Goal: Information Seeking & Learning: Find specific fact

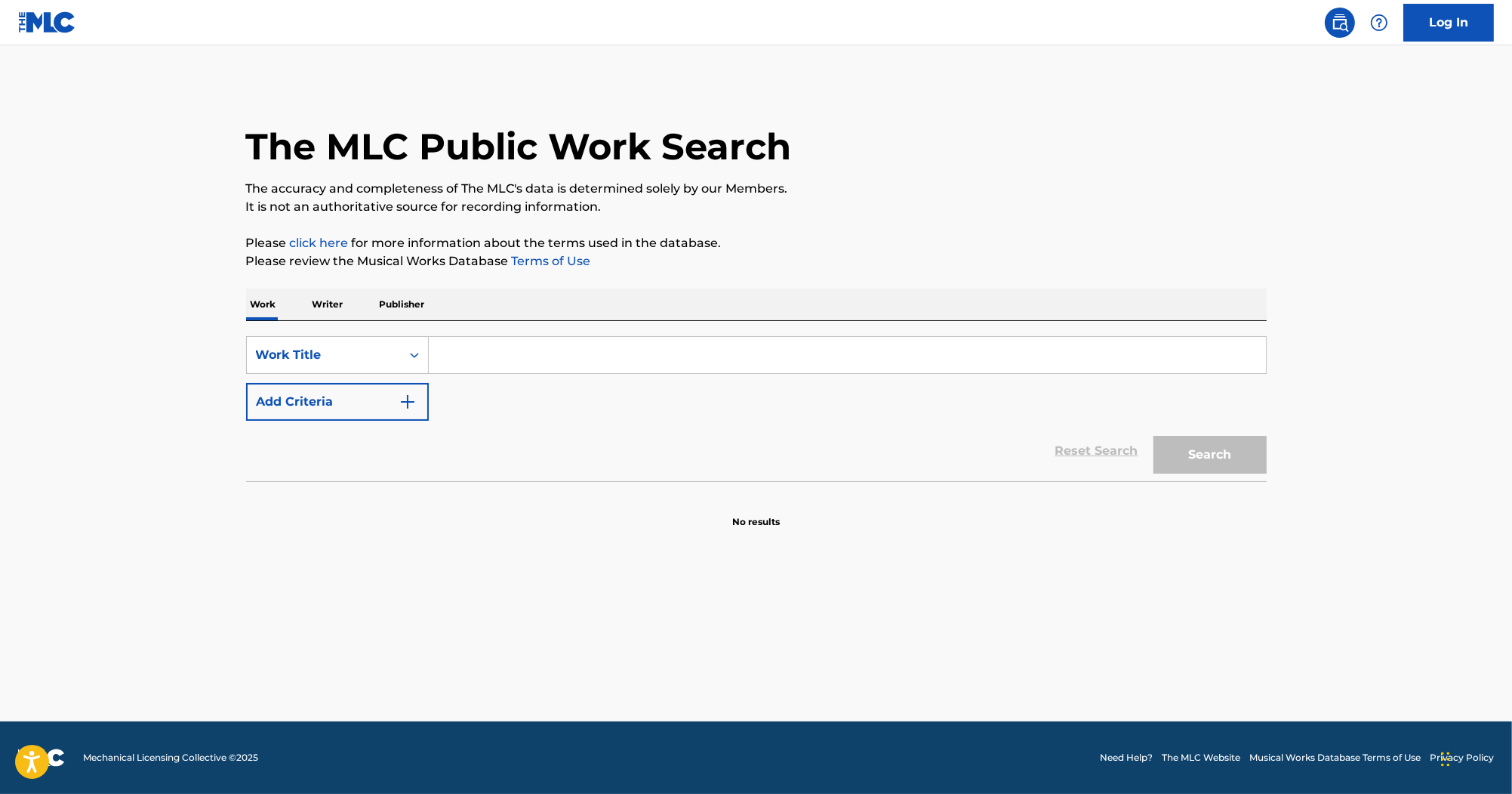
click at [512, 339] on input "Search Form" at bounding box center [847, 355] width 837 height 37
paste input "Run to Me"
paste input "Youngstown"
drag, startPoint x: 677, startPoint y: 360, endPoint x: 287, endPoint y: 325, distance: 391.6
click at [287, 325] on div "SearchWithCriteriac323fb10-9c27-420b-83e0-5efd79107a3a Work Title Run to Me You…" at bounding box center [756, 401] width 1021 height 160
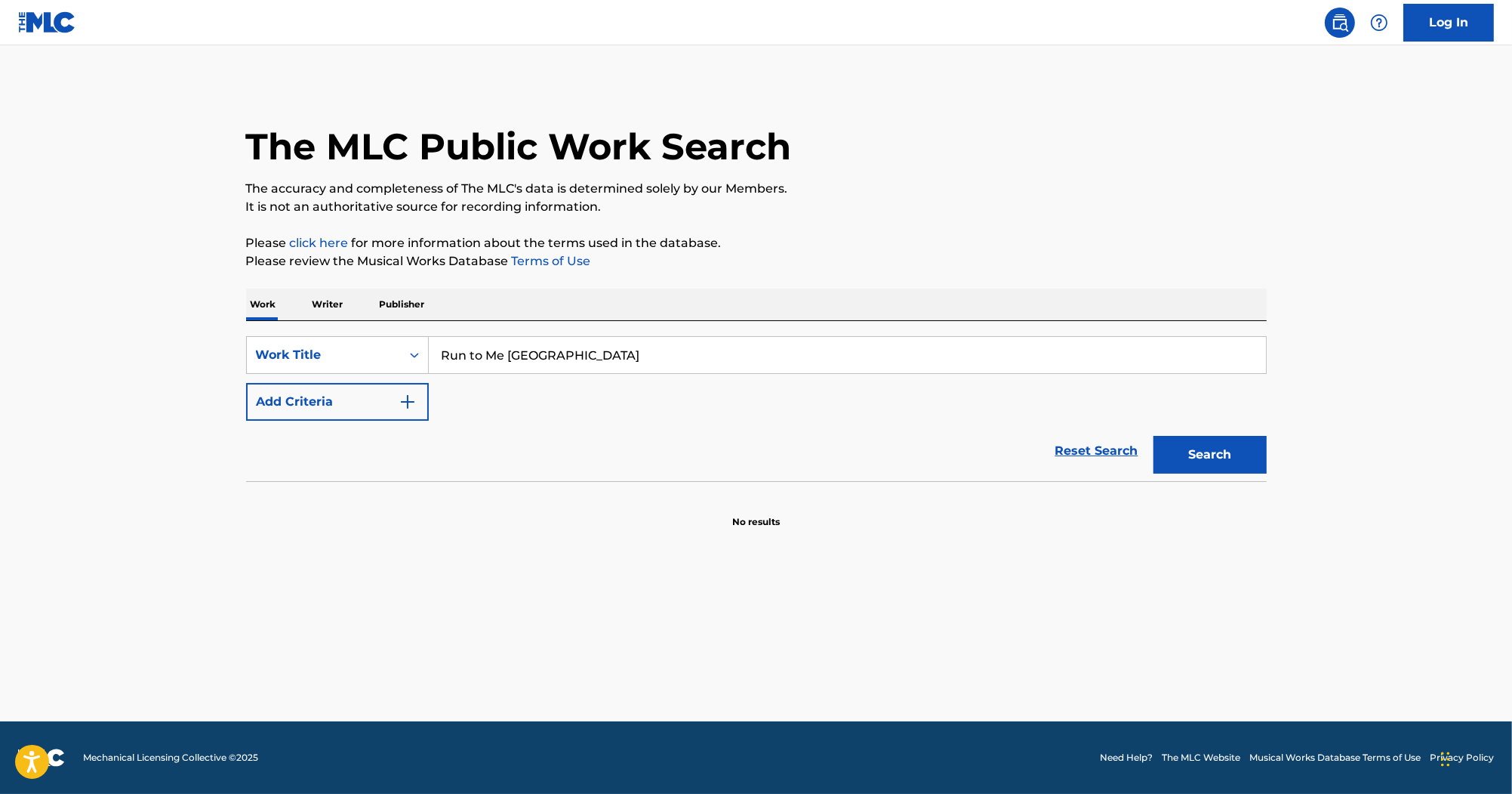
type input "Run to Me Youngstown"
click at [420, 408] on button "Add Criteria" at bounding box center [338, 402] width 183 height 37
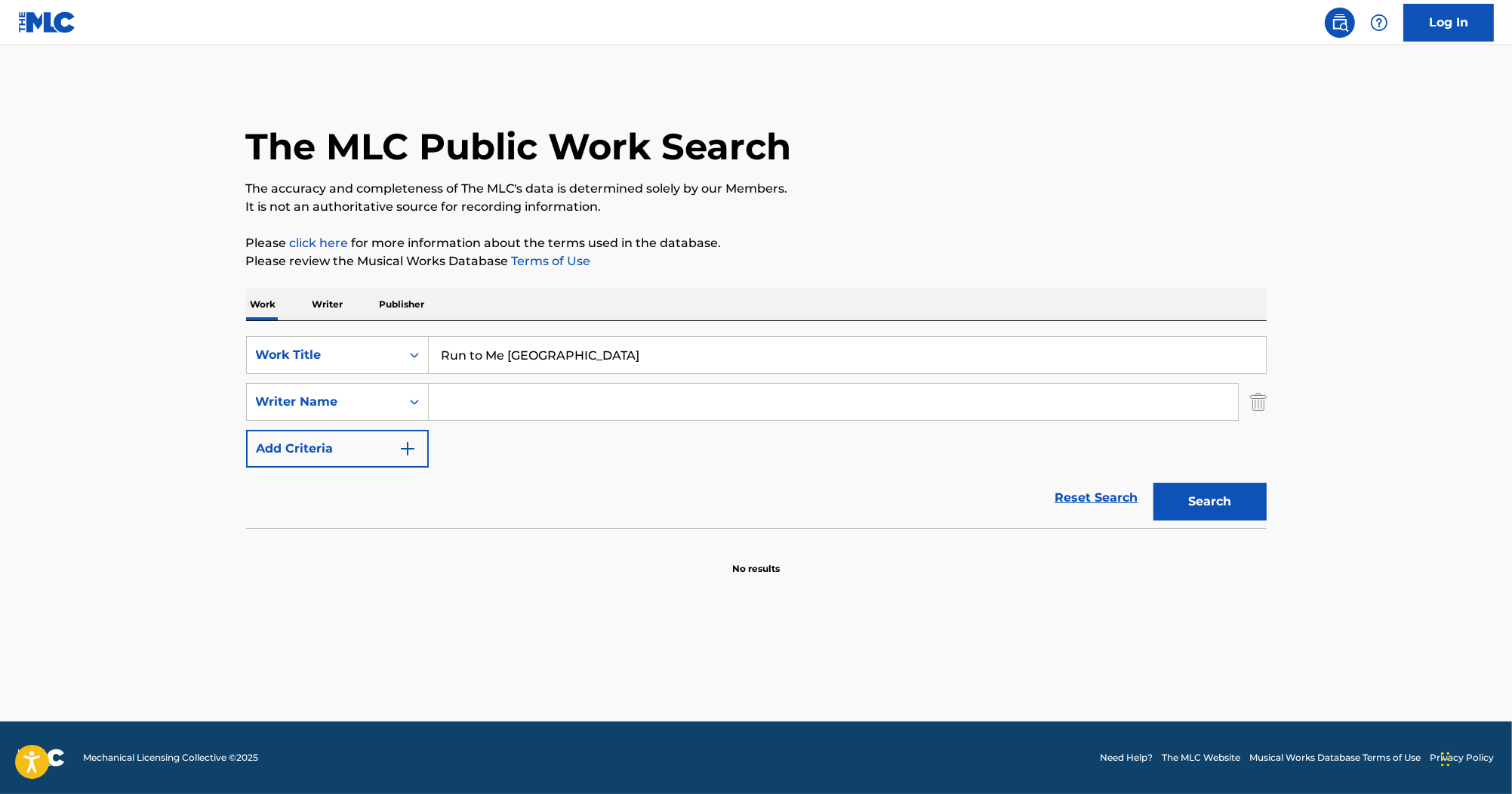
click at [573, 393] on input "Search Form" at bounding box center [833, 402] width 809 height 37
paste input "Thomas"
type input "Thomas"
drag, startPoint x: 639, startPoint y: 348, endPoint x: 508, endPoint y: 356, distance: 131.2
click at [508, 356] on input "Run to Me Youngstown" at bounding box center [847, 355] width 837 height 37
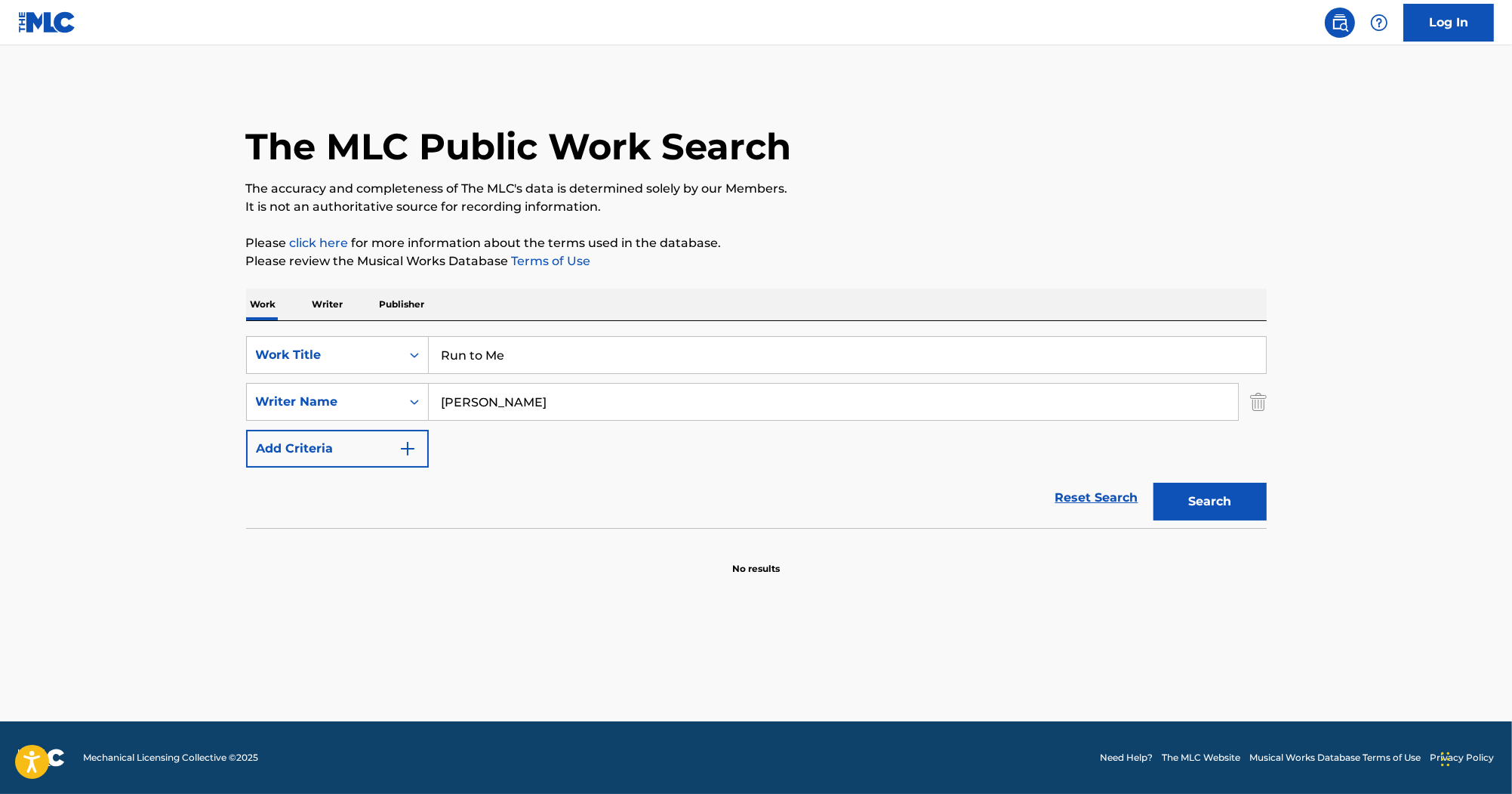
click at [1153, 482] on button "Search" at bounding box center [1209, 501] width 113 height 37
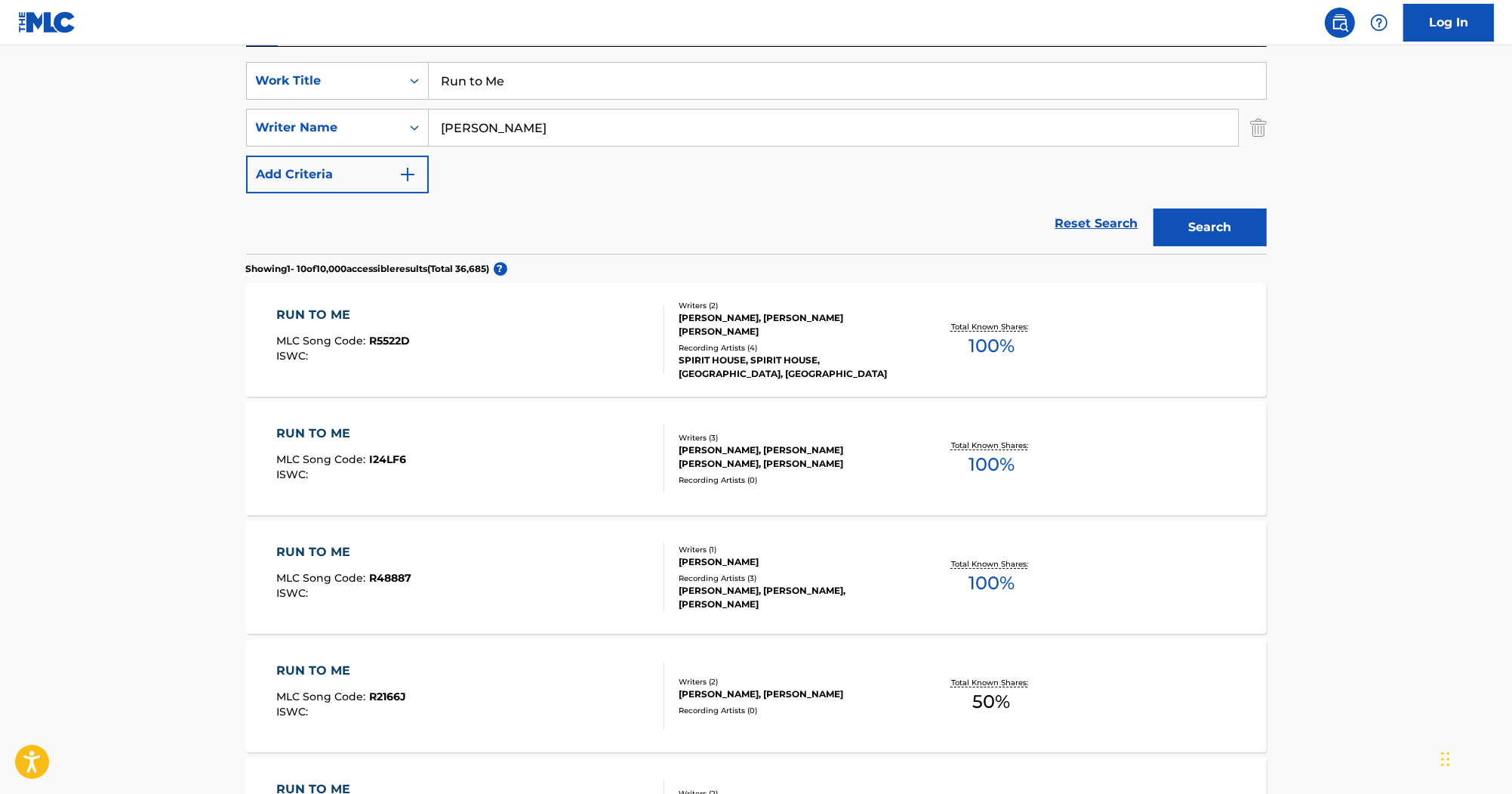
scroll to position [302, 0]
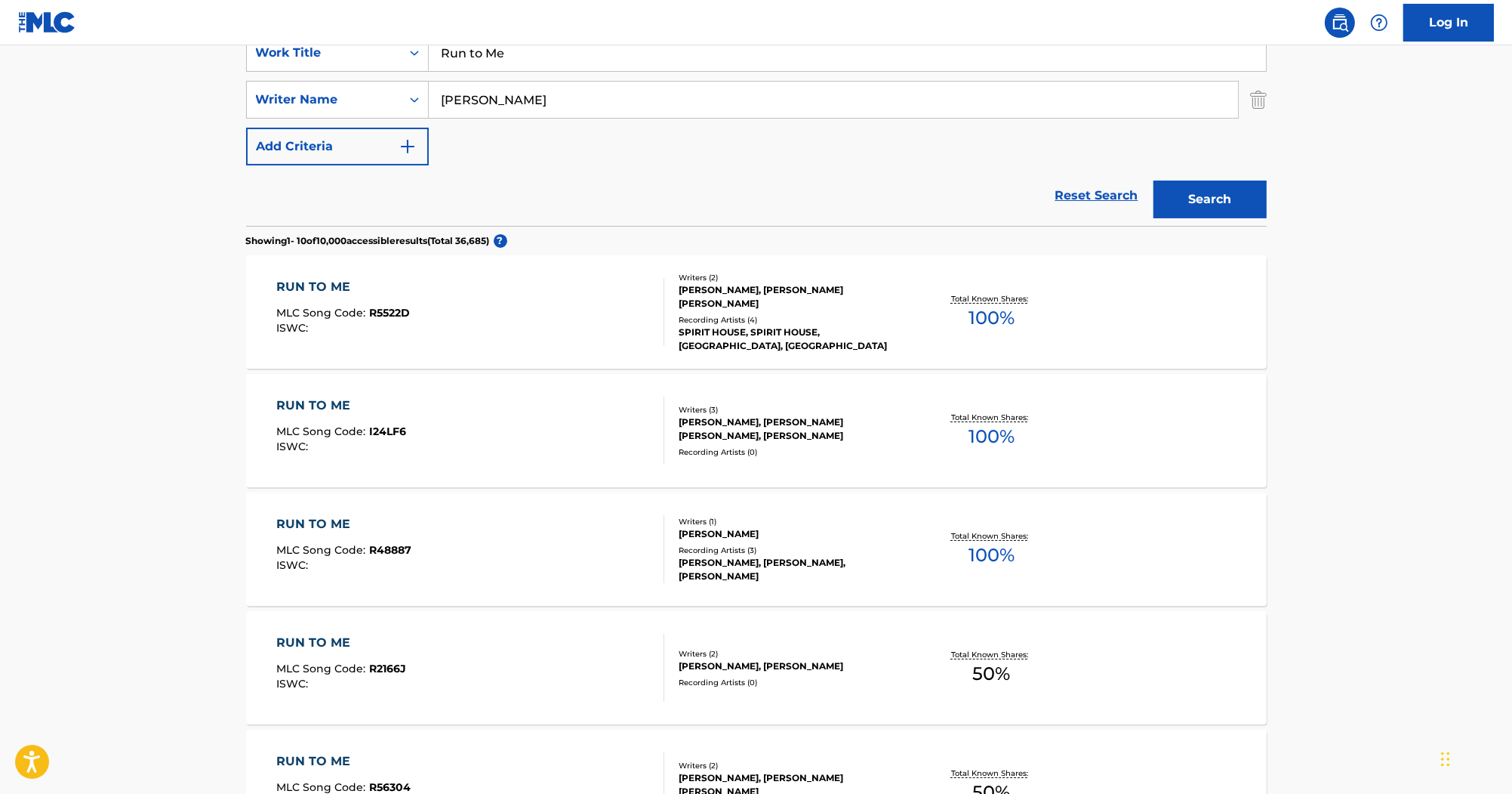
drag, startPoint x: 546, startPoint y: 52, endPoint x: 308, endPoint y: 21, distance: 240.0
click at [308, 21] on div "Log In The MLC Public Work Search The accuracy and completeness of The MLC's da…" at bounding box center [756, 646] width 1512 height 1896
paste input "Myself"
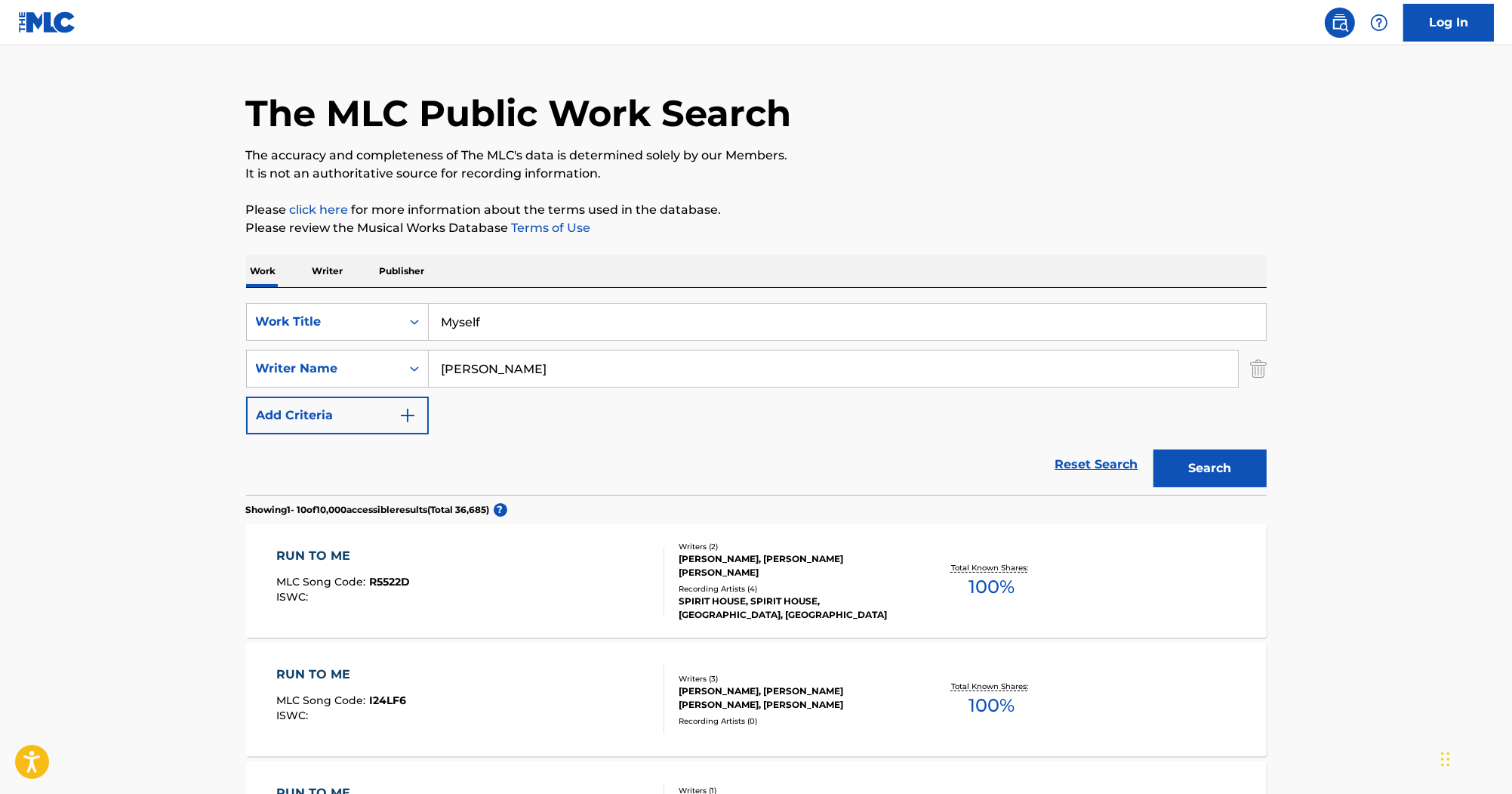
scroll to position [0, 0]
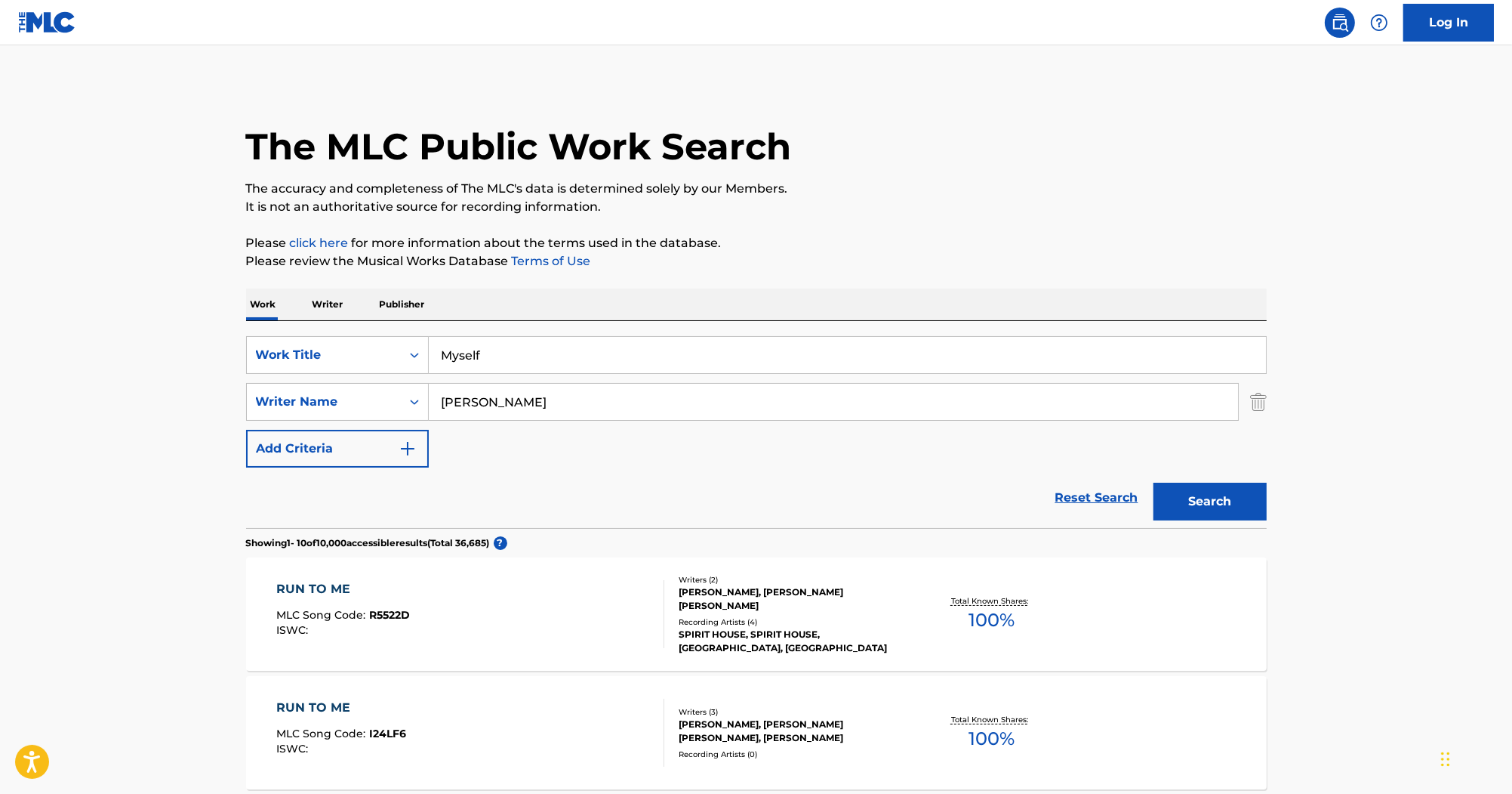
type input "Myself"
drag, startPoint x: 523, startPoint y: 405, endPoint x: 447, endPoint y: 402, distance: 76.1
click at [342, 386] on div "SearchWithCriteria555918ec-d329-4375-bd83-b5397ac50327 Writer Name Thomas" at bounding box center [756, 402] width 1021 height 37
paste input "FIGURA"
click at [1216, 512] on button "Search" at bounding box center [1209, 501] width 113 height 37
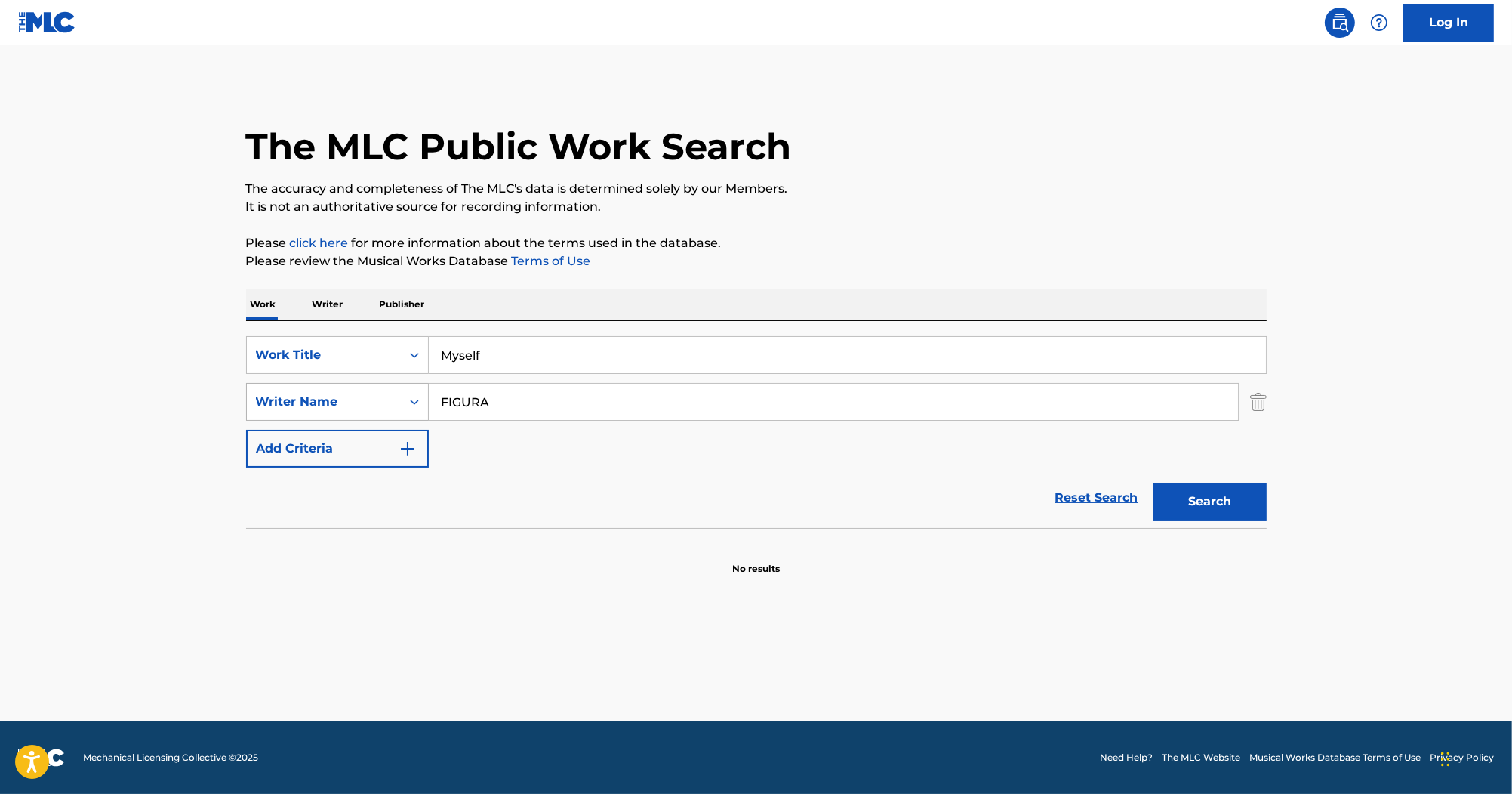
drag, startPoint x: 314, startPoint y: 403, endPoint x: 257, endPoint y: 391, distance: 58.2
click at [257, 391] on div "SearchWithCriteria555918ec-d329-4375-bd83-b5397ac50327 Writer Name FIGURA" at bounding box center [756, 402] width 1021 height 37
paste input "KOWATCH"
click at [1180, 508] on button "Search" at bounding box center [1209, 501] width 113 height 37
drag, startPoint x: 582, startPoint y: 395, endPoint x: 316, endPoint y: 328, distance: 274.3
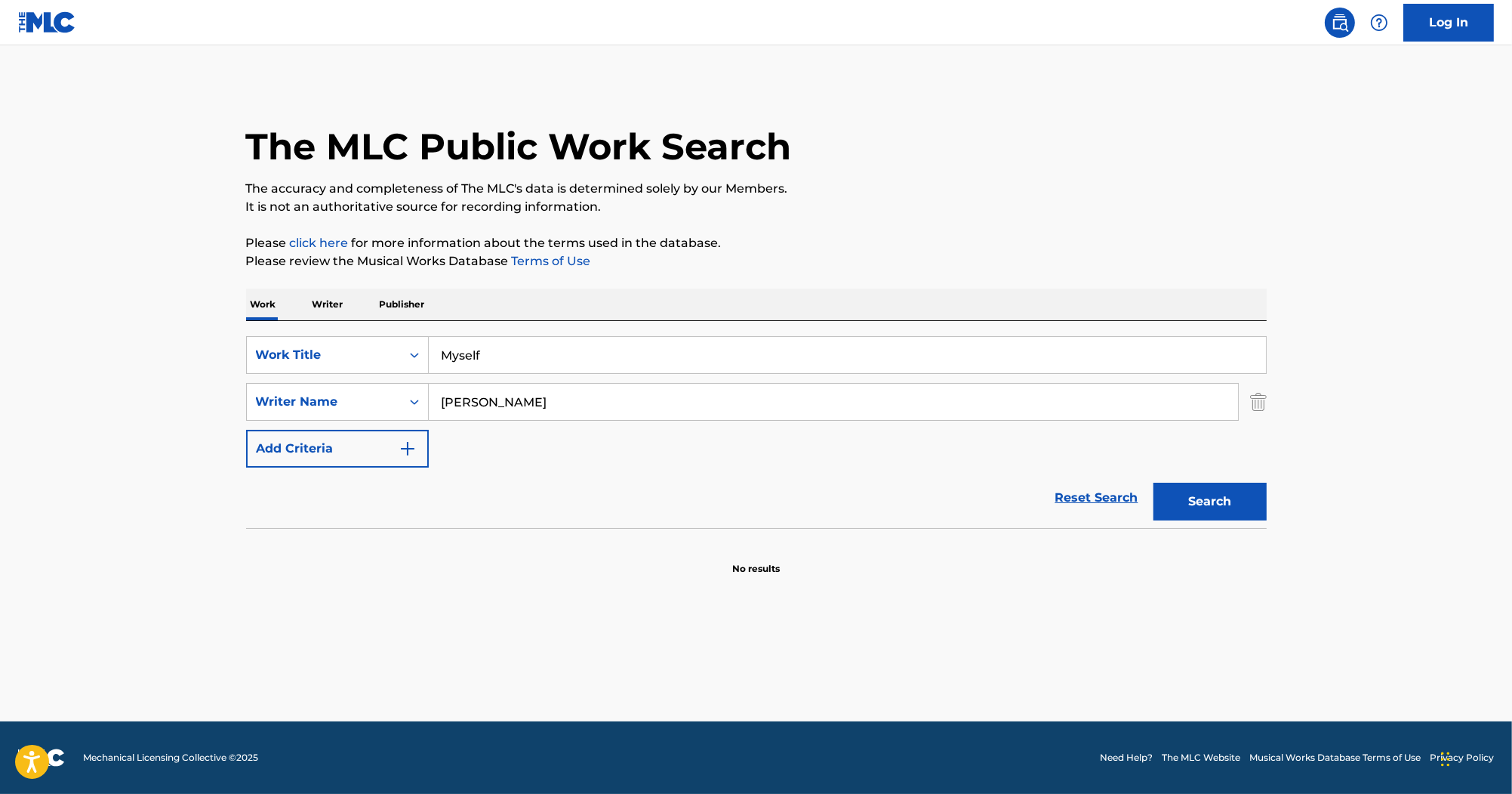
click at [316, 328] on div "SearchWithCriteriac323fb10-9c27-420b-83e0-5efd79107a3a Work Title Myself Search…" at bounding box center [756, 425] width 1021 height 207
paste input "PANOS"
click at [1187, 506] on button "Search" at bounding box center [1209, 501] width 113 height 37
drag, startPoint x: 559, startPoint y: 407, endPoint x: 276, endPoint y: 400, distance: 283.1
click at [275, 400] on div "SearchWithCriteria555918ec-d329-4375-bd83-b5397ac50327 Writer Name PANOS" at bounding box center [756, 402] width 1021 height 37
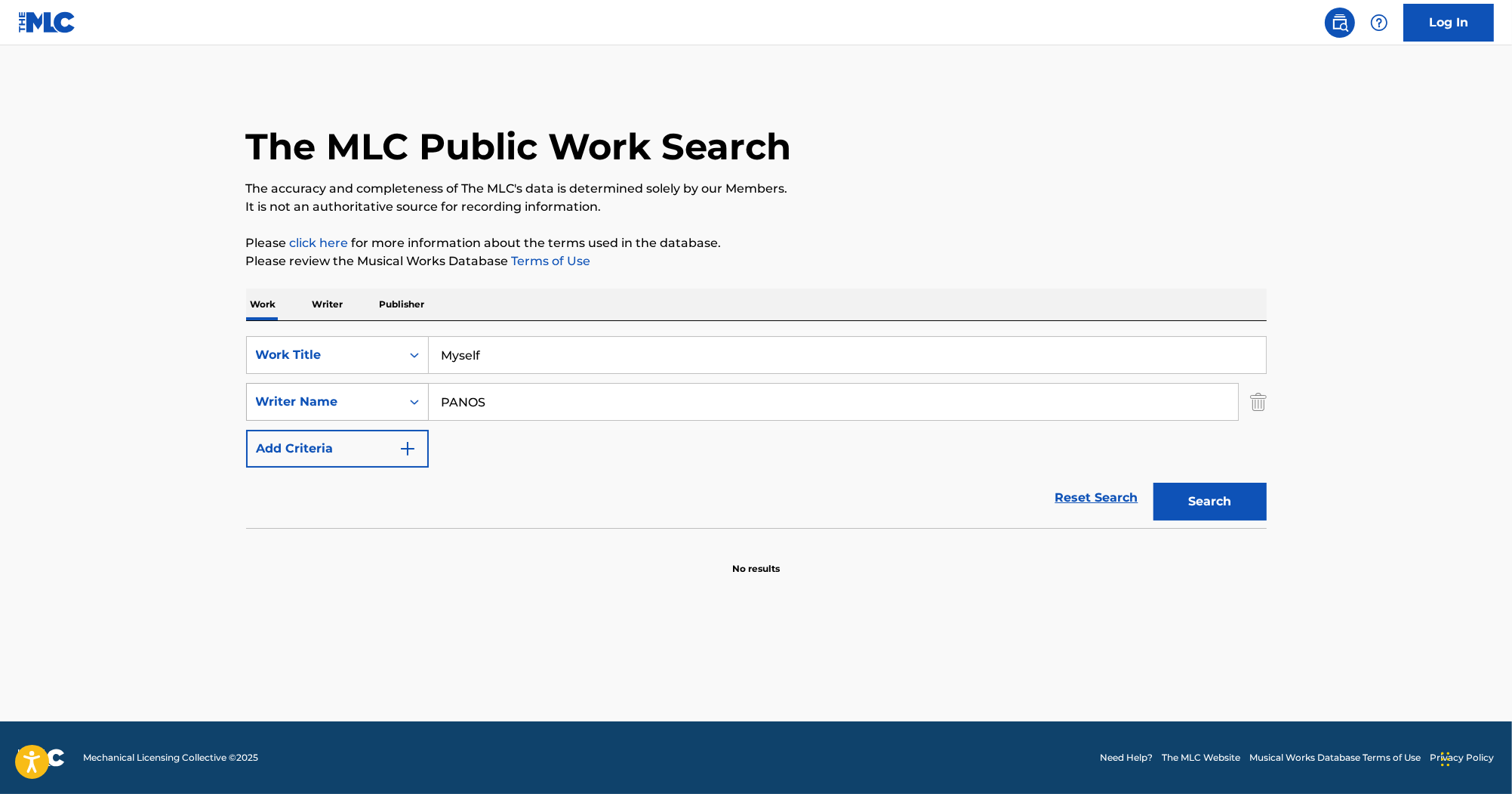
paste input "LOVE"
type input "LOVE"
drag, startPoint x: 1227, startPoint y: 519, endPoint x: 1219, endPoint y: 517, distance: 8.2
click at [1226, 519] on button "Search" at bounding box center [1209, 501] width 113 height 37
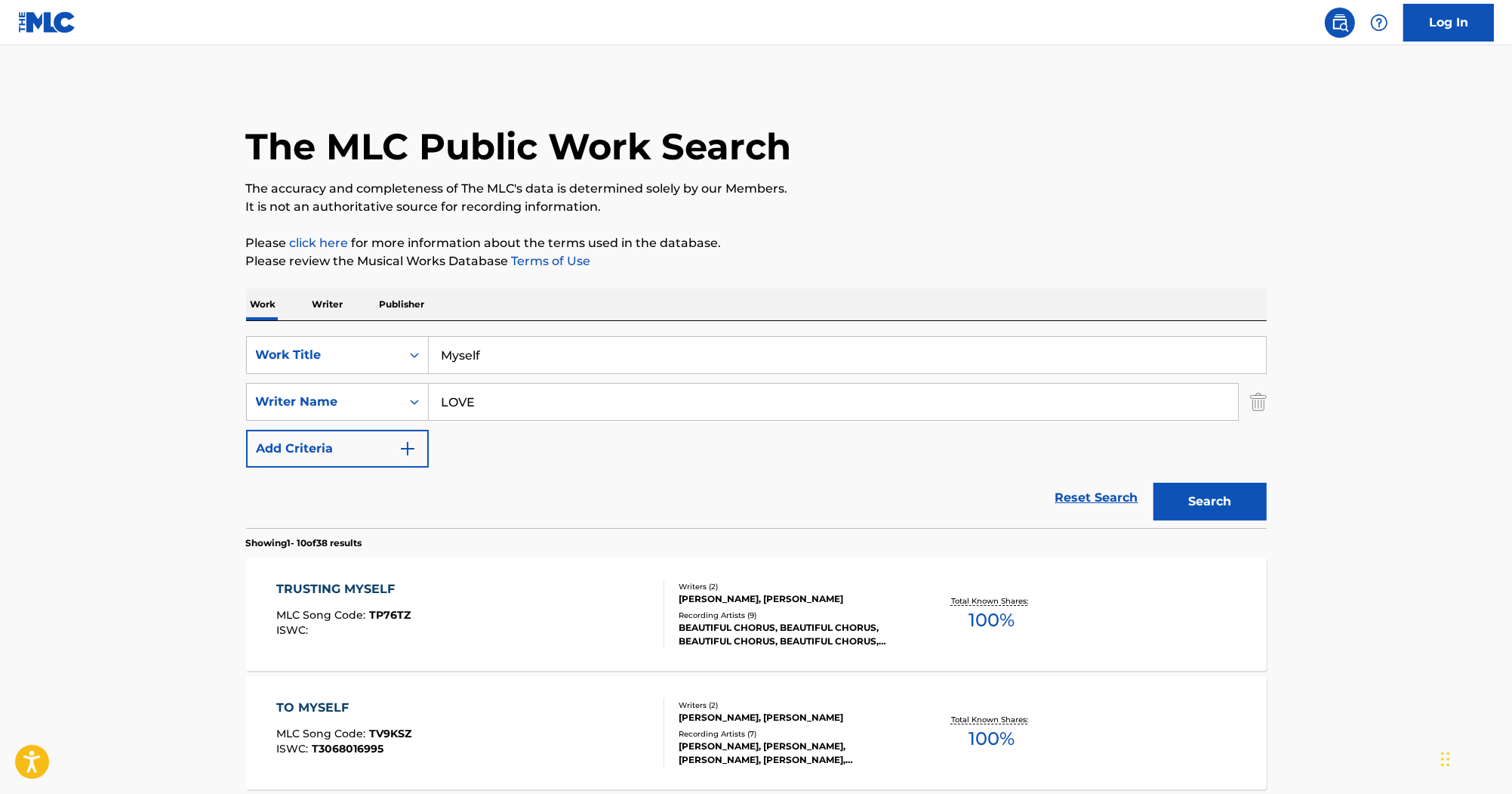
drag, startPoint x: 514, startPoint y: 364, endPoint x: 368, endPoint y: 321, distance: 152.2
paste input "FIGURA"
type input "FIGURA"
click at [1155, 485] on button "Search" at bounding box center [1209, 501] width 113 height 37
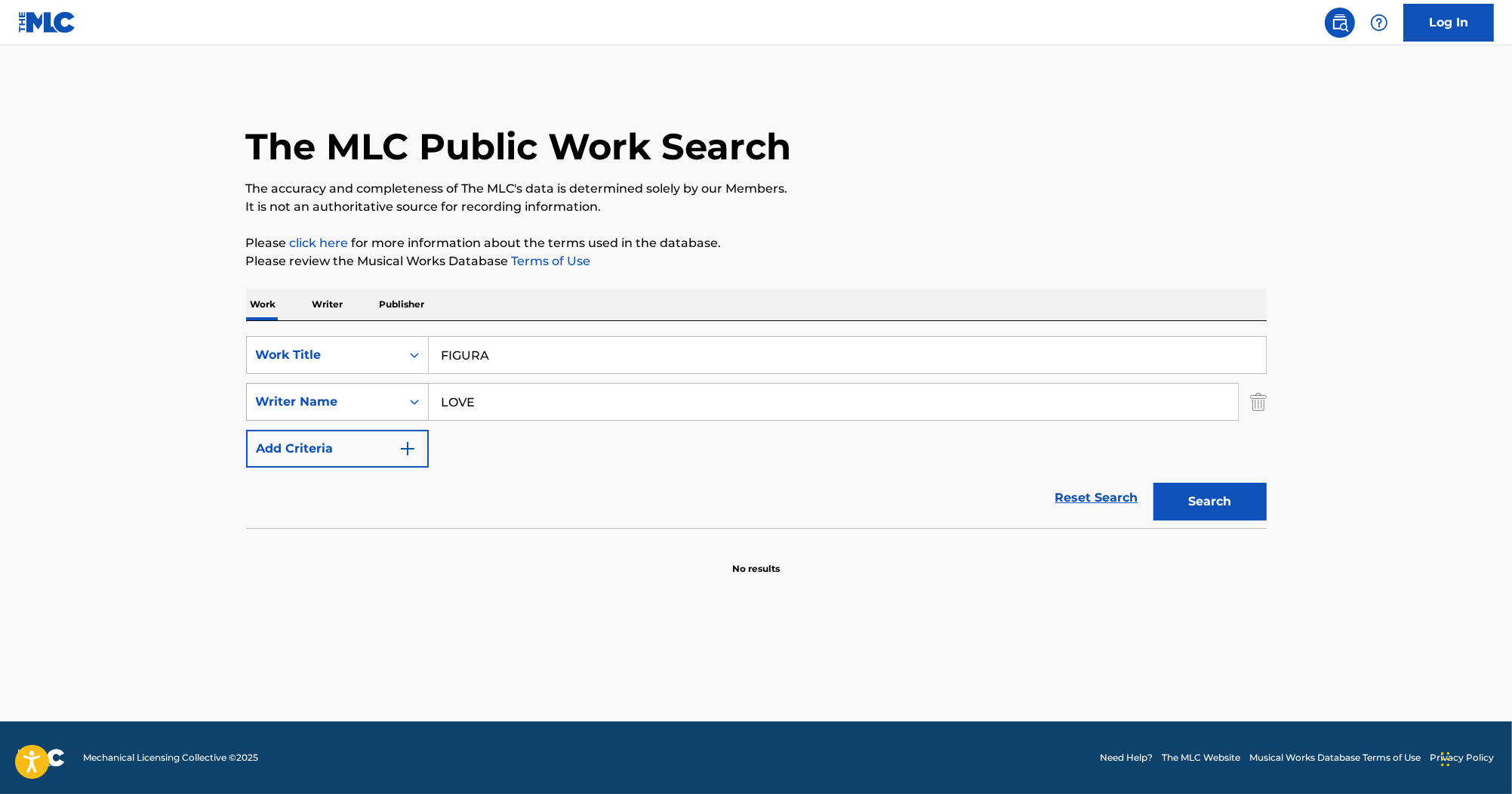
drag, startPoint x: 556, startPoint y: 412, endPoint x: 404, endPoint y: 395, distance: 152.9
click at [404, 395] on div "SearchWithCriteria555918ec-d329-4375-bd83-b5397ac50327 Writer Name LOVE" at bounding box center [756, 402] width 1021 height 37
paste input "FIGURA"
type input "FIGURA"
drag, startPoint x: 555, startPoint y: 359, endPoint x: 347, endPoint y: 271, distance: 225.8
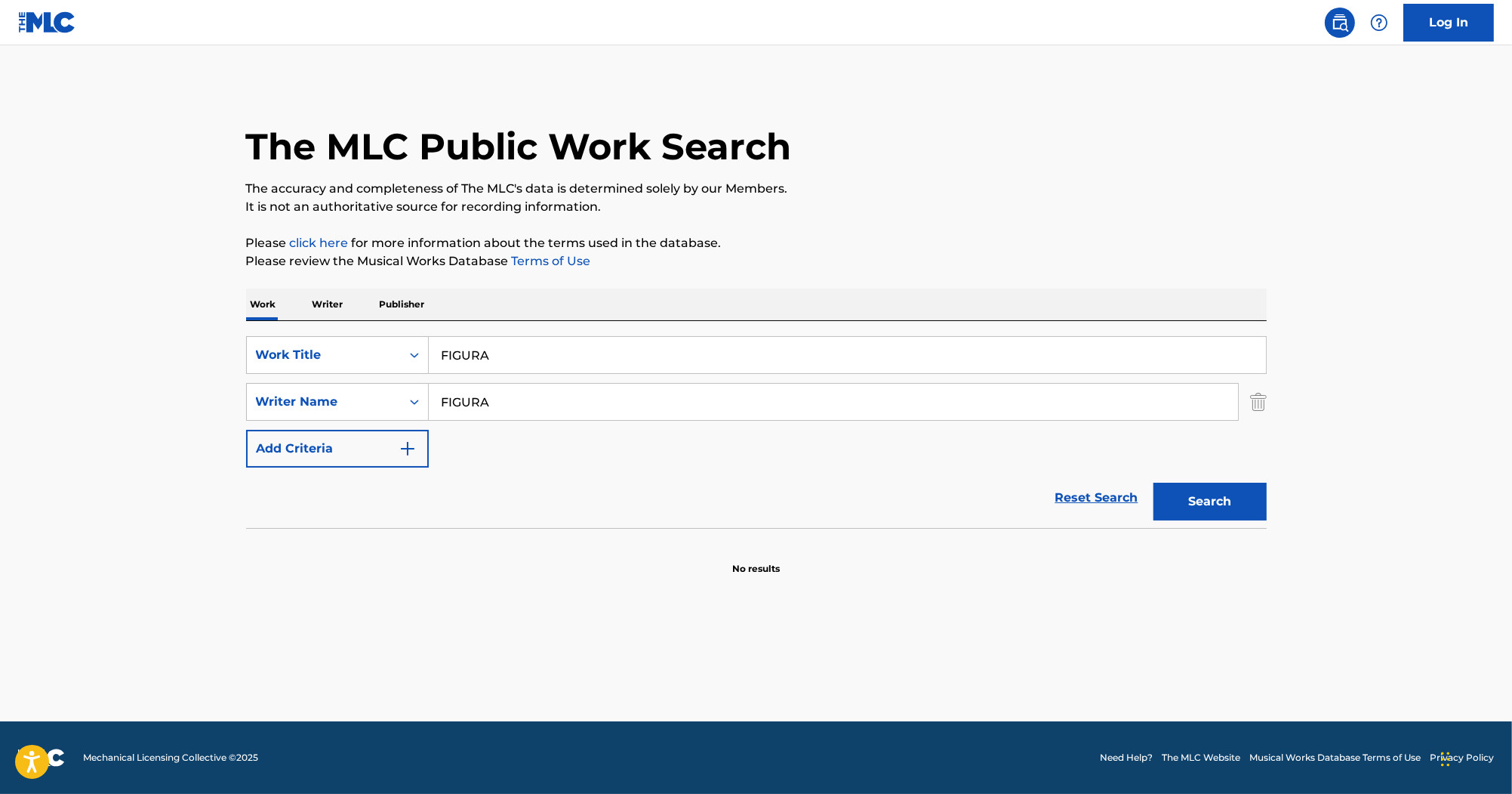
click at [343, 277] on div "The MLC Public Work Search The accuracy and completeness of The MLC's data is d…" at bounding box center [756, 329] width 1057 height 492
type input "Myself"
click at [1208, 486] on button "Search" at bounding box center [1209, 501] width 113 height 37
drag, startPoint x: 524, startPoint y: 406, endPoint x: 199, endPoint y: 406, distance: 325.0
click at [199, 406] on main "The MLC Public Work Search The accuracy and completeness of The MLC's data is d…" at bounding box center [756, 383] width 1512 height 676
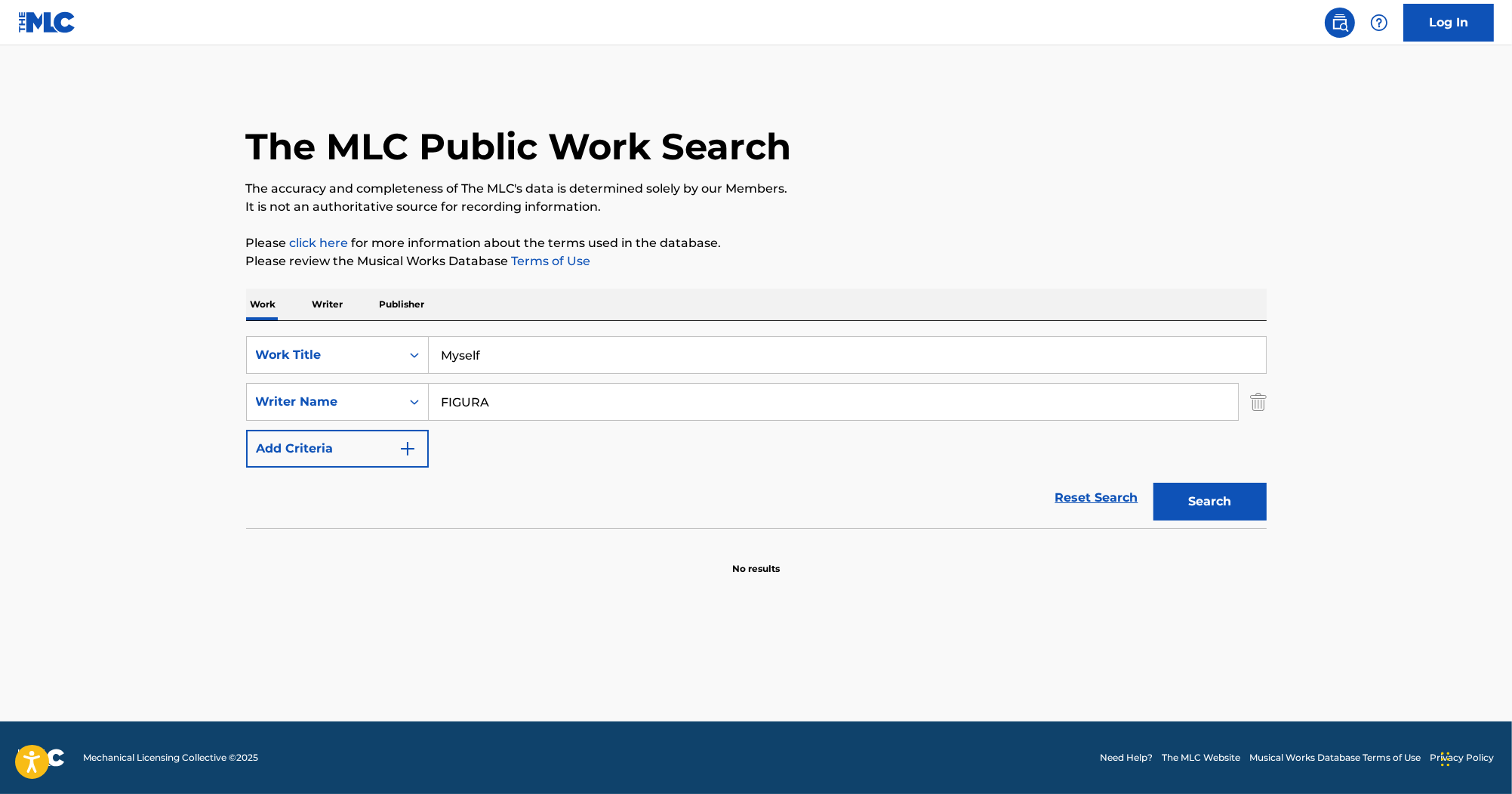
paste input "KOWATCH"
type input "KOWATCH"
click at [1156, 499] on button "Search" at bounding box center [1209, 501] width 113 height 37
drag, startPoint x: 599, startPoint y: 391, endPoint x: 254, endPoint y: 342, distance: 348.5
click at [251, 342] on div "SearchWithCriteriac323fb10-9c27-420b-83e0-5efd79107a3a Work Title Myself Search…" at bounding box center [756, 402] width 1021 height 132
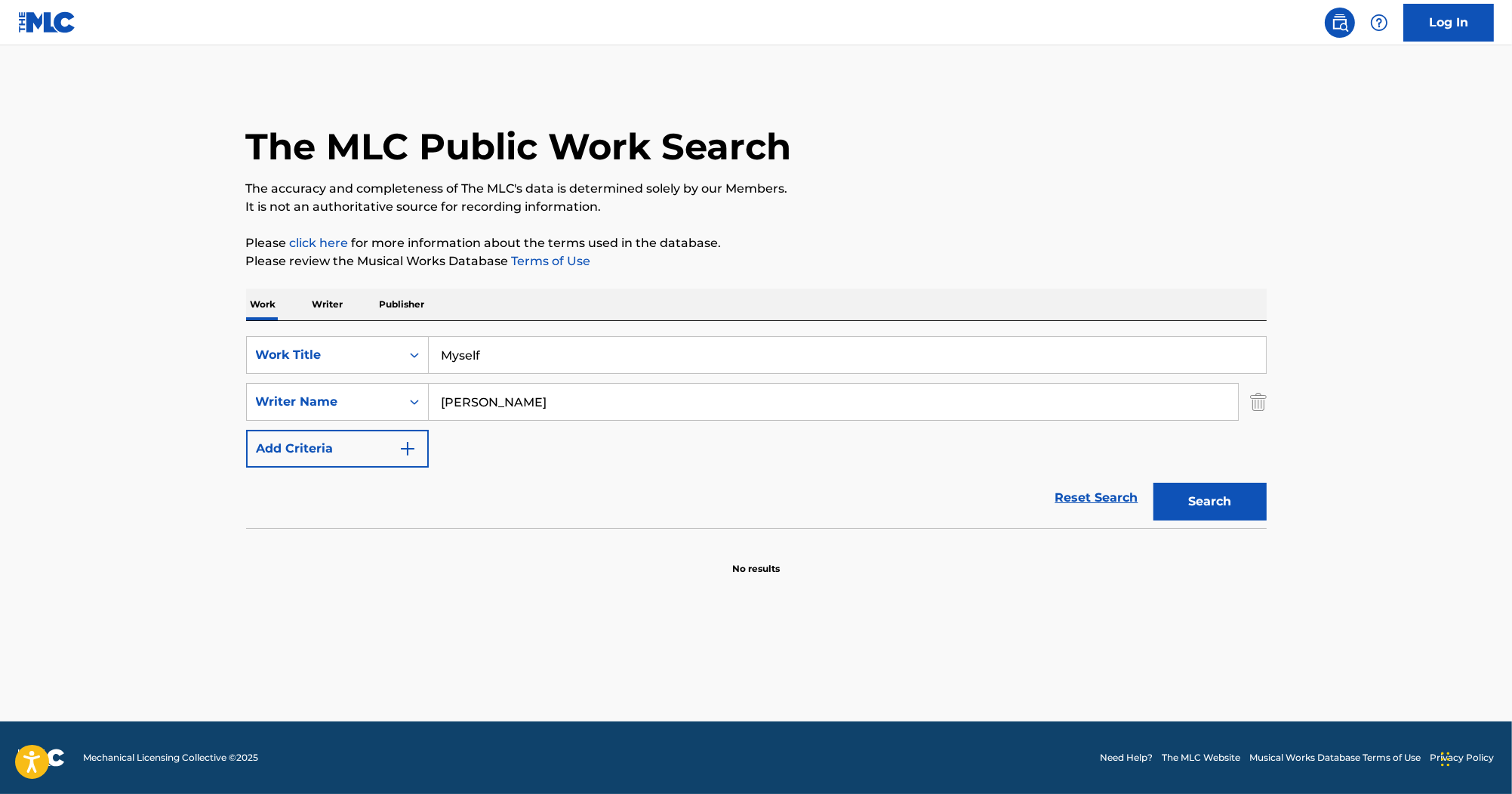
drag, startPoint x: 532, startPoint y: 358, endPoint x: 265, endPoint y: 312, distance: 270.9
click at [265, 312] on div "Work Writer Publisher SearchWithCriteriac323fb10-9c27-420b-83e0-5efd79107a3a Wo…" at bounding box center [756, 432] width 1021 height 287
paste input "All We Know"
click at [1247, 515] on button "Search" at bounding box center [1209, 501] width 113 height 37
drag, startPoint x: 536, startPoint y: 365, endPoint x: 257, endPoint y: 334, distance: 280.7
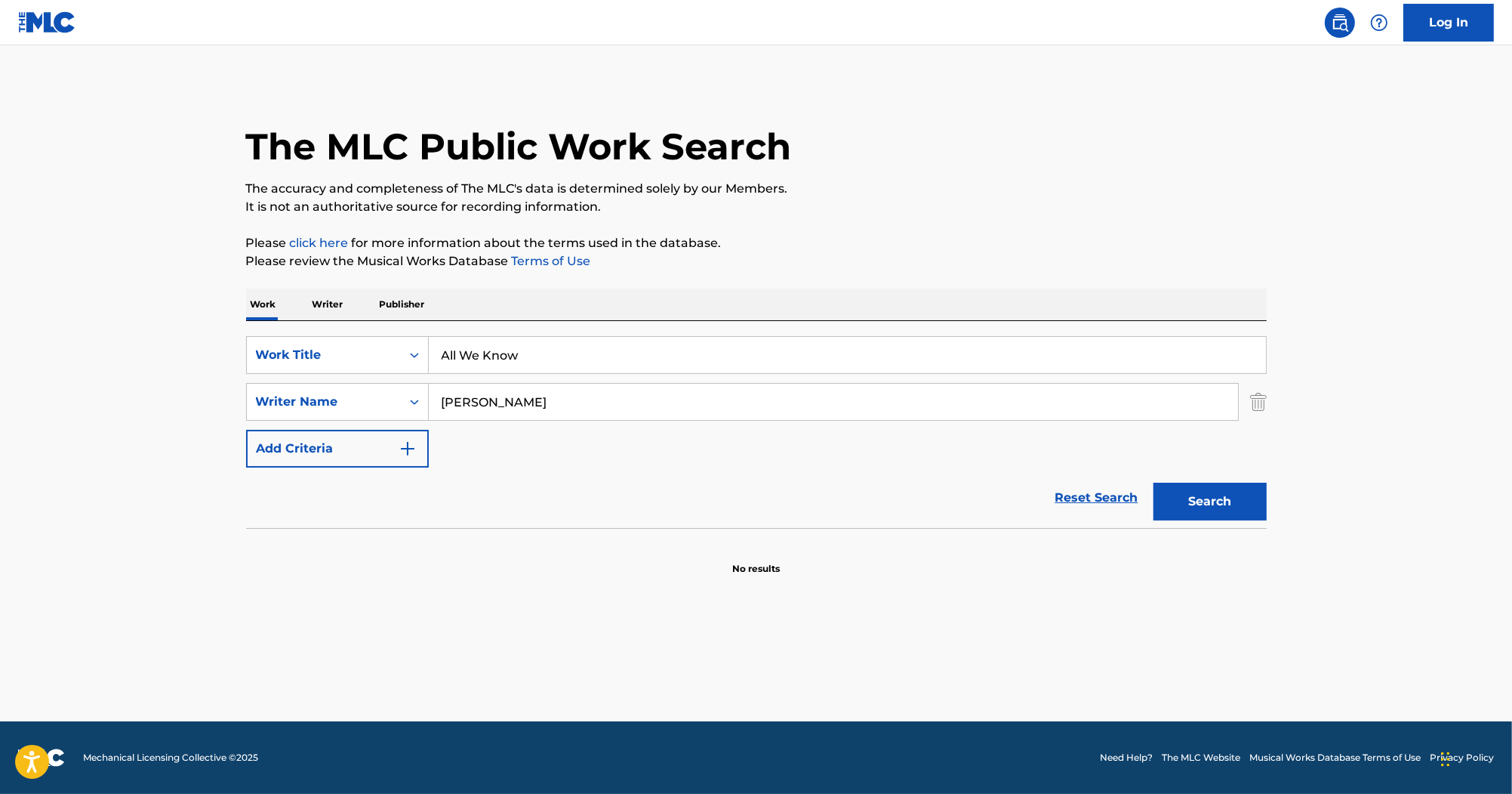
click at [259, 334] on div "SearchWithCriteriac323fb10-9c27-420b-83e0-5efd79107a3a Work Title All We Know S…" at bounding box center [756, 425] width 1021 height 207
paste input "Dead Generation"
click at [1200, 495] on button "Search" at bounding box center [1209, 501] width 113 height 37
drag, startPoint x: 577, startPoint y: 348, endPoint x: 334, endPoint y: 332, distance: 243.5
click at [334, 333] on div "SearchWithCriteriac323fb10-9c27-420b-83e0-5efd79107a3a Work Title Dead Generati…" at bounding box center [756, 425] width 1021 height 207
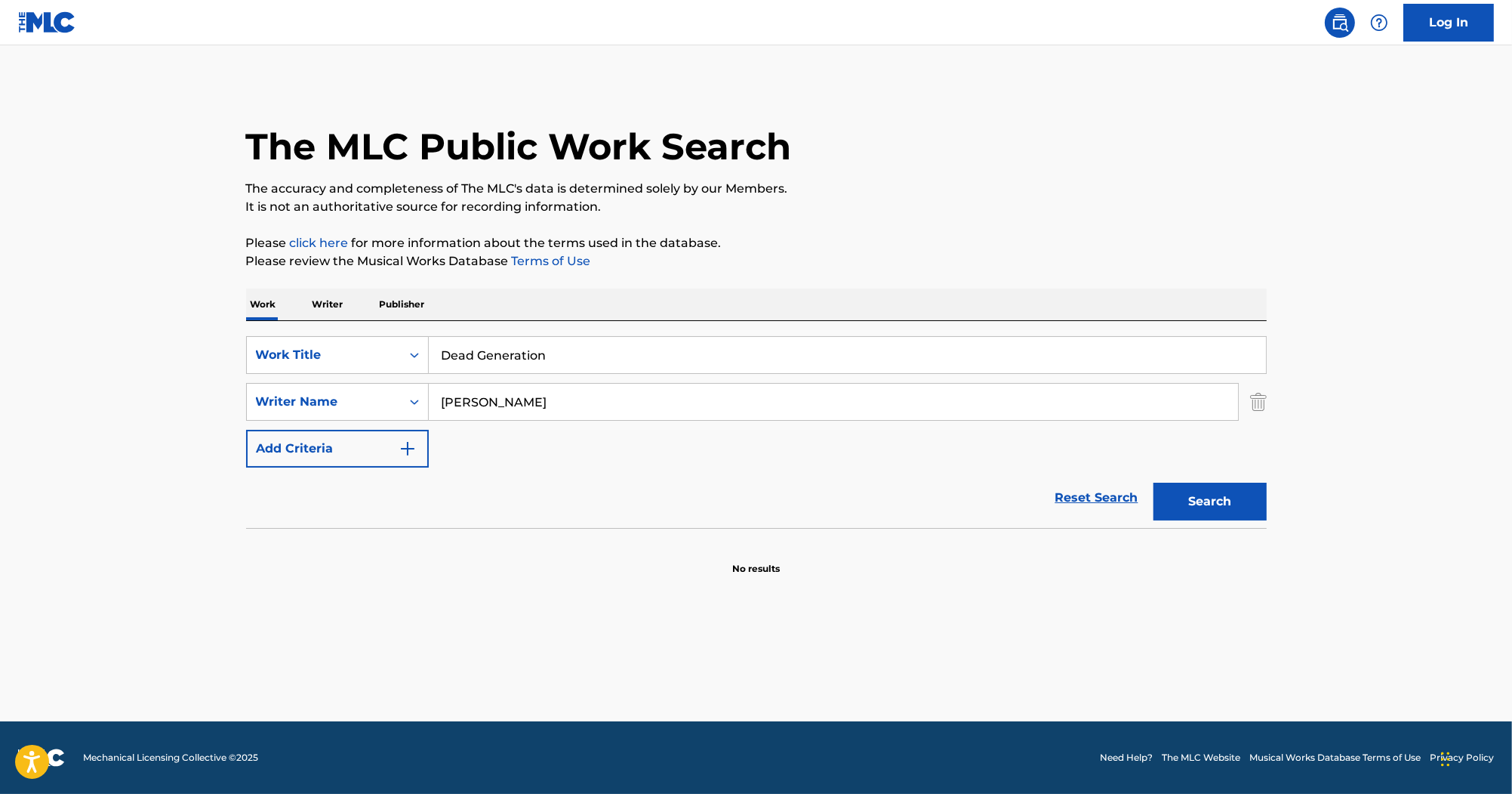
paste input "Lizard Love"
type input "Lizard Love"
drag, startPoint x: 567, startPoint y: 412, endPoint x: 405, endPoint y: 351, distance: 173.1
click at [412, 354] on div "SearchWithCriteriac323fb10-9c27-420b-83e0-5efd79107a3a Work Title Lizard Love S…" at bounding box center [756, 402] width 1021 height 132
paste input "Aerosmith"
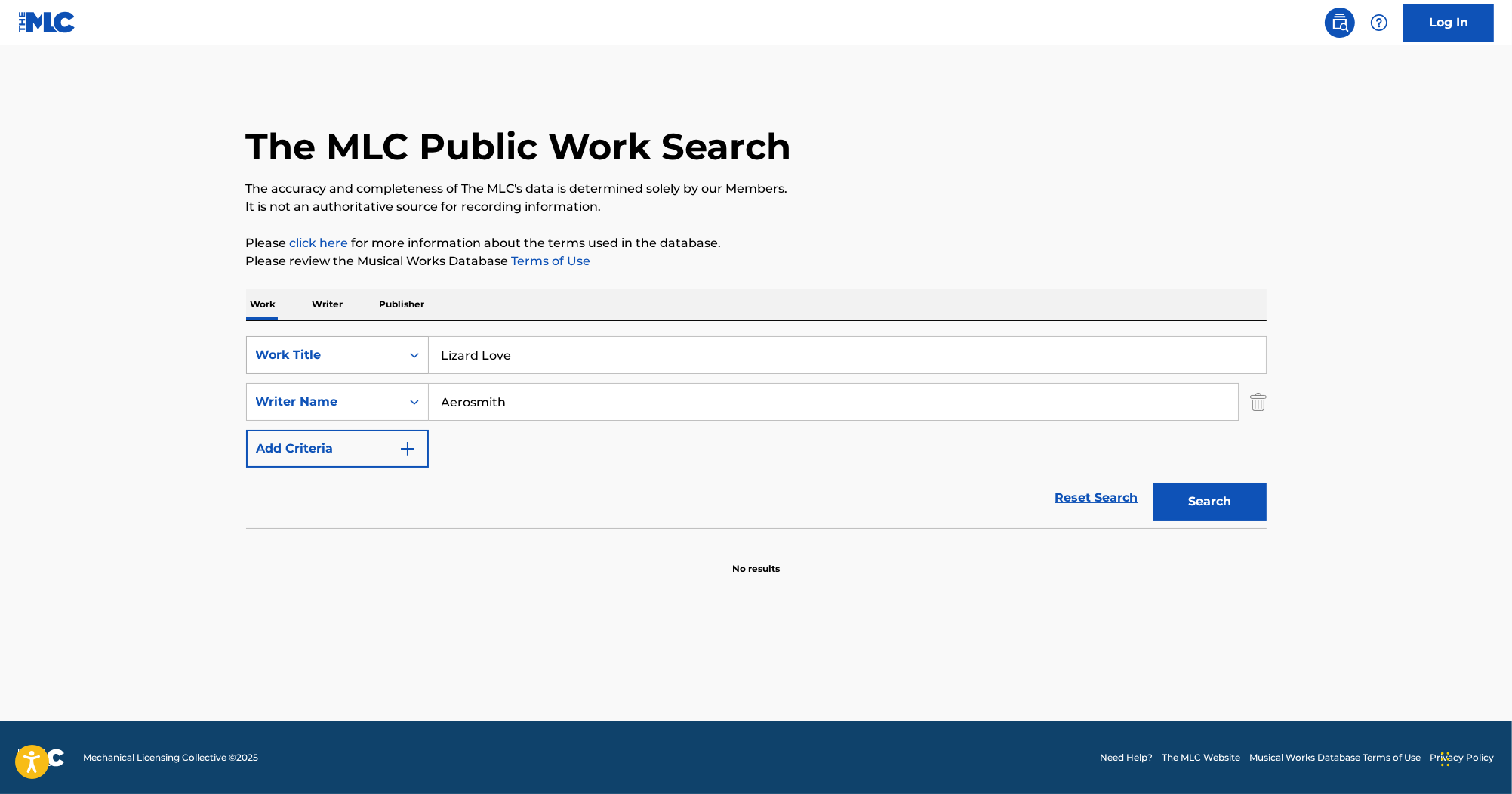
drag, startPoint x: 399, startPoint y: 360, endPoint x: 317, endPoint y: 342, distance: 84.0
click at [317, 342] on div "SearchWithCriteriac323fb10-9c27-420b-83e0-5efd79107a3a Work Title Lizard Love S…" at bounding box center [756, 402] width 1021 height 132
paste input "LYNNE"
type input "LYNNE"
click at [1255, 512] on button "Search" at bounding box center [1209, 501] width 113 height 37
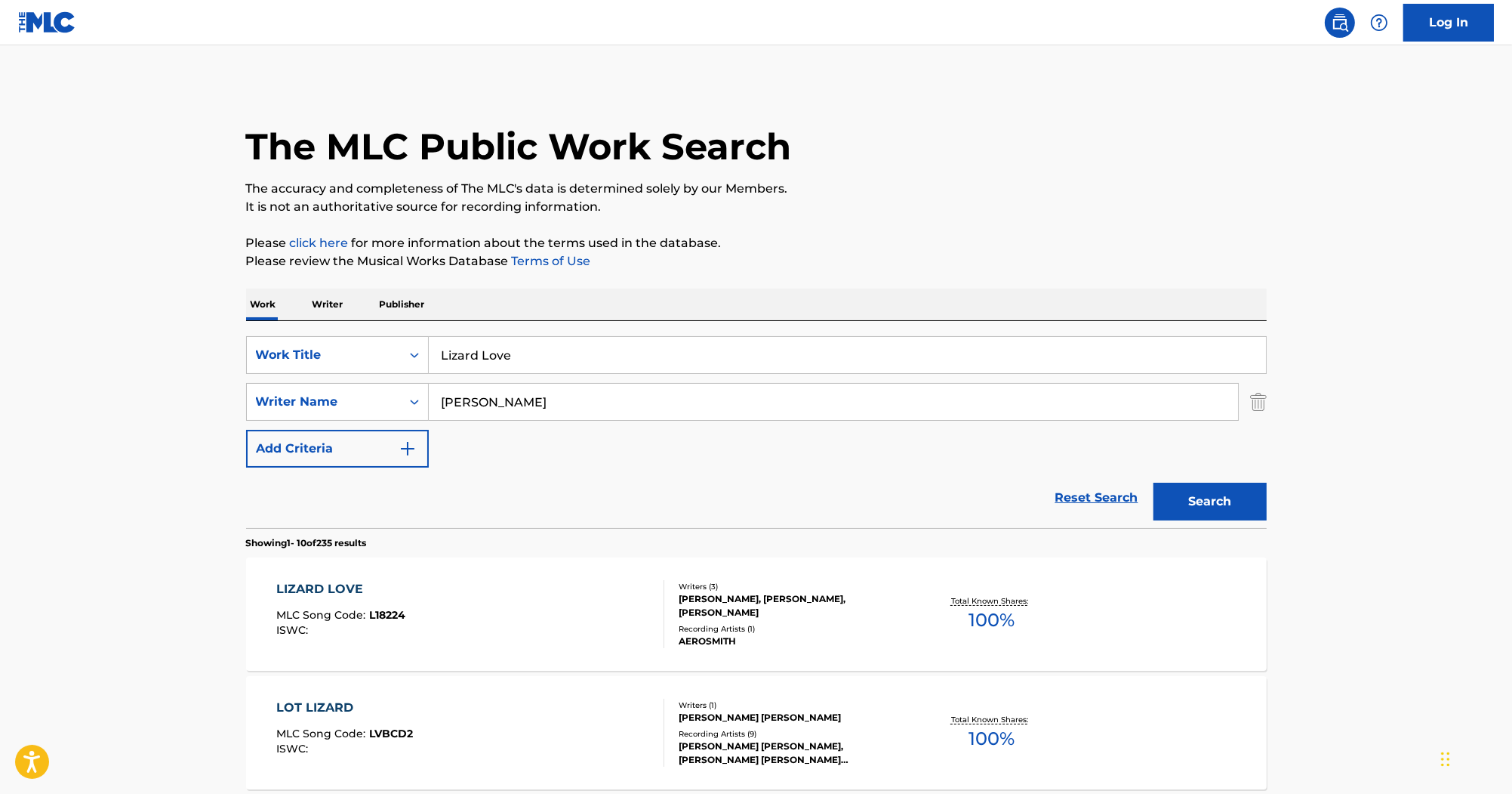
click at [347, 587] on div "LIZARD LOVE" at bounding box center [341, 589] width 129 height 18
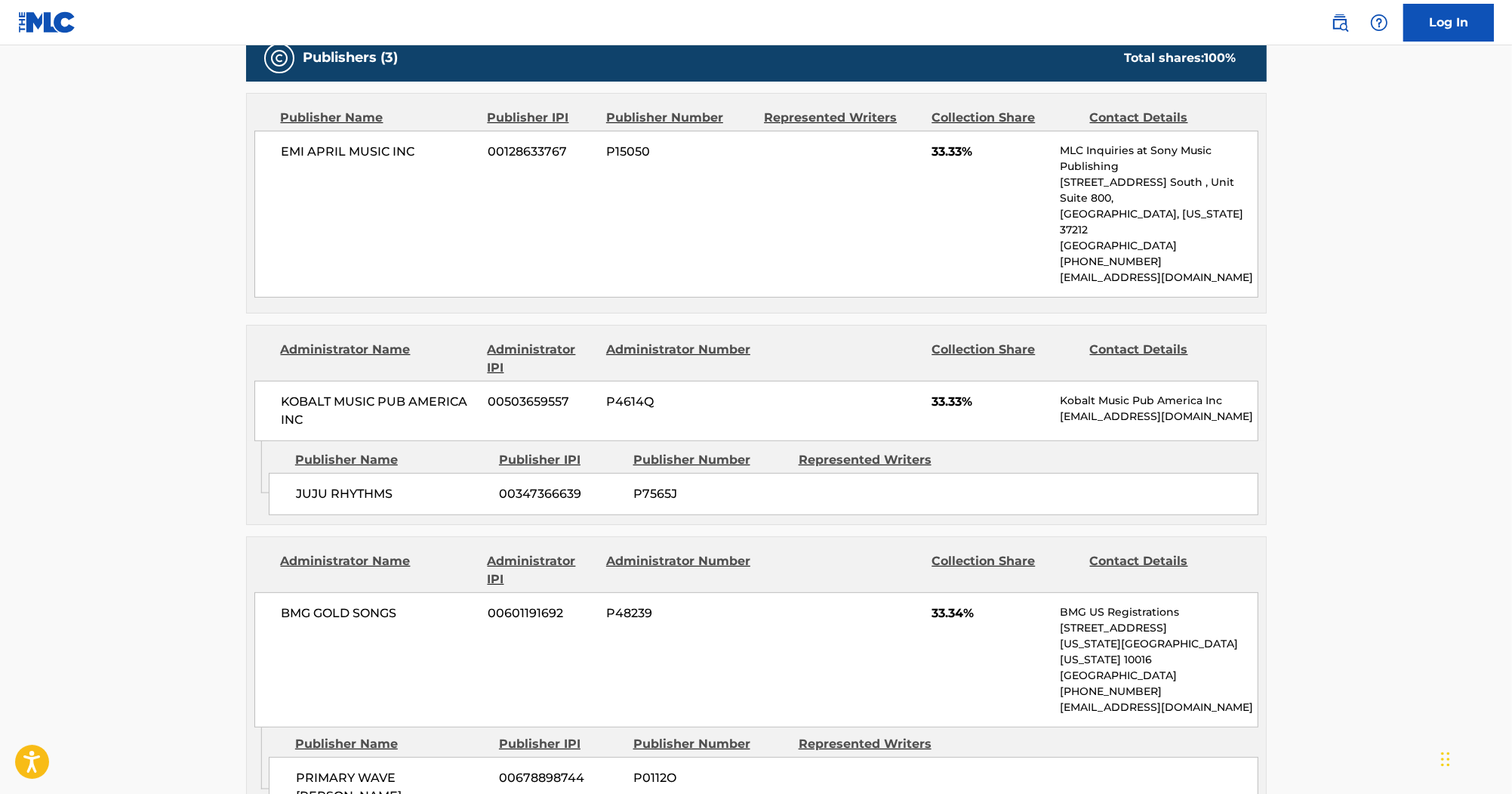
scroll to position [725, 0]
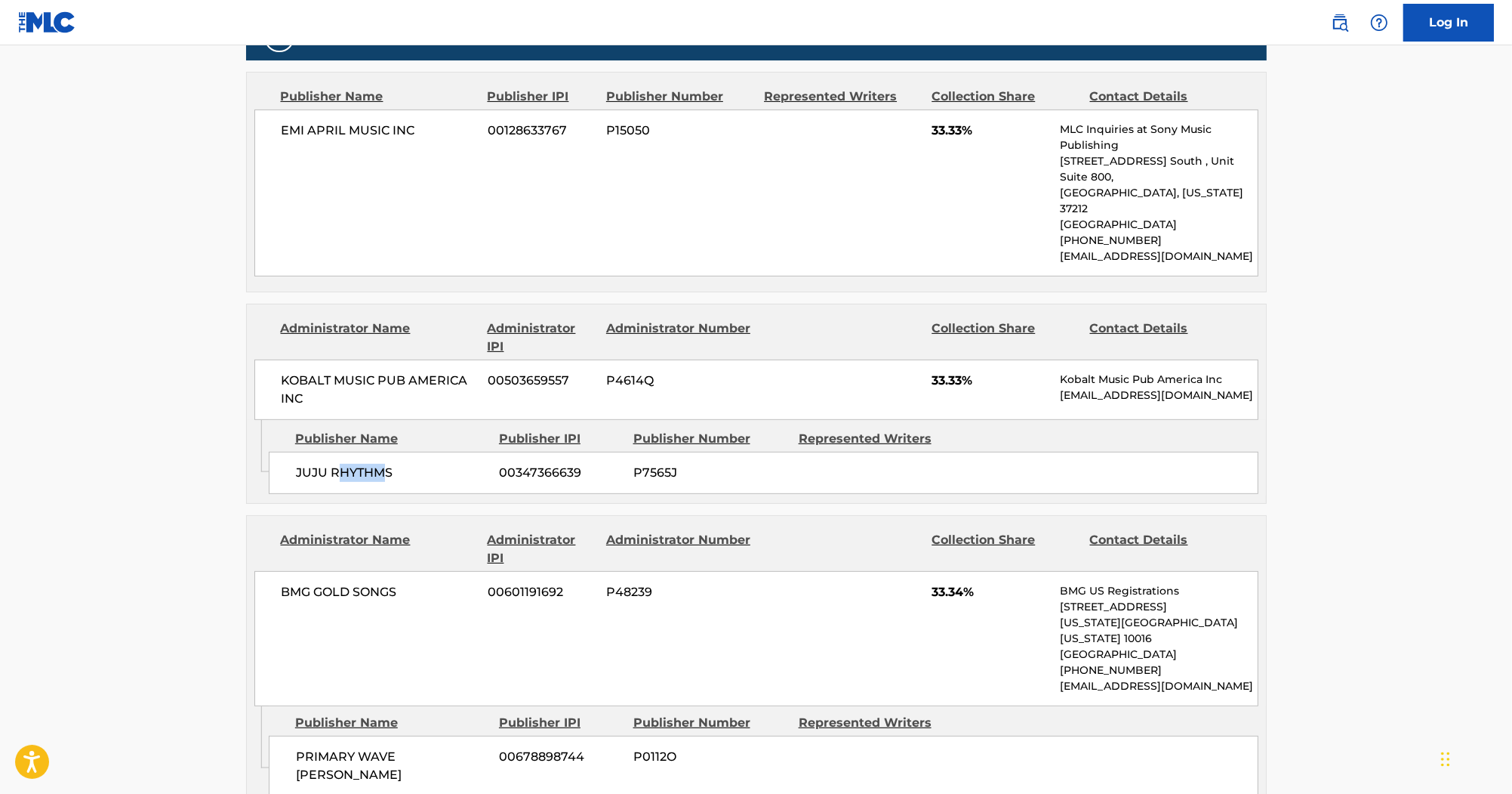
drag, startPoint x: 388, startPoint y: 443, endPoint x: 339, endPoint y: 446, distance: 49.1
click at [339, 464] on span "JUJU RHYTHMS" at bounding box center [392, 473] width 193 height 18
drag, startPoint x: 339, startPoint y: 446, endPoint x: 296, endPoint y: 444, distance: 43.0
click at [296, 464] on span "JUJU RHYTHMS" at bounding box center [392, 473] width 193 height 18
copy span "JUJU RHYTHMS"
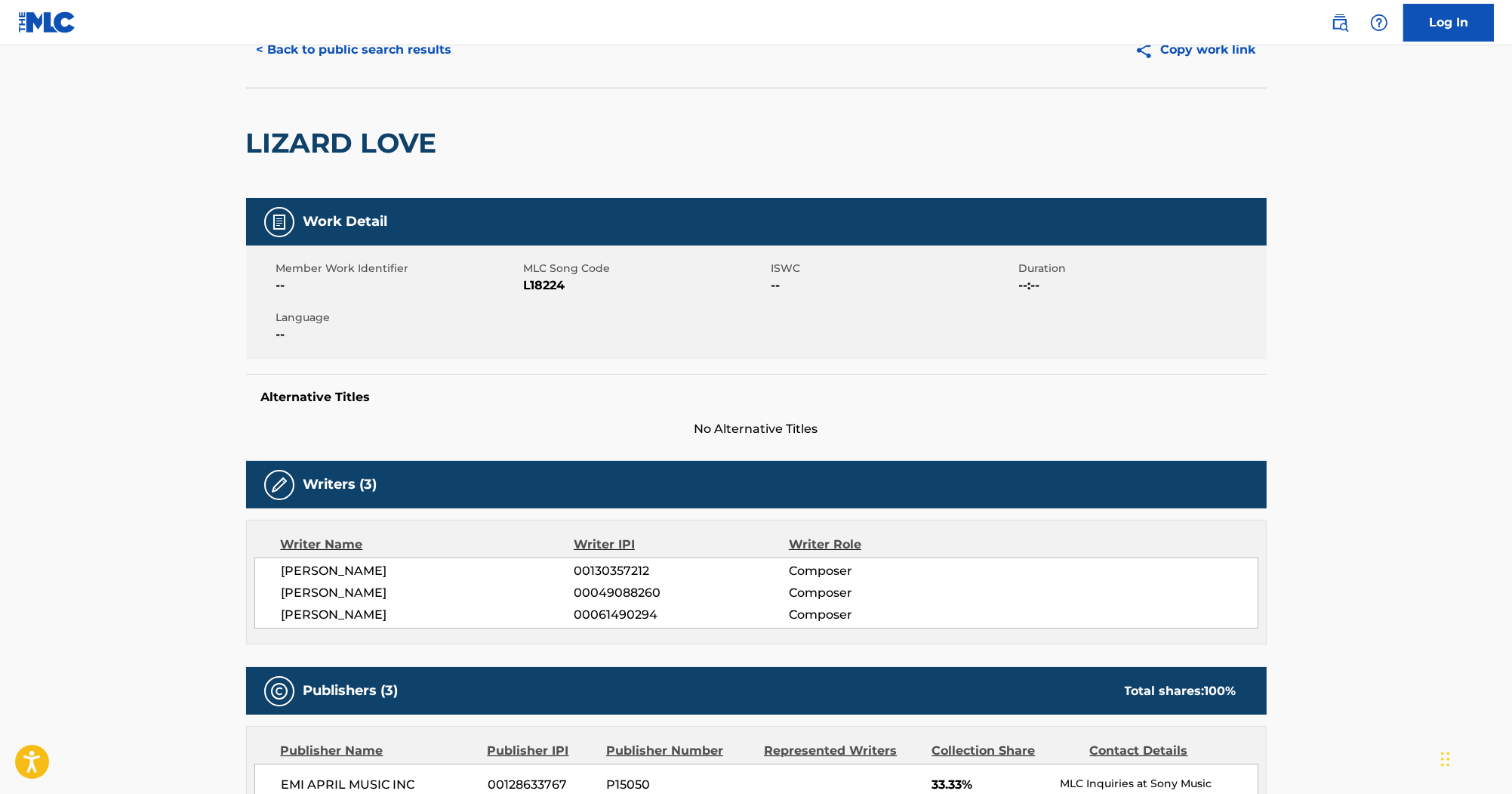
scroll to position [60, 0]
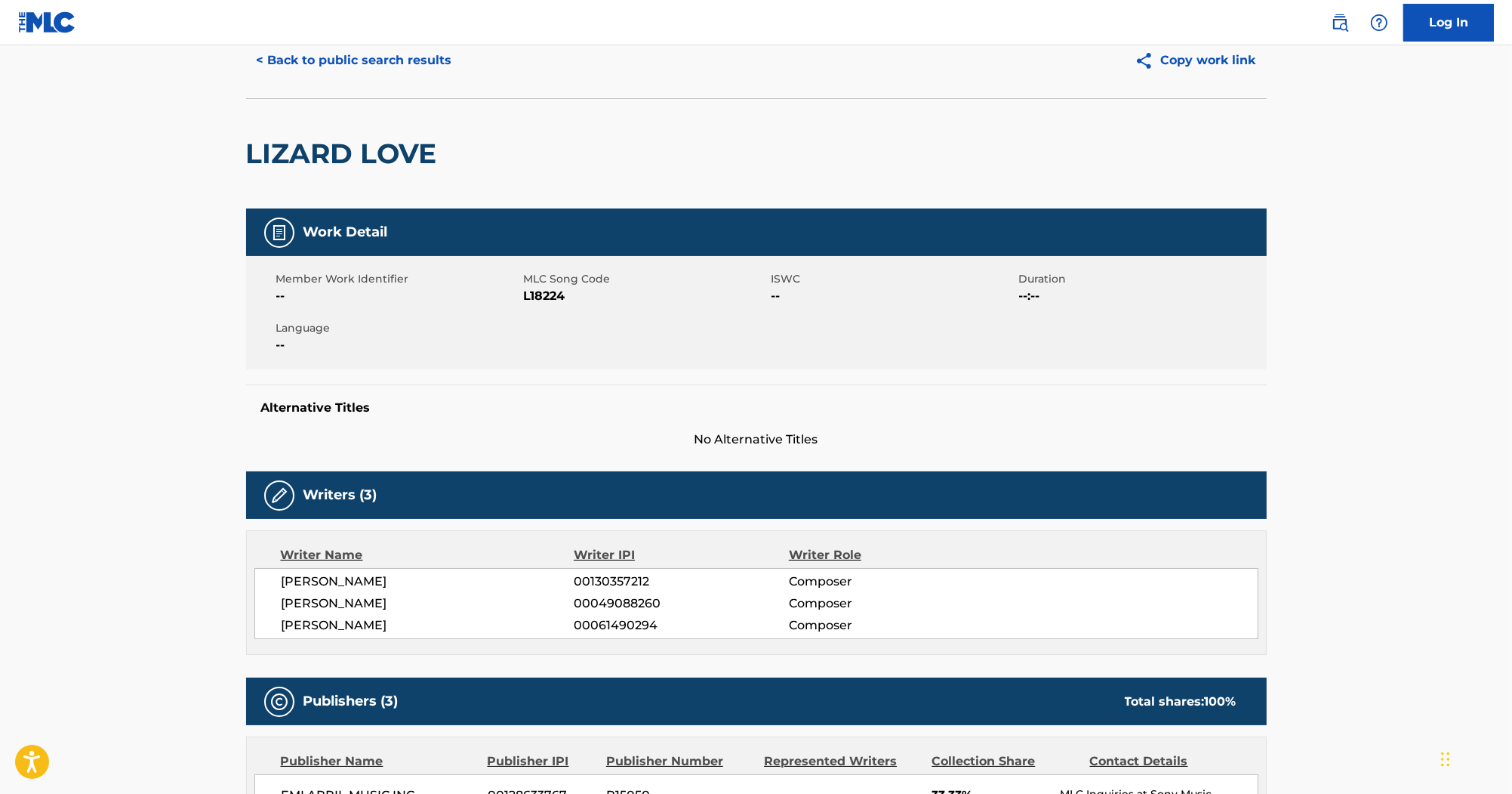
click at [556, 296] on span "L18224" at bounding box center [646, 296] width 244 height 18
copy span "L18224"
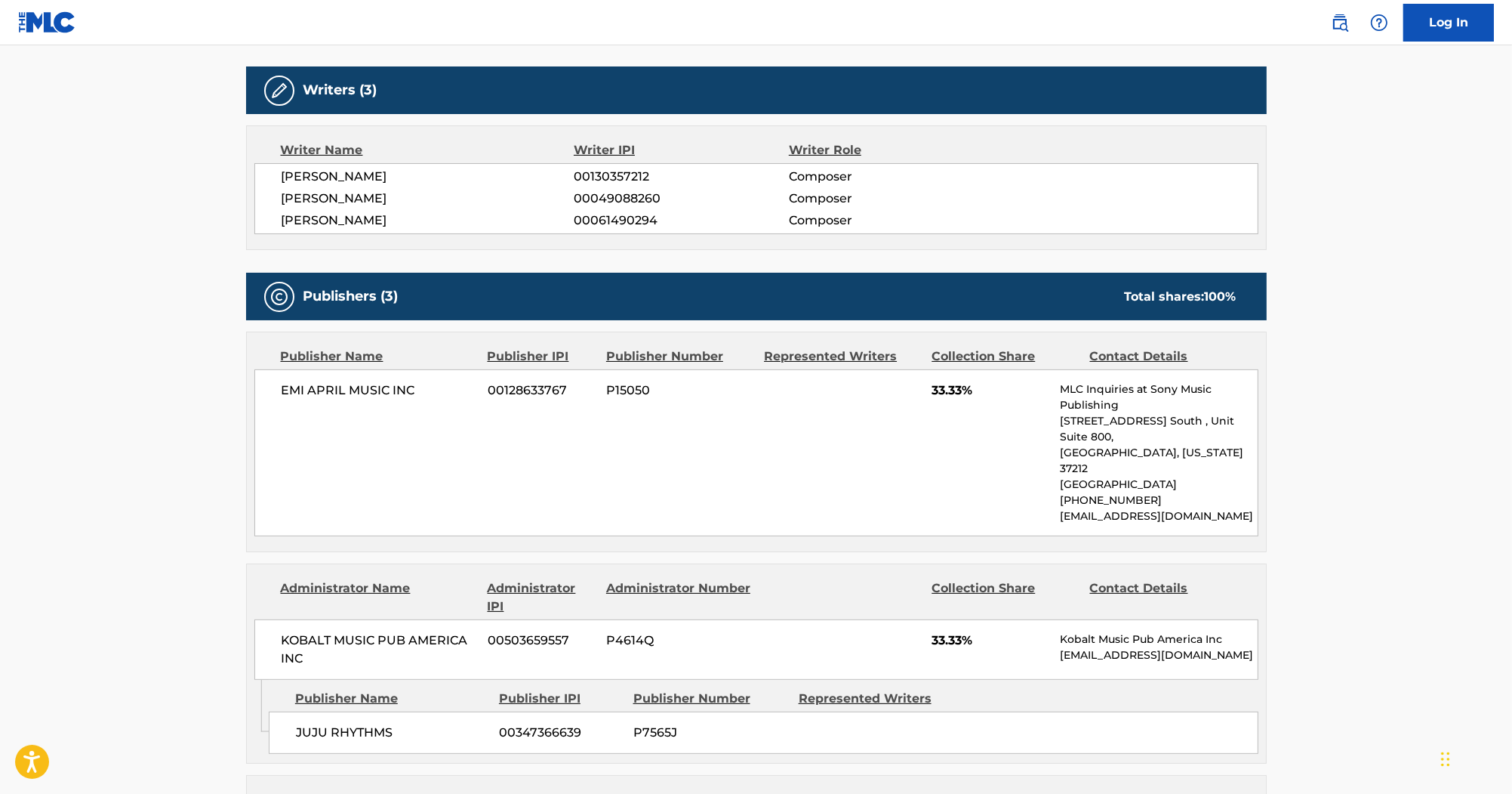
scroll to position [543, 0]
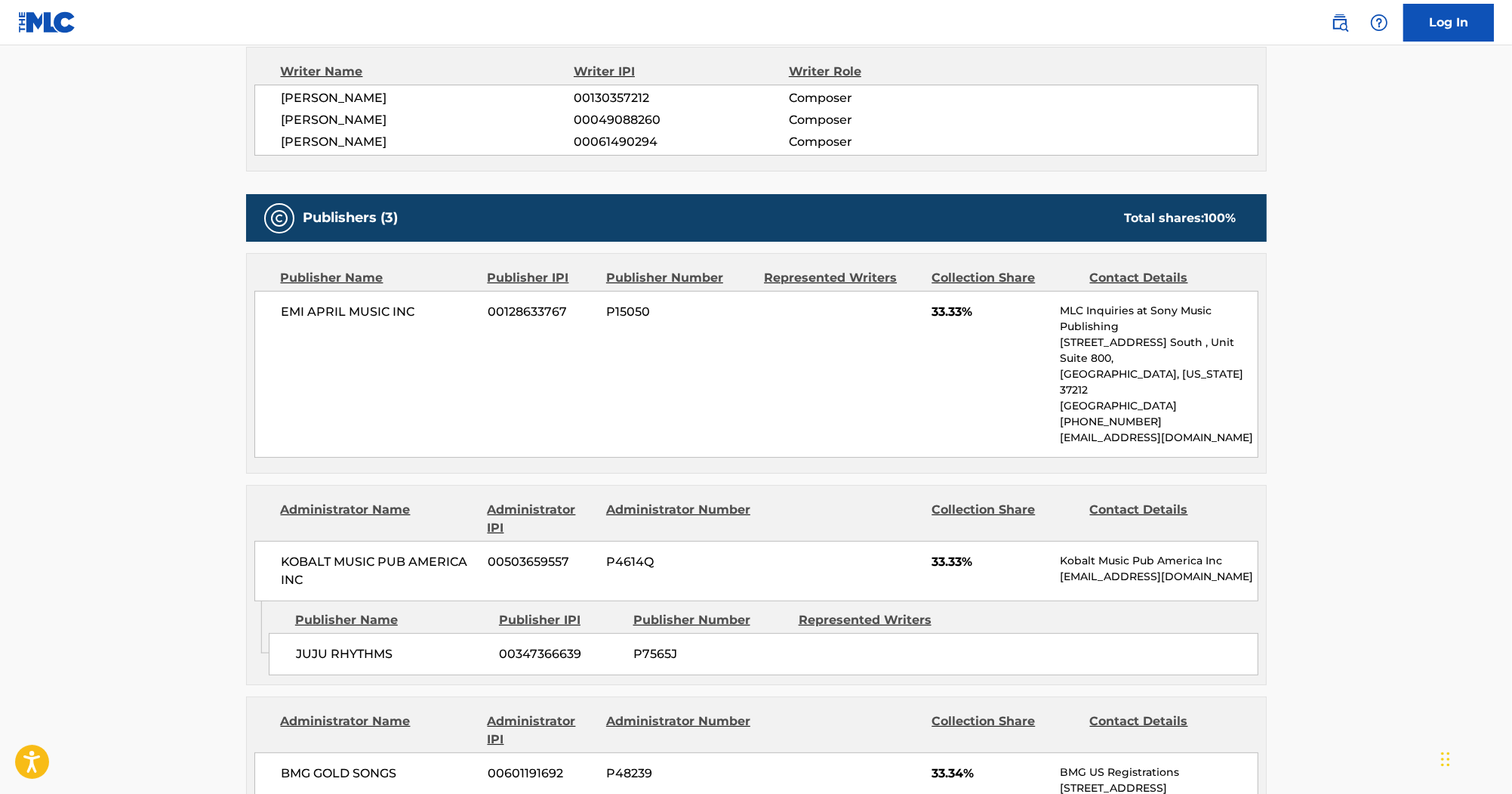
click at [373, 158] on div "Writer Name Writer IPI Writer Role STEVEN TYLER 00130357212 Composer ANTHONY PE…" at bounding box center [756, 109] width 1021 height 124
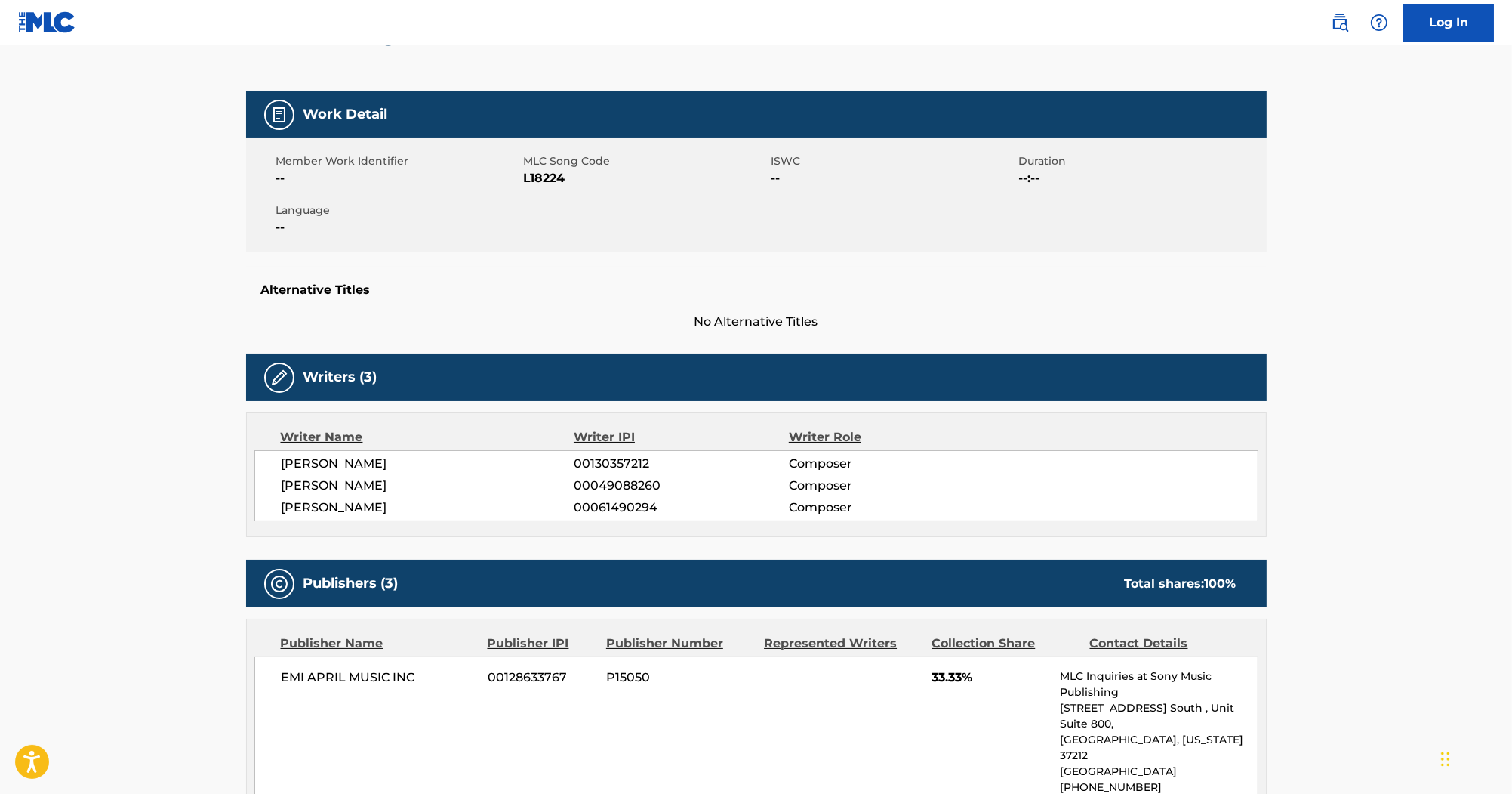
scroll to position [0, 0]
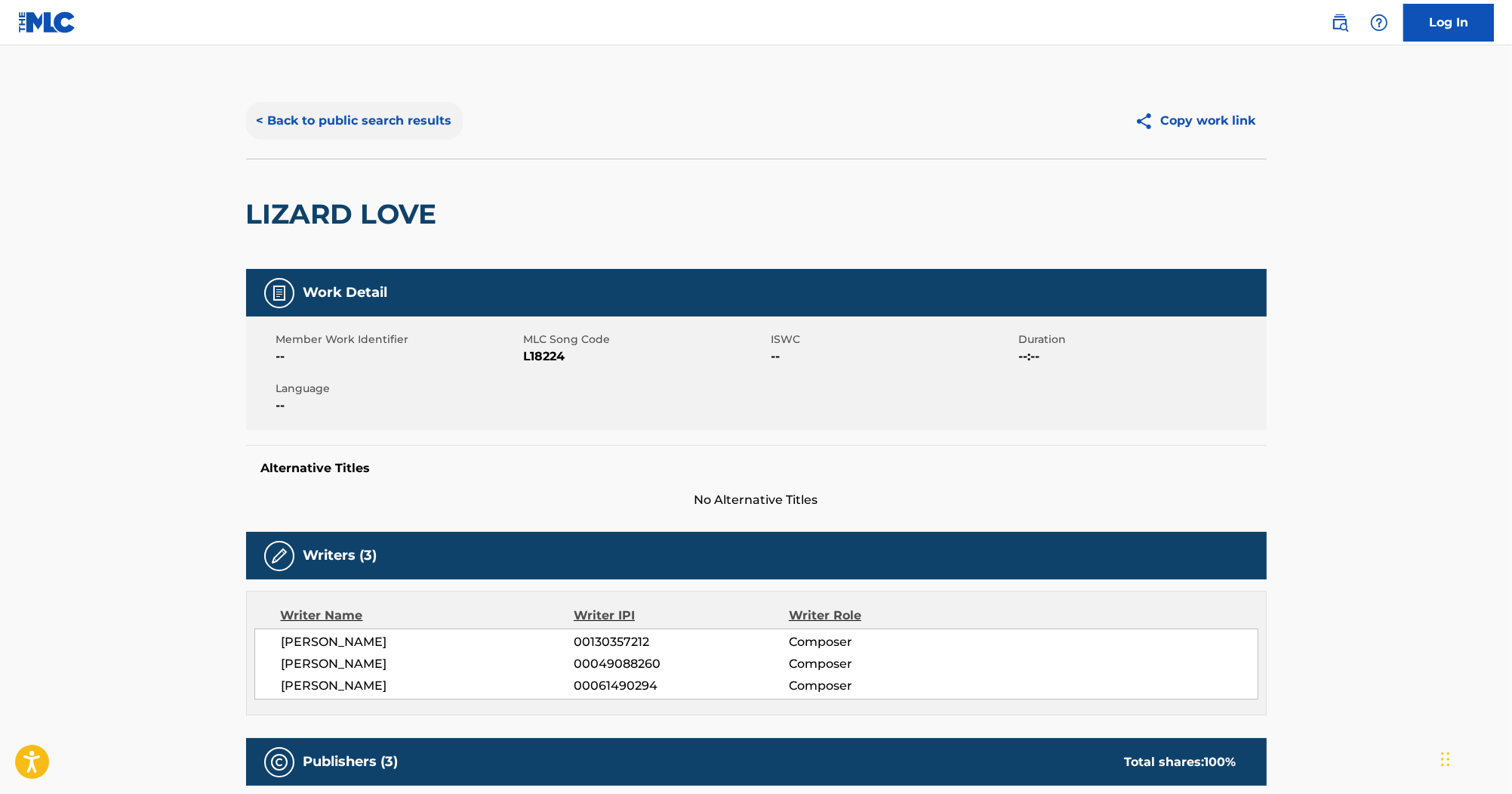
click at [393, 111] on button "< Back to public search results" at bounding box center [355, 120] width 216 height 37
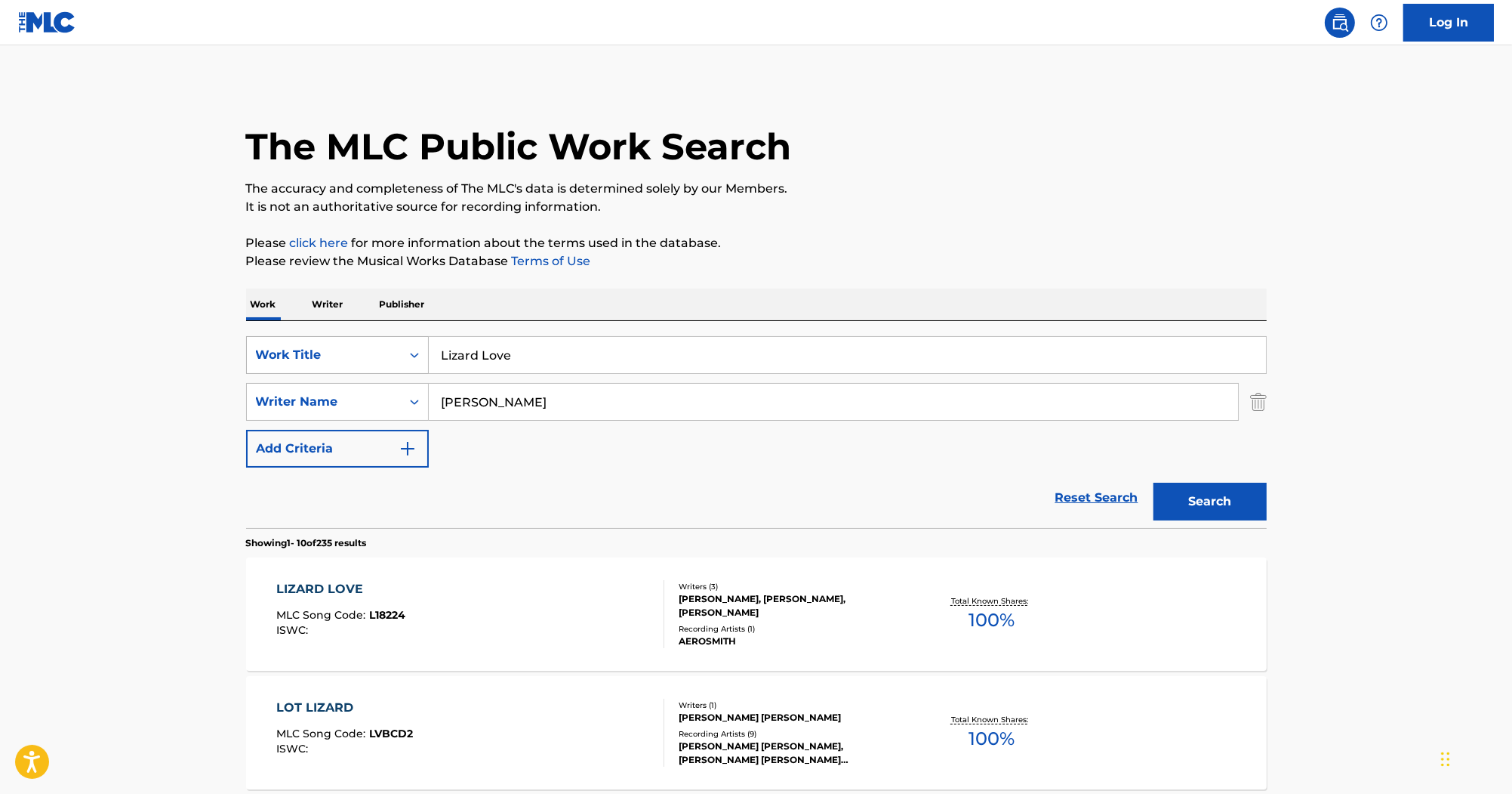
drag, startPoint x: 584, startPoint y: 358, endPoint x: 351, endPoint y: 344, distance: 233.4
click at [351, 344] on div "SearchWithCriteriac323fb10-9c27-420b-83e0-5efd79107a3a Work Title Lizard Love" at bounding box center [756, 355] width 1021 height 37
paste input "Big Bad Cat"
type input "Big Bad Cat"
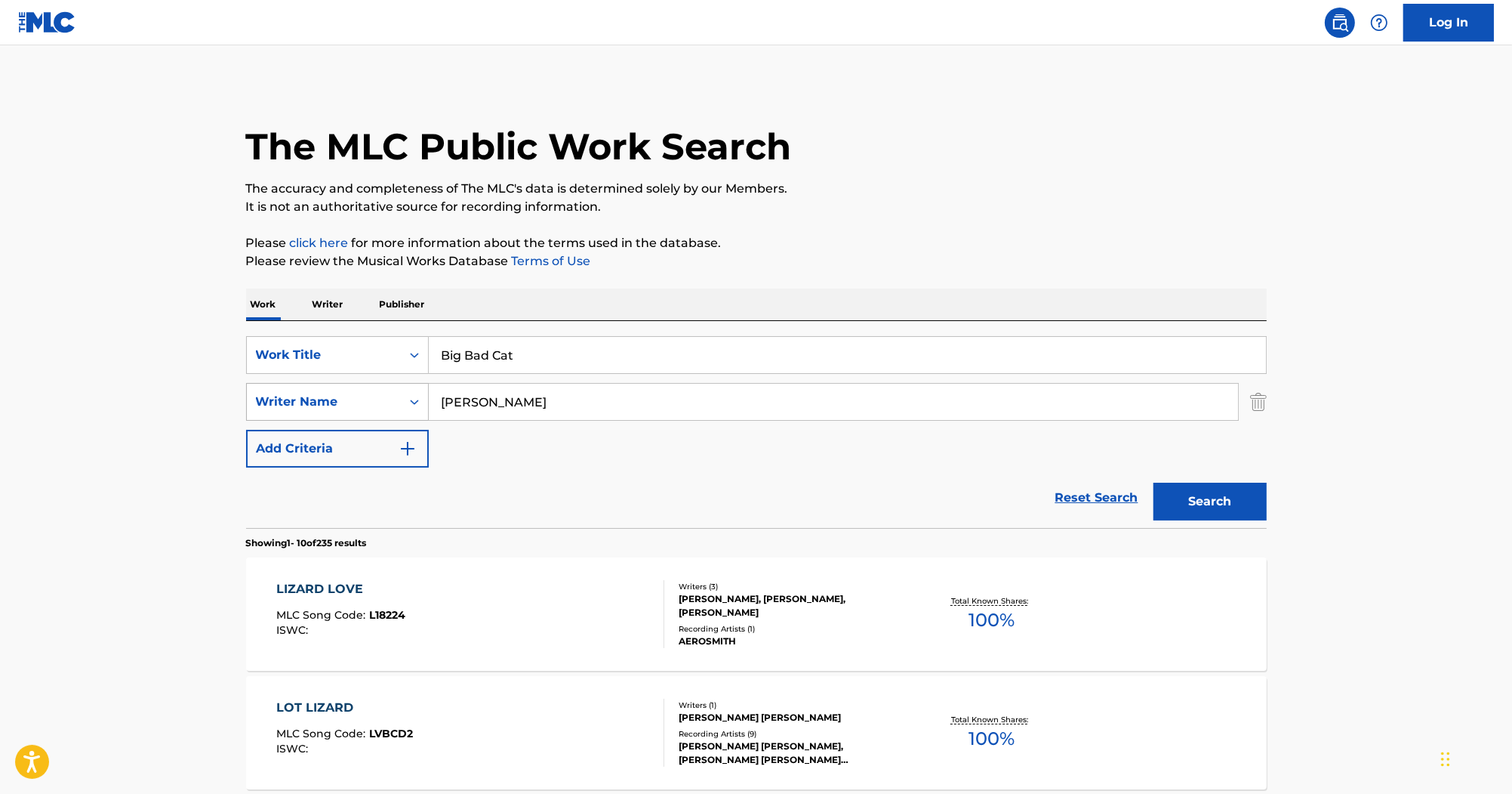
drag, startPoint x: 400, startPoint y: 389, endPoint x: 371, endPoint y: 386, distance: 29.2
click at [353, 386] on div "SearchWithCriteria555918ec-d329-4375-bd83-b5397ac50327 Writer Name LYNNE" at bounding box center [756, 402] width 1021 height 37
paste input "Greggs"
type input "Greggs"
click at [1203, 497] on button "Search" at bounding box center [1209, 501] width 113 height 37
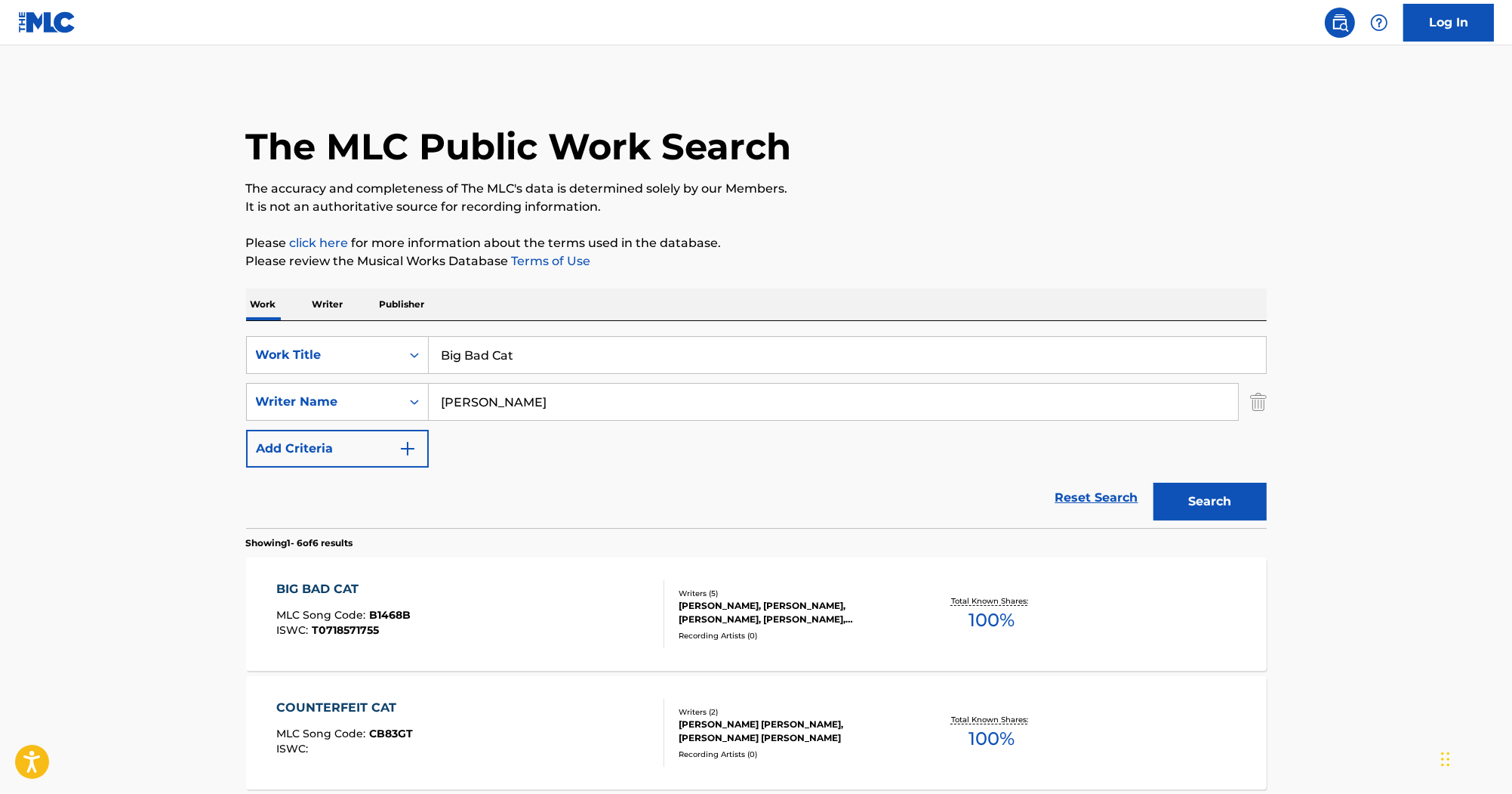
click at [316, 577] on div "BIG BAD CAT MLC Song Code : B1468B ISWC : T0718571755 Writers ( 5 ) BRAD DAYMON…" at bounding box center [756, 613] width 1021 height 113
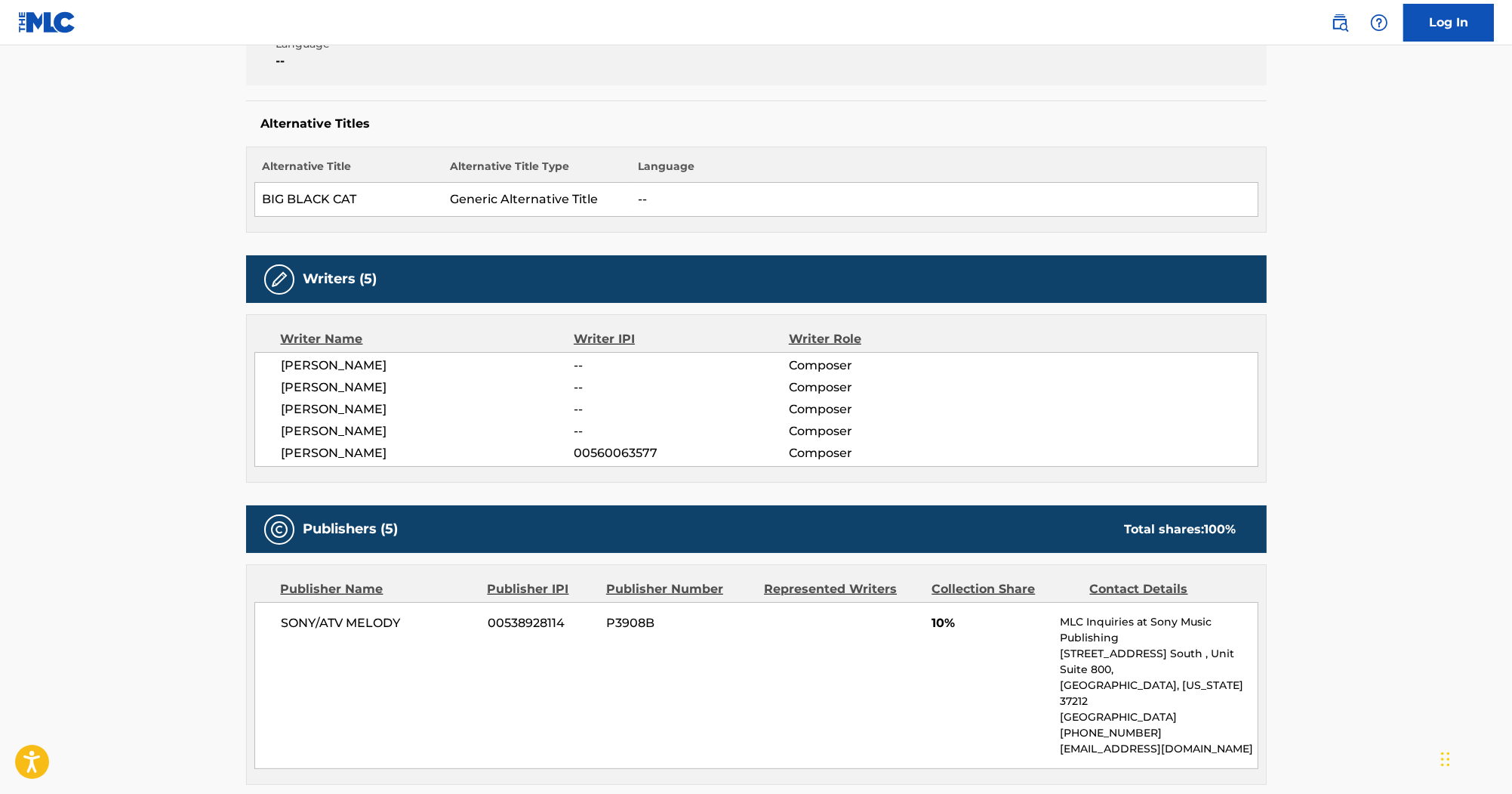
scroll to position [181, 0]
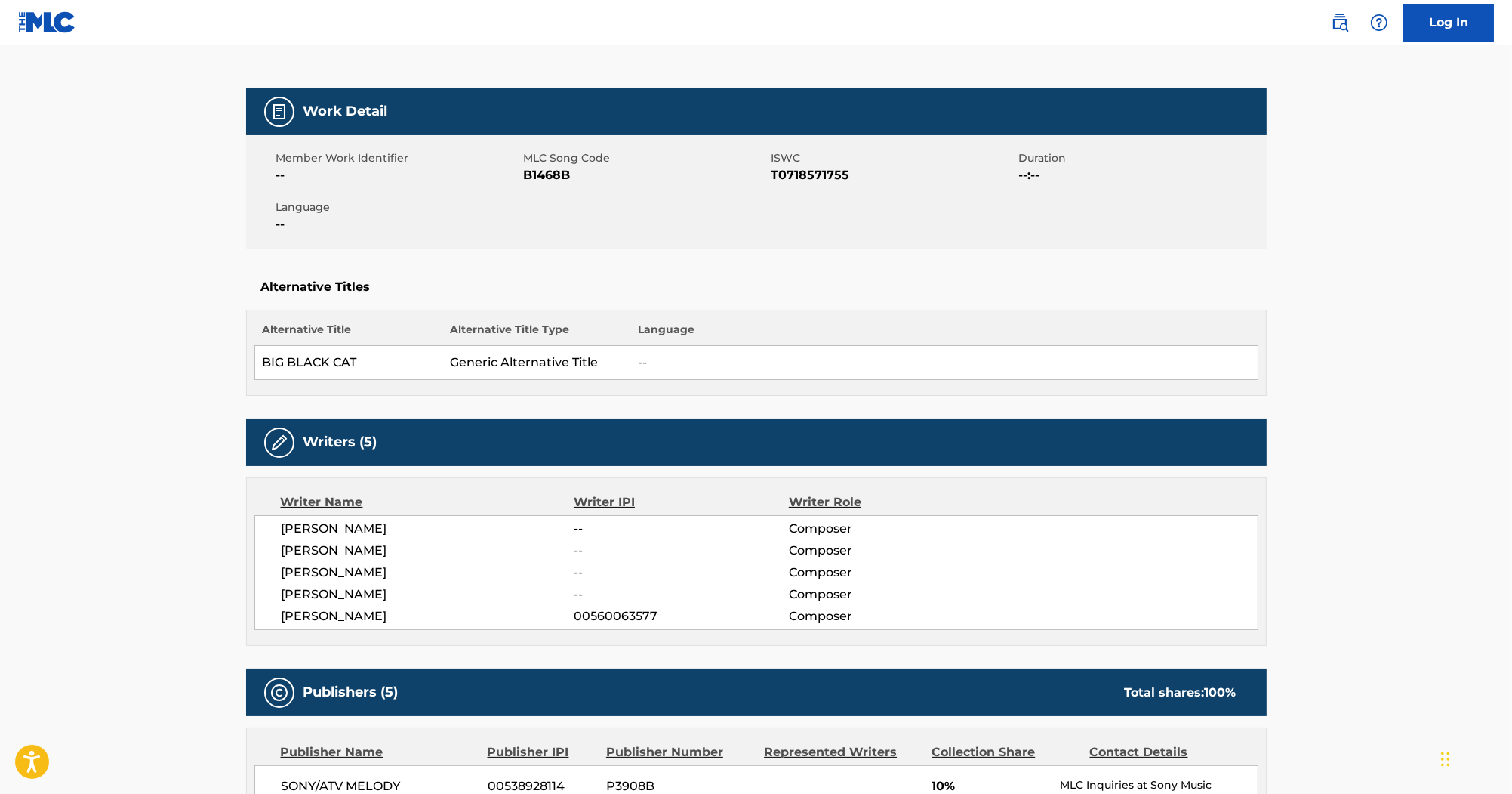
click at [545, 184] on span "B1468B" at bounding box center [646, 175] width 244 height 18
copy span "B1468B"
click at [834, 179] on span "T0718571755" at bounding box center [894, 175] width 244 height 18
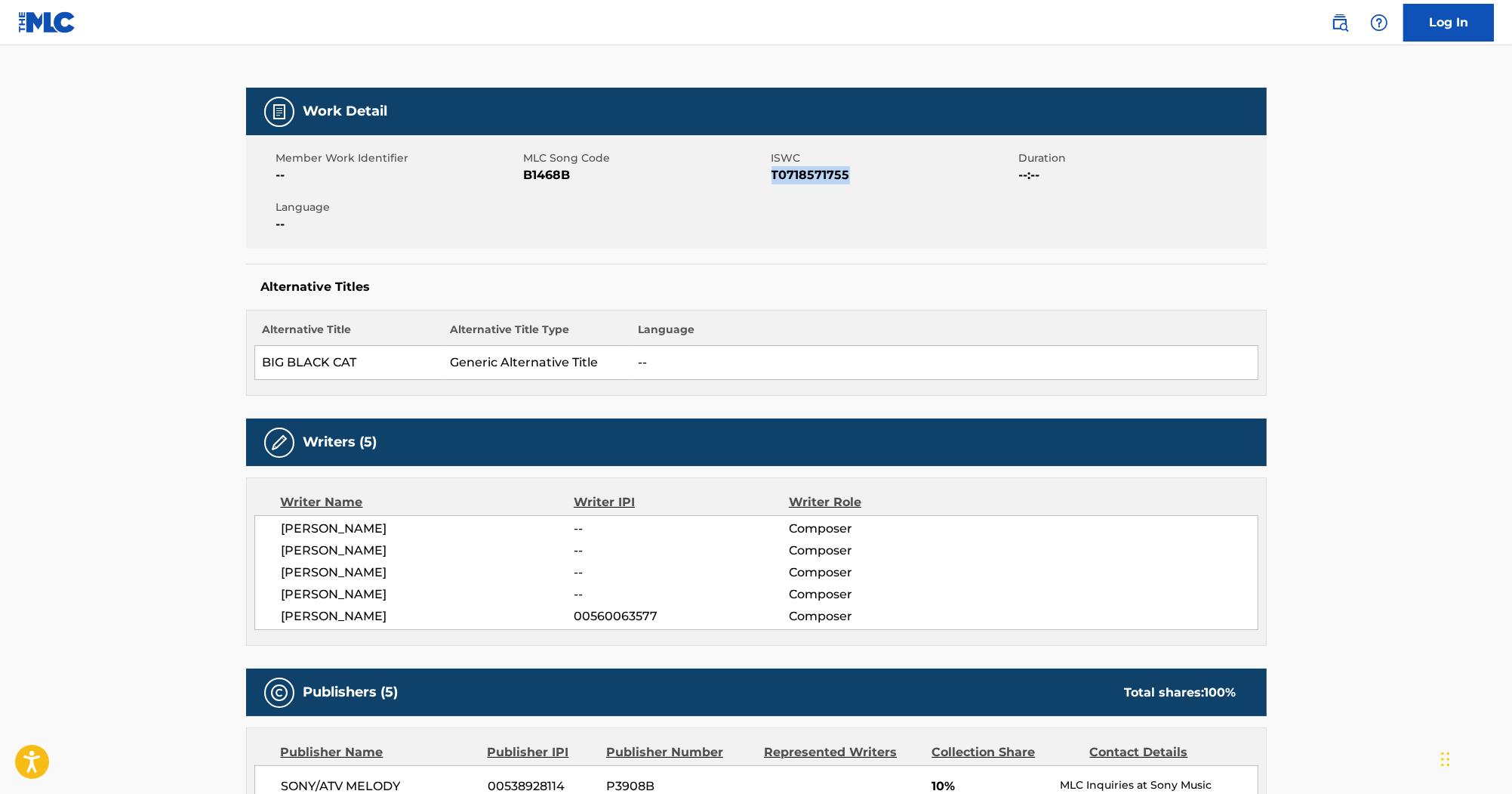
copy span "T0718571755"
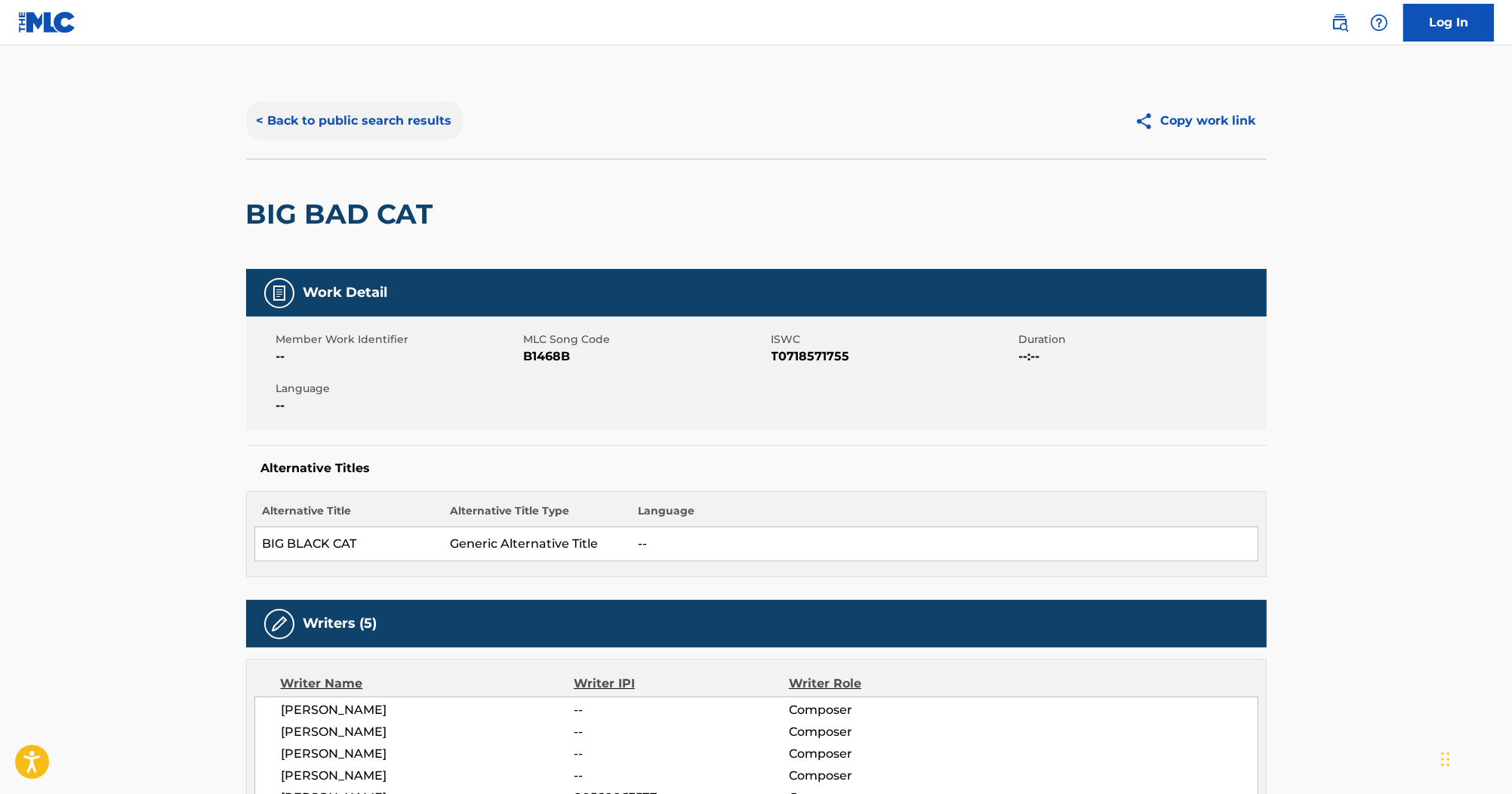
drag, startPoint x: 375, startPoint y: 142, endPoint x: 372, endPoint y: 133, distance: 9.5
click at [372, 135] on div "< Back to public search results Copy work link" at bounding box center [756, 120] width 1021 height 76
click at [372, 121] on button "< Back to public search results" at bounding box center [355, 120] width 216 height 37
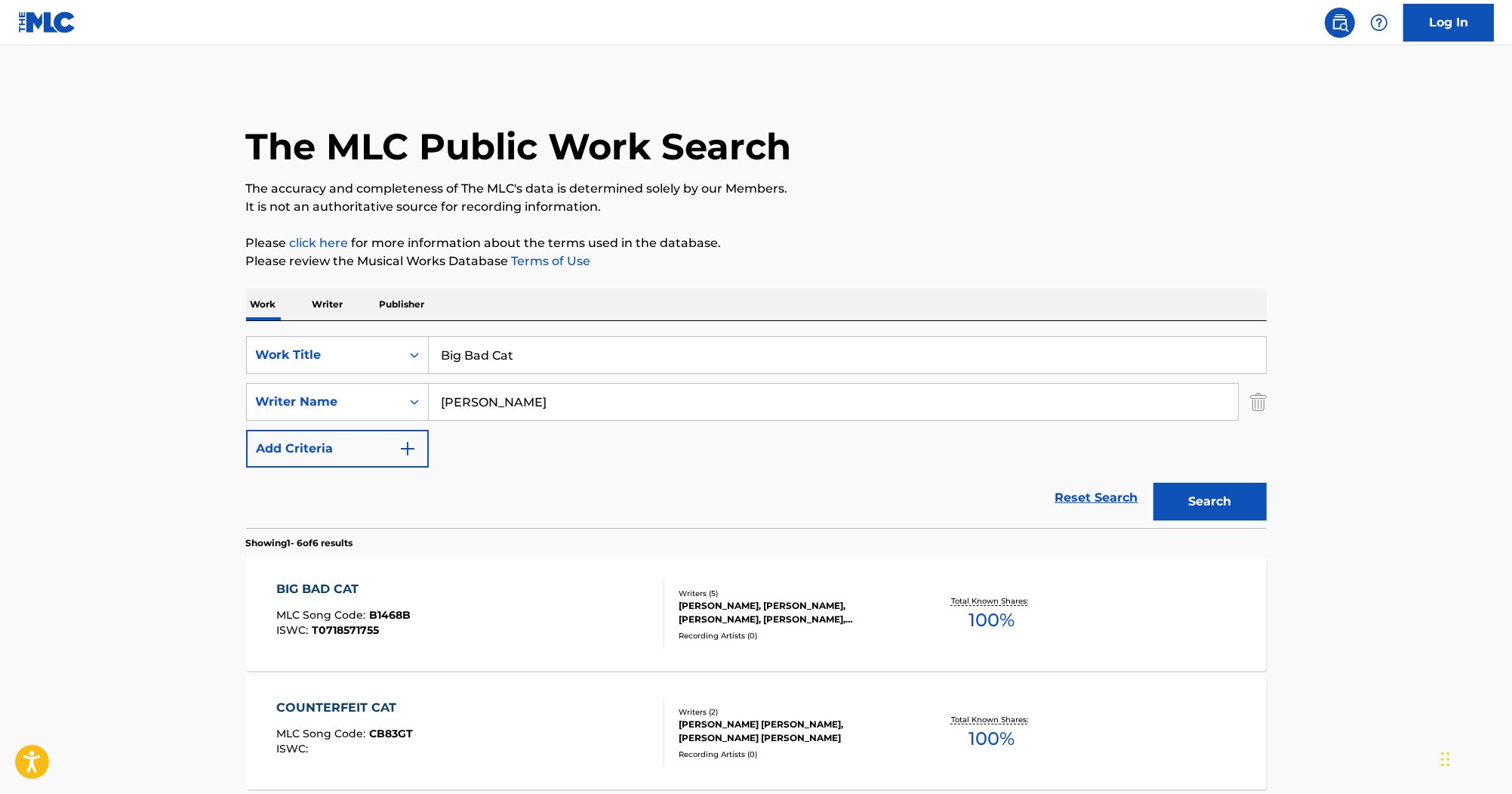
drag, startPoint x: 344, startPoint y: 373, endPoint x: 127, endPoint y: 260, distance: 244.7
click at [181, 315] on main "The MLC Public Work Search The accuracy and completeness of The MLC's data is d…" at bounding box center [756, 694] width 1512 height 1297
paste input "Rosse"
type input "Rosse"
drag, startPoint x: 630, startPoint y: 363, endPoint x: 275, endPoint y: 325, distance: 357.0
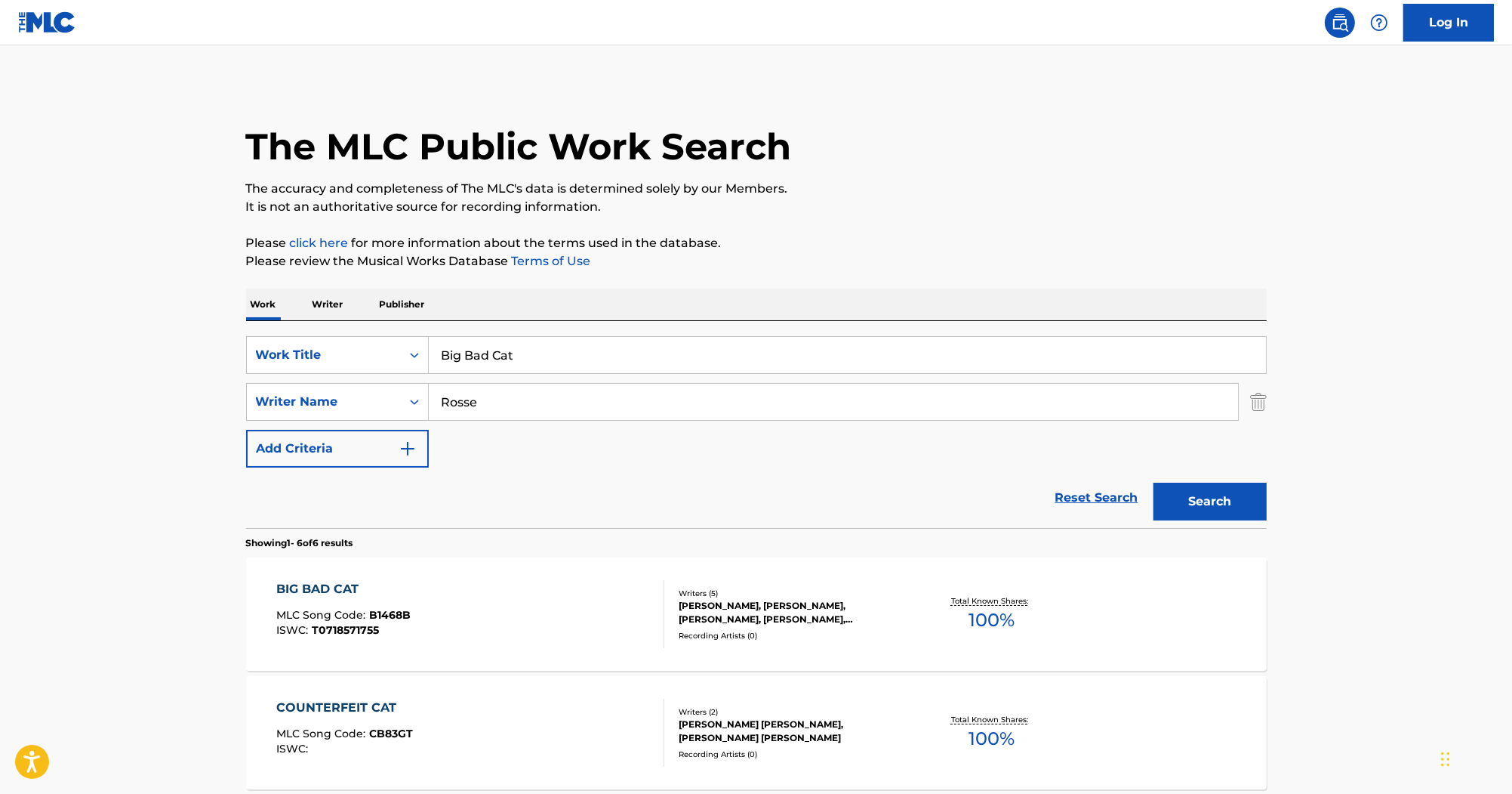
click at [295, 329] on div "SearchWithCriteriac323fb10-9c27-420b-83e0-5efd79107a3a Work Title Big Bad Cat S…" at bounding box center [756, 425] width 1021 height 207
paste input "etter Beware"
type input "Better Beware"
click at [1176, 498] on button "Search" at bounding box center [1209, 501] width 113 height 37
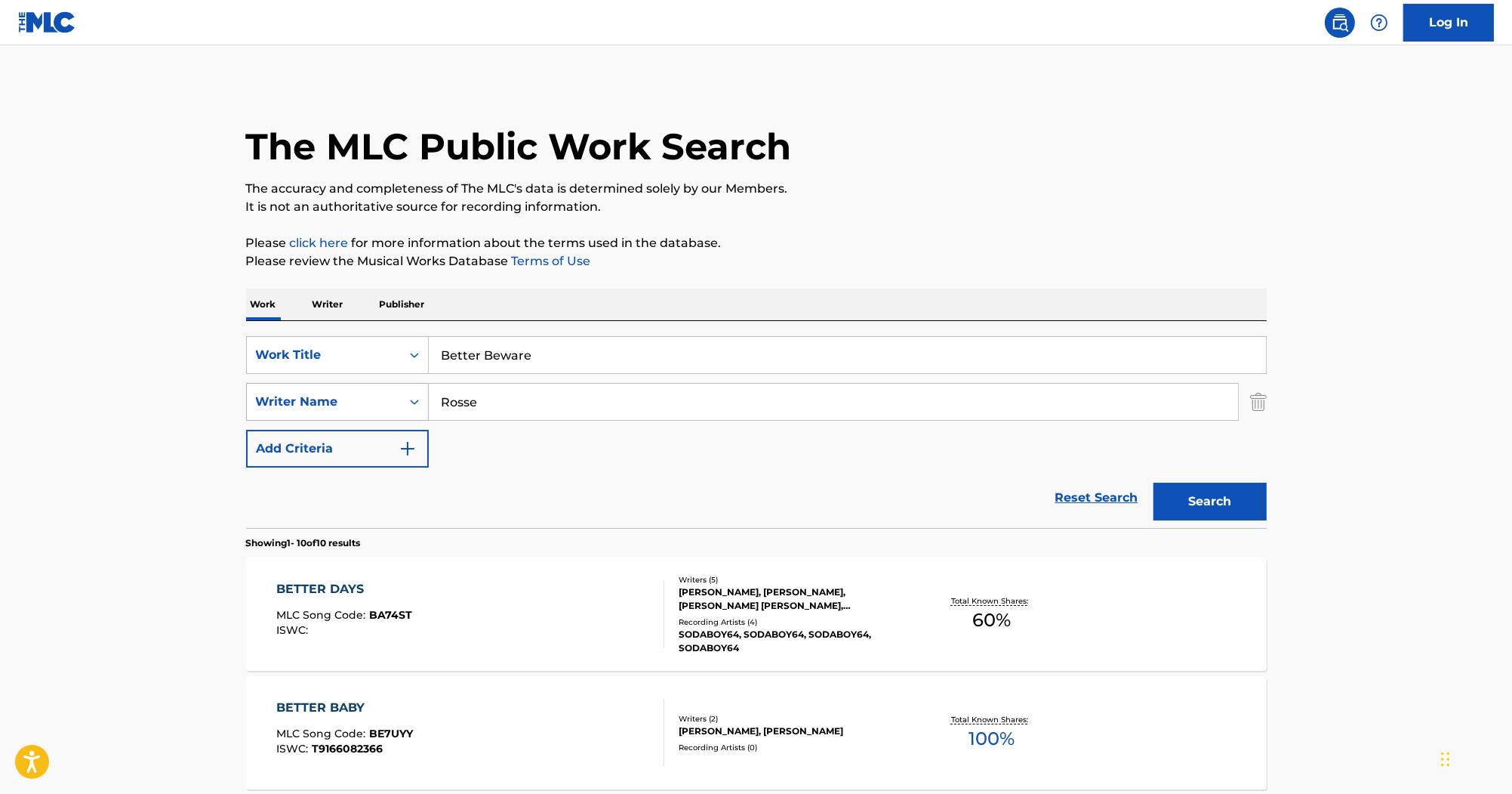
drag, startPoint x: 499, startPoint y: 415, endPoint x: 368, endPoint y: 398, distance: 132.1
click at [368, 398] on div "SearchWithCriteria555918ec-d329-4375-bd83-b5397ac50327 Writer Name Rosse" at bounding box center [756, 402] width 1021 height 37
paste input "PRESLEY"
type input "PRESLEY"
click at [1168, 492] on button "Search" at bounding box center [1209, 501] width 113 height 37
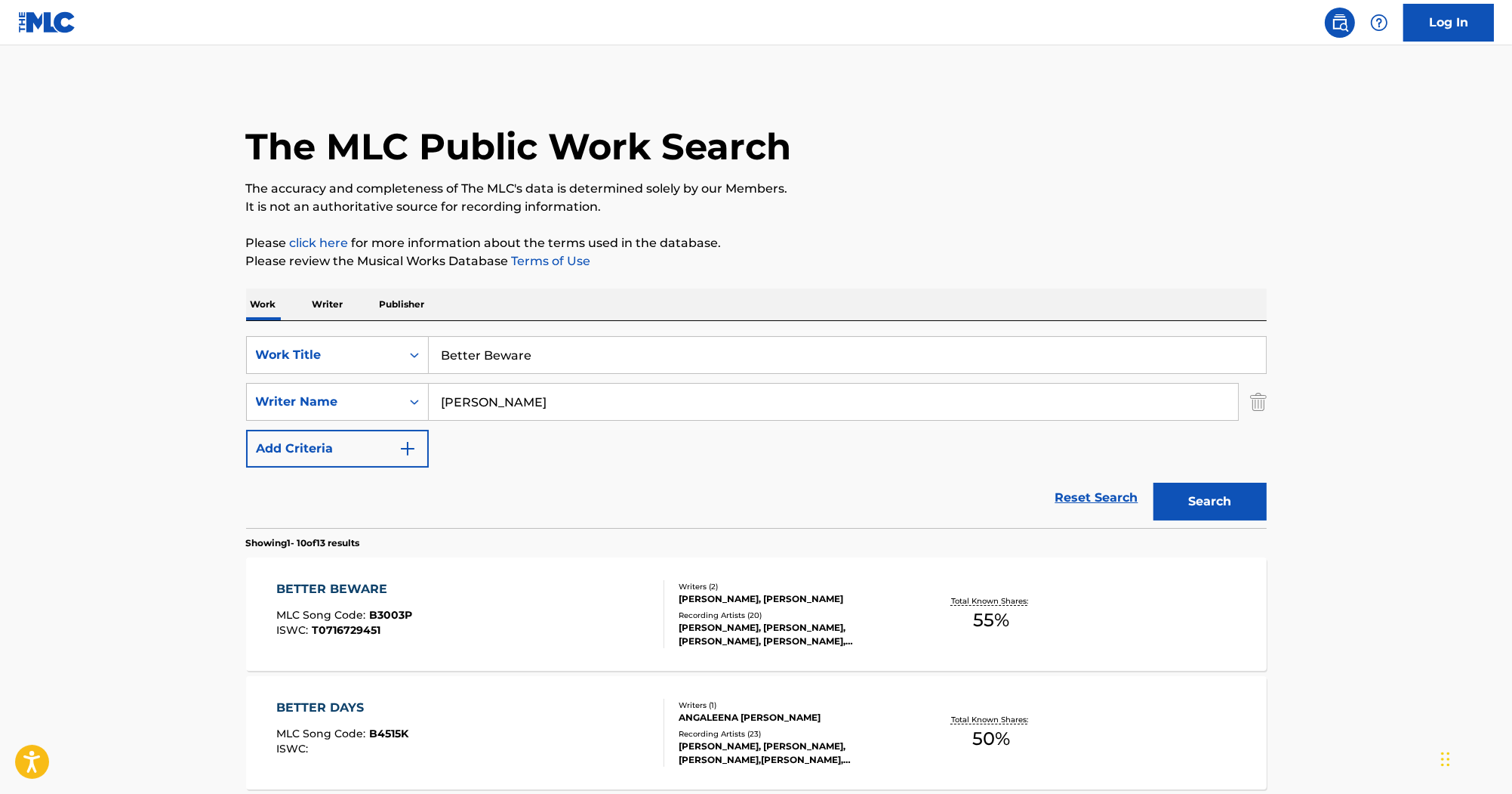
click at [502, 609] on div "BETTER BEWARE MLC Song Code : B3003P ISWC : T0716729451" at bounding box center [470, 614] width 388 height 68
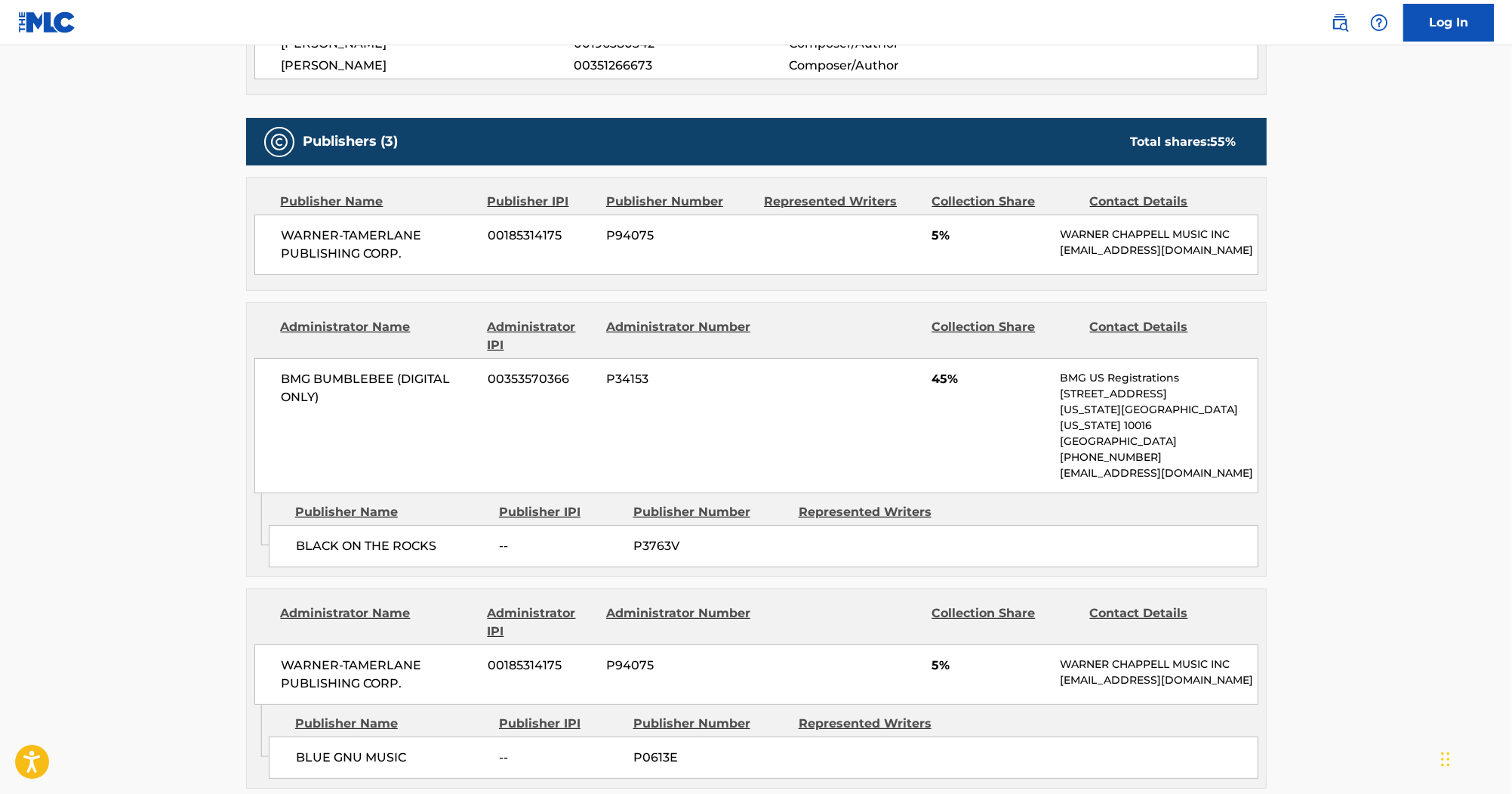
scroll to position [604, 0]
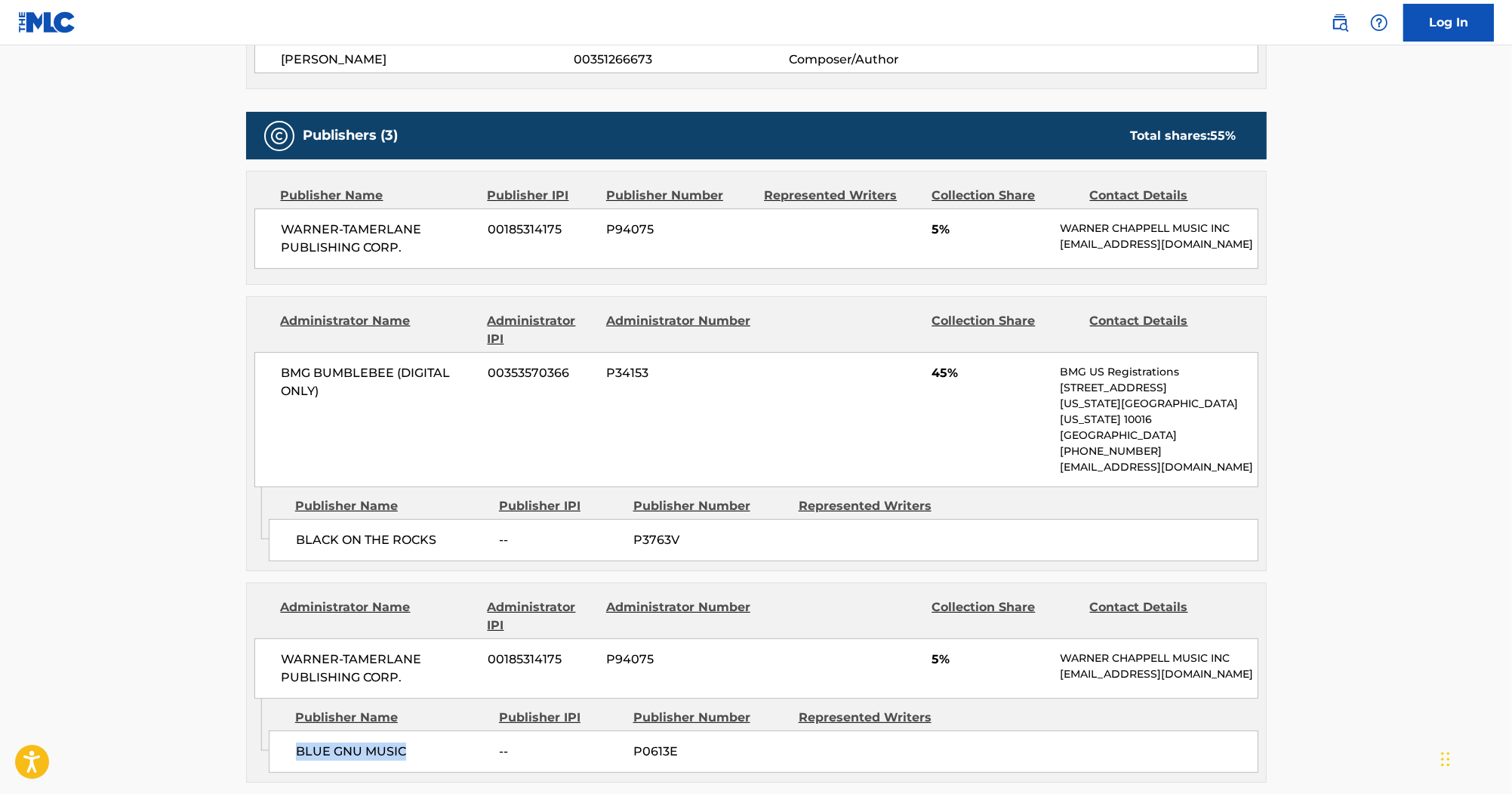
drag, startPoint x: 407, startPoint y: 735, endPoint x: 296, endPoint y: 737, distance: 111.0
click at [296, 742] on span "BLUE GNU MUSIC" at bounding box center [392, 751] width 193 height 18
copy span "BLUE GNU MUSIC"
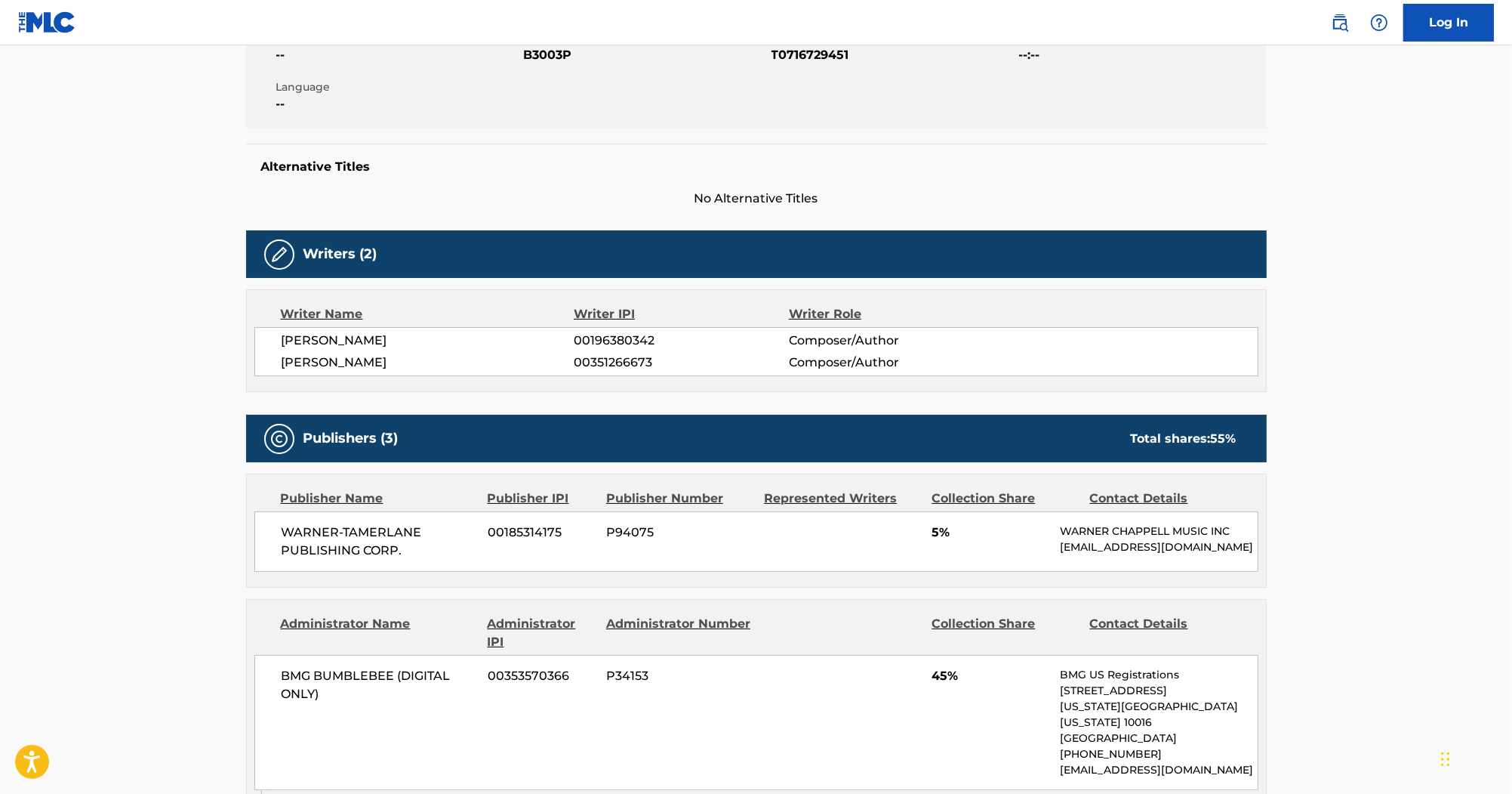
scroll to position [60, 0]
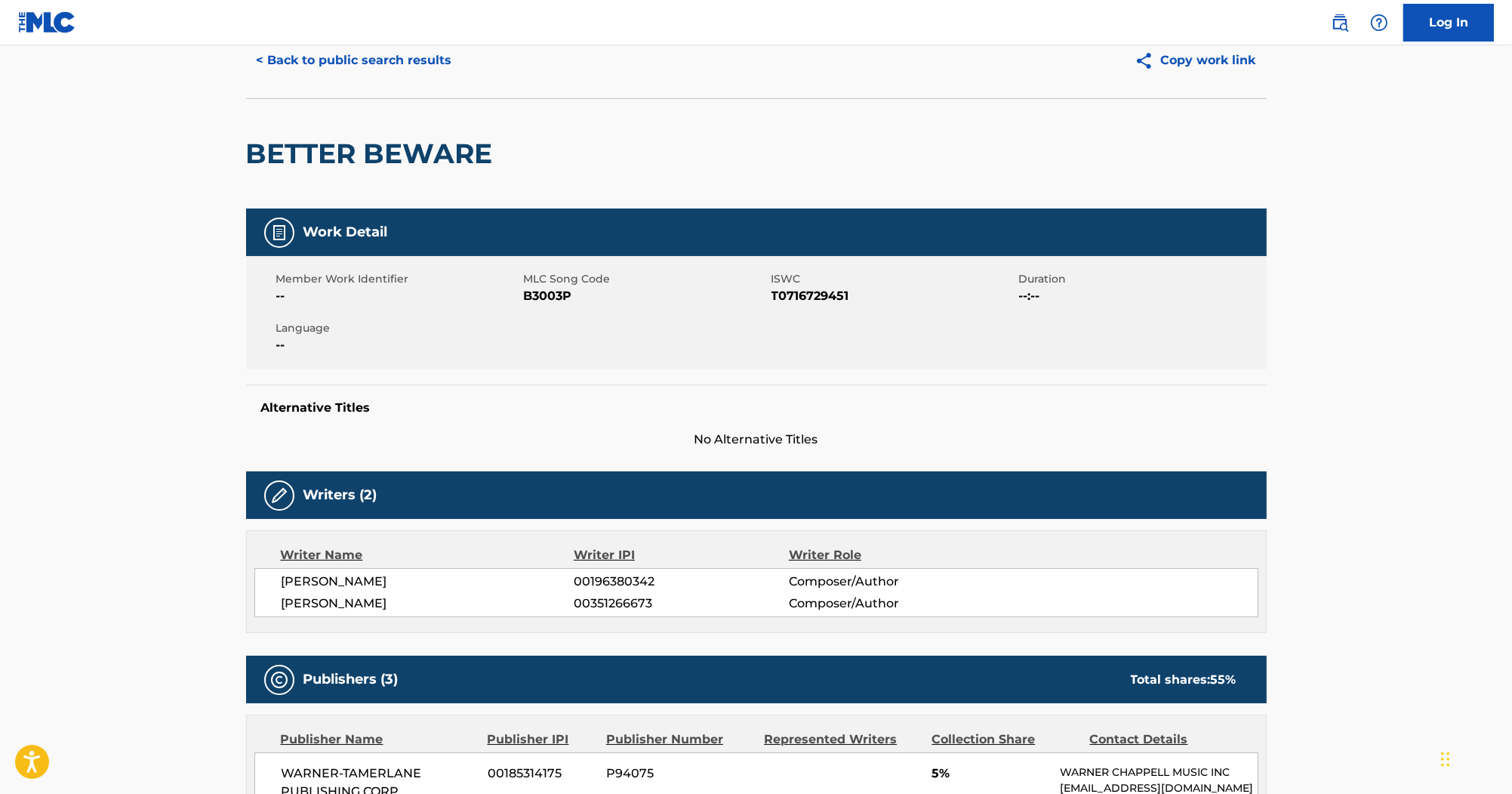
click at [556, 300] on span "B3003P" at bounding box center [646, 296] width 244 height 18
copy span "B3003P"
drag, startPoint x: 583, startPoint y: 296, endPoint x: 561, endPoint y: 296, distance: 22.0
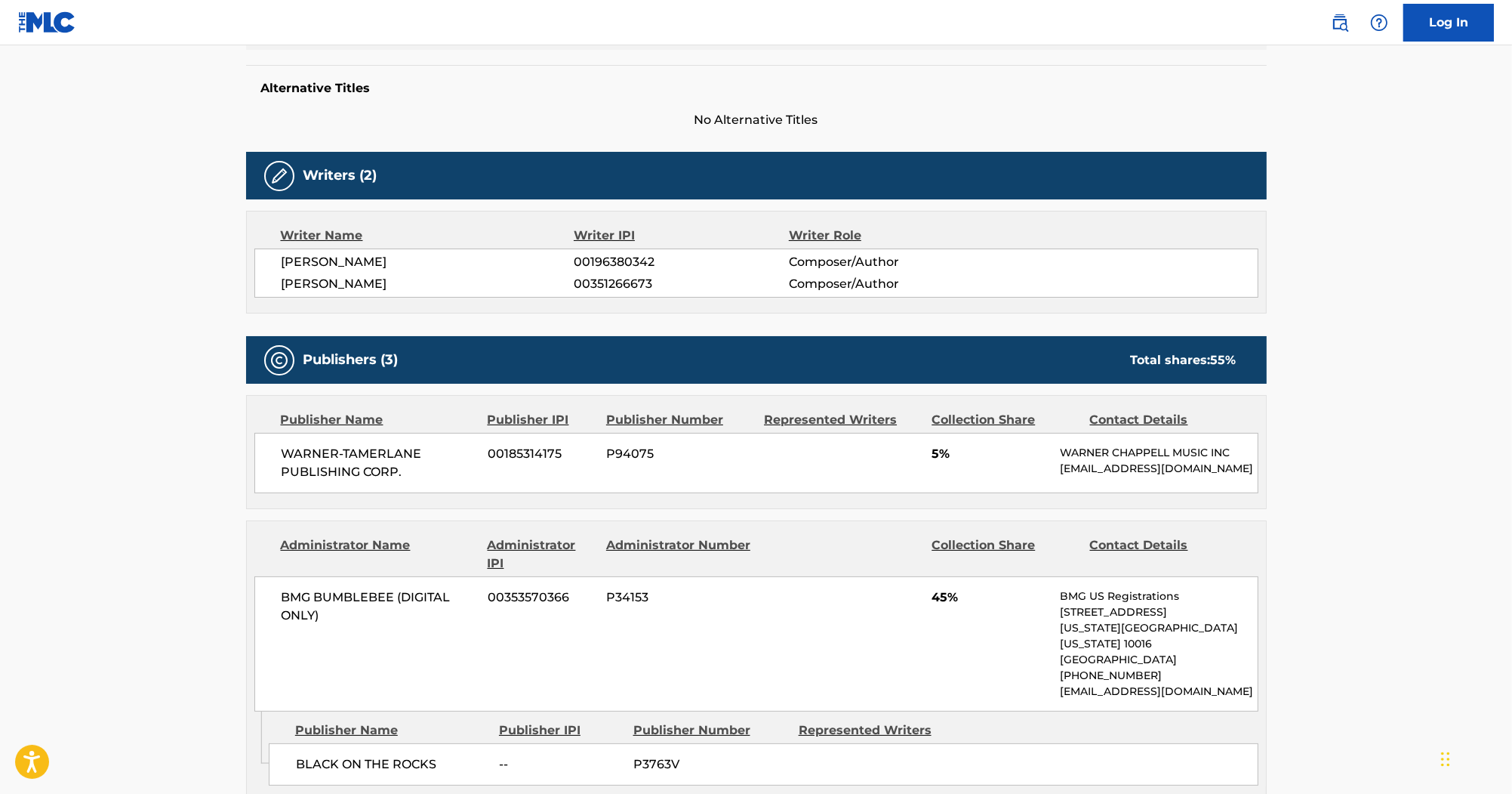
scroll to position [423, 0]
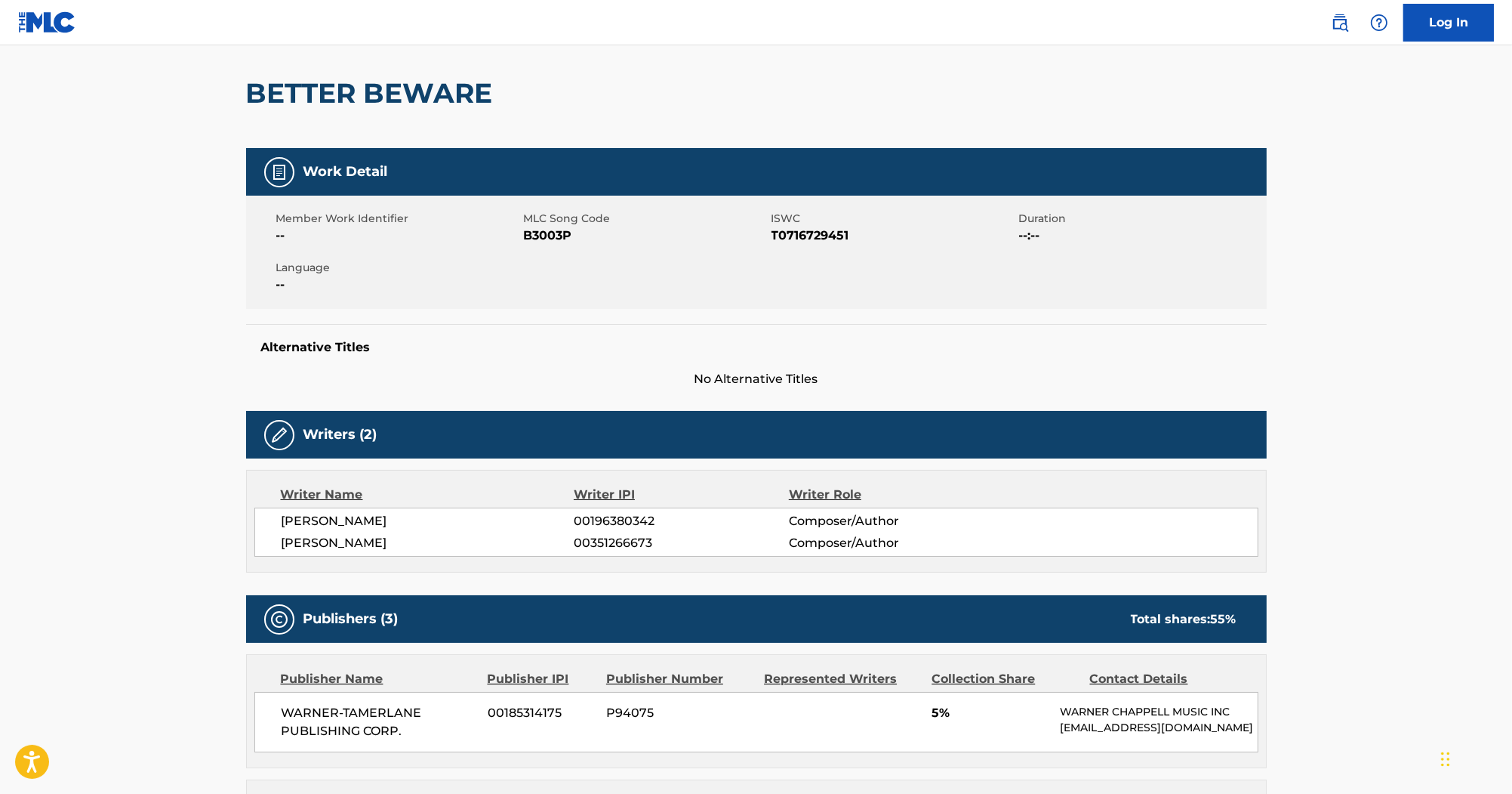
click at [438, 102] on h2 "BETTER BEWARE" at bounding box center [373, 94] width 255 height 34
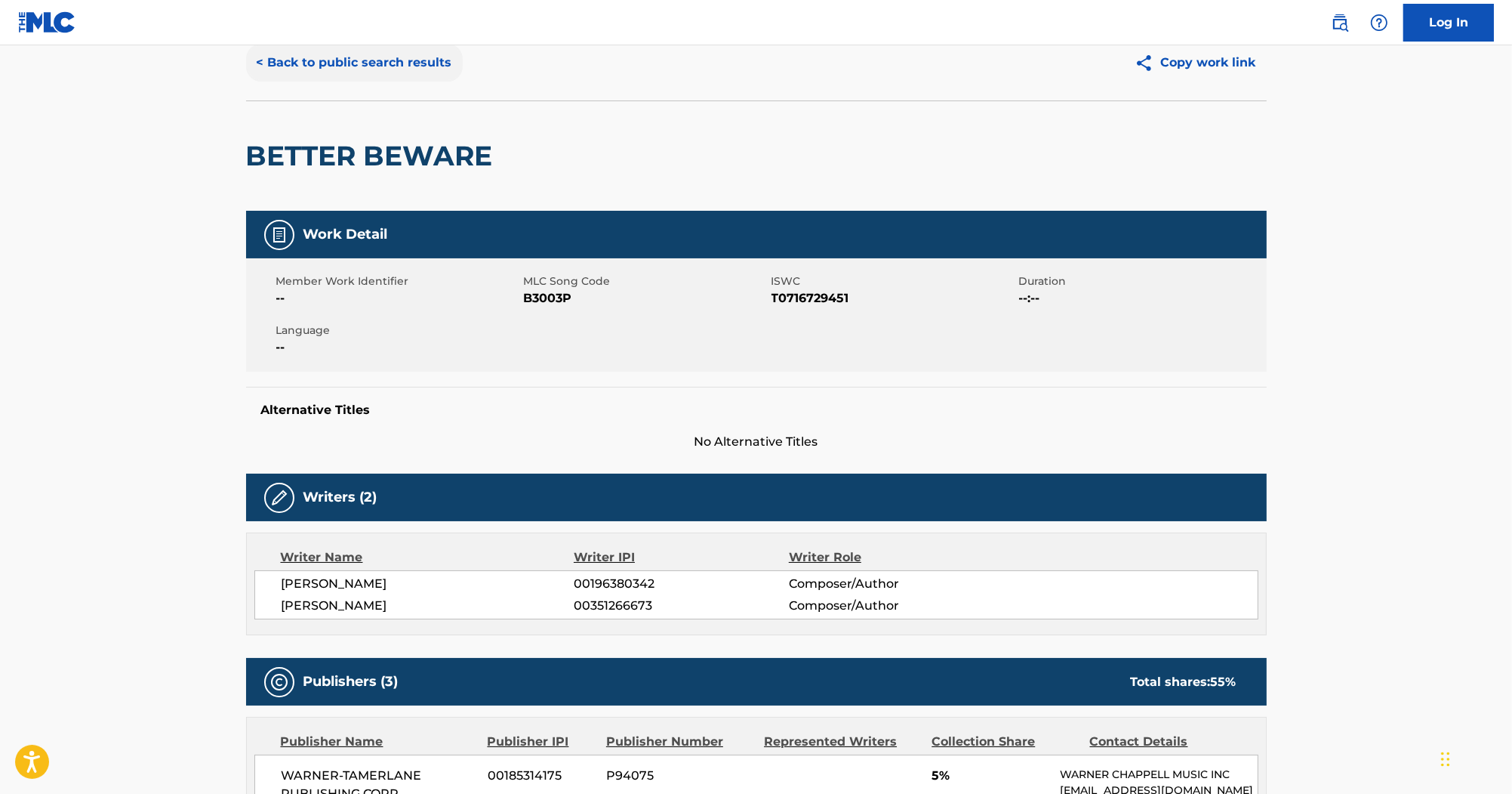
scroll to position [0, 0]
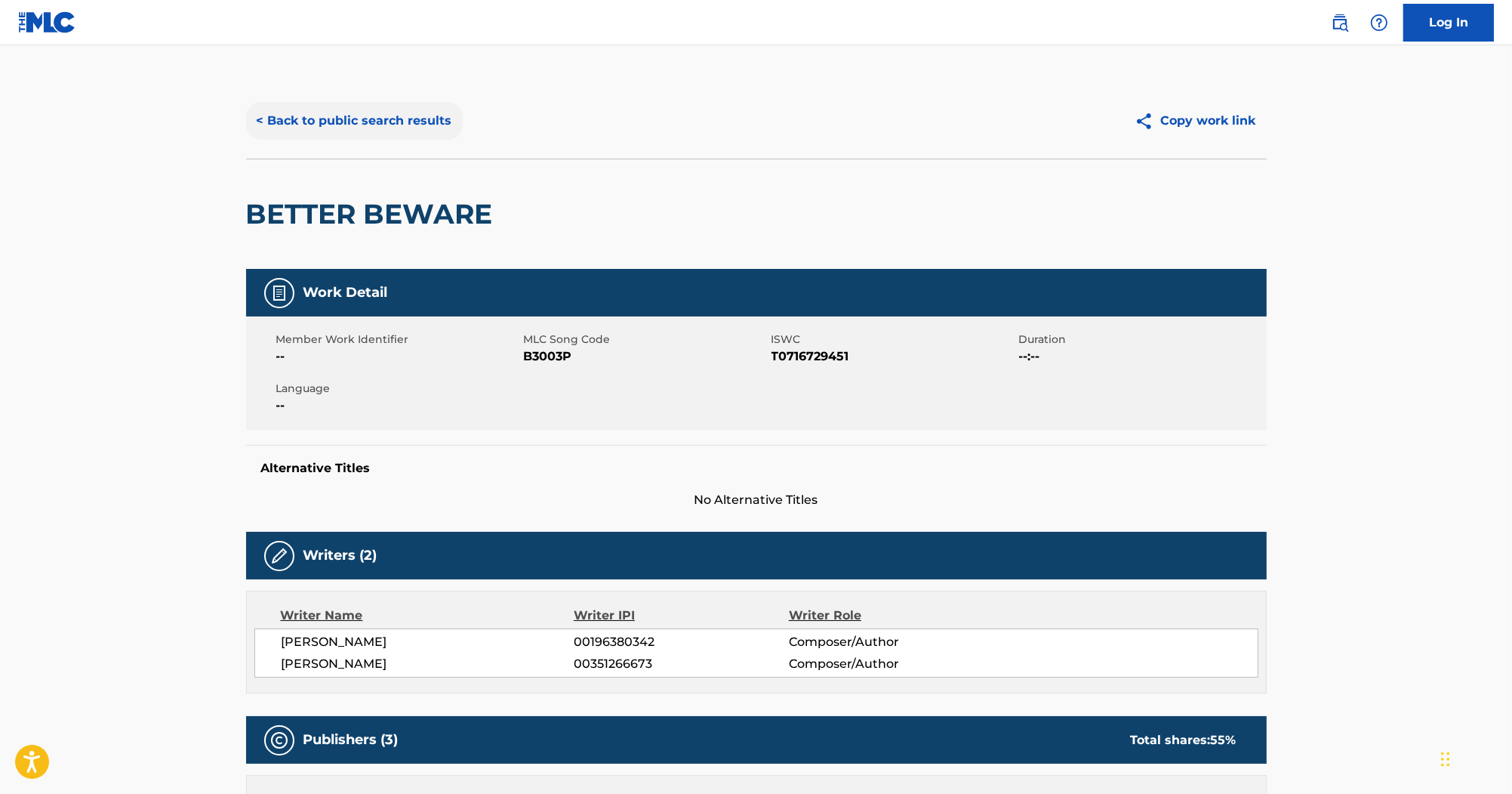
click at [417, 117] on button "< Back to public search results" at bounding box center [355, 120] width 216 height 37
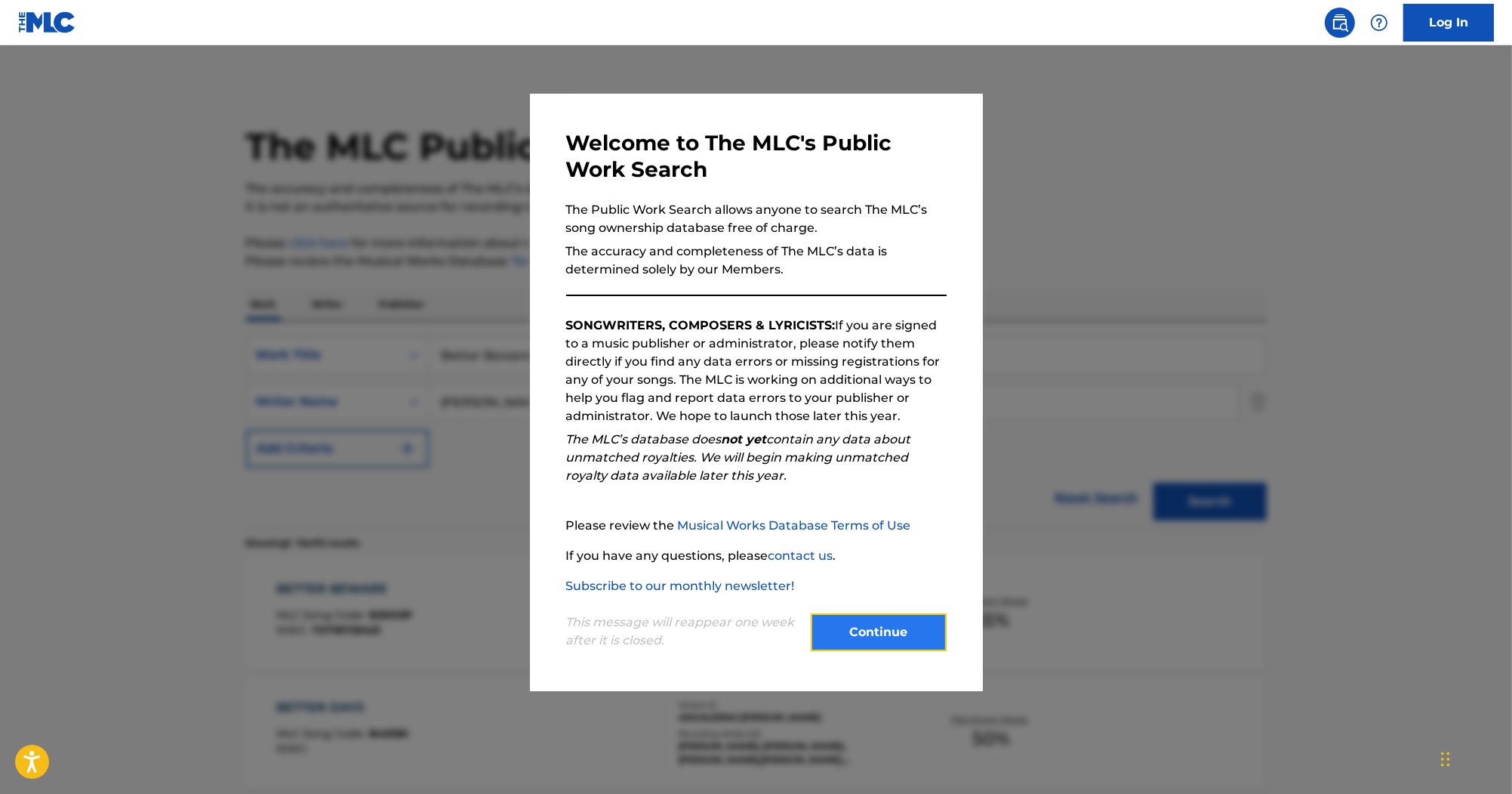
click at [887, 614] on button "Continue" at bounding box center [878, 632] width 136 height 37
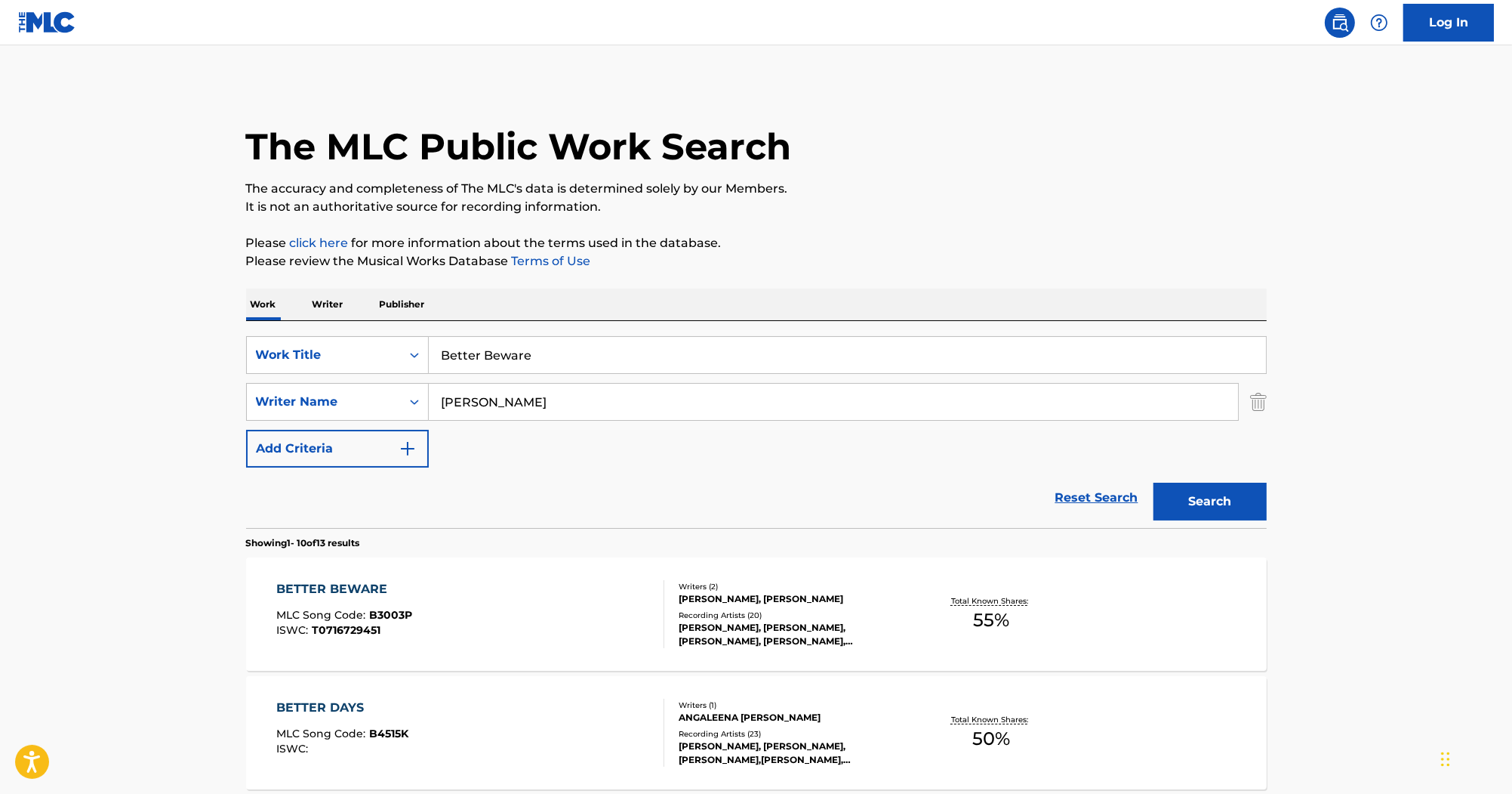
drag, startPoint x: 573, startPoint y: 359, endPoint x: 276, endPoint y: 322, distance: 299.3
click at [277, 323] on div "SearchWithCriteriac323fb10-9c27-420b-83e0-5efd79107a3a Work Title Better Beware…" at bounding box center [756, 425] width 1021 height 207
paste input "Holiday"
type input "Holiday"
drag, startPoint x: 483, startPoint y: 418, endPoint x: 356, endPoint y: 405, distance: 127.7
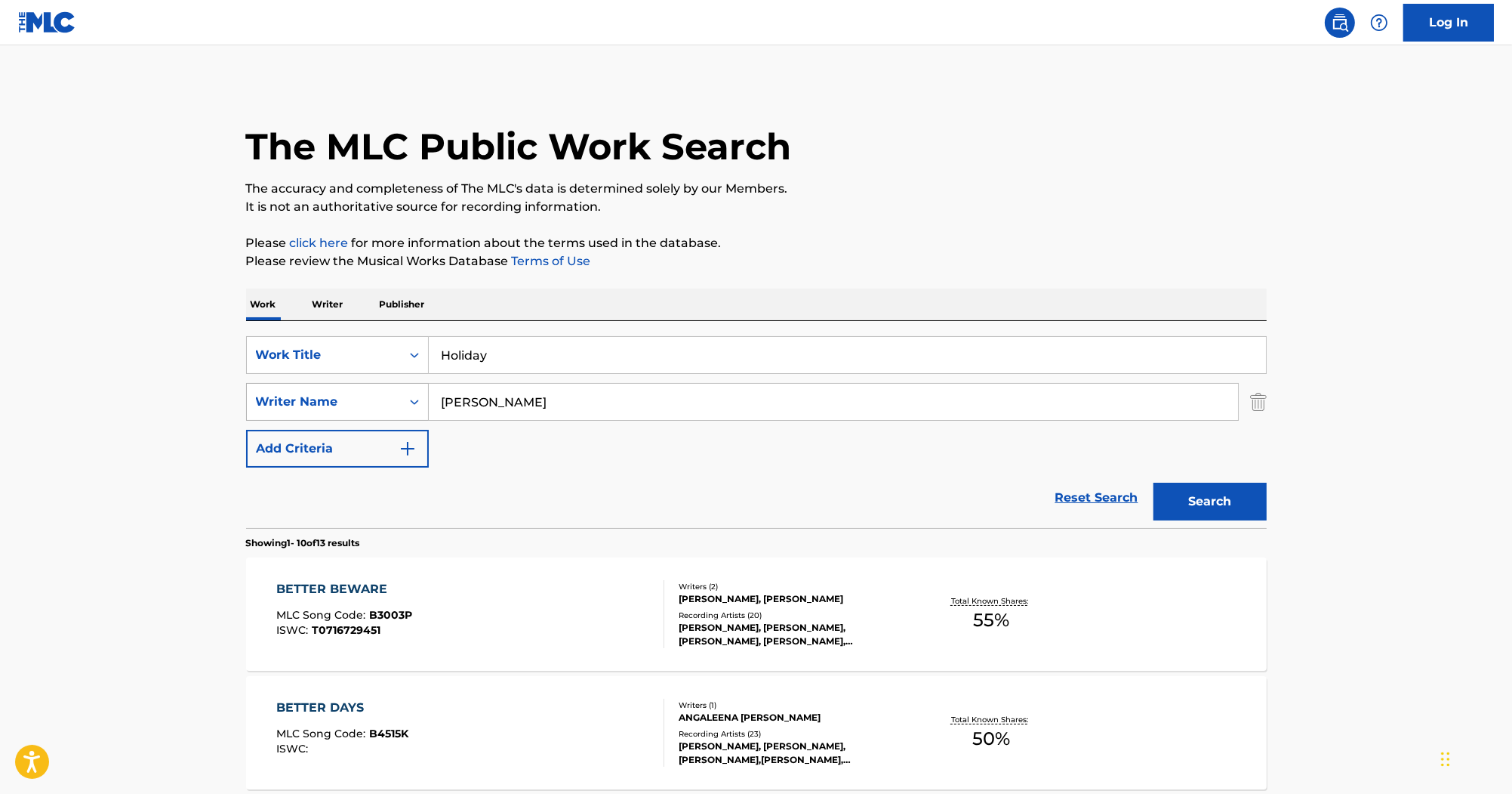
click at [356, 405] on div "SearchWithCriteria555918ec-d329-4375-bd83-b5397ac50327 Writer Name PRESLEY" at bounding box center [756, 402] width 1021 height 37
paste input "Nims"
type input "Nims"
click at [1196, 500] on button "Search" at bounding box center [1209, 501] width 113 height 37
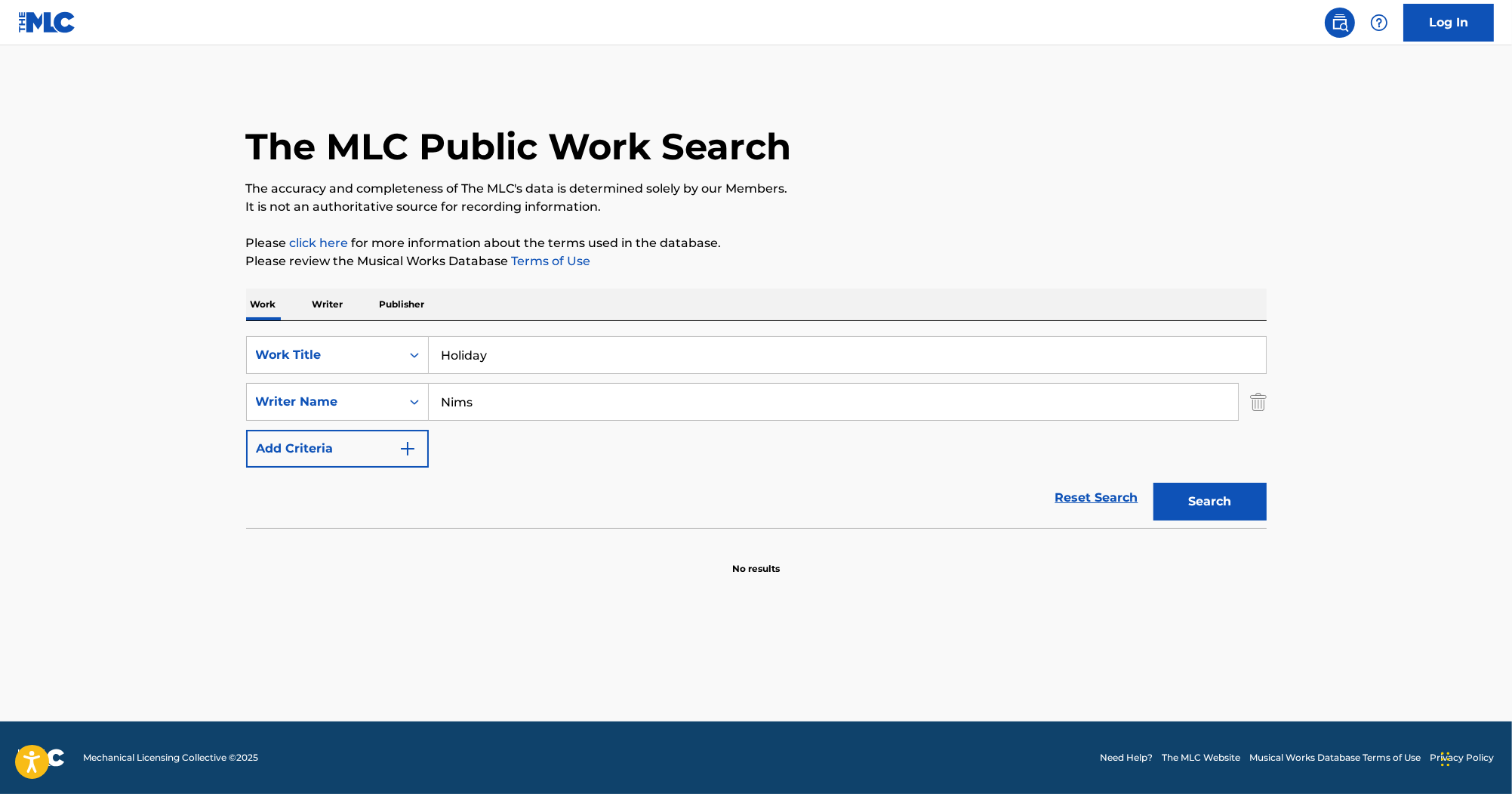
click at [534, 409] on input "Nims" at bounding box center [833, 402] width 809 height 37
drag, startPoint x: 539, startPoint y: 346, endPoint x: 133, endPoint y: 360, distance: 406.2
click at [133, 360] on main "The MLC Public Work Search The accuracy and completeness of The MLC's data is d…" at bounding box center [756, 383] width 1512 height 676
paste input "Dresses And Shoes"
type input "Dresses And Shoes"
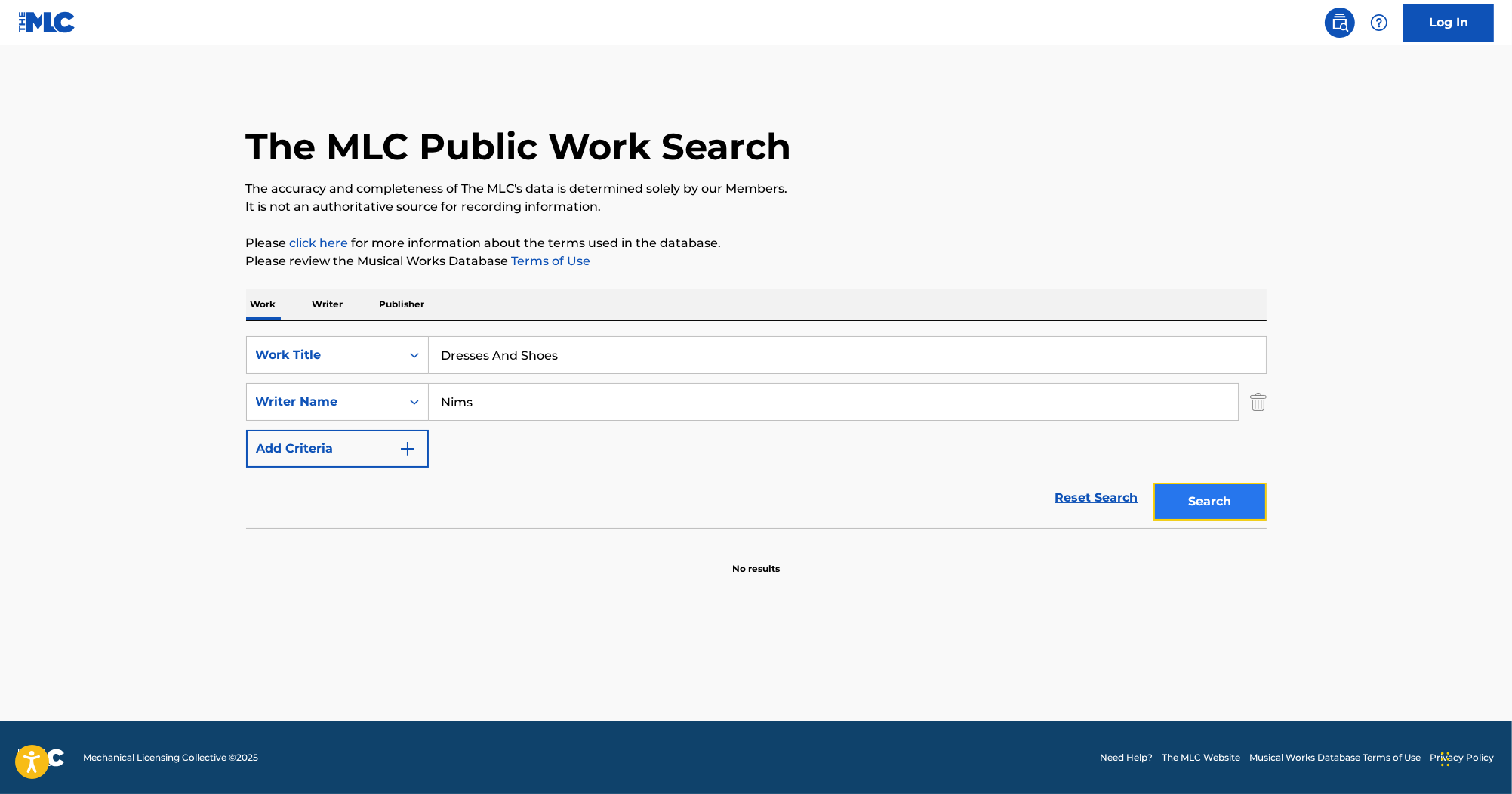
click at [1211, 501] on button "Search" at bounding box center [1209, 501] width 113 height 37
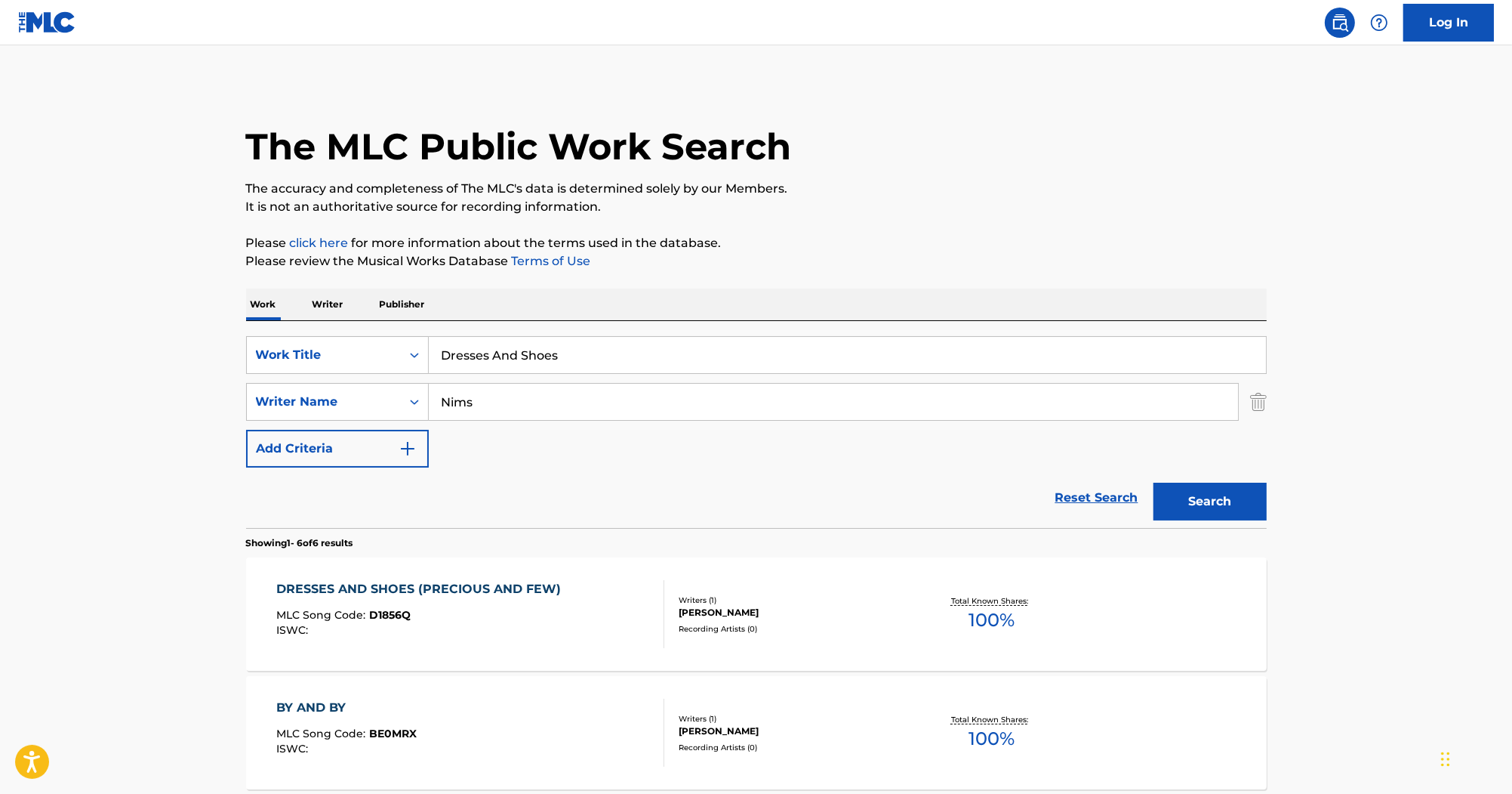
click at [457, 608] on div "DRESSES AND SHOES (PRECIOUS AND FEW) MLC Song Code : D1856Q ISWC :" at bounding box center [422, 614] width 292 height 68
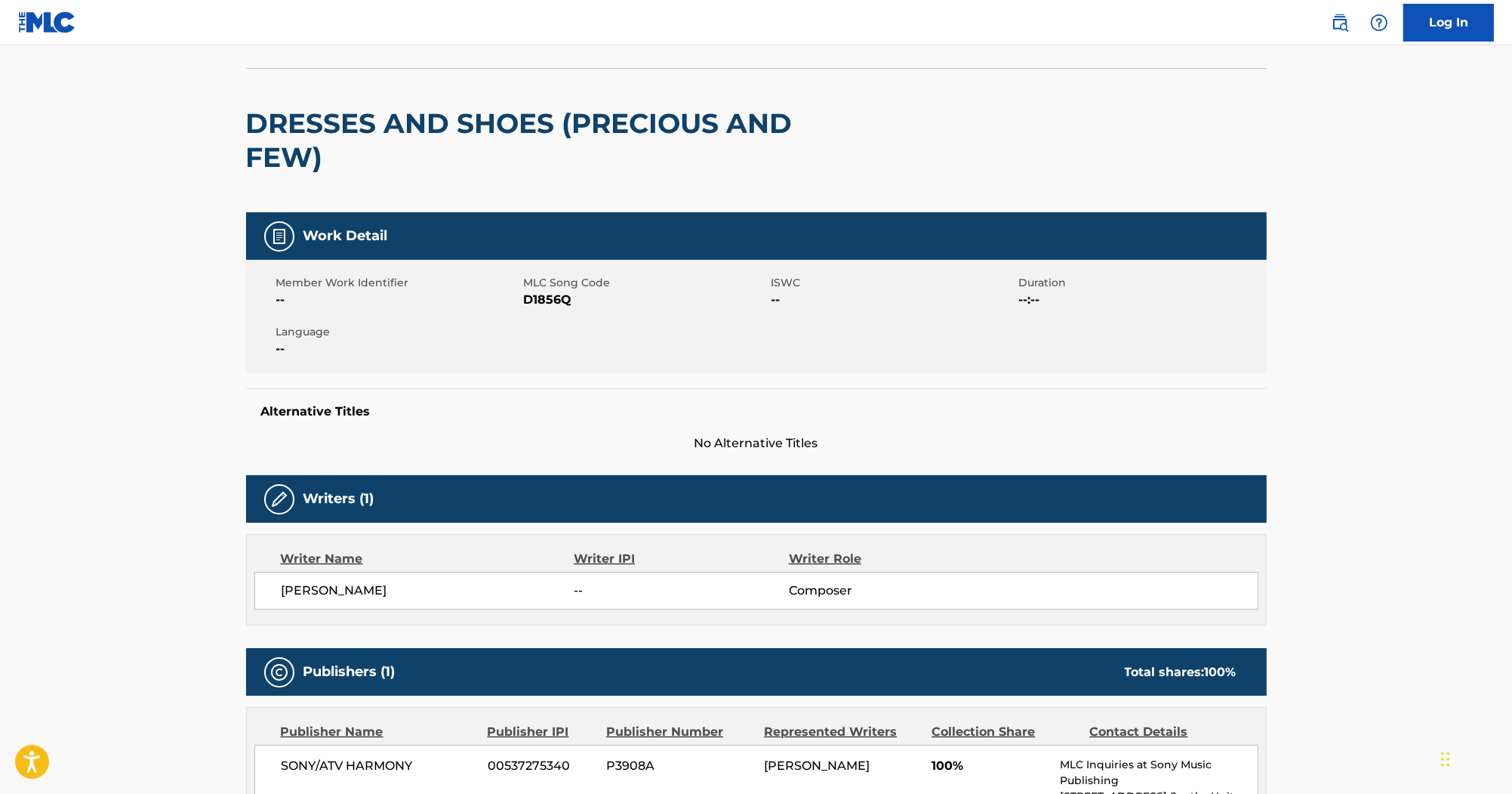
scroll to position [60, 0]
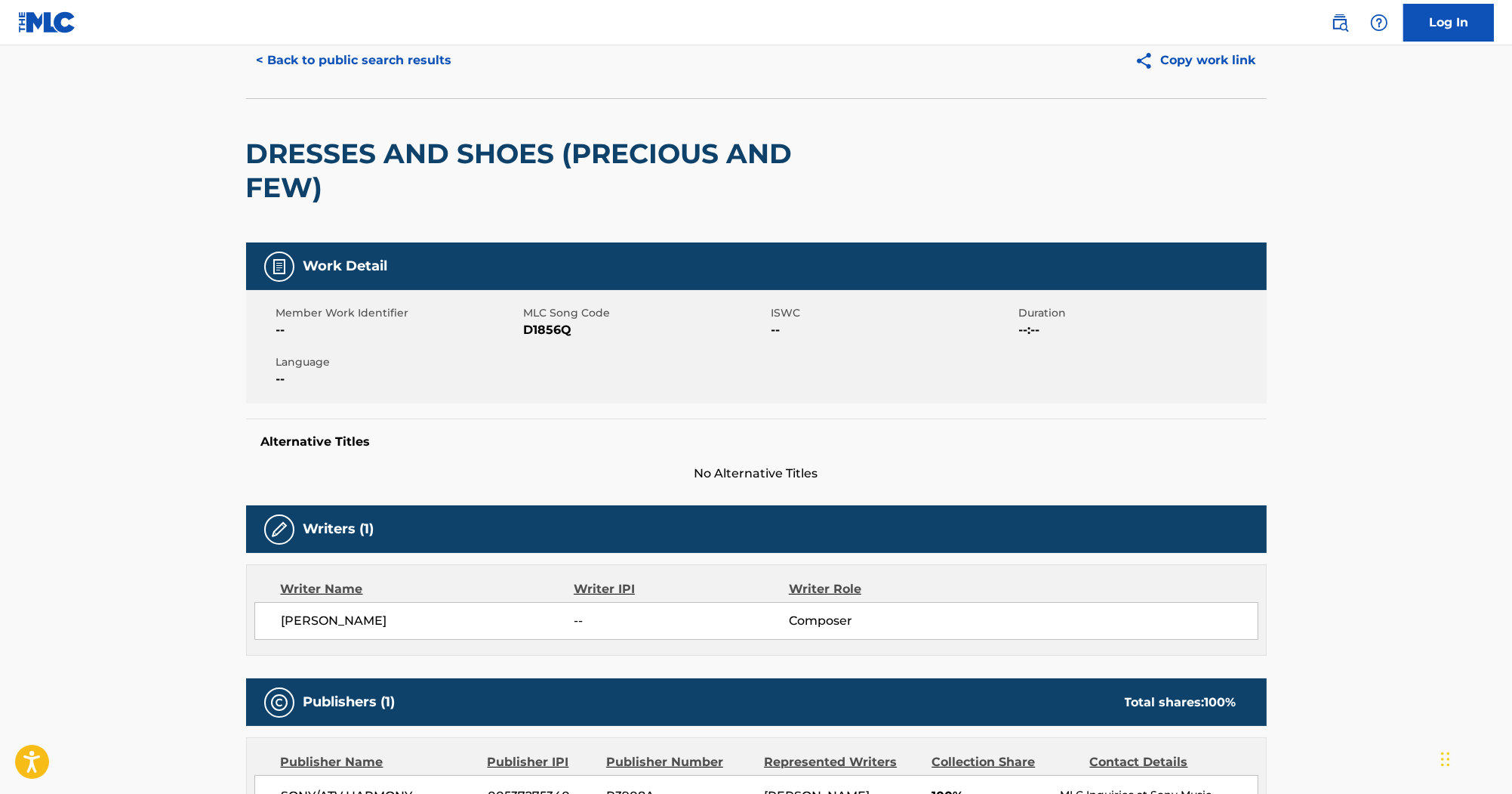
click at [552, 333] on span "D1856Q" at bounding box center [646, 330] width 244 height 18
copy span "D1856Q"
click at [379, 53] on button "< Back to public search results" at bounding box center [355, 60] width 216 height 37
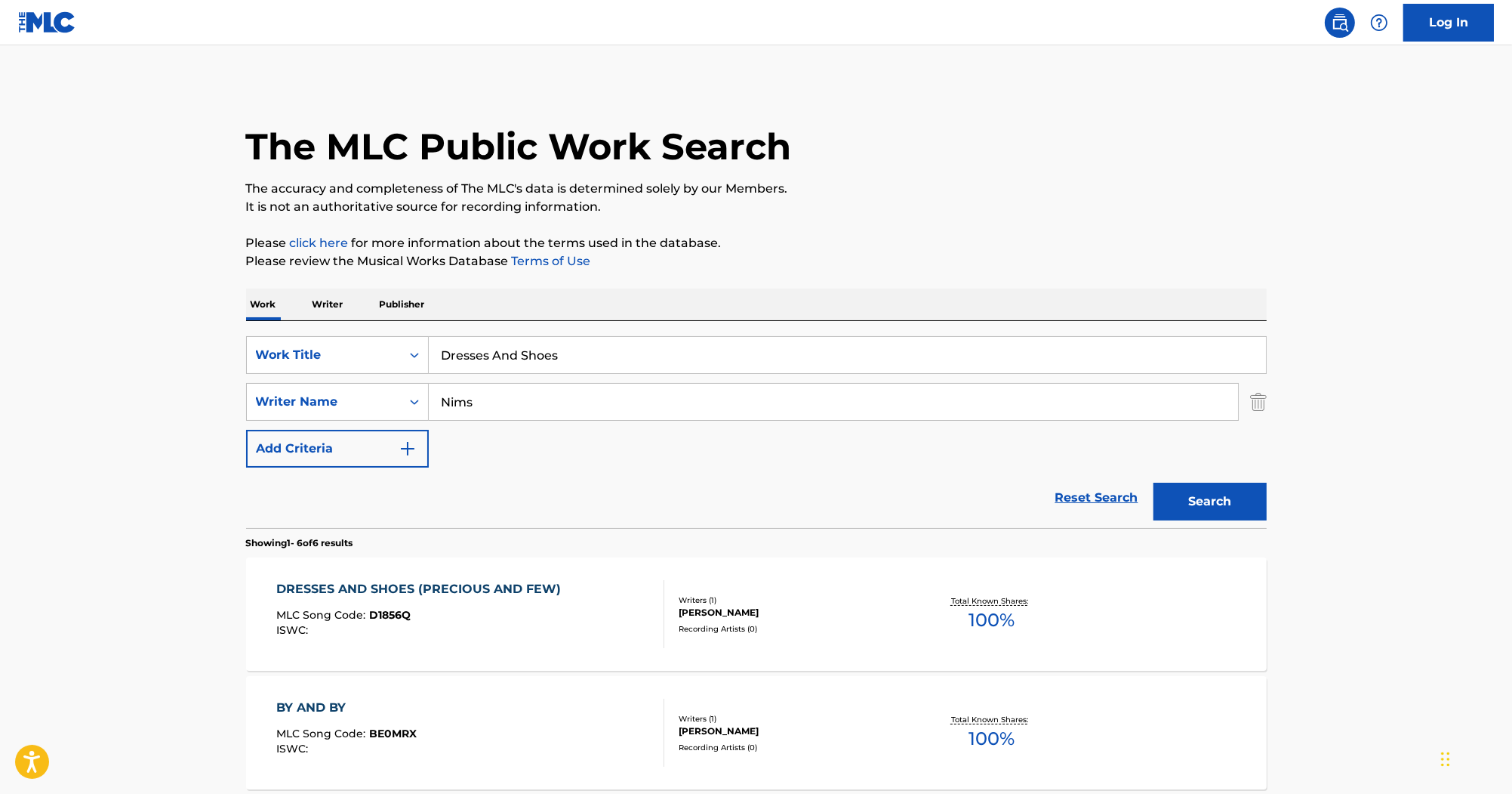
drag, startPoint x: 595, startPoint y: 366, endPoint x: 251, endPoint y: 277, distance: 355.3
click at [254, 280] on div "The MLC Public Work Search The accuracy and completeness of The MLC's data is d…" at bounding box center [756, 709] width 1057 height 1251
paste input "Where's The Money?"
type input "Where's The Money?"
drag, startPoint x: 564, startPoint y: 390, endPoint x: 314, endPoint y: 392, distance: 250.0
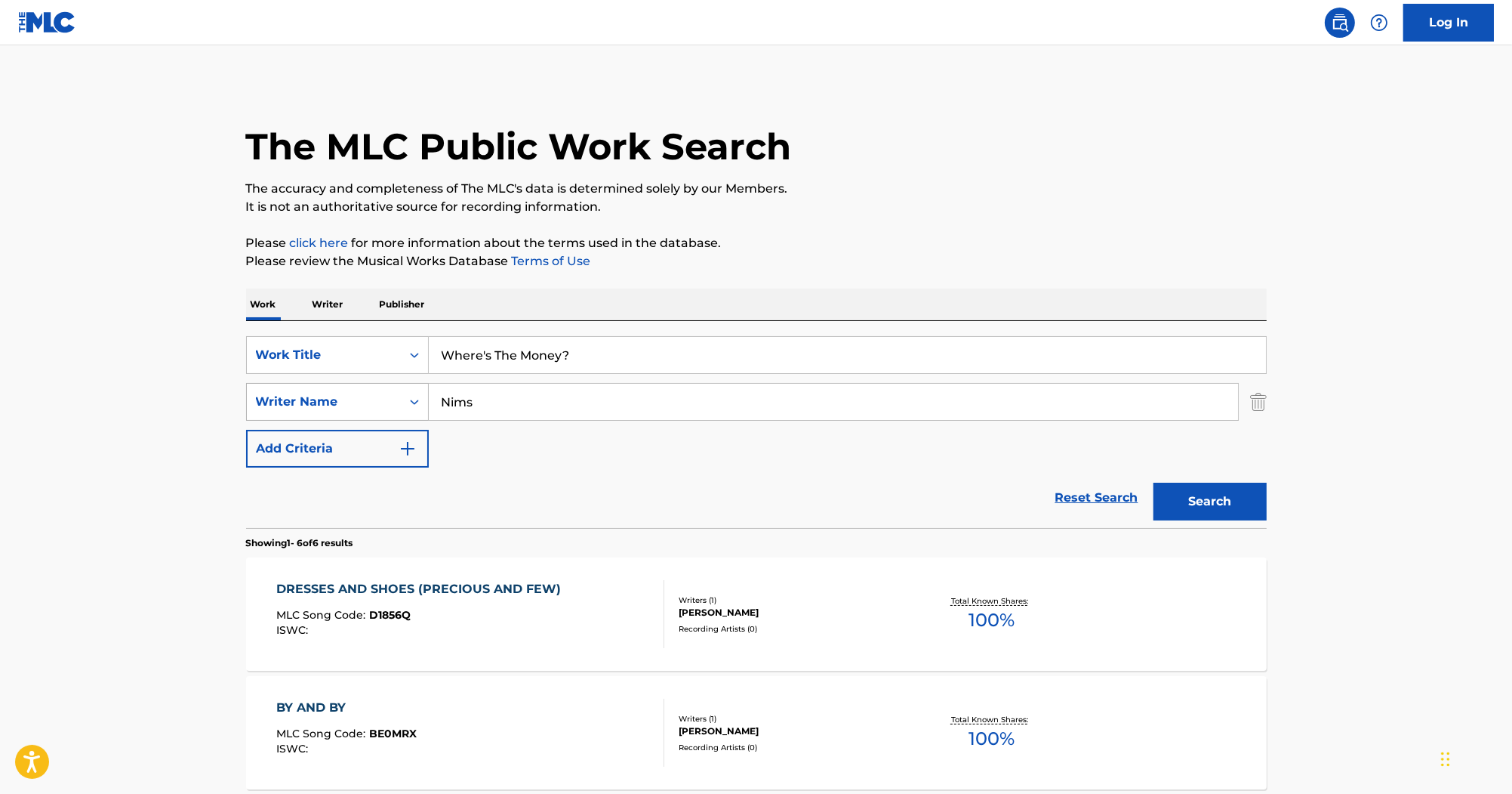
click at [358, 393] on div "SearchWithCriteria555918ec-d329-4375-bd83-b5397ac50327 Writer Name Nims" at bounding box center [756, 402] width 1021 height 37
paste input "Hick"
type input "Hicks"
click at [1277, 490] on div "The MLC Public Work Search The accuracy and completeness of The MLC's data is d…" at bounding box center [756, 709] width 1057 height 1251
click at [1253, 492] on button "Search" at bounding box center [1209, 501] width 113 height 37
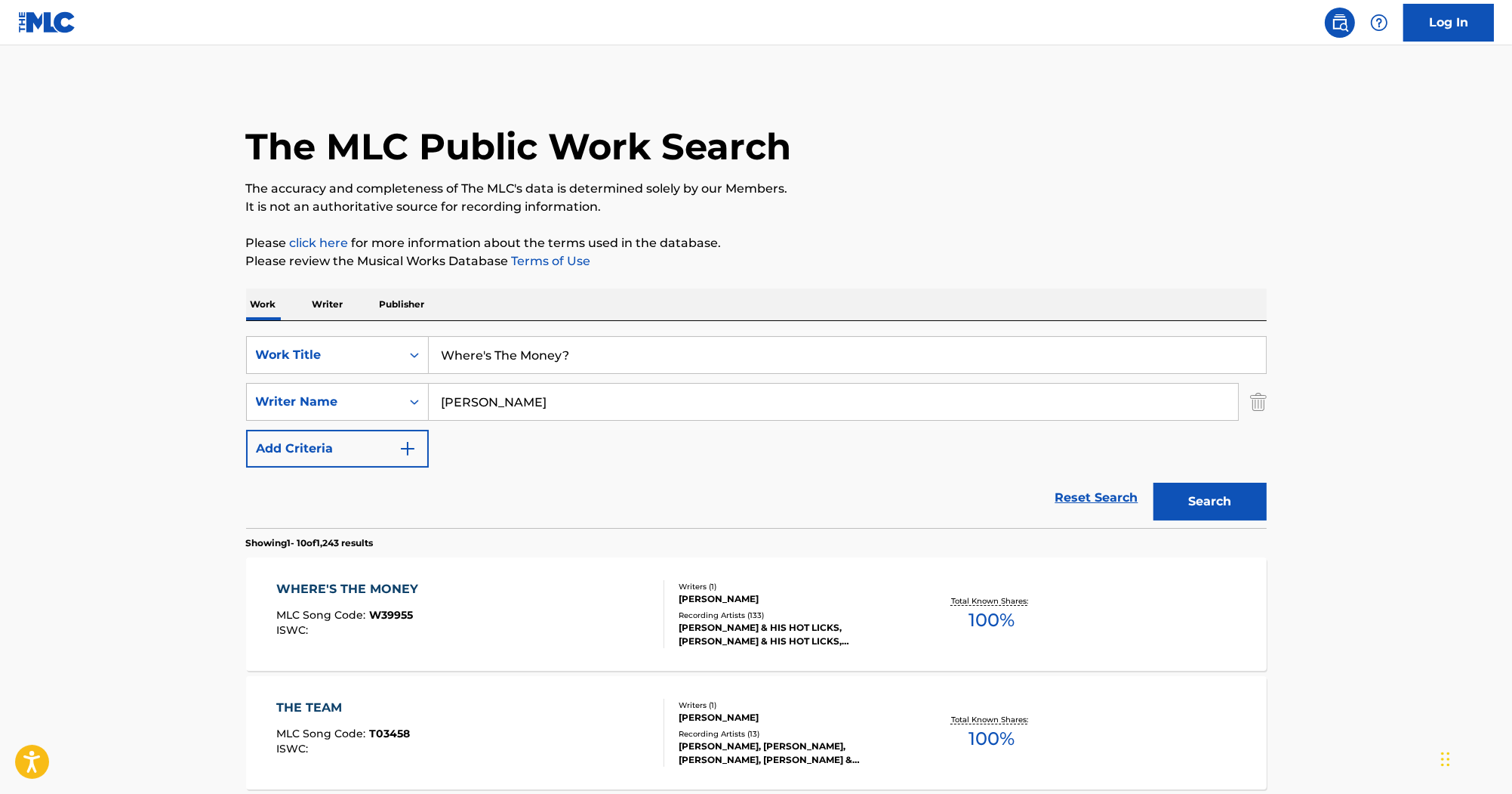
click at [541, 557] on div "WHERE'S THE MONEY MLC Song Code : W39955 ISWC : Writers ( 1 ) HICKS Recording A…" at bounding box center [756, 613] width 1021 height 113
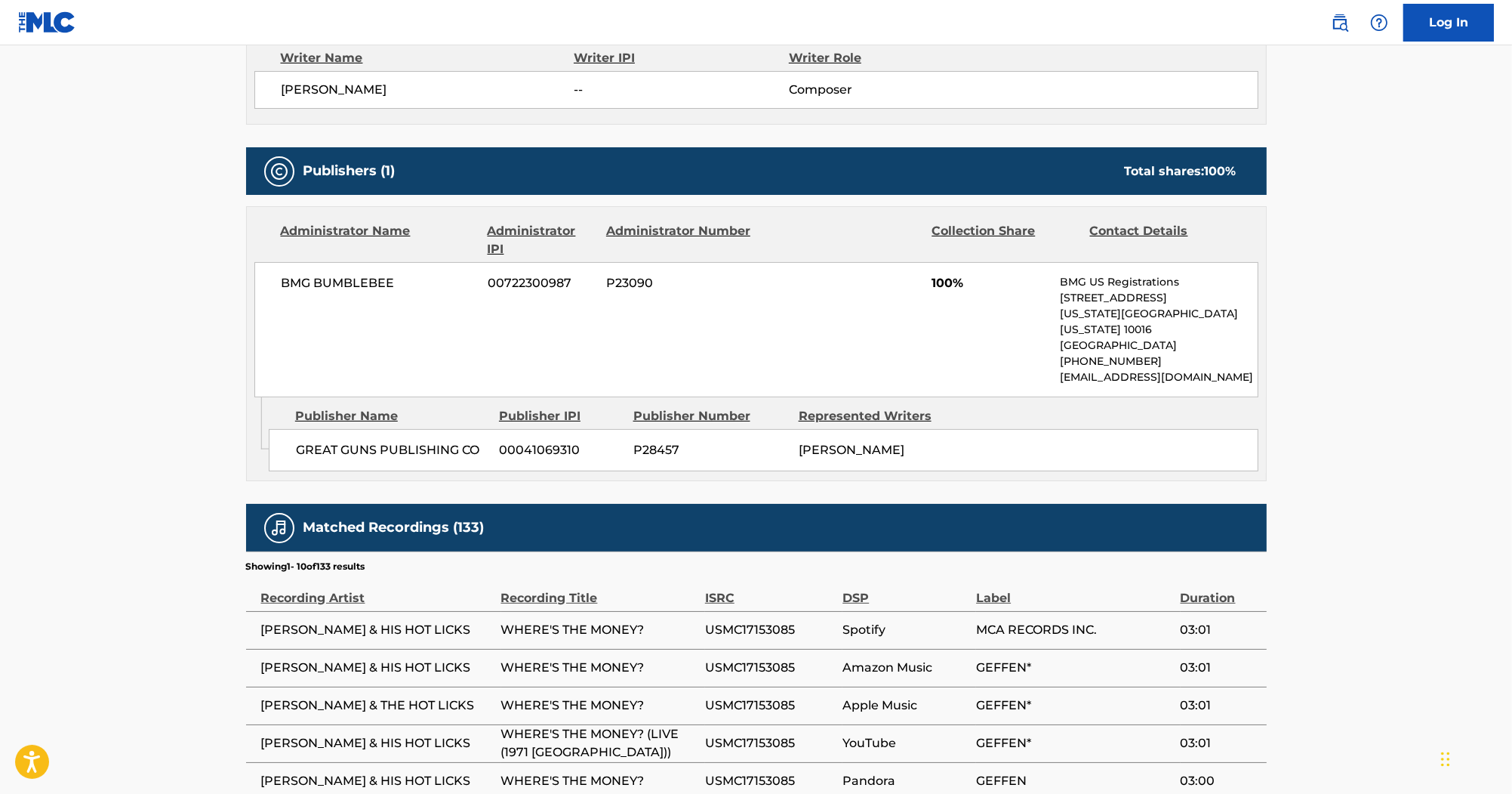
scroll to position [543, 0]
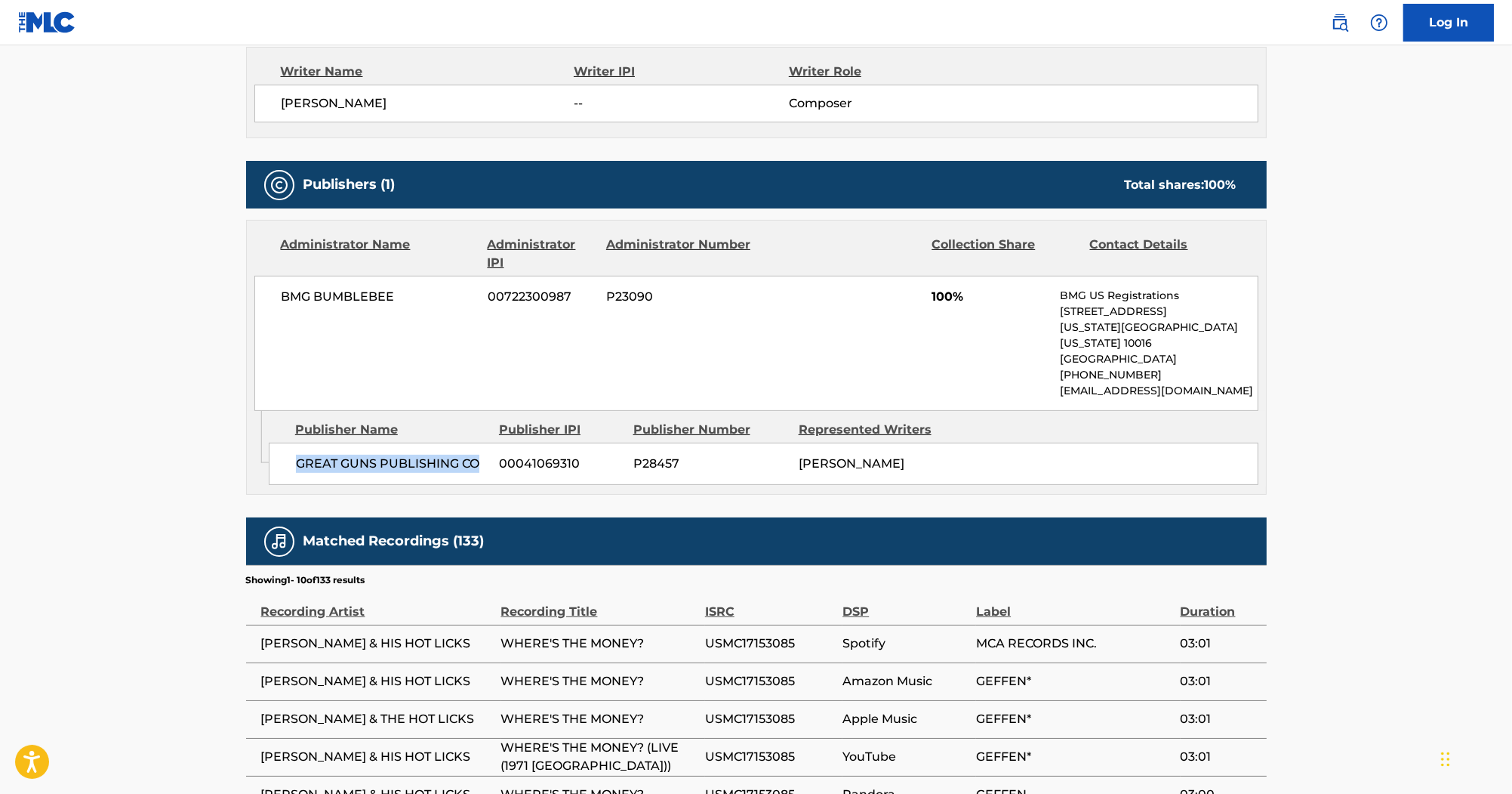
drag, startPoint x: 299, startPoint y: 450, endPoint x: 477, endPoint y: 461, distance: 178.3
click at [477, 461] on div "GREAT GUNS PUBLISHING CO 00041069310 P28457 HICKS" at bounding box center [763, 464] width 990 height 42
copy span "GREAT GUNS PUBLISHING CO"
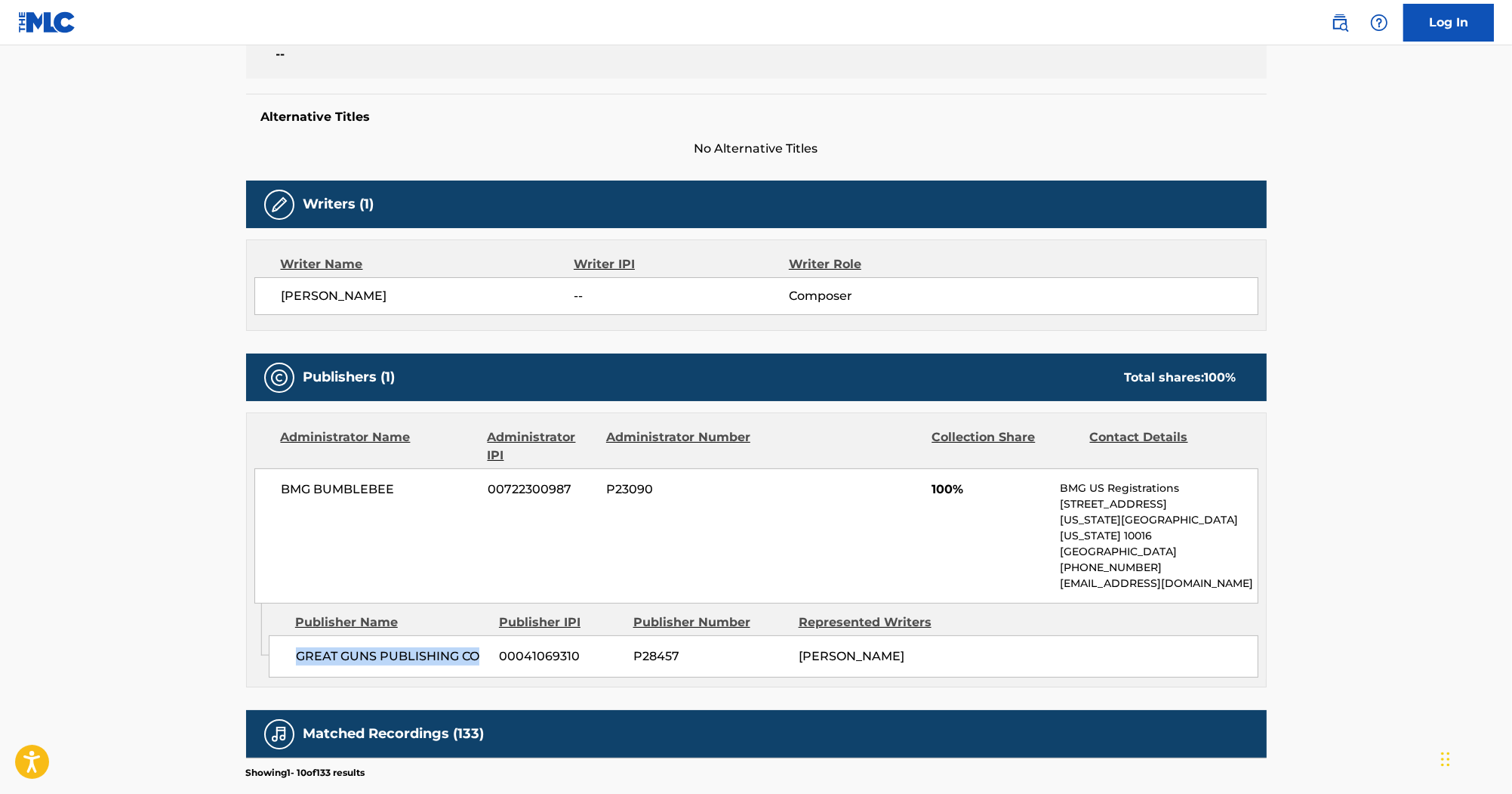
scroll to position [181, 0]
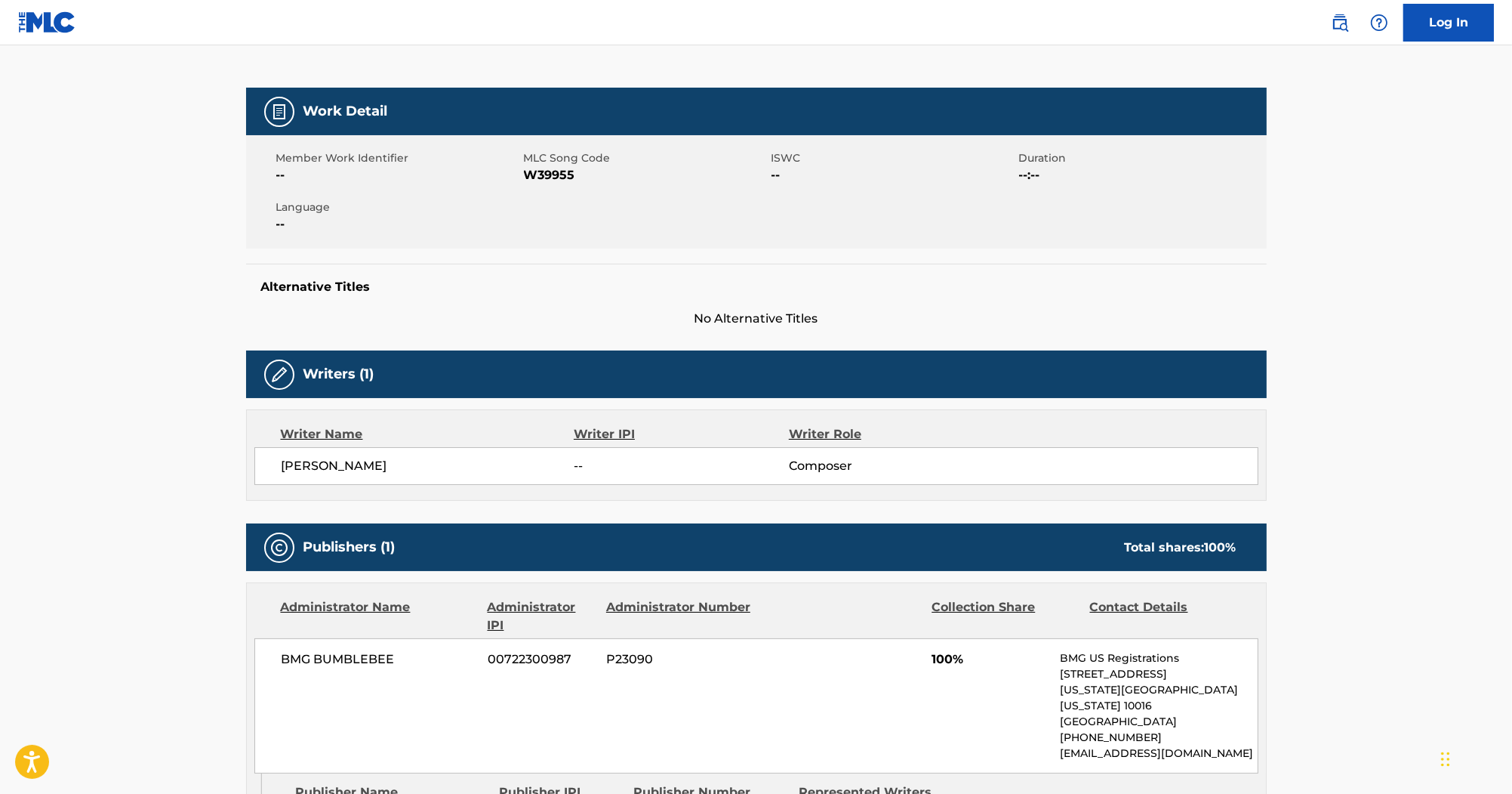
click at [541, 175] on span "W39955" at bounding box center [646, 175] width 244 height 18
copy span "W39955"
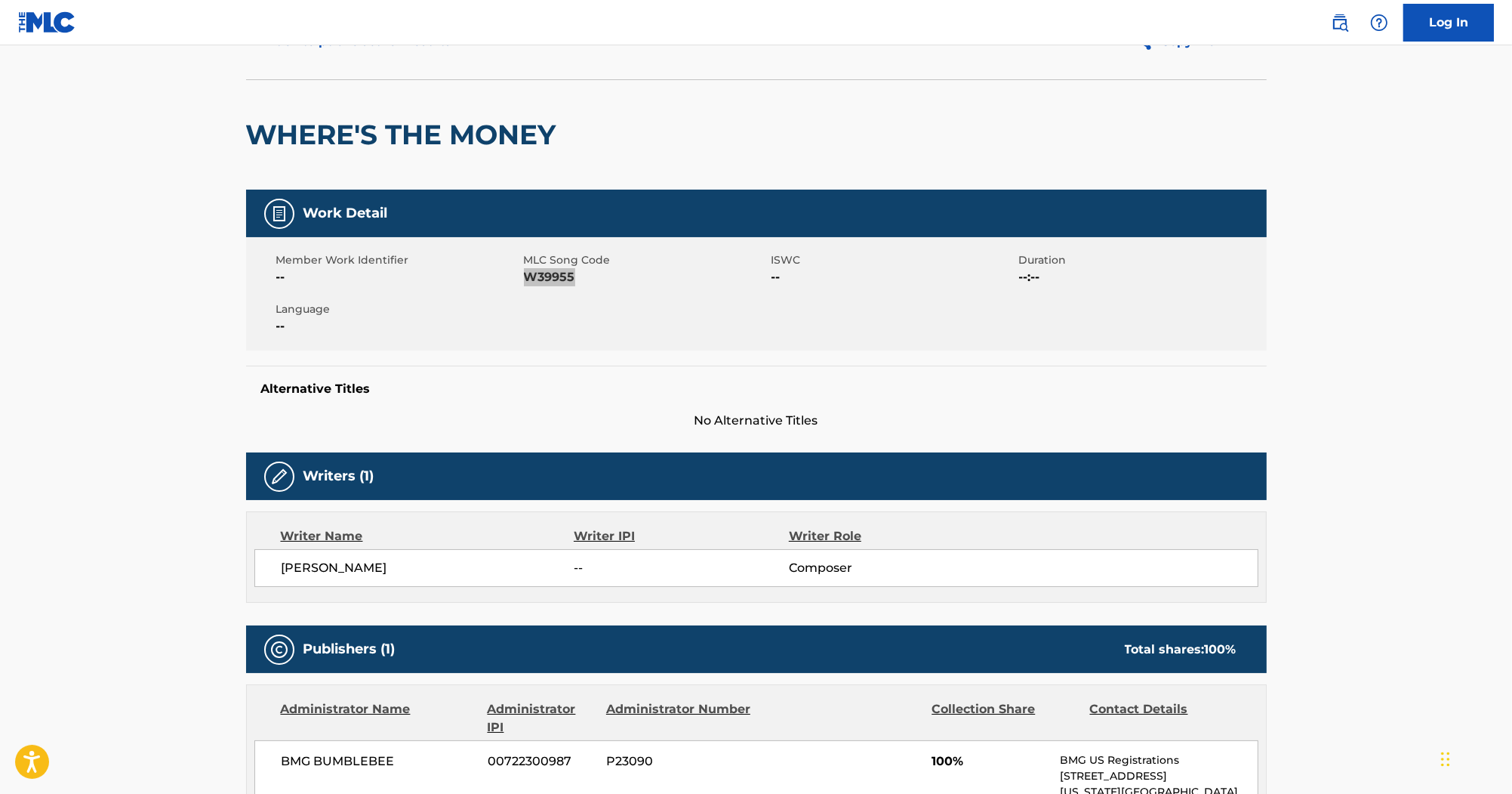
scroll to position [0, 0]
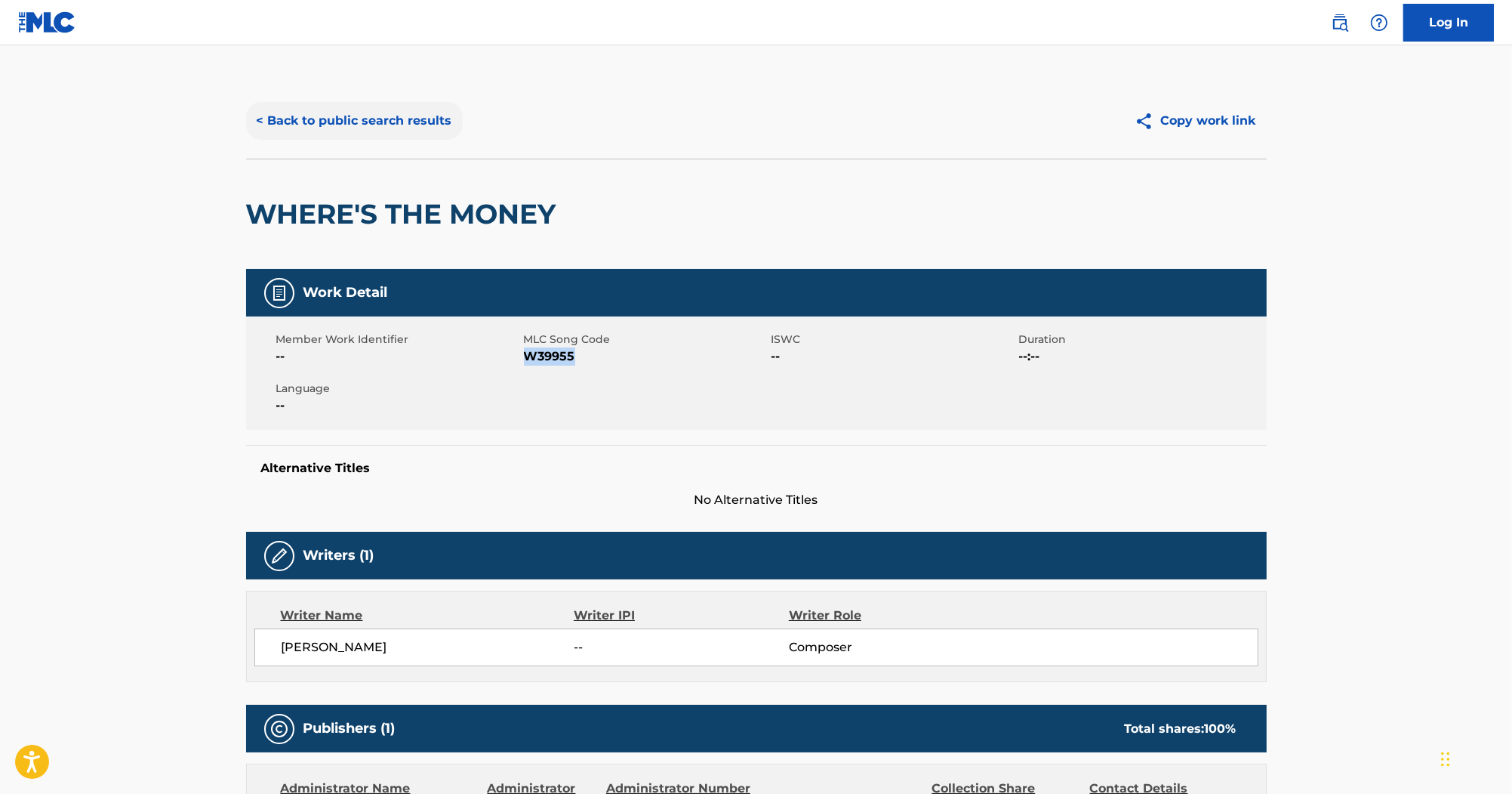
click at [404, 125] on button "< Back to public search results" at bounding box center [355, 120] width 216 height 37
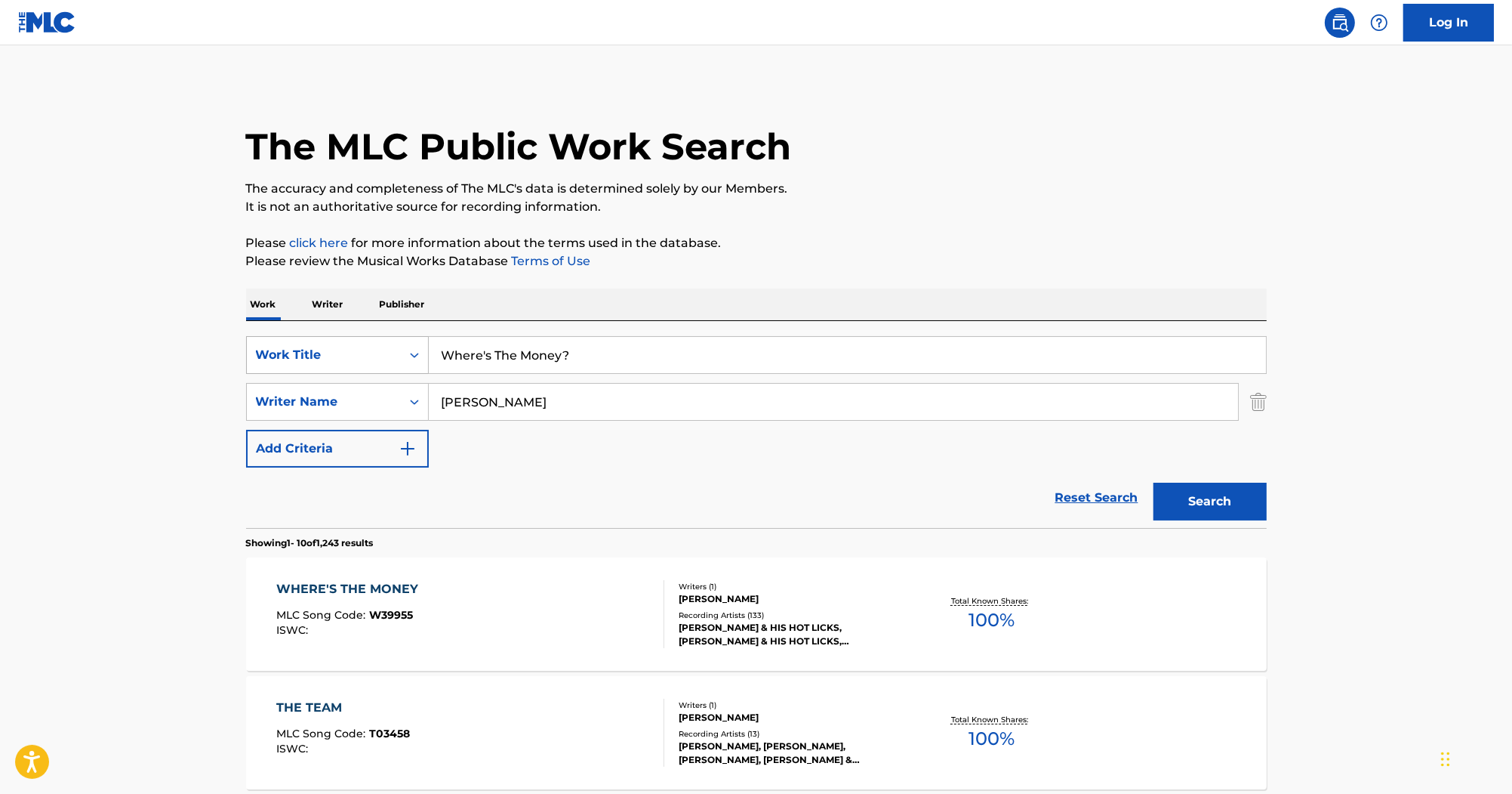
drag, startPoint x: 617, startPoint y: 343, endPoint x: 251, endPoint y: 342, distance: 366.0
click at [259, 342] on div "SearchWithCriteriac323fb10-9c27-420b-83e0-5efd79107a3a Work Title Where's The M…" at bounding box center [756, 355] width 1021 height 37
paste input "I Got Mine"
type input "I Got Mine"
click at [1195, 494] on button "Search" at bounding box center [1209, 501] width 113 height 37
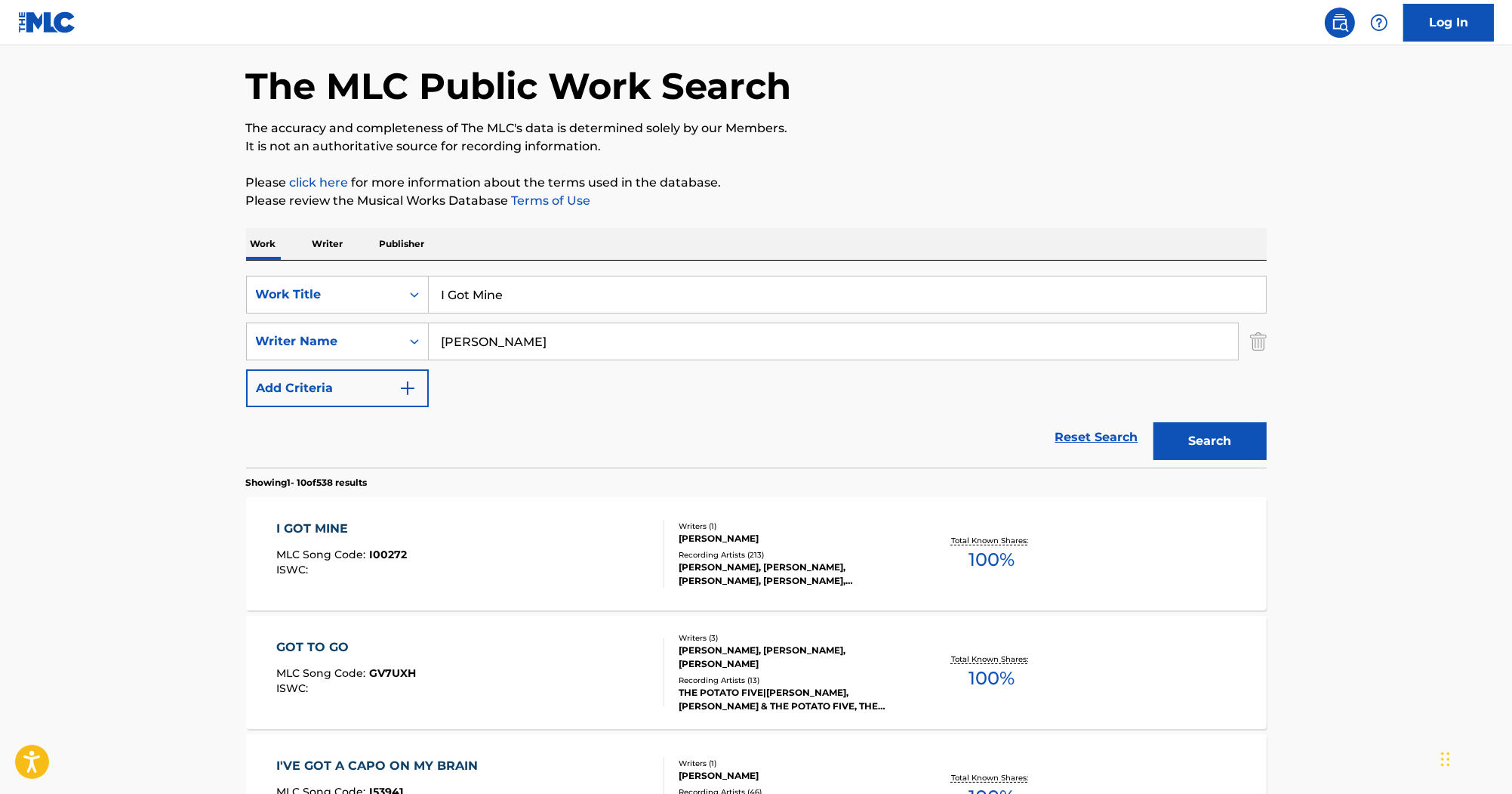
scroll to position [121, 0]
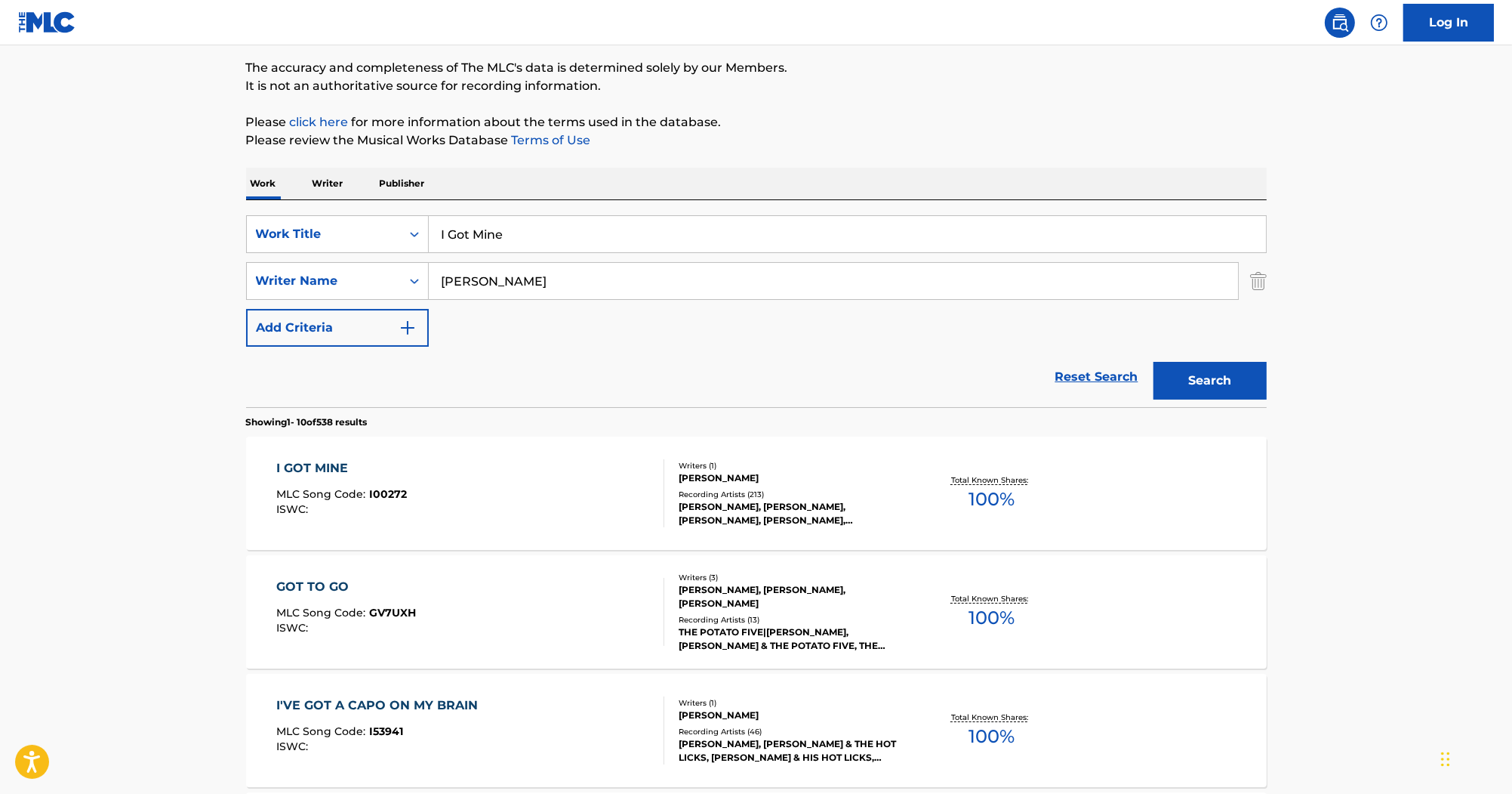
click at [342, 461] on div "I GOT MINE" at bounding box center [342, 468] width 131 height 18
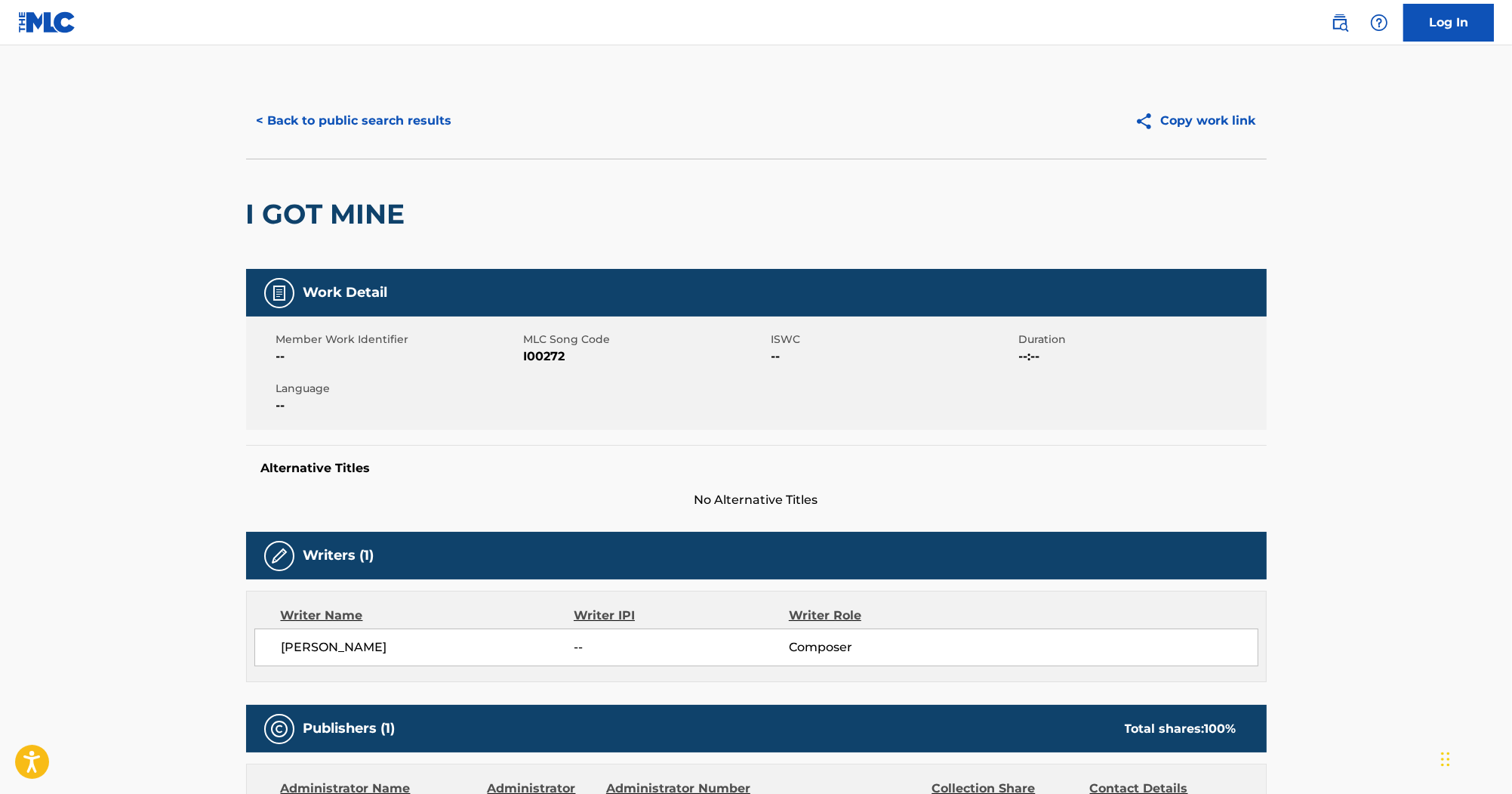
click at [551, 351] on span "I00272" at bounding box center [646, 356] width 244 height 18
copy span "I00272"
click at [322, 108] on button "< Back to public search results" at bounding box center [355, 120] width 216 height 37
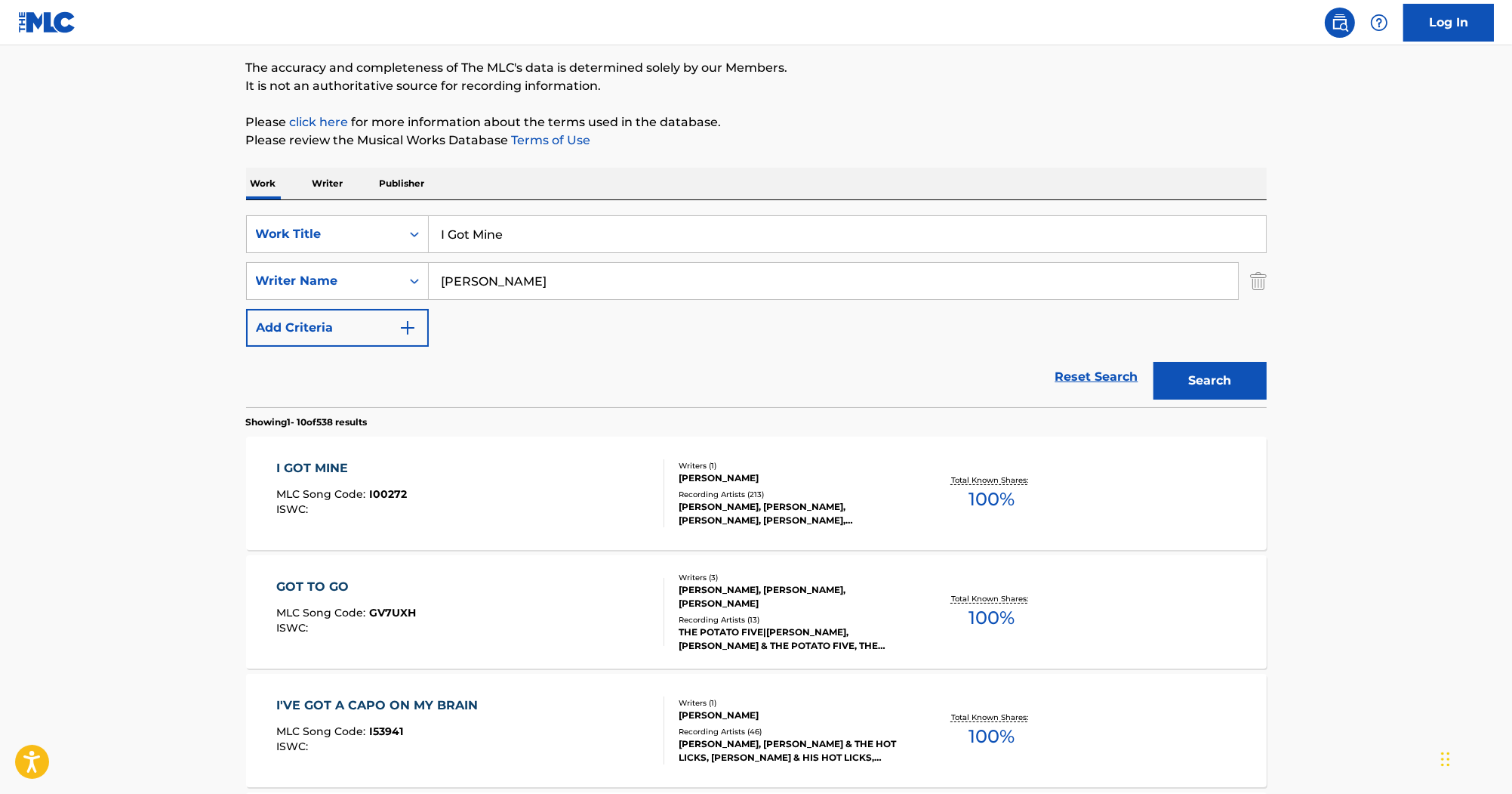
drag, startPoint x: 525, startPoint y: 238, endPoint x: 429, endPoint y: 220, distance: 97.7
click at [429, 220] on input "I Got Mine" at bounding box center [847, 233] width 837 height 37
paste input "Shootin' Straight"
type input "Shootin' Straight"
click at [1231, 369] on button "Search" at bounding box center [1209, 381] width 113 height 37
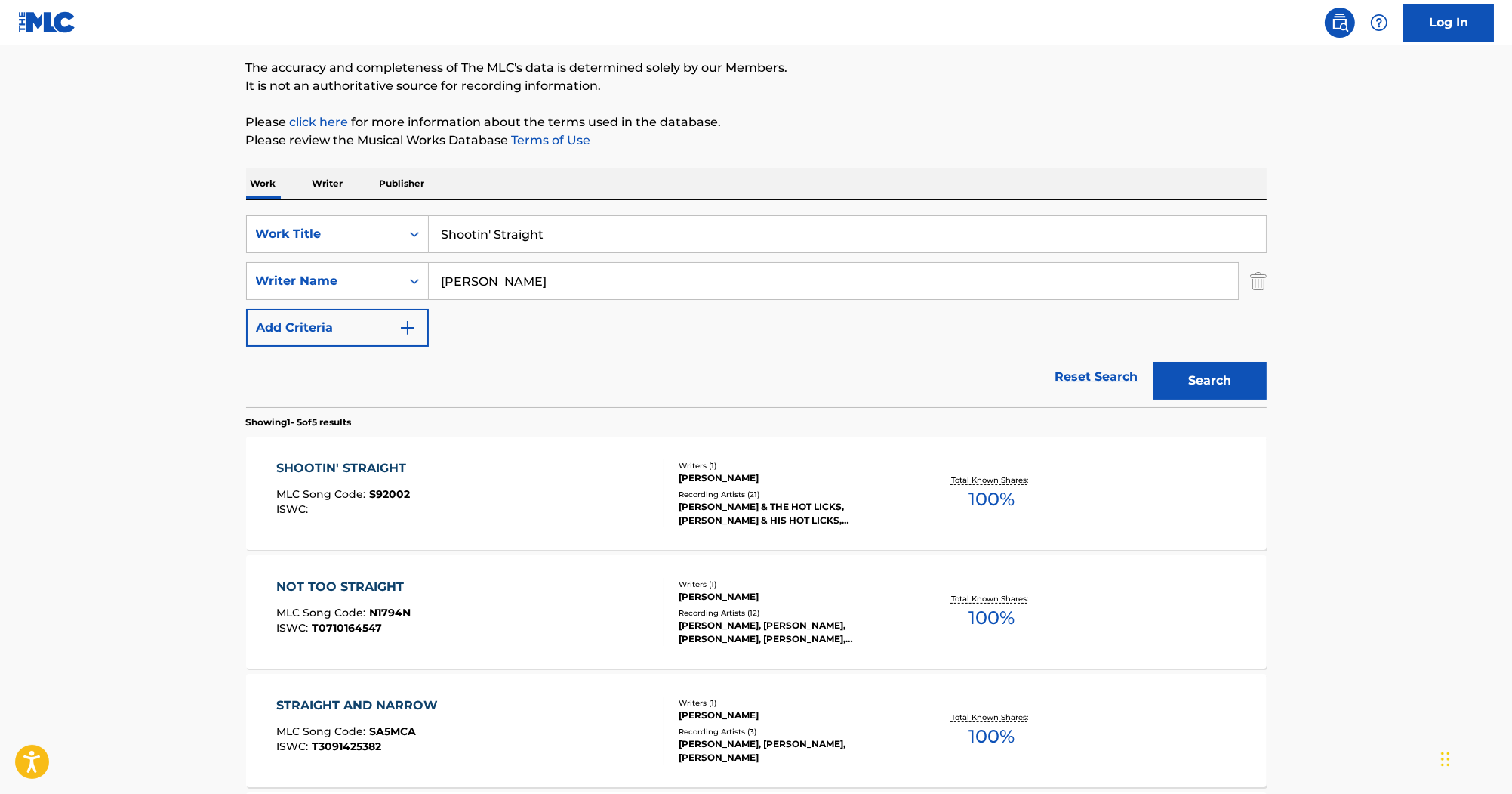
click at [342, 456] on div "SHOOTIN' STRAIGHT MLC Song Code : S92002 ISWC : Writers ( 1 ) HICKS Recording A…" at bounding box center [756, 493] width 1021 height 113
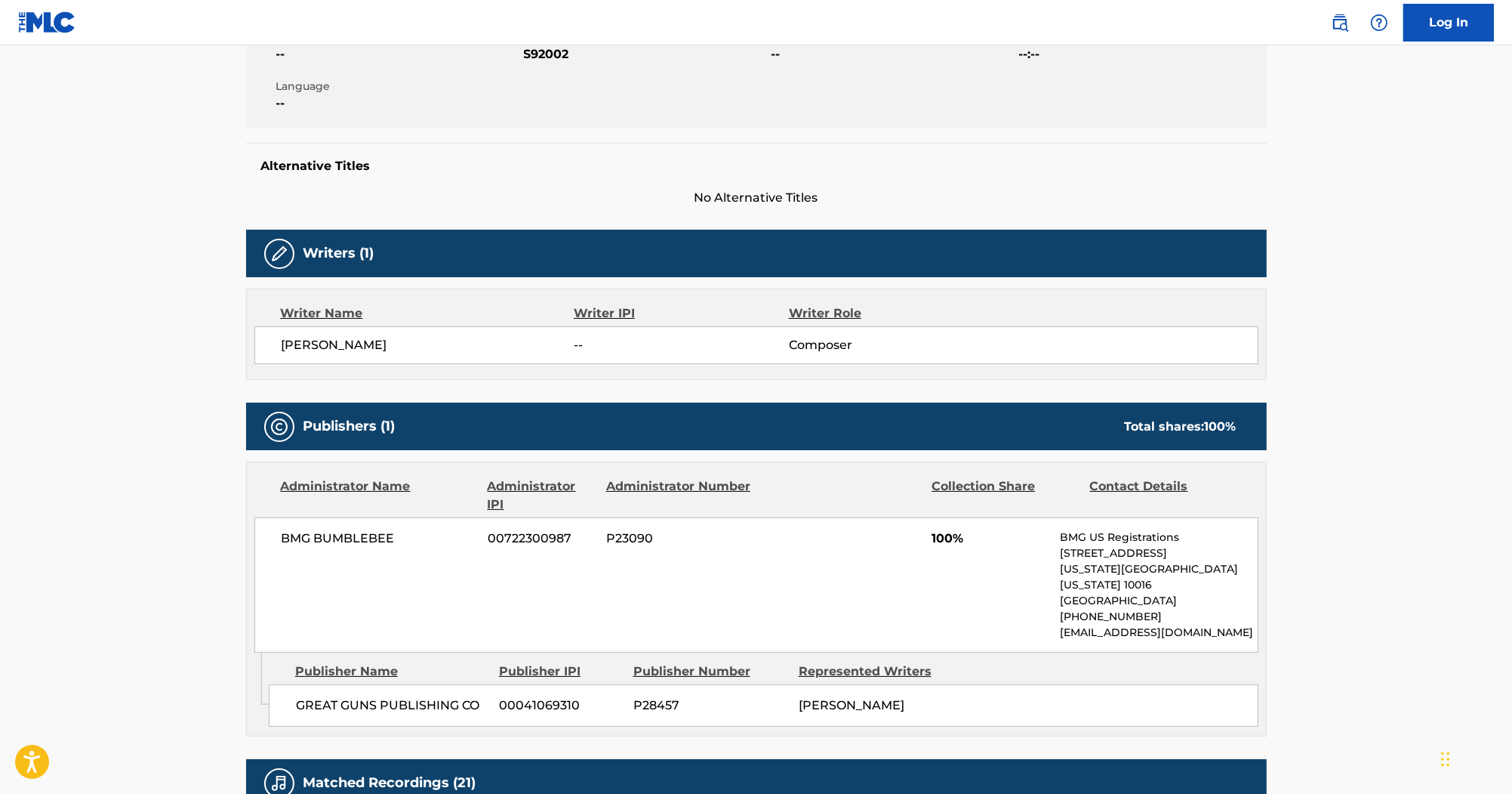
scroll to position [363, 0]
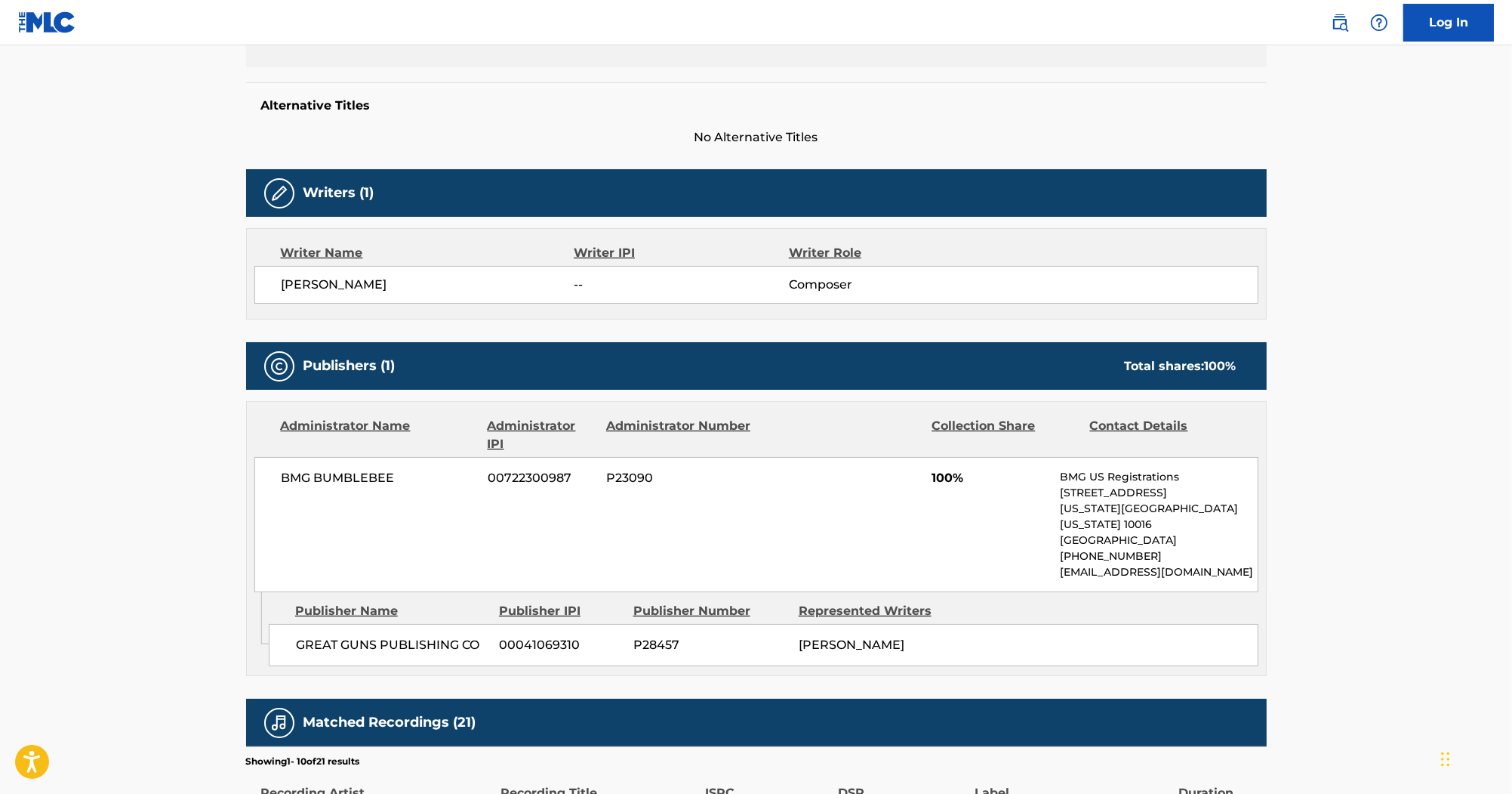
click at [754, 188] on div "Writers (1)" at bounding box center [756, 193] width 1021 height 47
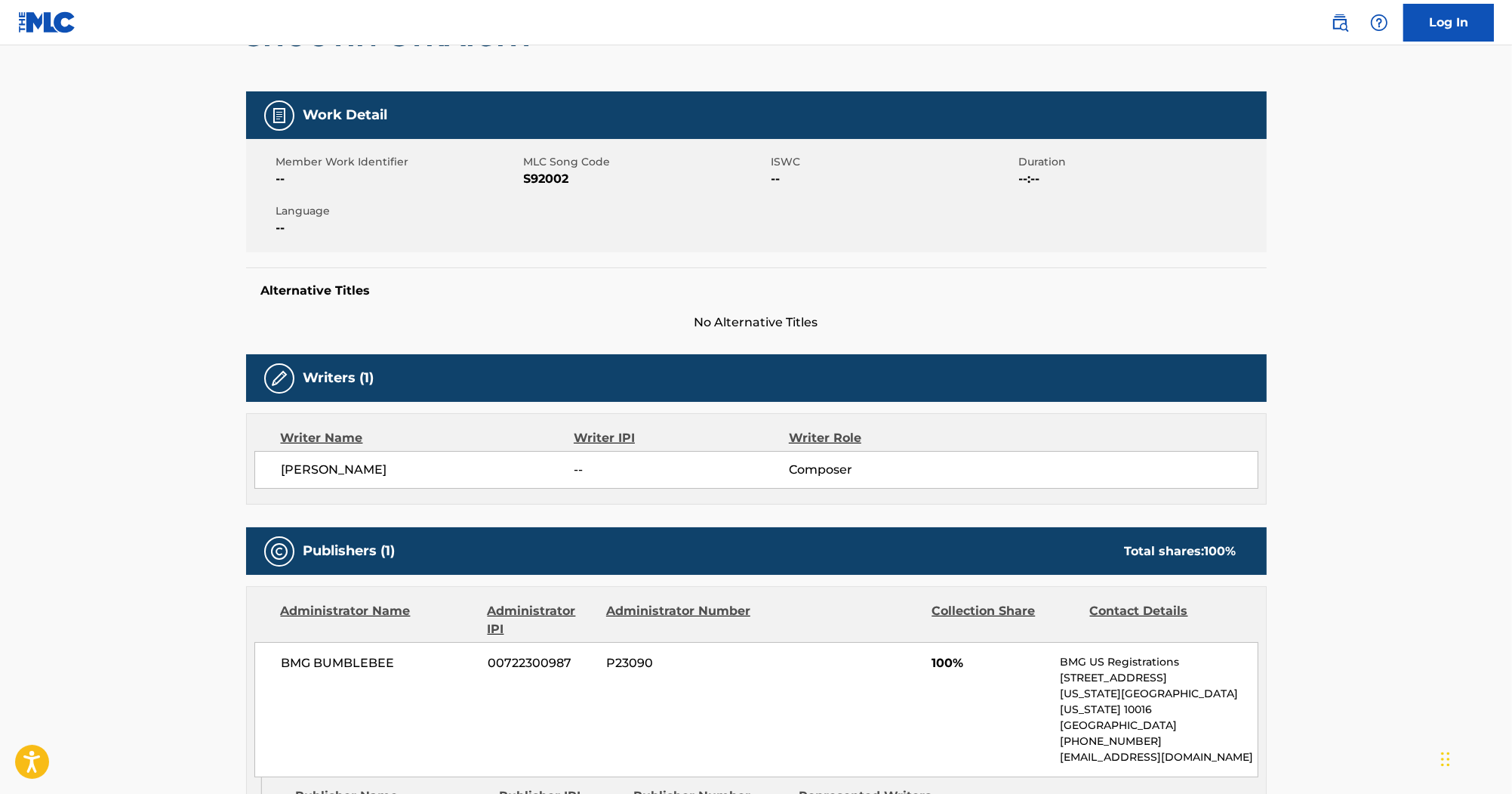
scroll to position [60, 0]
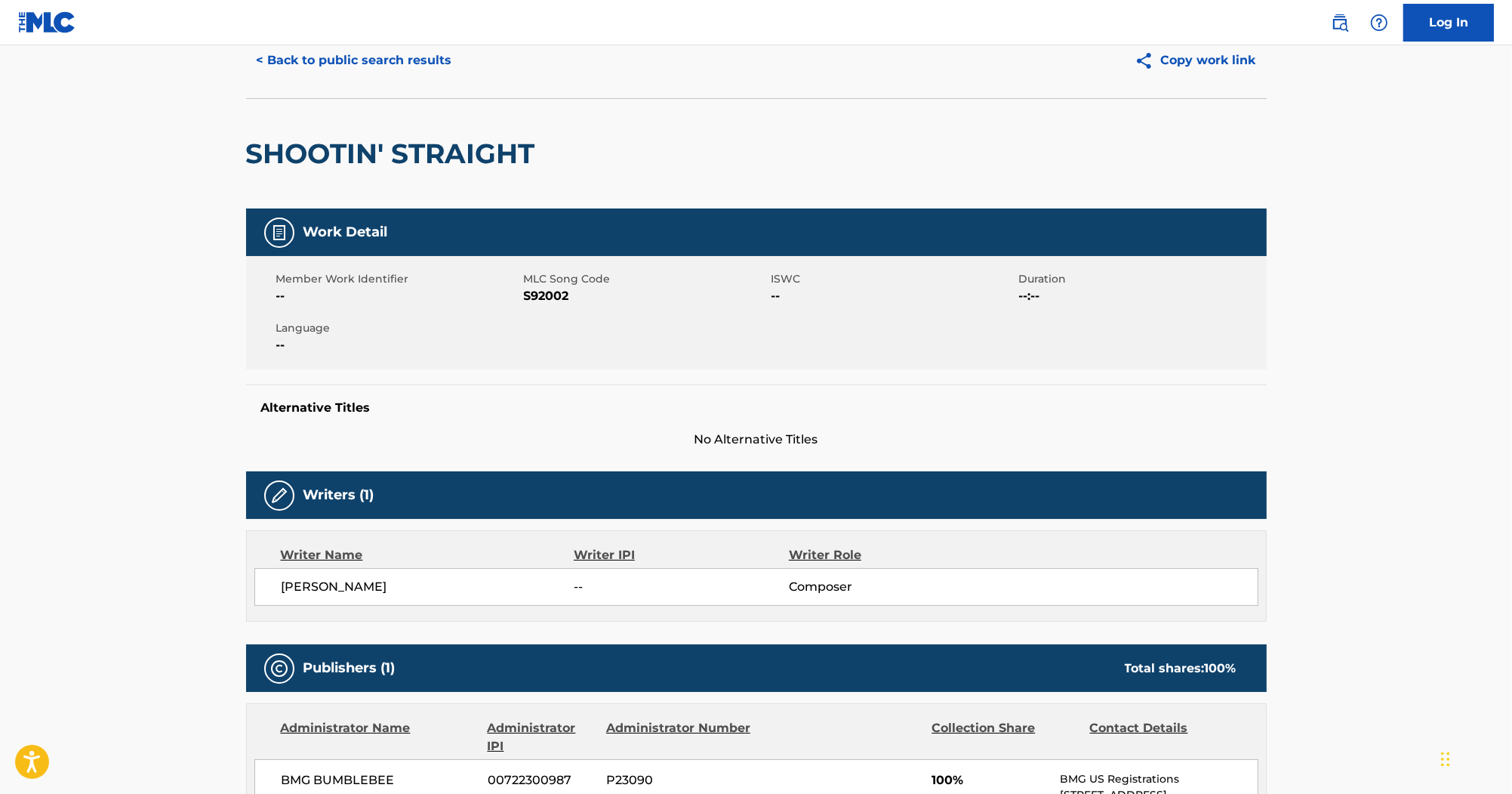
click at [551, 299] on span "S92002" at bounding box center [646, 296] width 244 height 18
click at [394, 49] on button "< Back to public search results" at bounding box center [355, 60] width 216 height 37
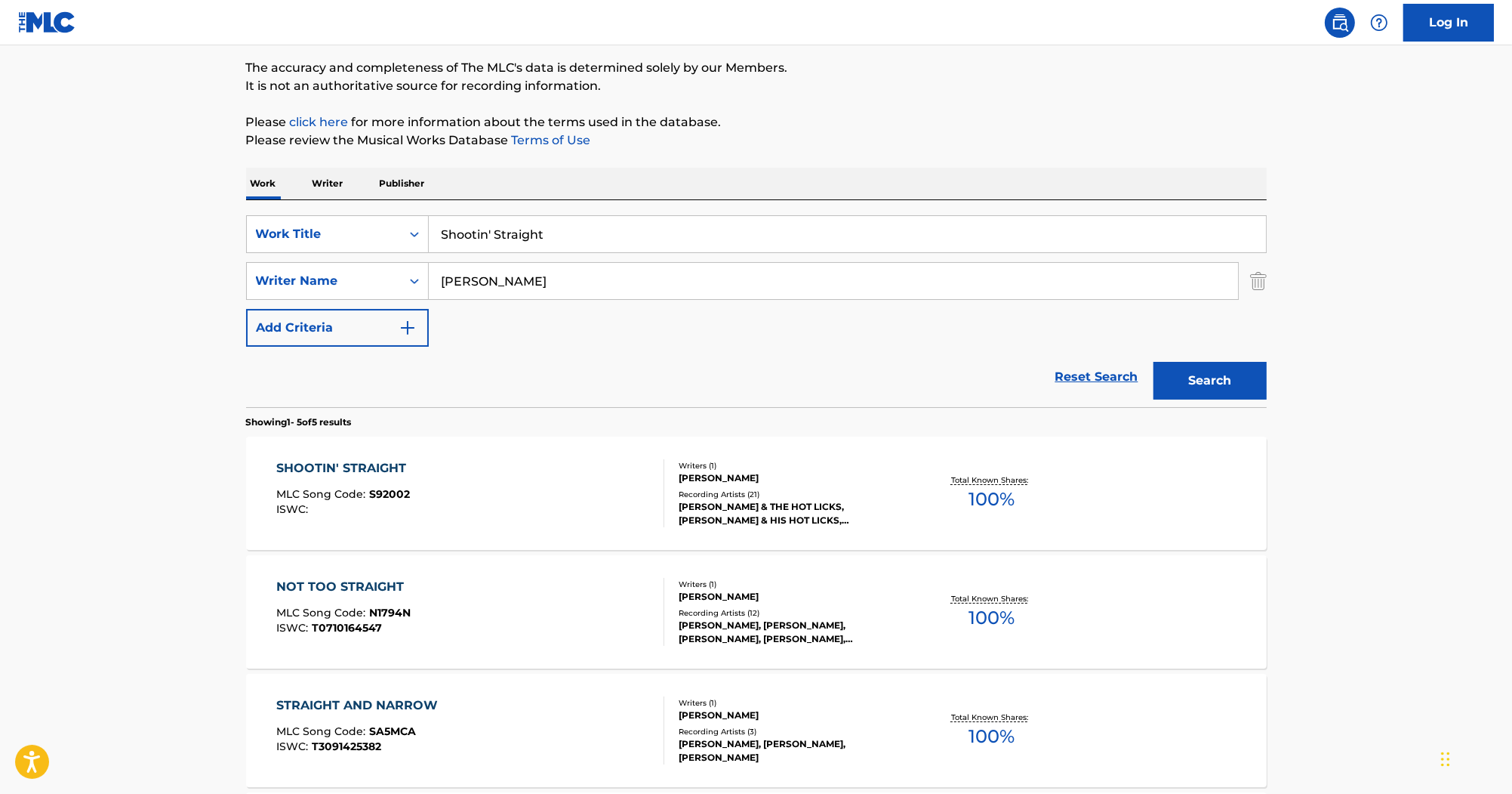
drag, startPoint x: 363, startPoint y: 191, endPoint x: 308, endPoint y: 177, distance: 56.8
click at [308, 177] on div "Work Writer Publisher SearchWithCriteriac323fb10-9c27-420b-83e0-5efd79107a3a Wo…" at bounding box center [756, 631] width 1021 height 927
paste input "The Piano Has Been Drinking"
click at [1218, 373] on button "Search" at bounding box center [1209, 381] width 113 height 37
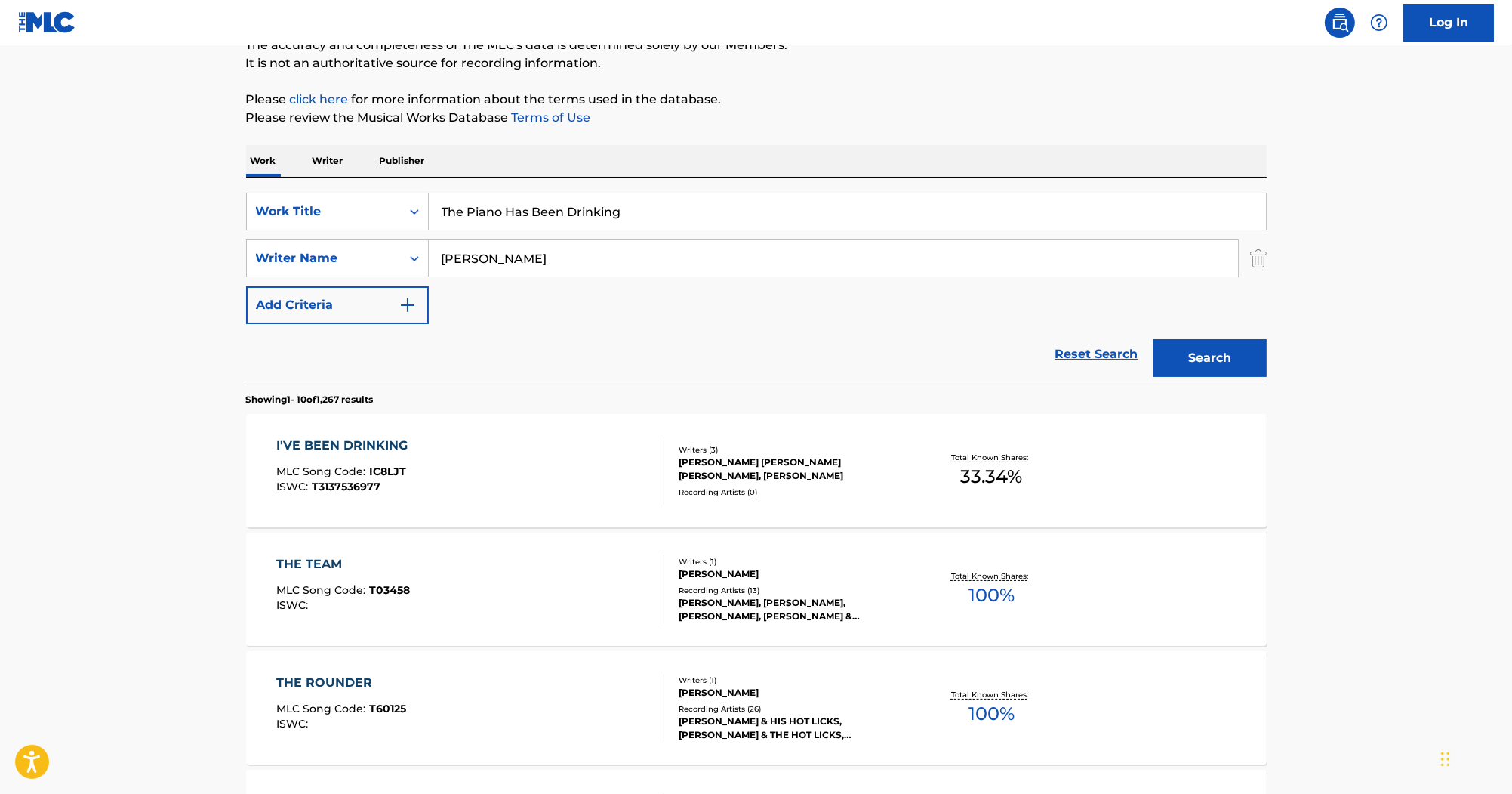
scroll to position [302, 0]
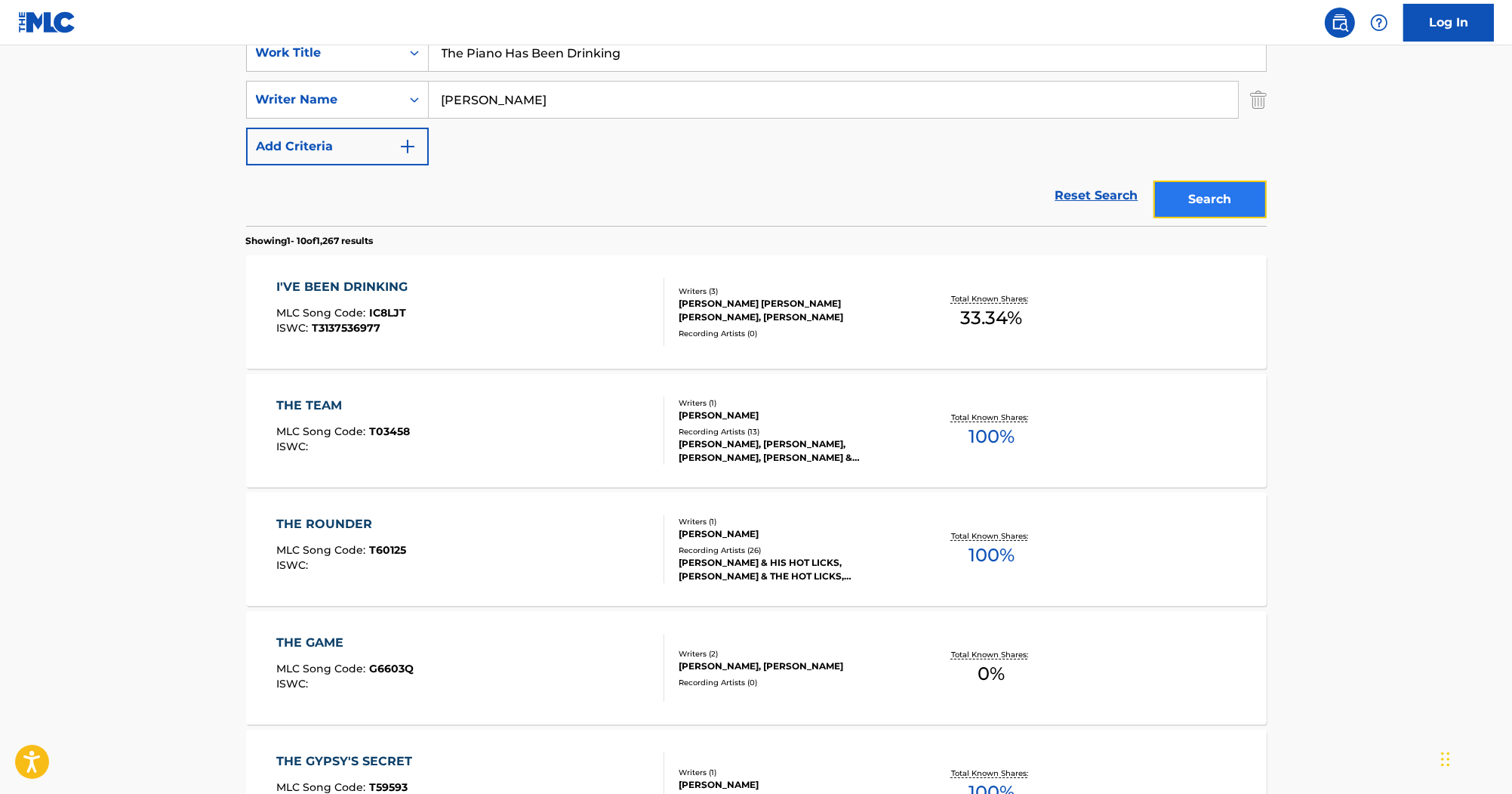
click at [1205, 184] on button "Search" at bounding box center [1209, 199] width 113 height 37
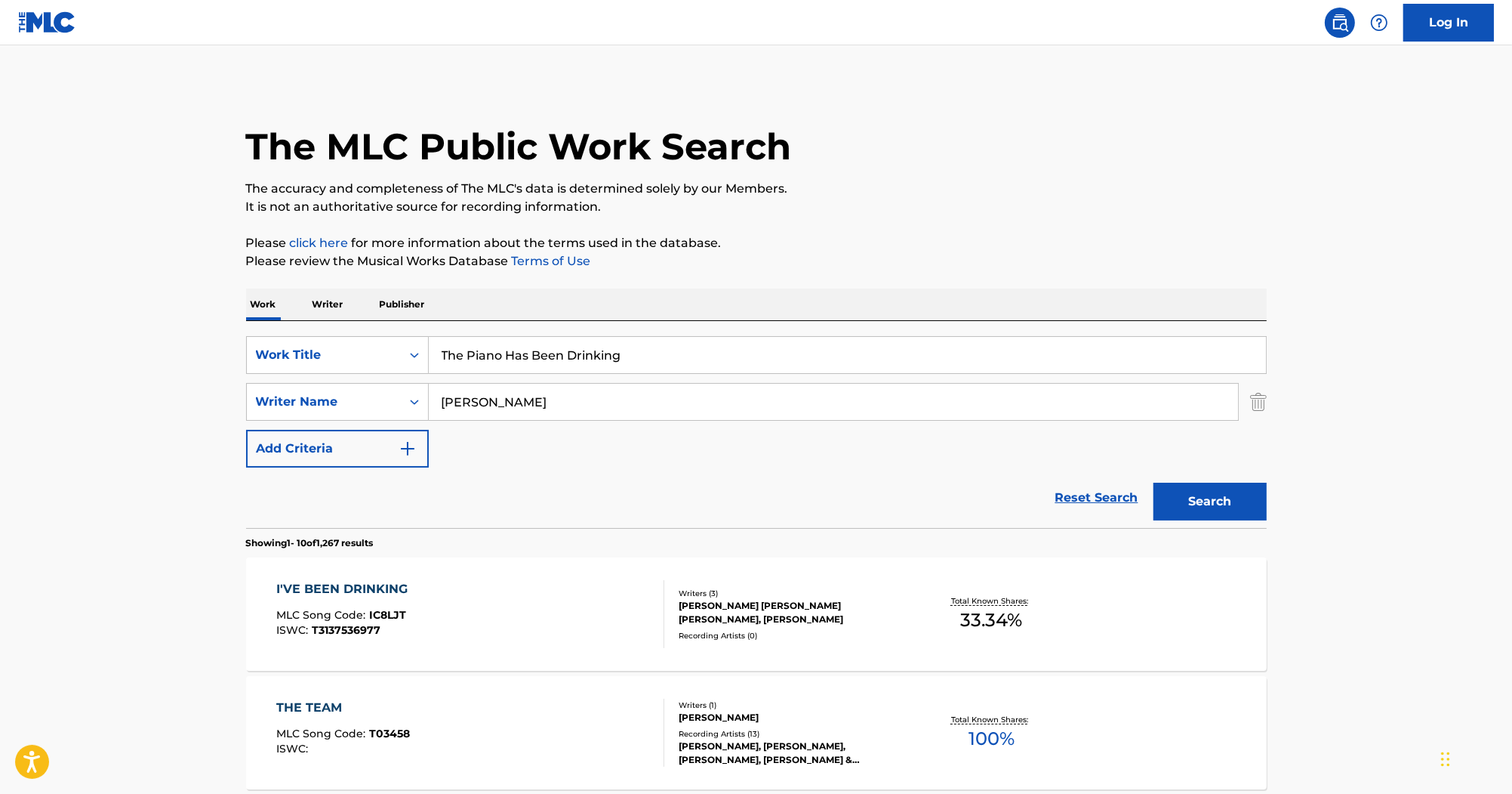
drag, startPoint x: 647, startPoint y: 364, endPoint x: 207, endPoint y: 363, distance: 440.0
paste input "(Not Me)"
drag, startPoint x: 760, startPoint y: 363, endPoint x: 355, endPoint y: 356, distance: 405.1
click at [355, 356] on div "SearchWithCriteriac323fb10-9c27-420b-83e0-5efd79107a3a Work Title The Piano Has…" at bounding box center [756, 355] width 1021 height 37
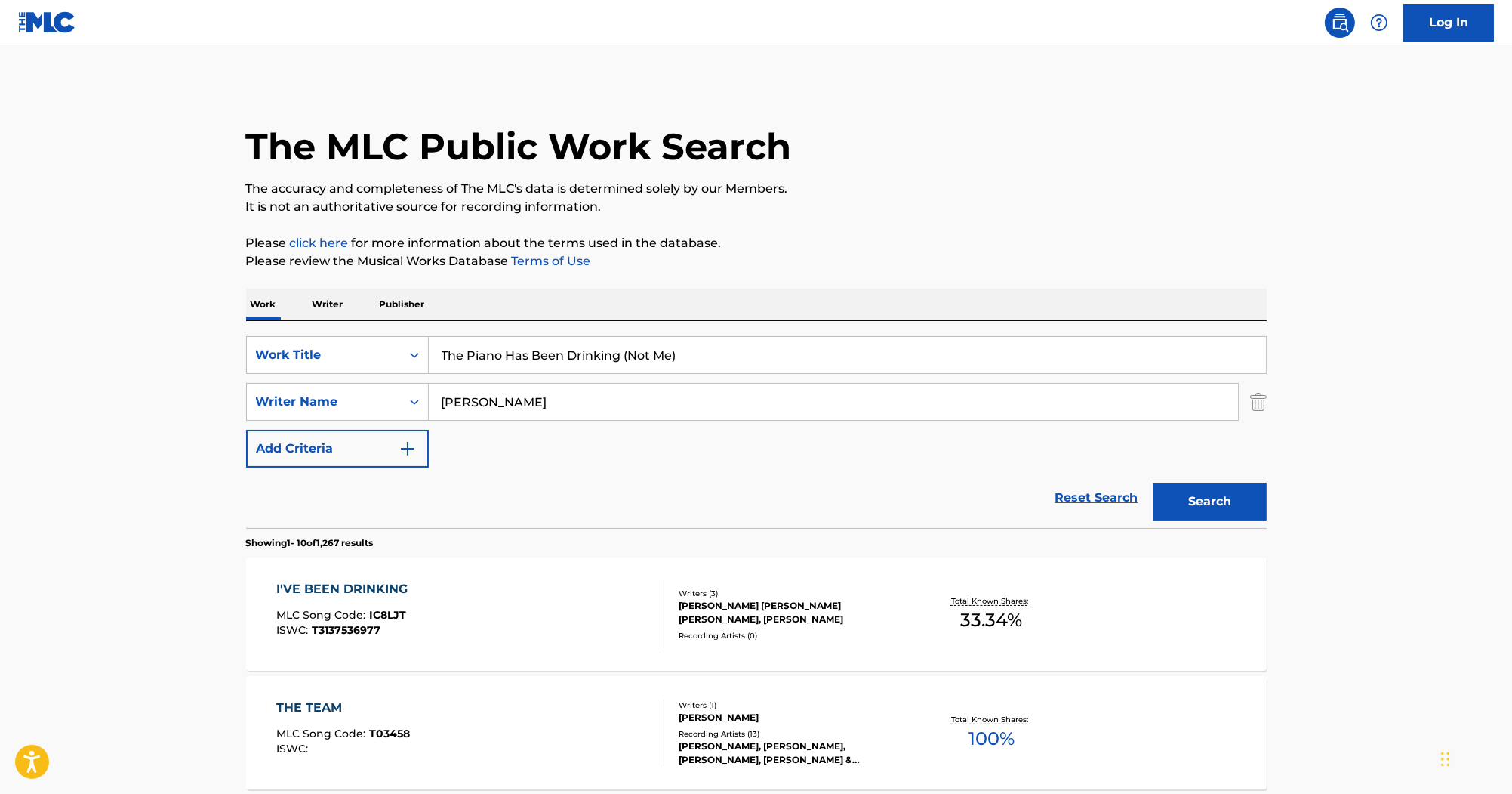
paste input "Search Form"
drag, startPoint x: 705, startPoint y: 363, endPoint x: 673, endPoint y: 360, distance: 32.1
click at [670, 362] on input "The Piano Has Been Drinking (Not Me)" at bounding box center [847, 355] width 837 height 37
click at [674, 359] on input "The Piano Has Been Drinking (Not Me)" at bounding box center [847, 355] width 837 height 37
click at [677, 359] on input "The Piano Has Been Drinking (Not Me)" at bounding box center [847, 355] width 837 height 37
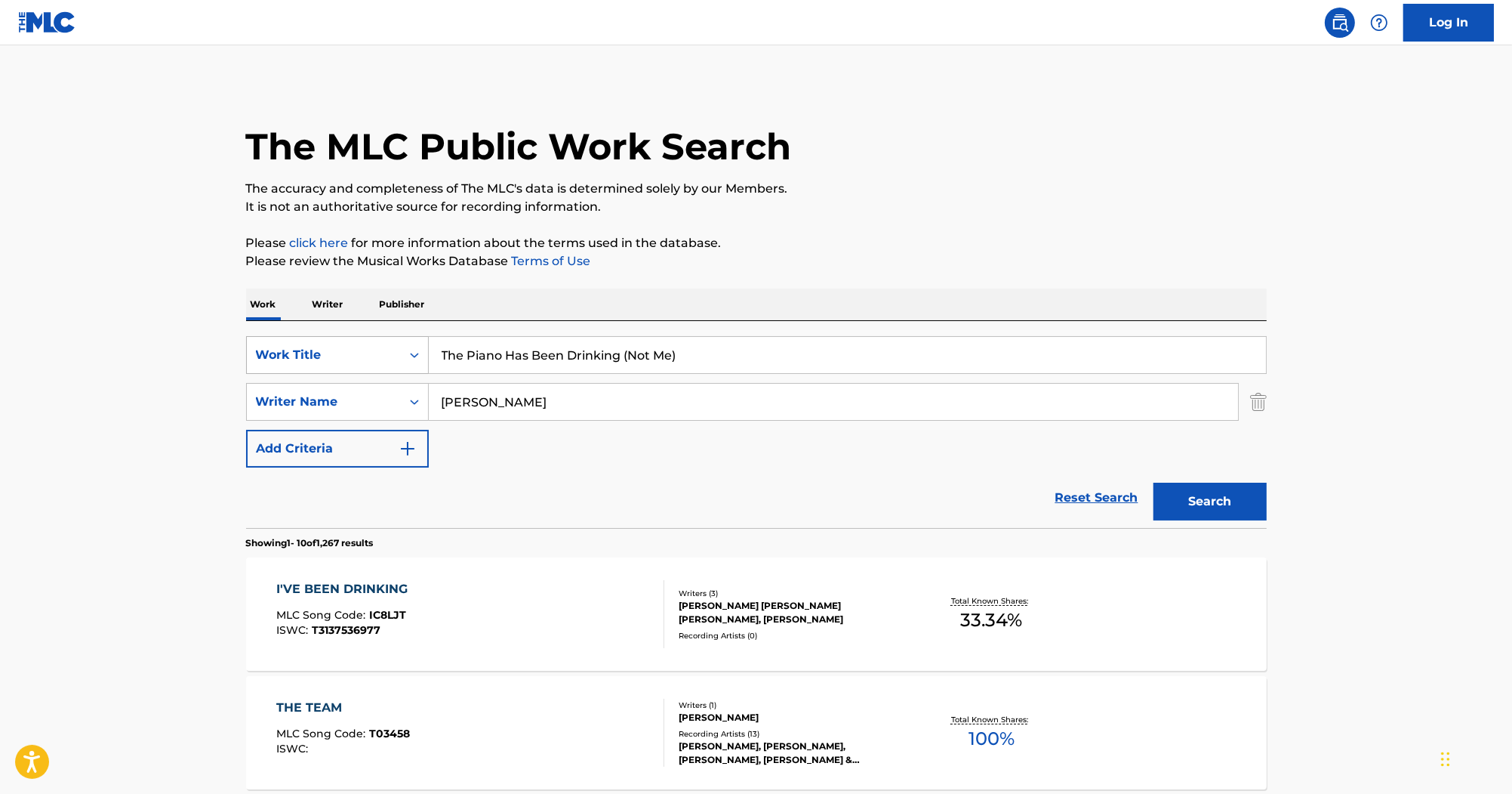
drag, startPoint x: 677, startPoint y: 359, endPoint x: 419, endPoint y: 356, distance: 258.0
click at [419, 356] on div "SearchWithCriteriac323fb10-9c27-420b-83e0-5efd79107a3a Work Title The Piano Has…" at bounding box center [756, 355] width 1021 height 37
click at [1202, 495] on button "Search" at bounding box center [1209, 501] width 113 height 37
drag, startPoint x: 700, startPoint y: 355, endPoint x: 359, endPoint y: 203, distance: 373.3
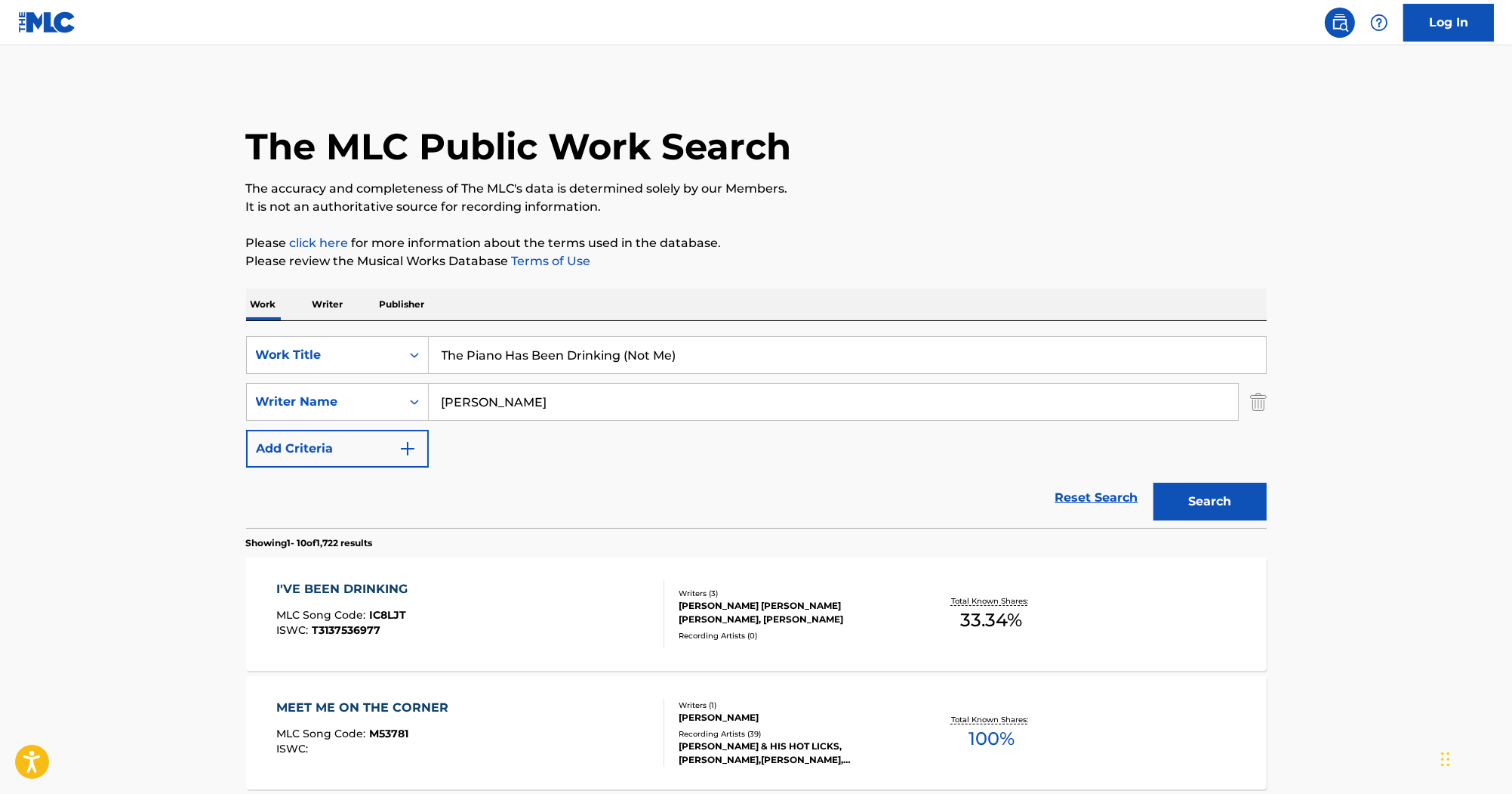
paste input "Wild About My Lovin'"
type input "Wild About My Lovin'"
drag, startPoint x: 580, startPoint y: 411, endPoint x: 333, endPoint y: 369, distance: 250.5
click at [333, 369] on div "SearchWithCriteriac323fb10-9c27-420b-83e0-5efd79107a3a Work Title Wild About My…" at bounding box center [756, 402] width 1021 height 132
paste input "Dan Hicks And The Hot L"
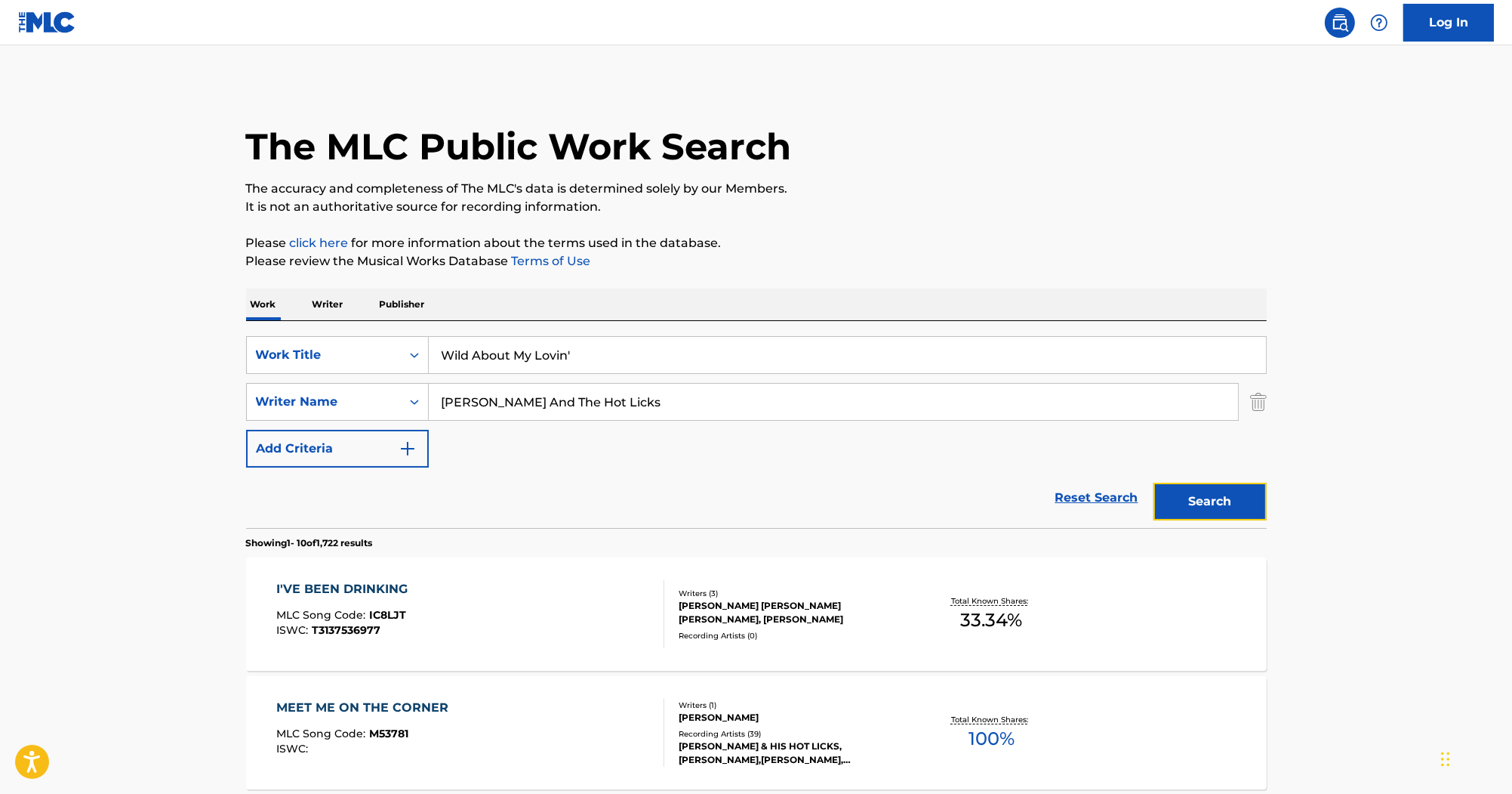
click at [1196, 496] on button "Search" at bounding box center [1209, 501] width 113 height 37
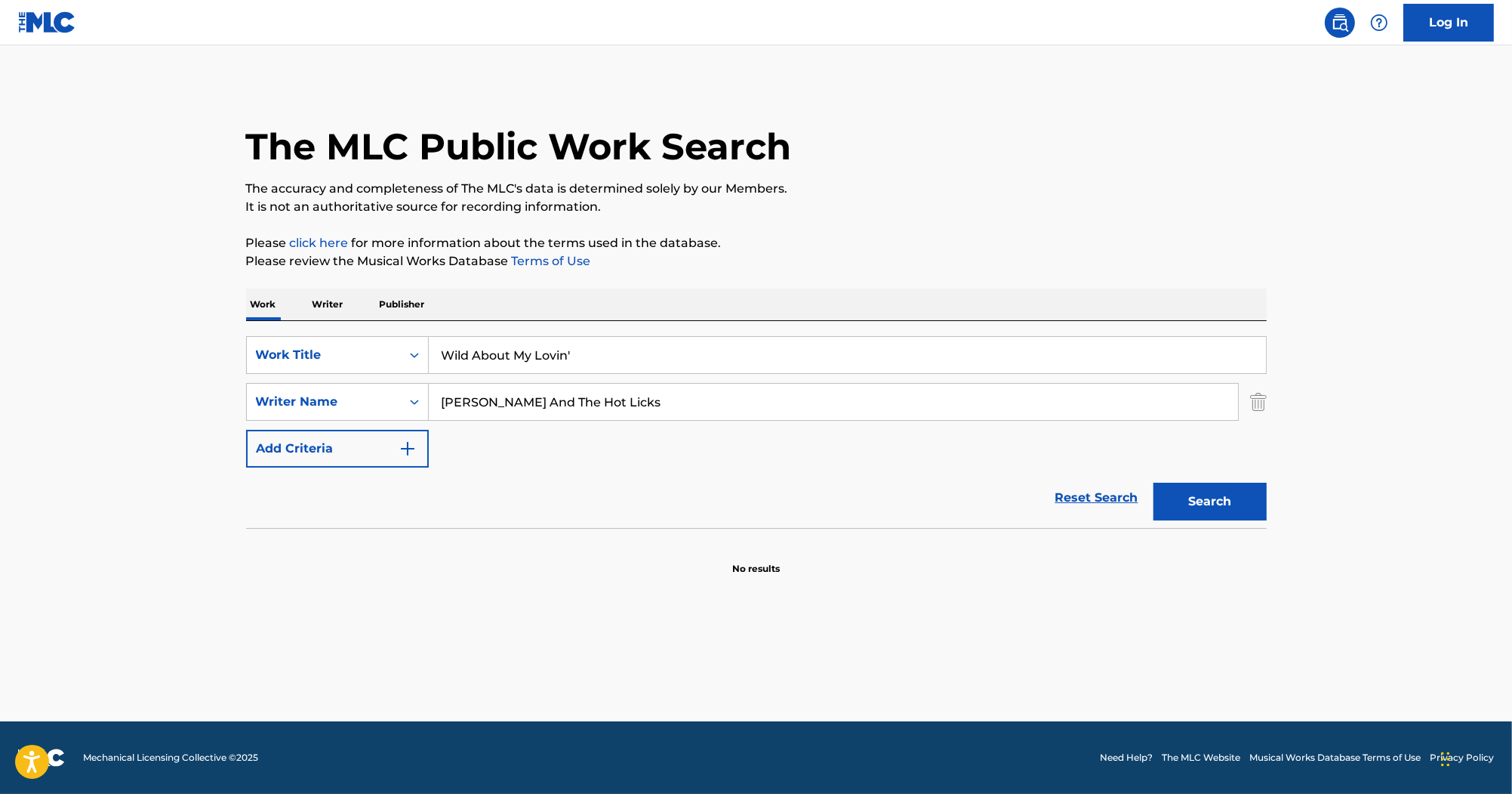
drag, startPoint x: 626, startPoint y: 402, endPoint x: 661, endPoint y: 453, distance: 61.9
click at [198, 376] on main "The MLC Public Work Search The accuracy and completeness of The MLC's data is d…" at bounding box center [756, 383] width 1512 height 676
paste input "Hicks"
type input "Hicks"
click at [1169, 498] on button "Search" at bounding box center [1209, 501] width 113 height 37
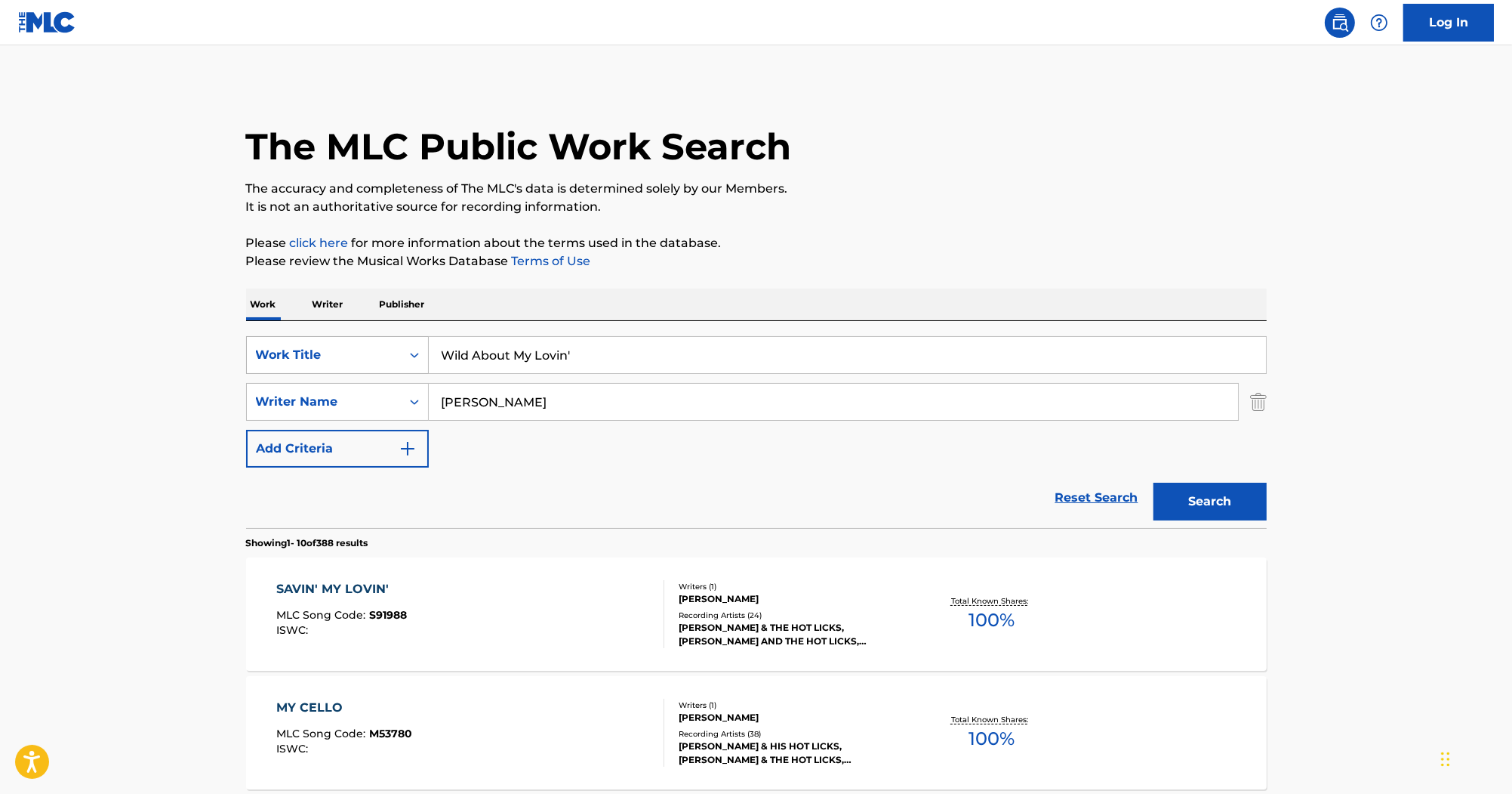
drag, startPoint x: 556, startPoint y: 404, endPoint x: 255, endPoint y: 363, distance: 303.8
click at [255, 363] on div "SearchWithCriteriac323fb10-9c27-420b-83e0-5efd79107a3a Work Title Wild About My…" at bounding box center [756, 402] width 1021 height 132
click at [1153, 482] on button "Search" at bounding box center [1209, 501] width 113 height 37
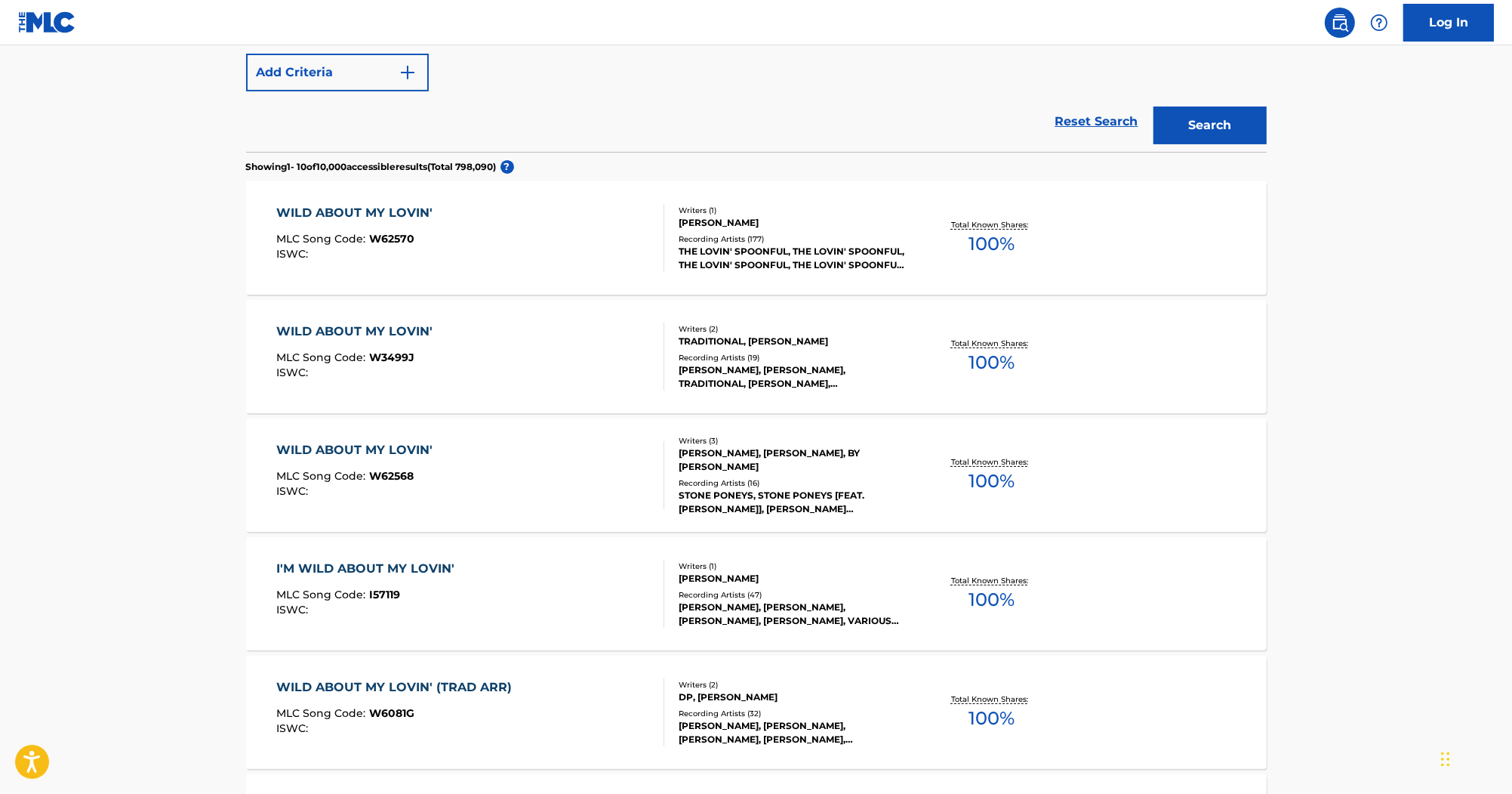
scroll to position [134, 0]
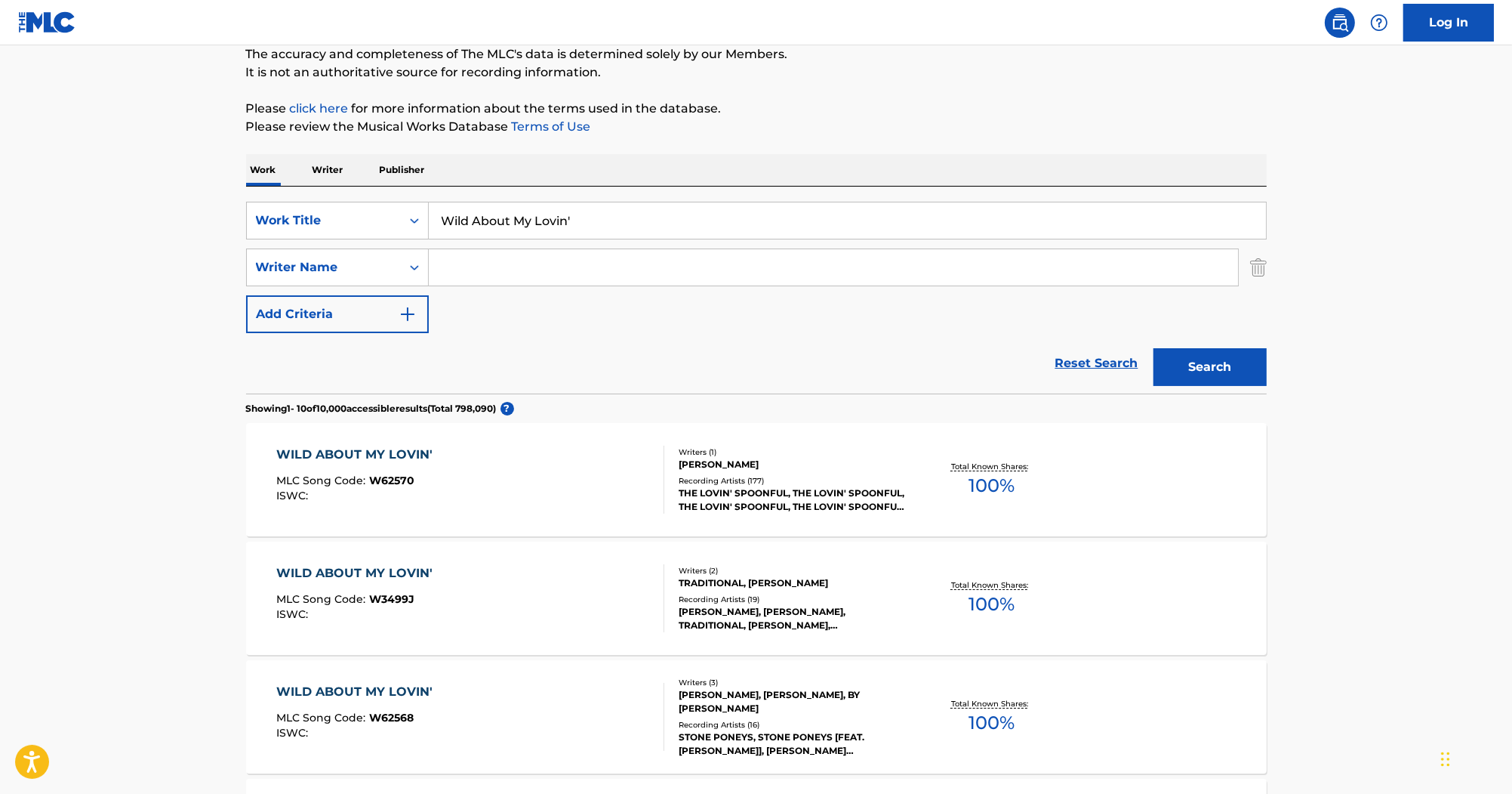
drag, startPoint x: 606, startPoint y: 217, endPoint x: 279, endPoint y: 147, distance: 334.4
paste input "Caravan/Four Brothers"
type input "Caravan/Four Brothers"
drag, startPoint x: 557, startPoint y: 258, endPoint x: 584, endPoint y: 262, distance: 27.3
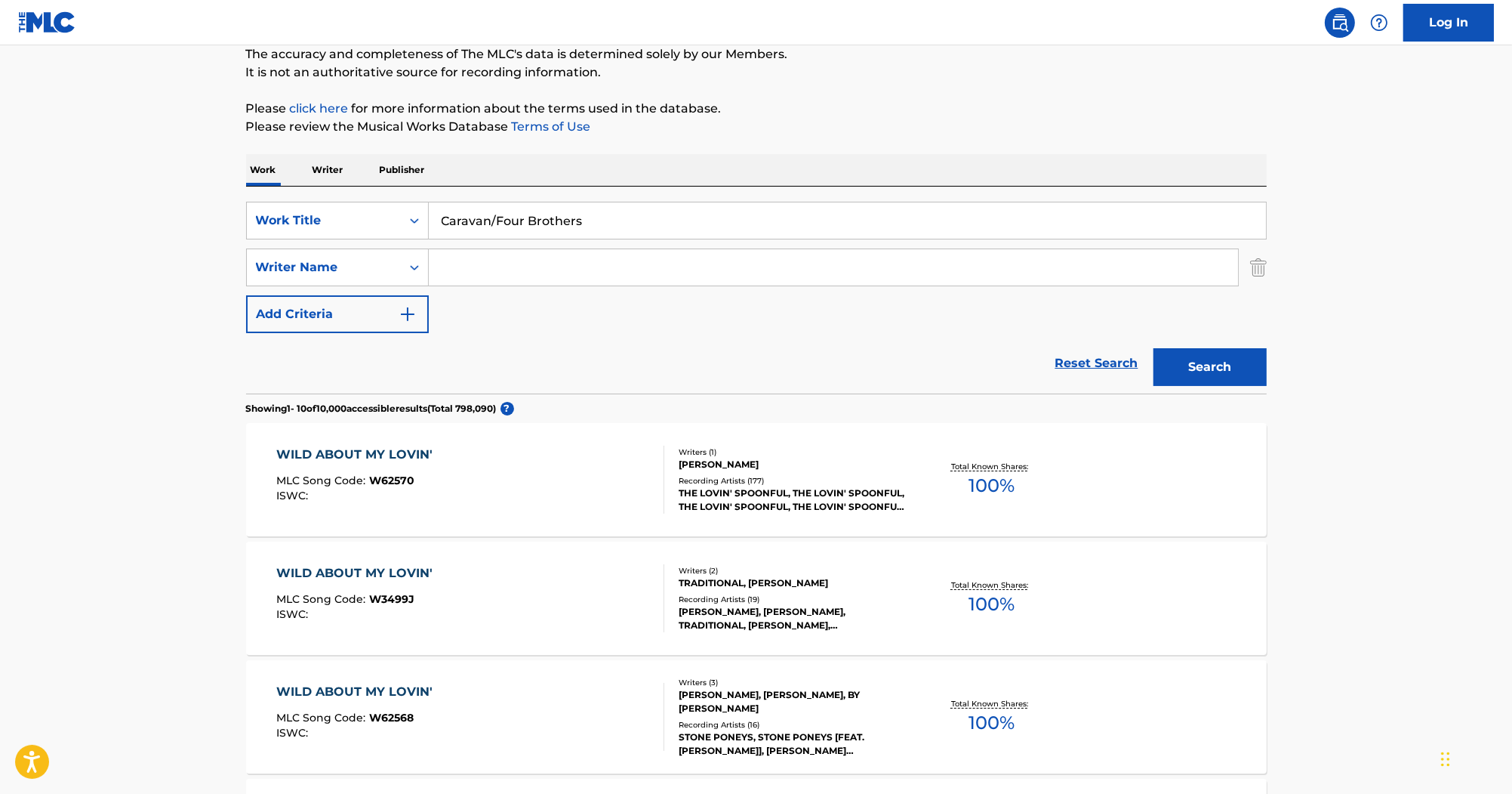
click at [557, 258] on input "Search Form" at bounding box center [833, 267] width 809 height 37
paste input "Ellington"
type input "Ellington"
click at [1184, 367] on button "Search" at bounding box center [1209, 367] width 113 height 37
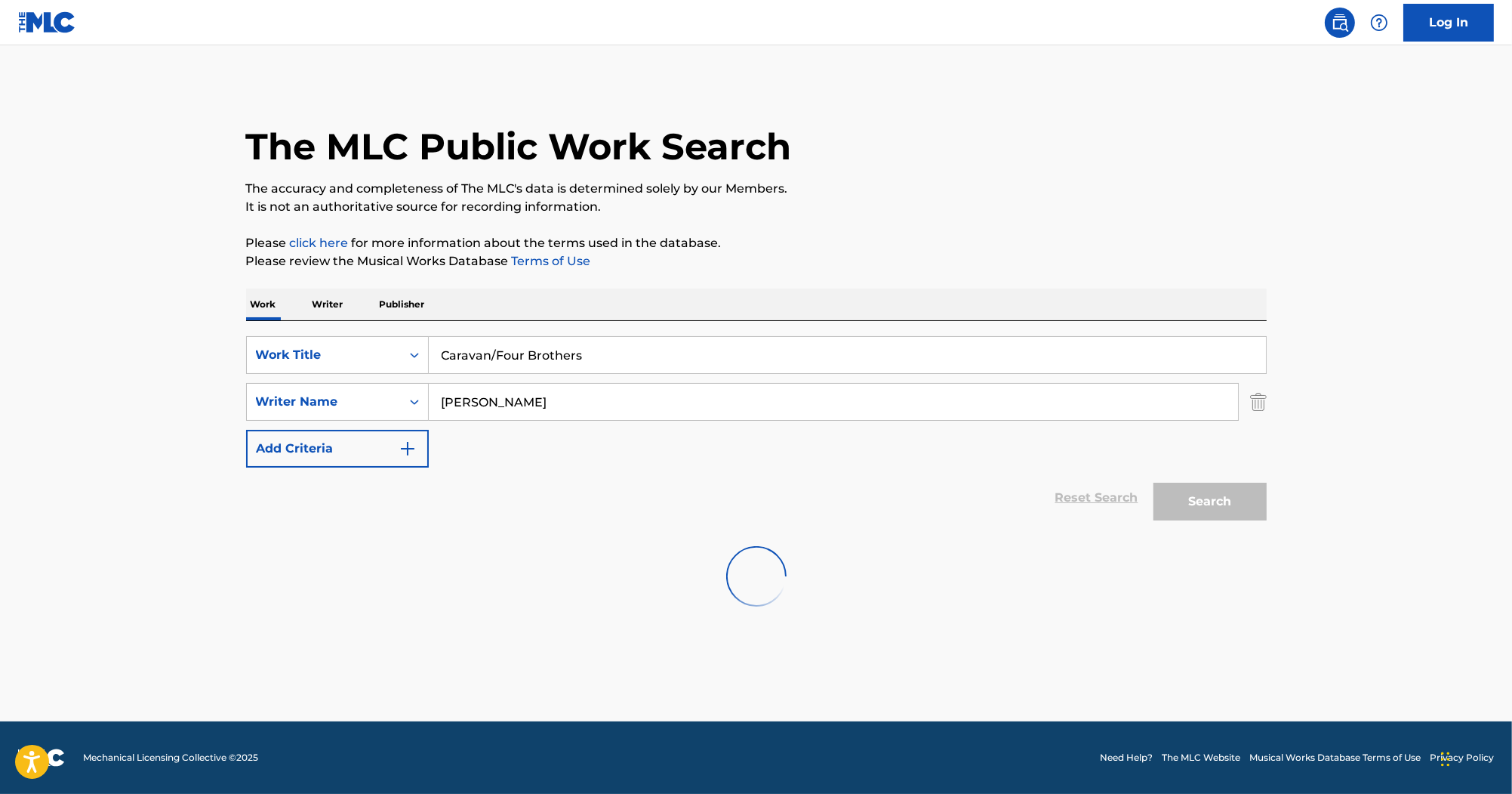
scroll to position [0, 0]
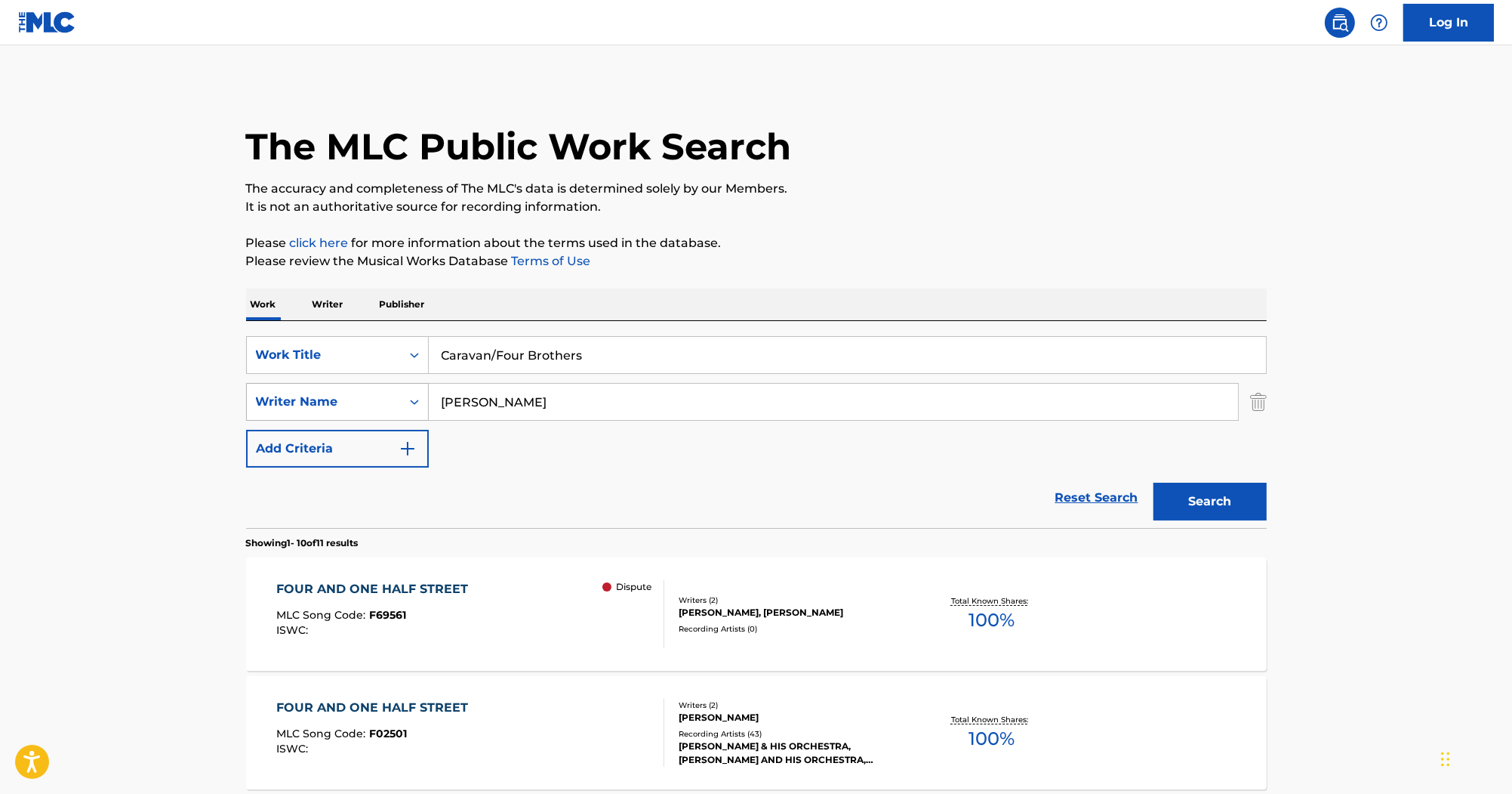
drag, startPoint x: 543, startPoint y: 395, endPoint x: 250, endPoint y: 385, distance: 293.2
click at [251, 385] on div "SearchWithCriteria555918ec-d329-4375-bd83-b5397ac50327 Writer Name Ellington" at bounding box center [756, 402] width 1021 height 37
click at [1153, 482] on button "Search" at bounding box center [1209, 501] width 113 height 37
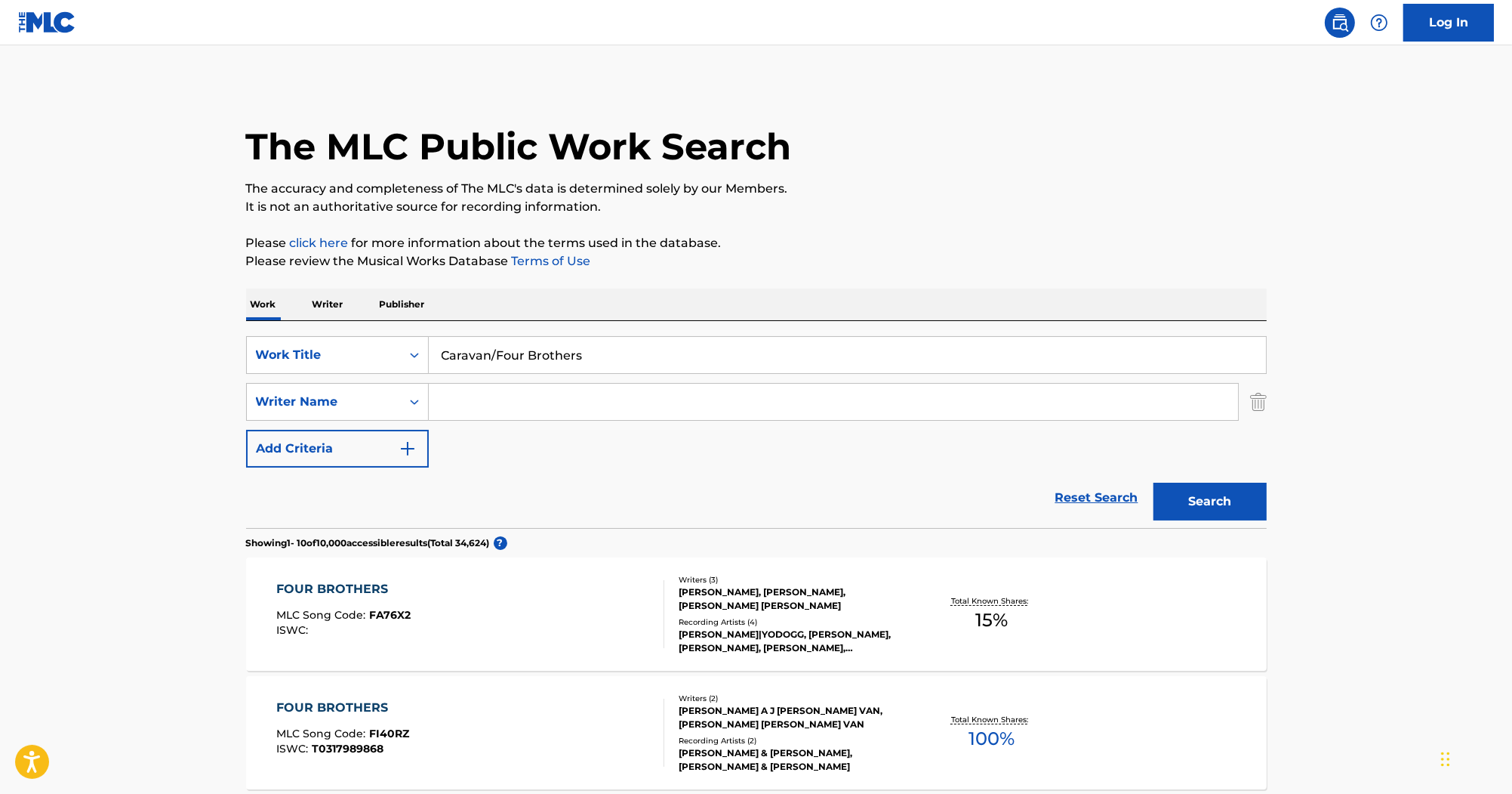
click at [678, 395] on input "Search Form" at bounding box center [833, 402] width 809 height 37
paste input "Mills"
type input "Mills"
click at [1177, 509] on button "Search" at bounding box center [1209, 501] width 113 height 37
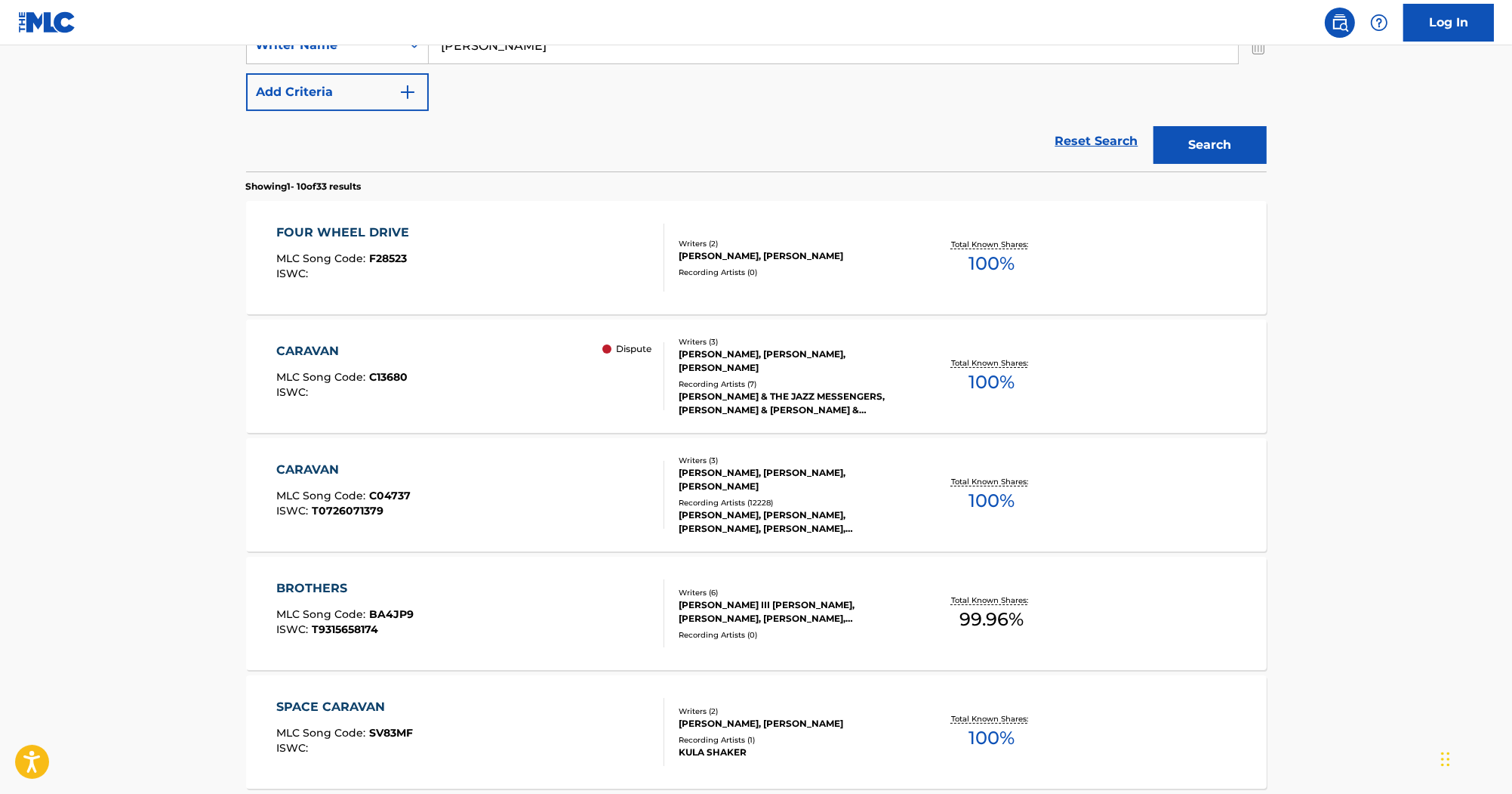
scroll to position [363, 0]
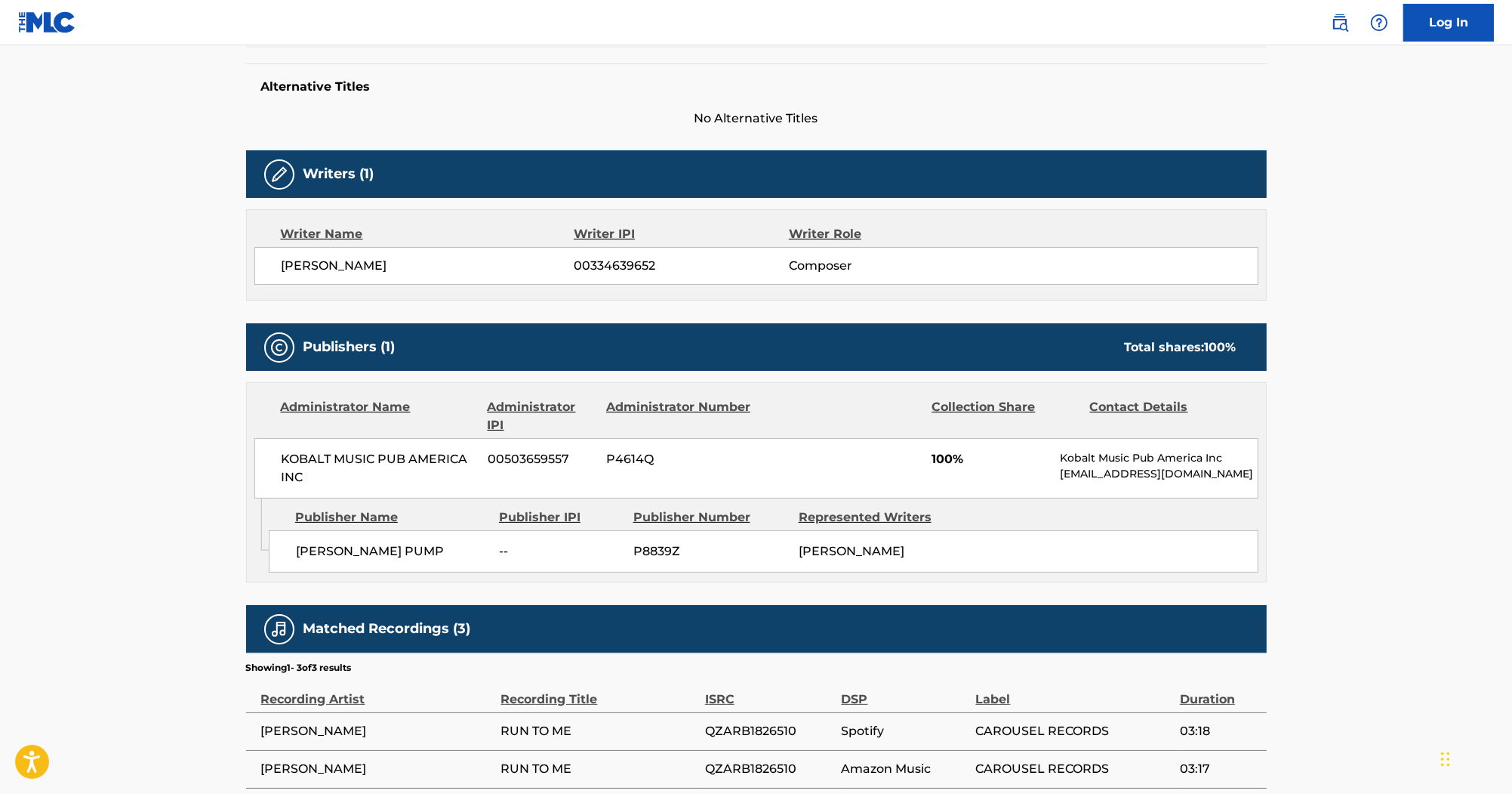
scroll to position [483, 0]
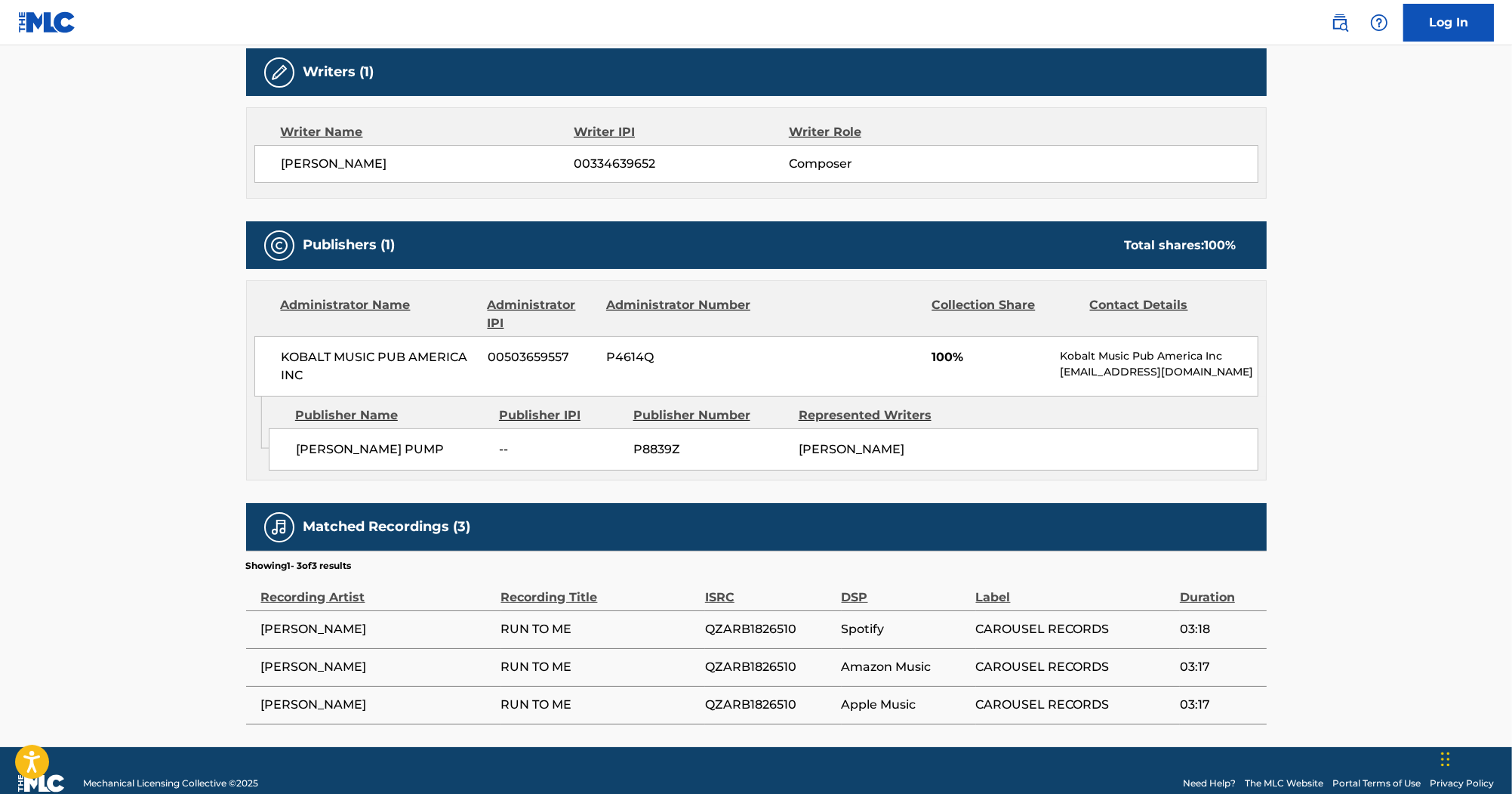
click at [332, 330] on div "Administrator Name" at bounding box center [378, 314] width 195 height 37
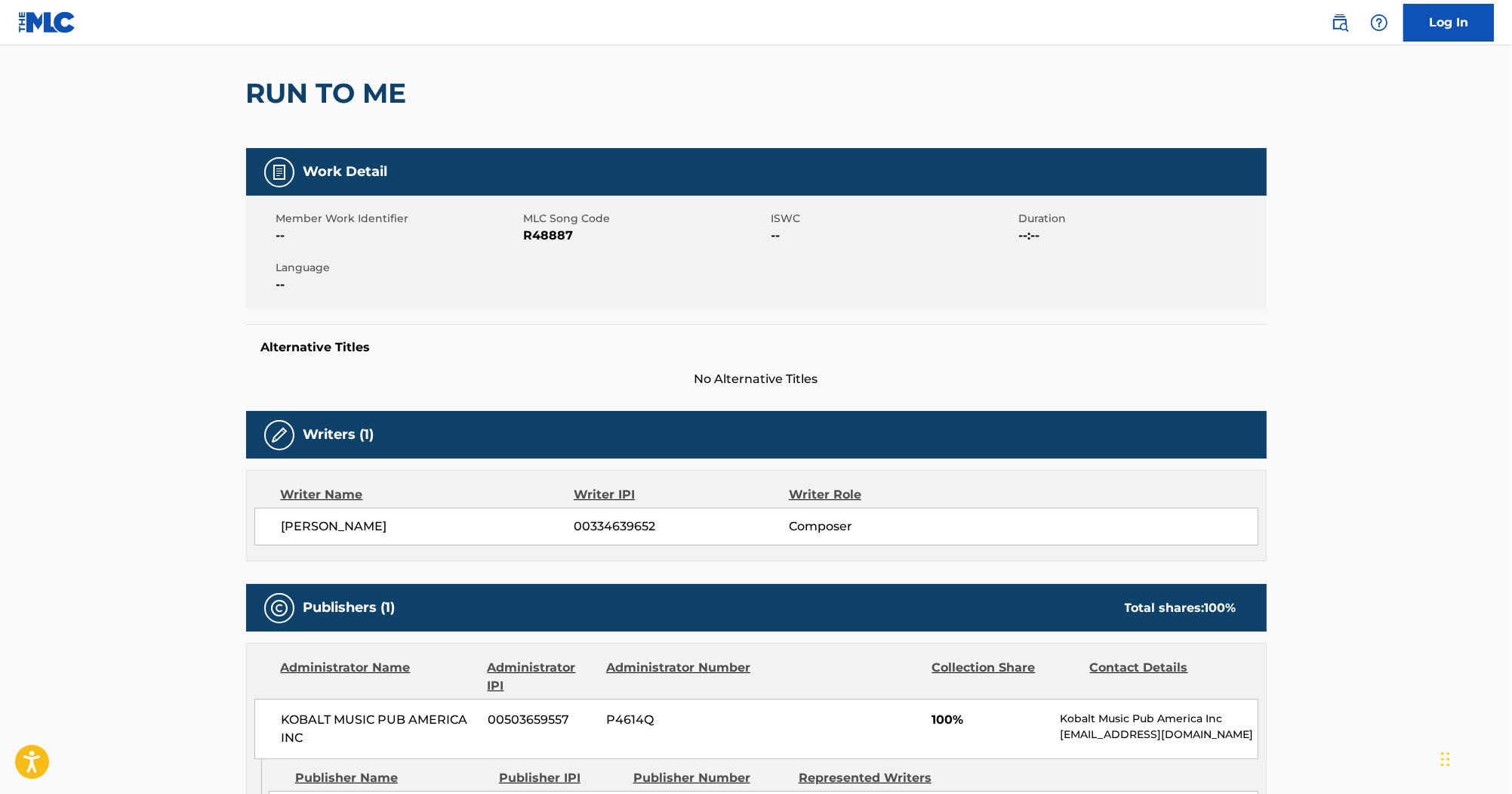
scroll to position [121, 0]
click at [564, 236] on span "R48887" at bounding box center [646, 235] width 244 height 18
copy span "R48887"
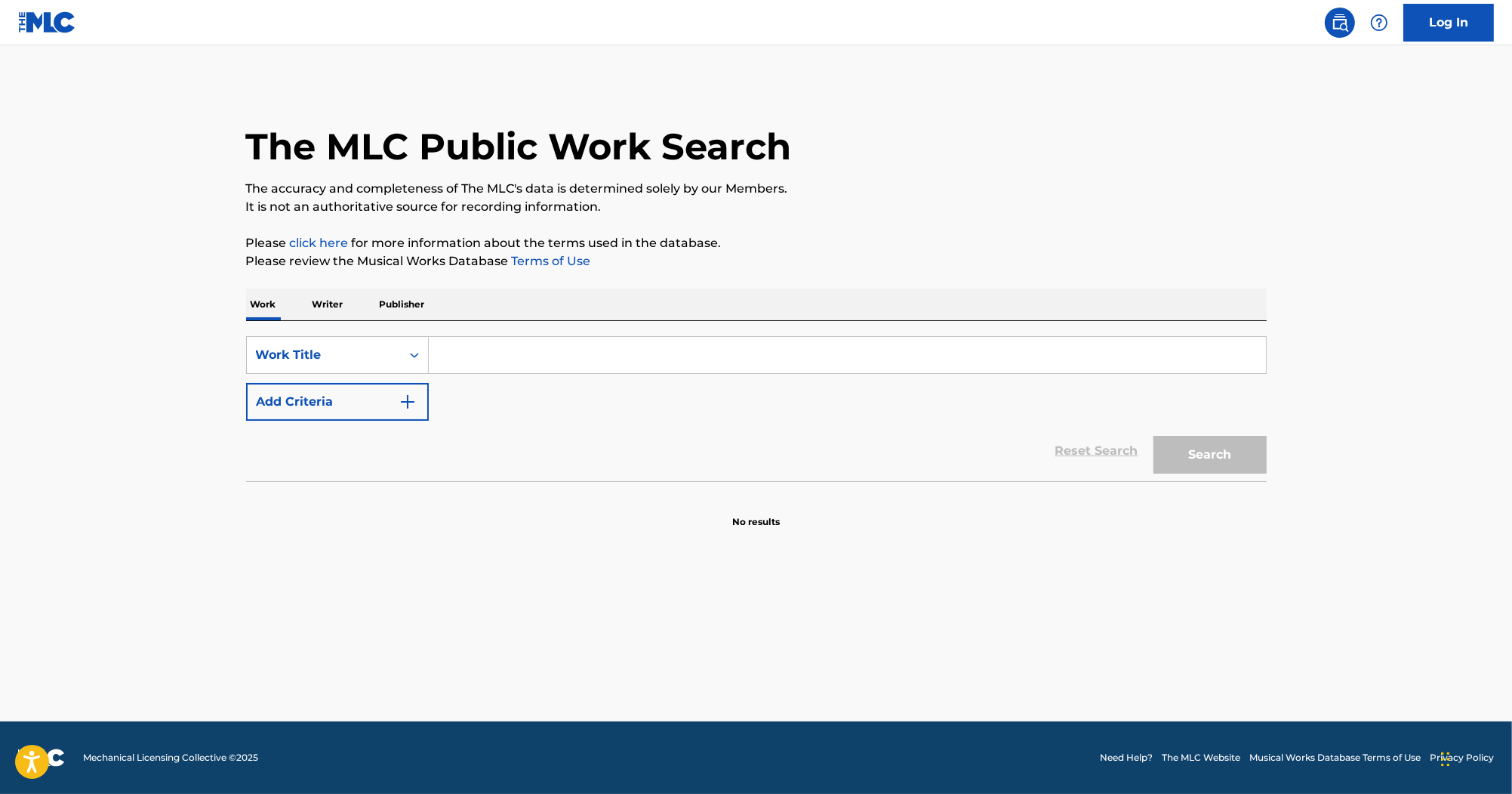
click at [492, 377] on div "SearchWithCriteriaa1db1011-2b14-454d-a34b-36f3b34f9f7a Work Title Add Criteria" at bounding box center [756, 378] width 1021 height 85
click at [495, 352] on input "Search Form" at bounding box center [847, 355] width 837 height 37
paste input "Mills"
drag, startPoint x: 495, startPoint y: 352, endPoint x: 280, endPoint y: 345, distance: 215.1
click at [280, 345] on div "SearchWithCriteriaa1db1011-2b14-454d-a34b-36f3b34f9f7a Work Title Mills" at bounding box center [756, 355] width 1021 height 37
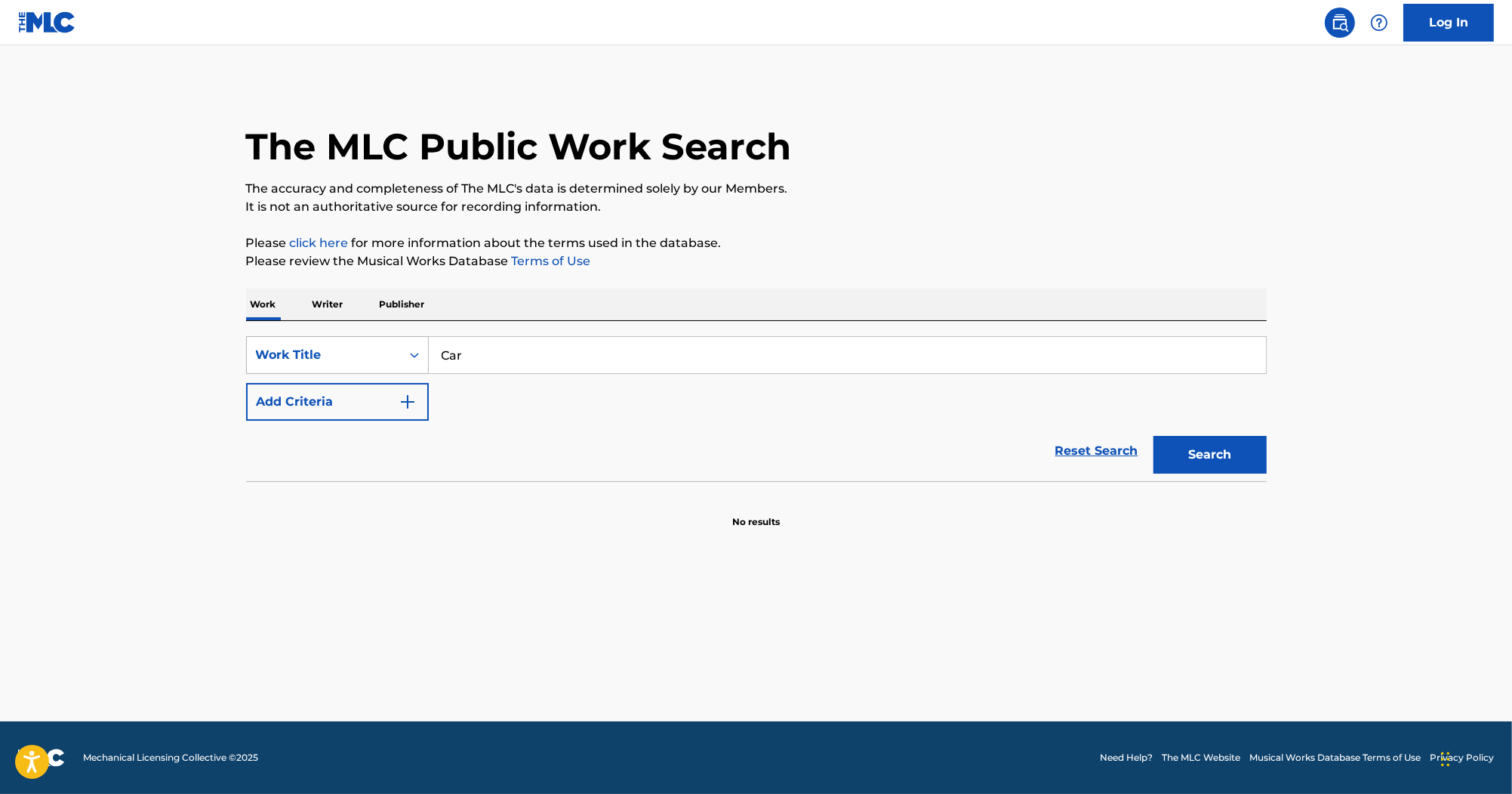
drag, startPoint x: 546, startPoint y: 367, endPoint x: 312, endPoint y: 344, distance: 235.1
click at [312, 344] on div "SearchWithCriteriaa1db1011-2b14-454d-a34b-36f3b34f9f7a Work Title Car" at bounding box center [756, 355] width 1021 height 37
drag, startPoint x: 564, startPoint y: 377, endPoint x: 399, endPoint y: 327, distance: 172.4
click at [399, 327] on div "SearchWithCriteriaa1db1011-2b14-454d-a34b-36f3b34f9f7a Work Title Caravan Add C…" at bounding box center [756, 401] width 1021 height 160
drag, startPoint x: 399, startPoint y: 327, endPoint x: 538, endPoint y: 361, distance: 143.1
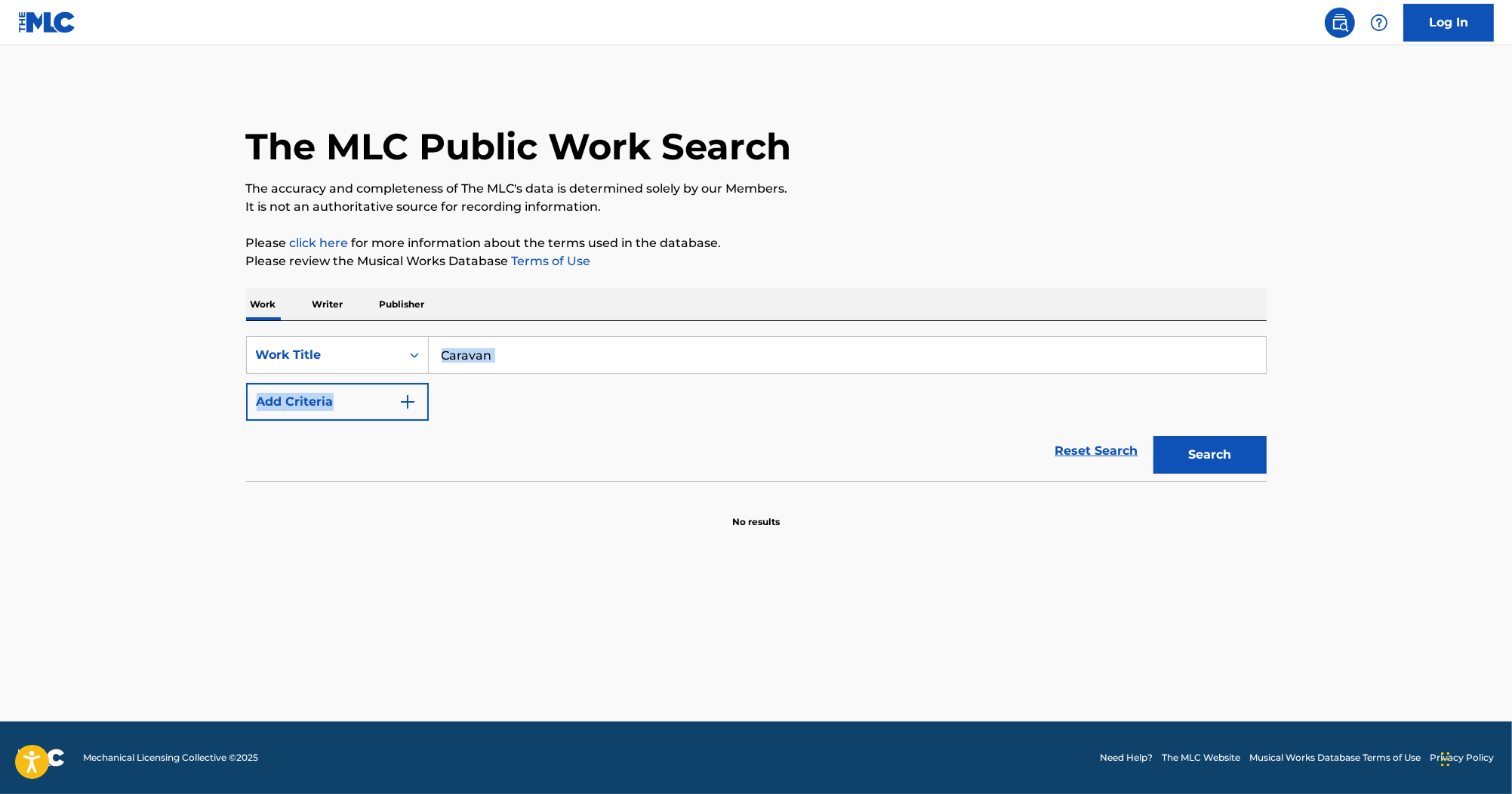
click at [538, 361] on input "Caravan" at bounding box center [847, 355] width 837 height 37
paste input "/Four Brothers"
type input "Caravan/Four Brothers"
click at [399, 400] on img "Search Form" at bounding box center [407, 402] width 18 height 18
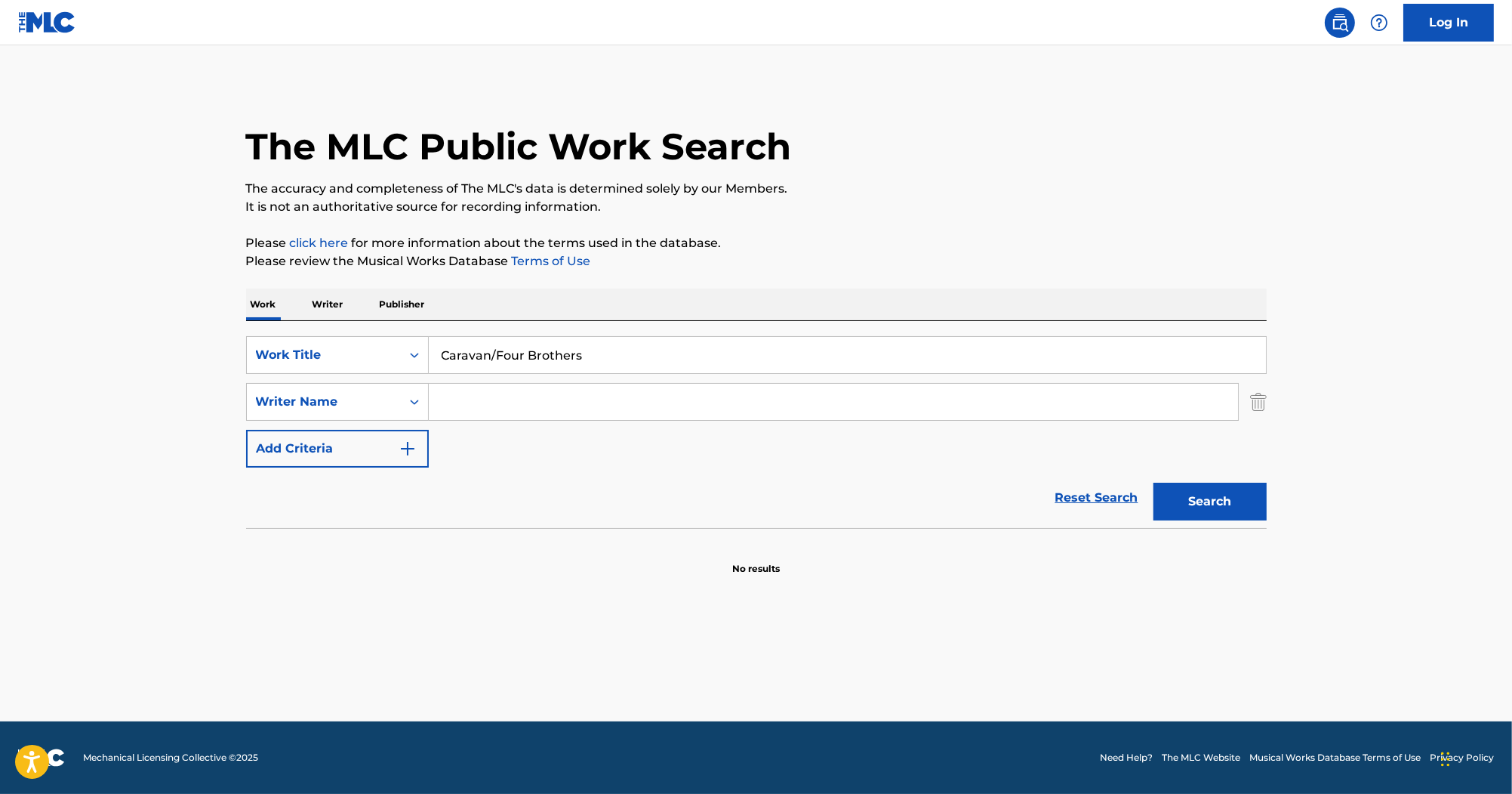
click at [568, 393] on input "Search Form" at bounding box center [833, 402] width 809 height 37
paste input "Mills"
type input "Mills"
click at [1262, 515] on button "Search" at bounding box center [1209, 501] width 113 height 37
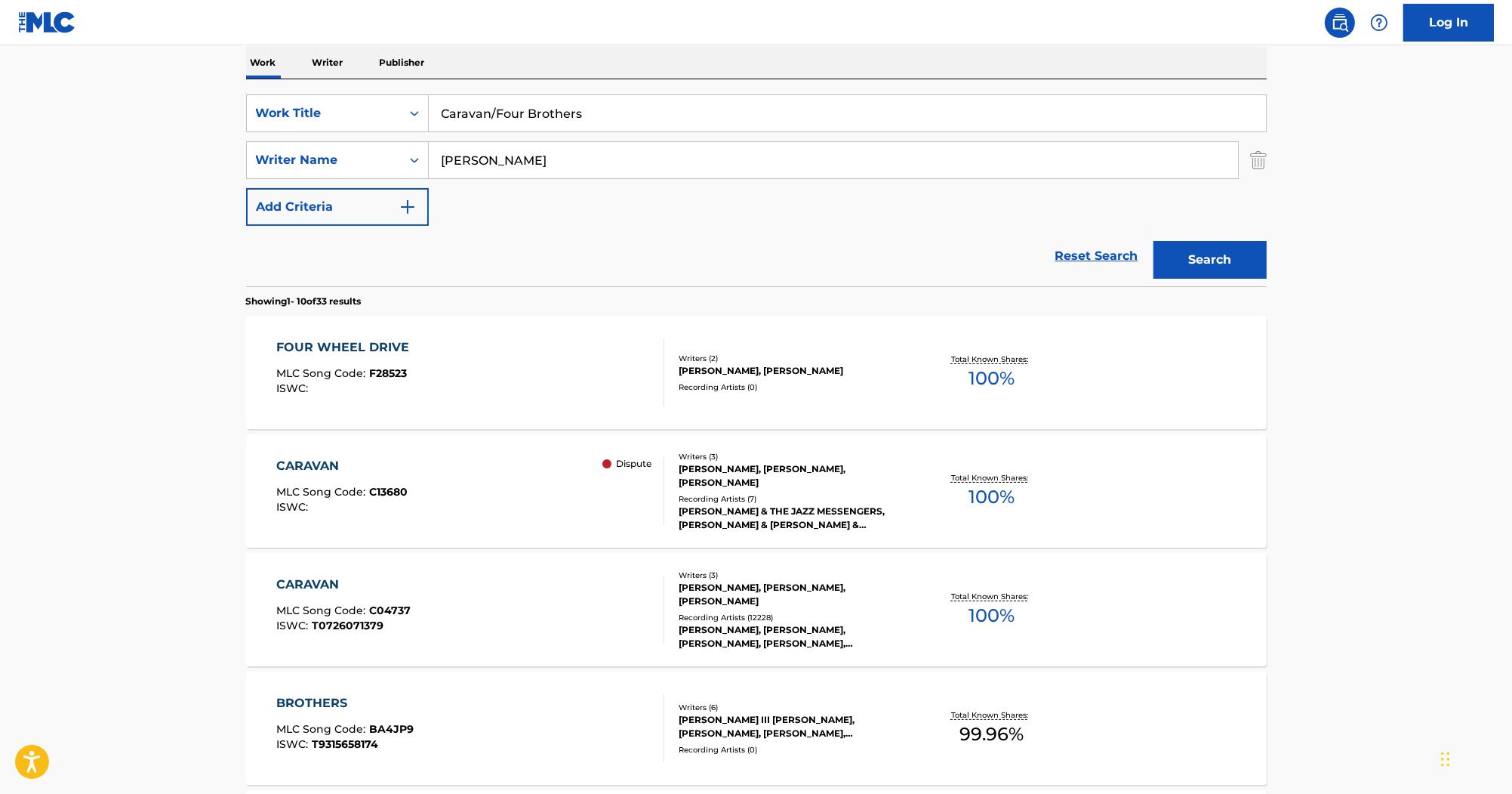
scroll to position [302, 0]
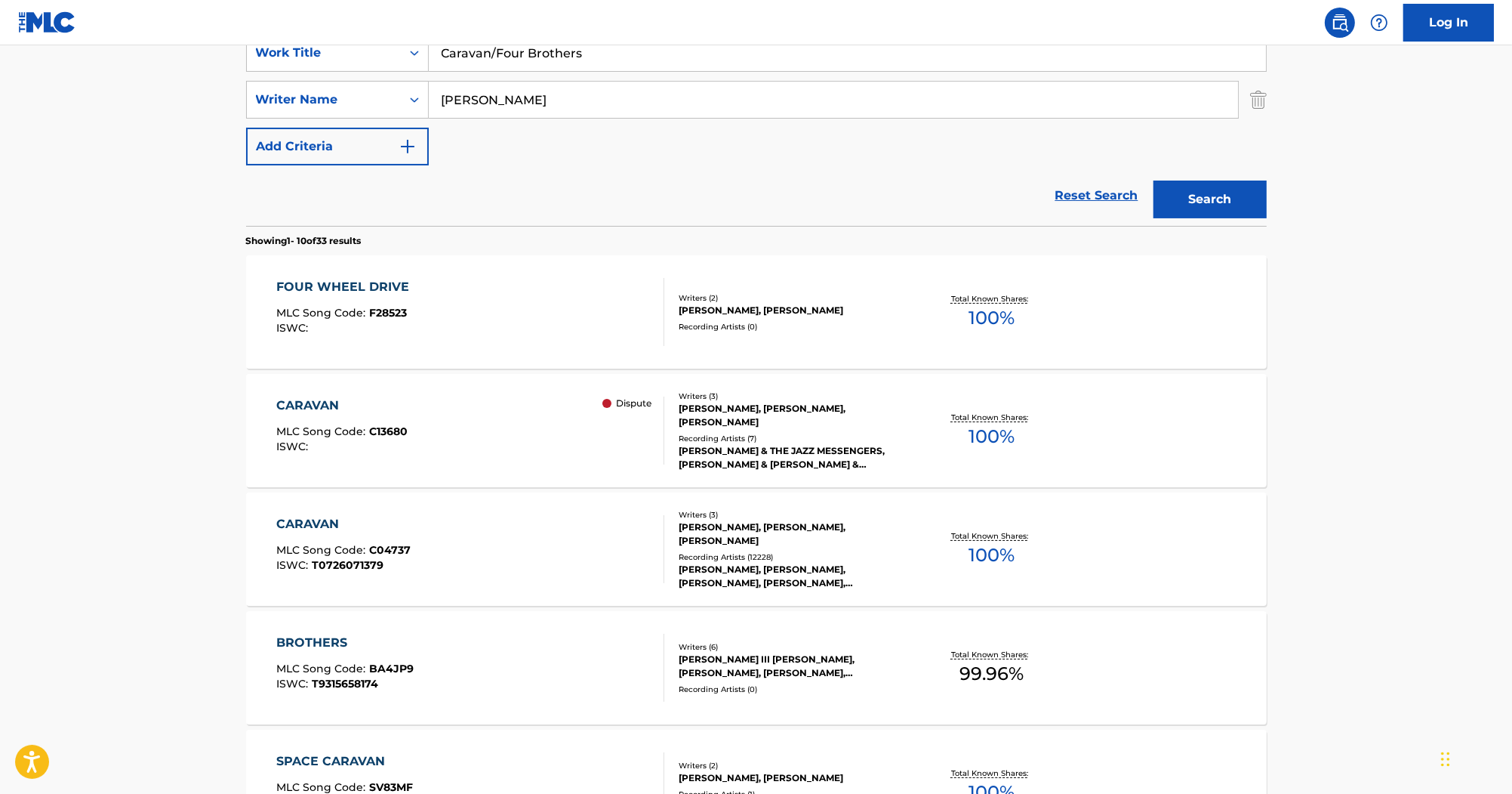
drag, startPoint x: 571, startPoint y: 552, endPoint x: 533, endPoint y: 555, distance: 38.1
drag, startPoint x: 597, startPoint y: 67, endPoint x: 327, endPoint y: 33, distance: 272.1
click at [327, 33] on div "Log In The MLC Public Work Search The accuracy and completeness of The MLC's da…" at bounding box center [756, 646] width 1512 height 1896
paste input "Four Or Five Time"
type input "Four Or Five Times"
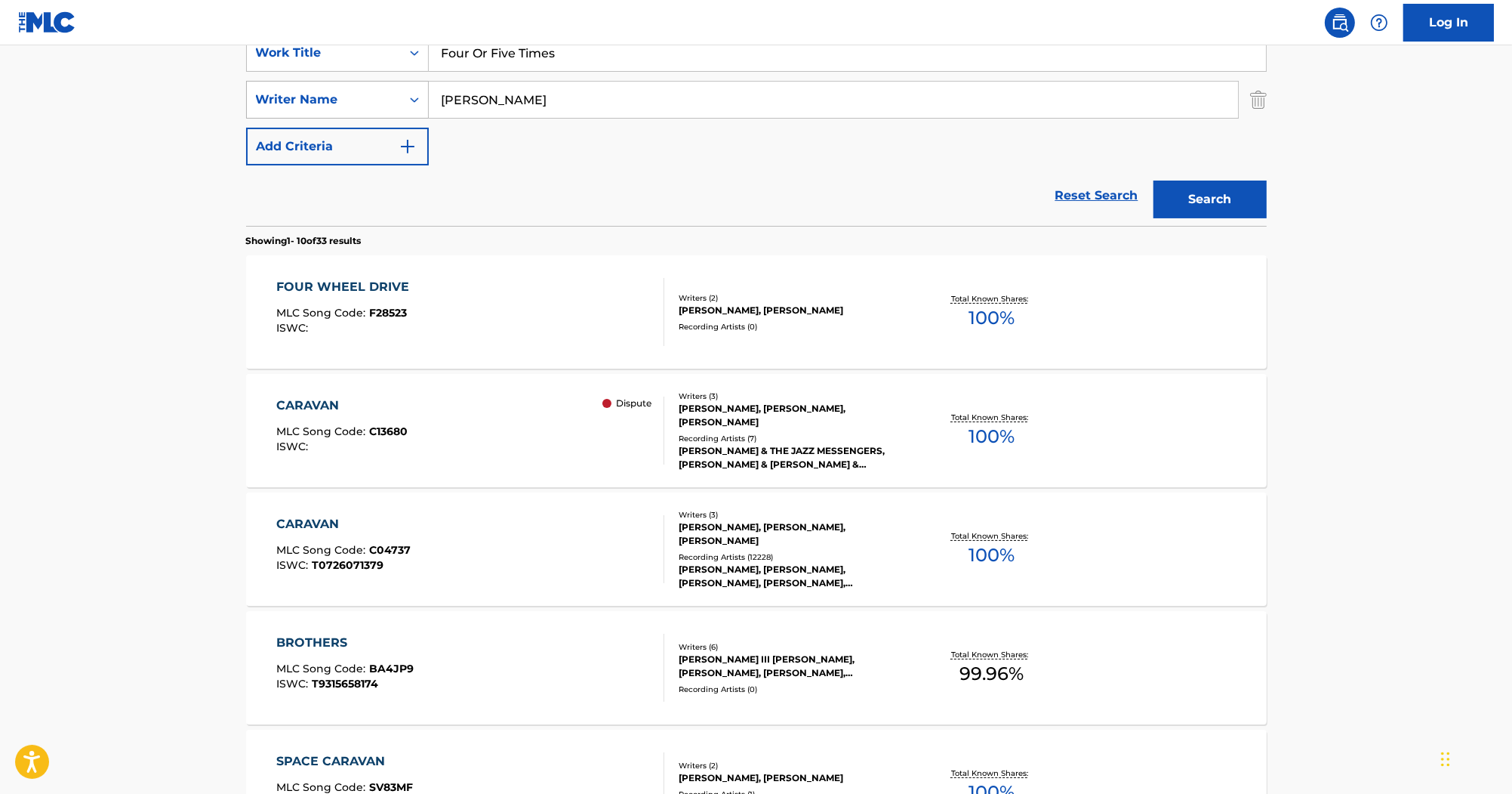
drag, startPoint x: 495, startPoint y: 111, endPoint x: 385, endPoint y: 85, distance: 113.0
click at [385, 85] on div "SearchWithCriteriae9ae990d-6f32-4428-99b9-25183ca97154 Writer Name Mills" at bounding box center [756, 99] width 1021 height 37
paste input "Gay"
type input "Gay"
click at [1201, 200] on button "Search" at bounding box center [1209, 199] width 113 height 37
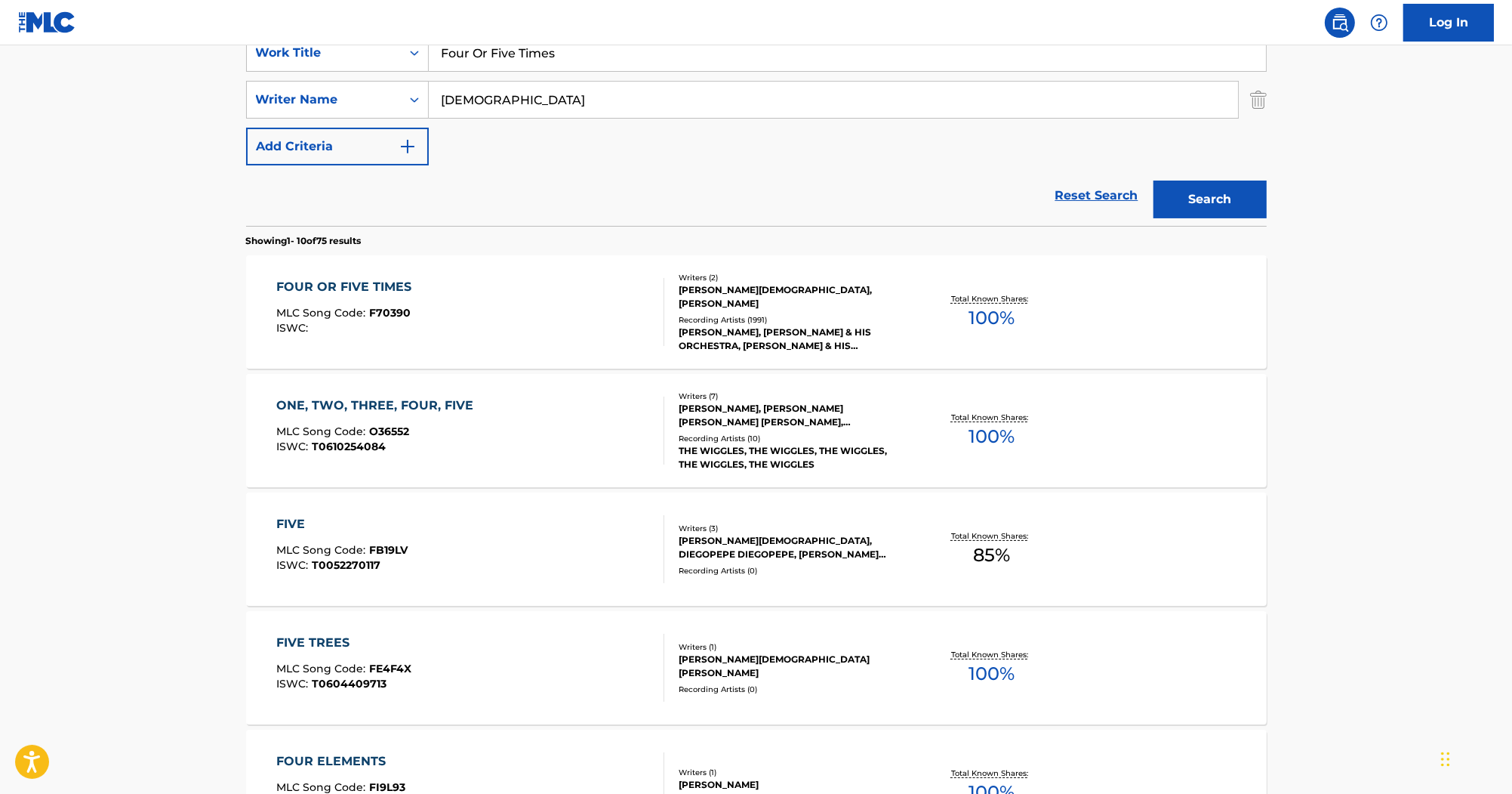
drag, startPoint x: 612, startPoint y: 50, endPoint x: 336, endPoint y: 32, distance: 276.6
click at [332, 37] on div "Log In The MLC Public Work Search The accuracy and completeness of The MLC's da…" at bounding box center [756, 646] width 1512 height 1896
paste input "The Buzzard Was Their Friend"
type input "The Buzzard Was Their Friend"
drag, startPoint x: 500, startPoint y: 99, endPoint x: 265, endPoint y: 85, distance: 235.4
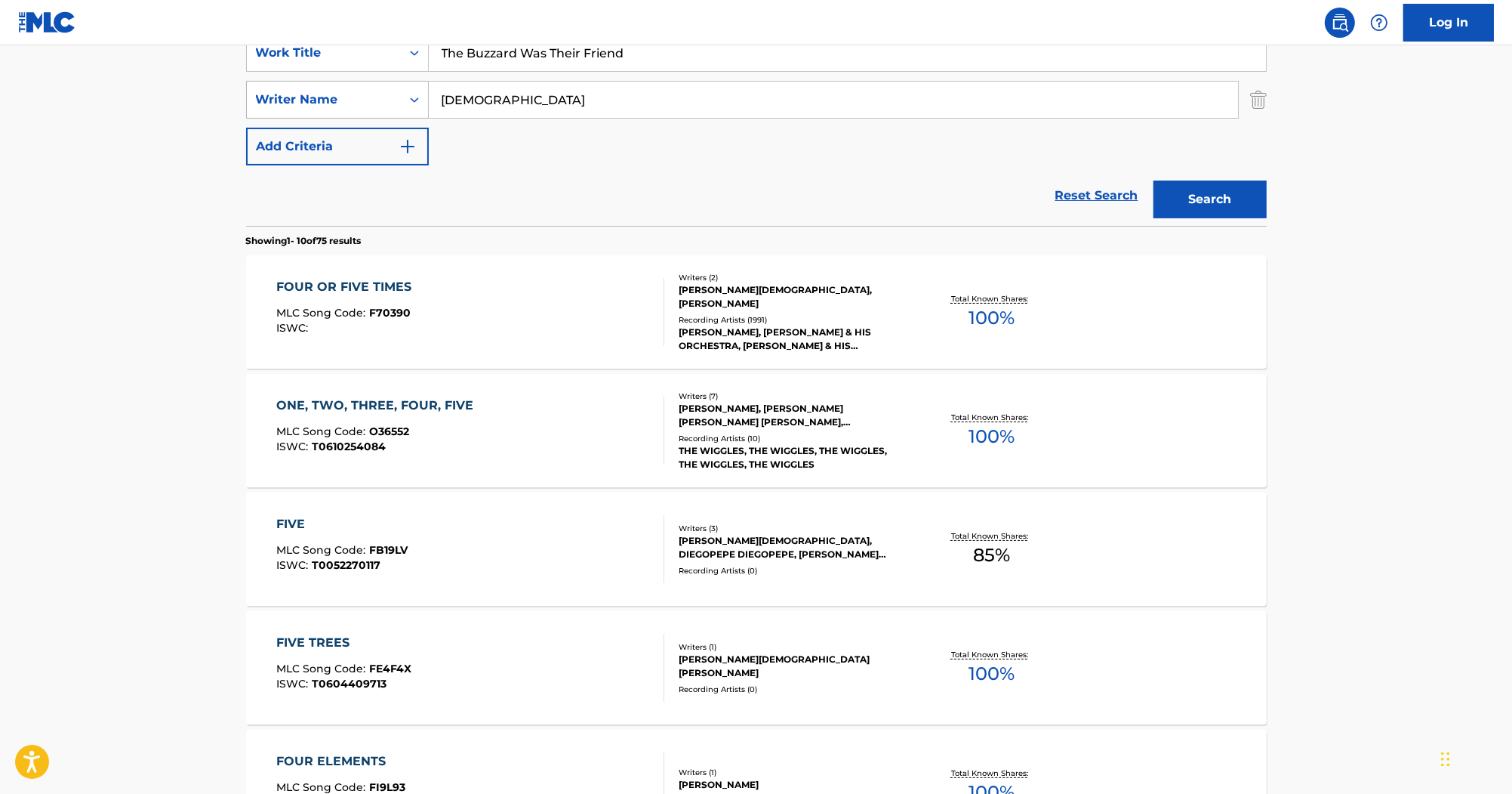
click at [285, 85] on div "SearchWithCriteriae9ae990d-6f32-4428-99b9-25183ca97154 Writer Name Gay" at bounding box center [756, 99] width 1021 height 37
paste input "Hicks"
type input "Hicks"
click at [1209, 200] on button "Search" at bounding box center [1209, 199] width 113 height 37
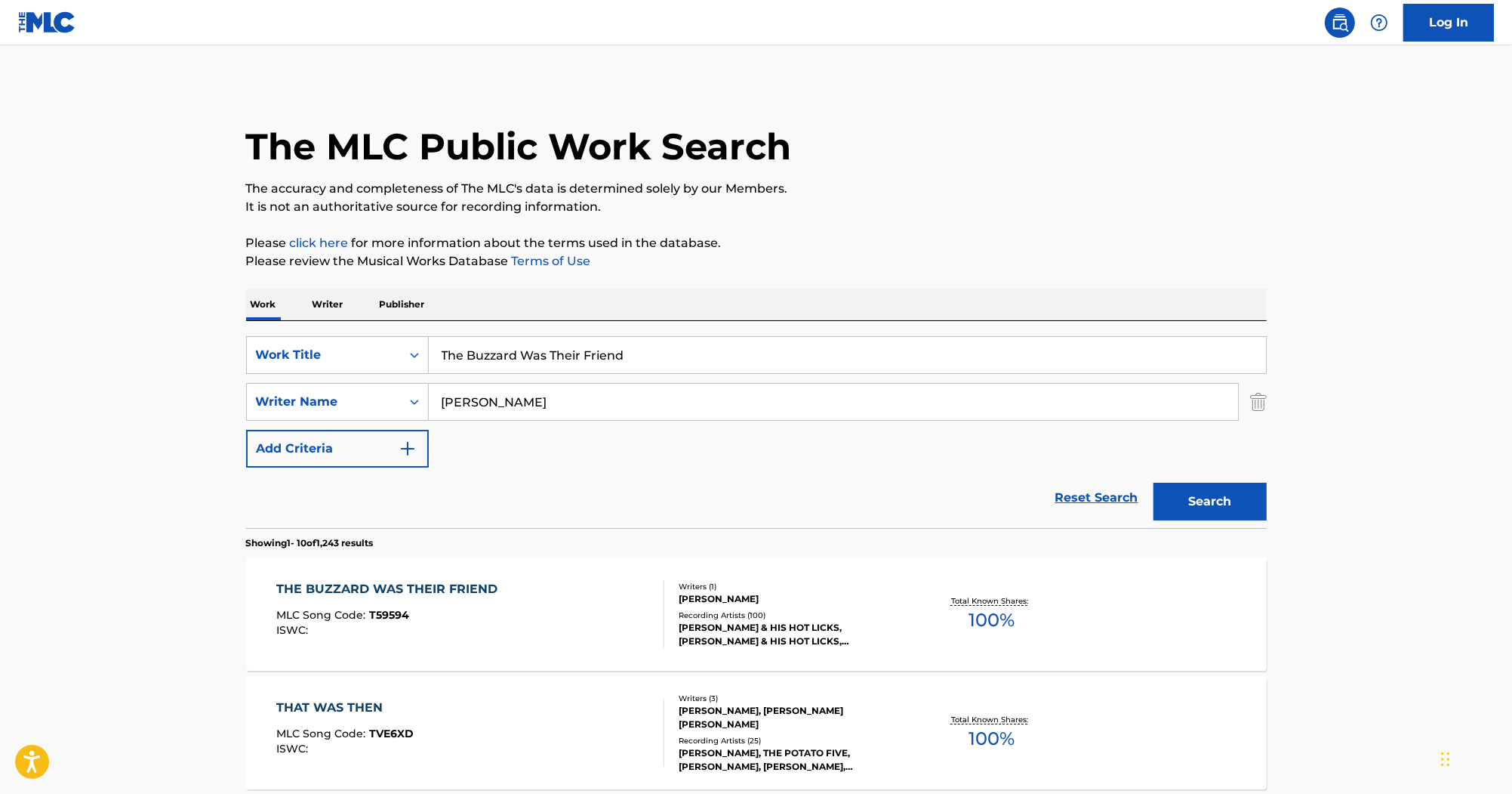
click at [484, 577] on div "THE BUZZARD WAS THEIR FRIEND MLC Song Code : T59594 ISWC : Writers ( 1 ) HICKS …" at bounding box center [756, 613] width 1021 height 113
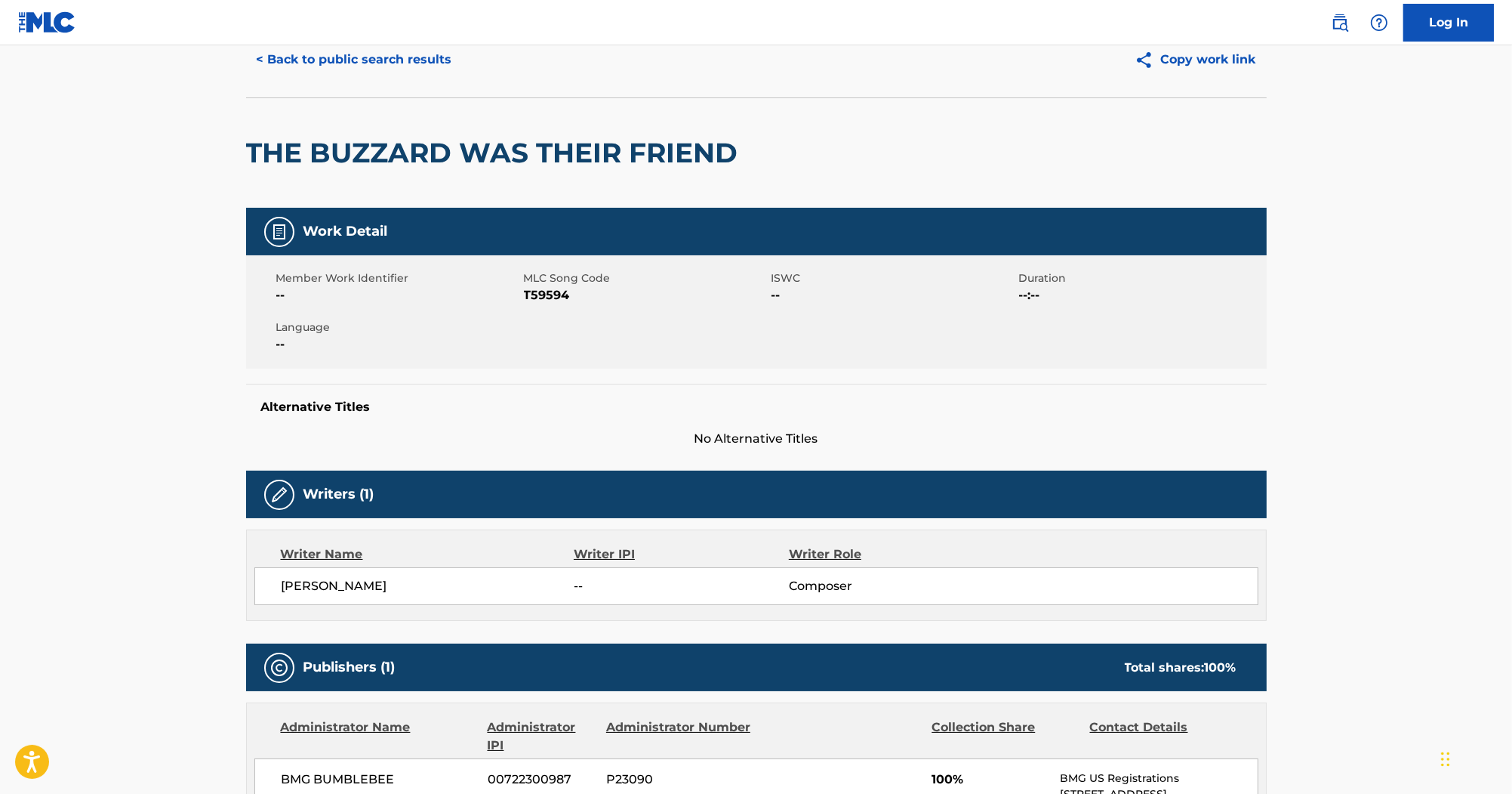
scroll to position [60, 0]
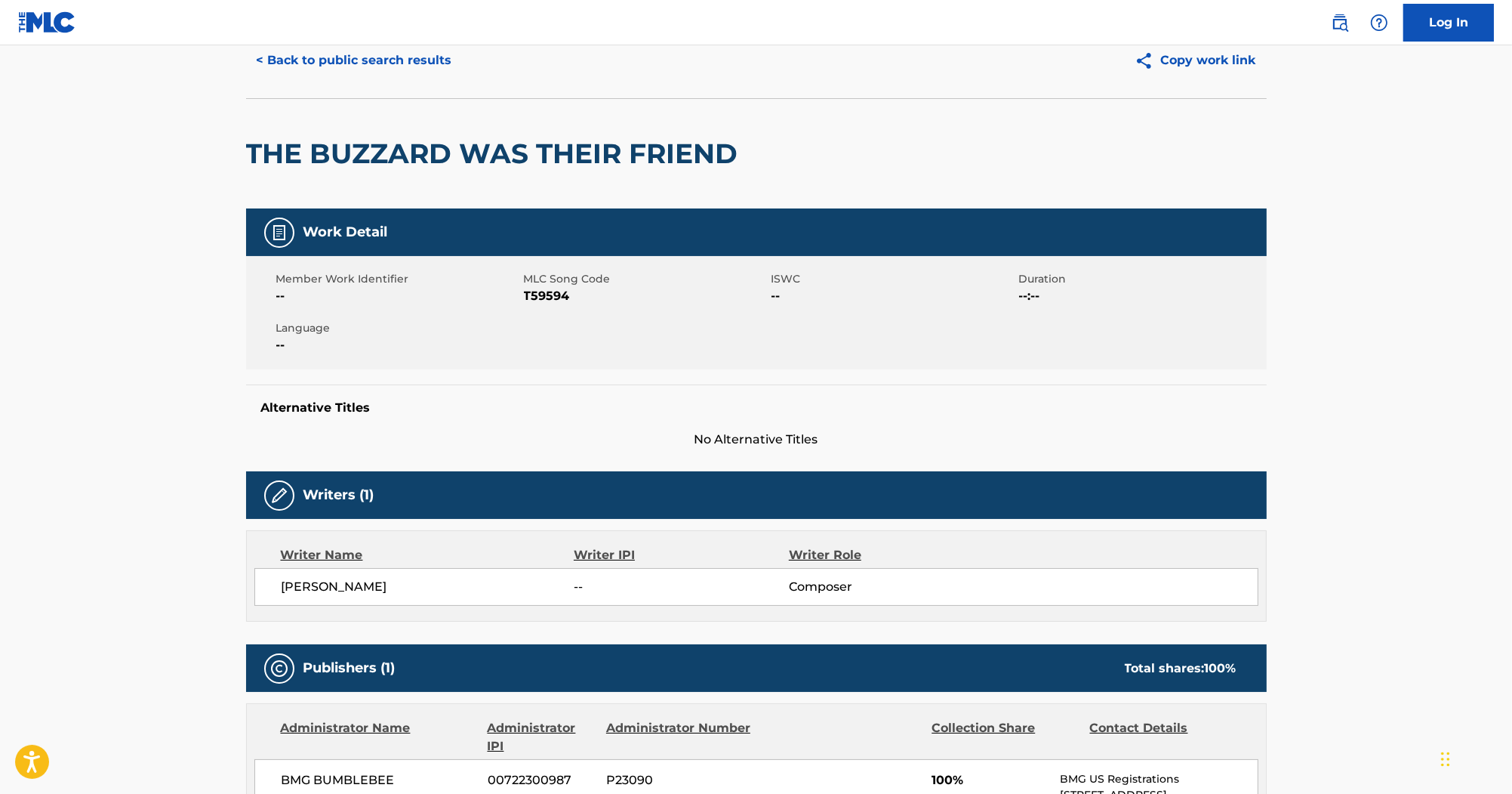
click at [556, 295] on span "T59594" at bounding box center [646, 296] width 244 height 18
copy span "T59594"
click at [421, 48] on button "< Back to public search results" at bounding box center [355, 60] width 216 height 37
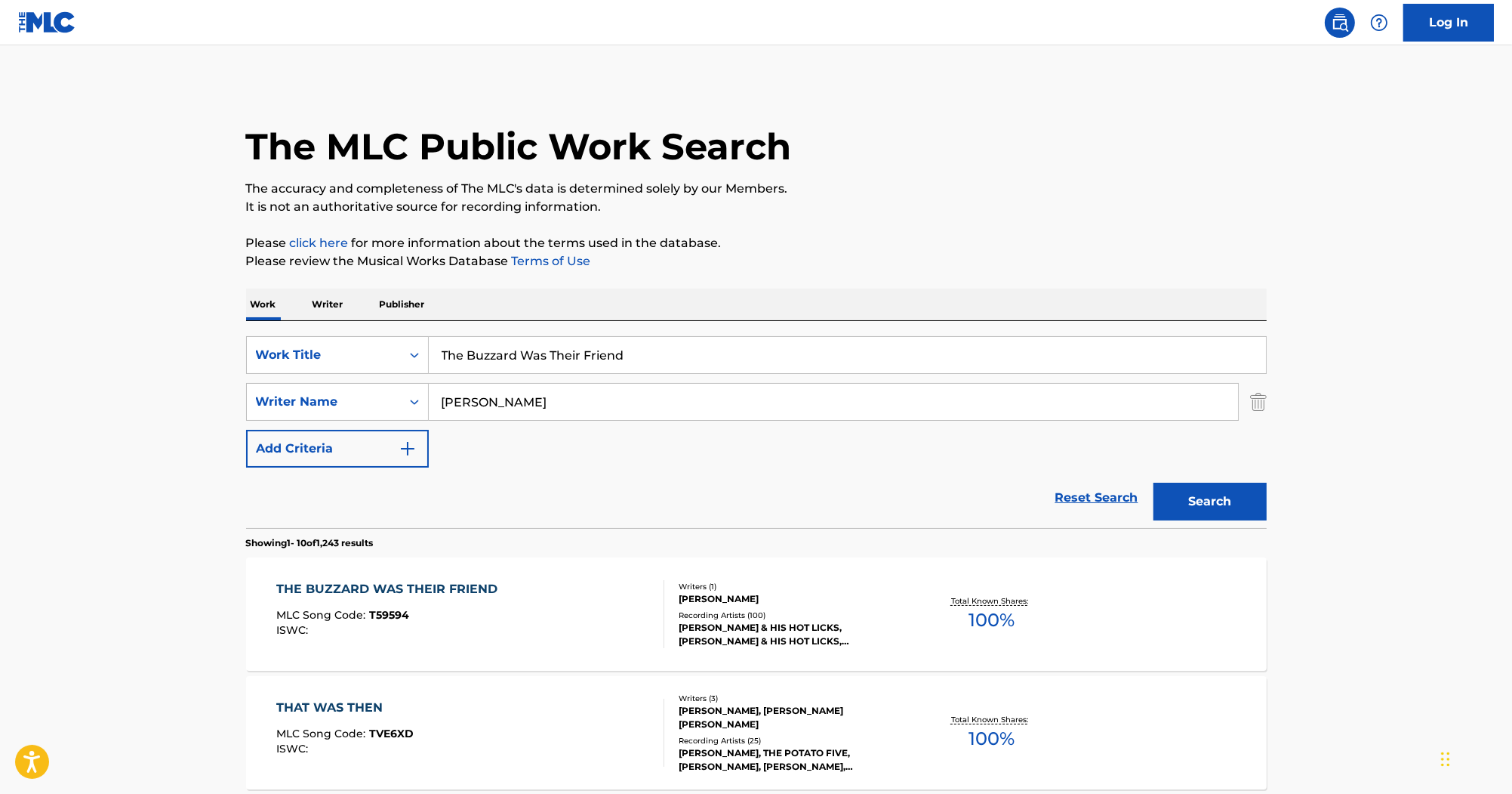
drag, startPoint x: 553, startPoint y: 324, endPoint x: 163, endPoint y: 233, distance: 400.5
paste input "Jubilant George"
drag, startPoint x: 507, startPoint y: 404, endPoint x: 435, endPoint y: 390, distance: 73.3
click at [436, 391] on input "Hicks" at bounding box center [833, 402] width 809 height 37
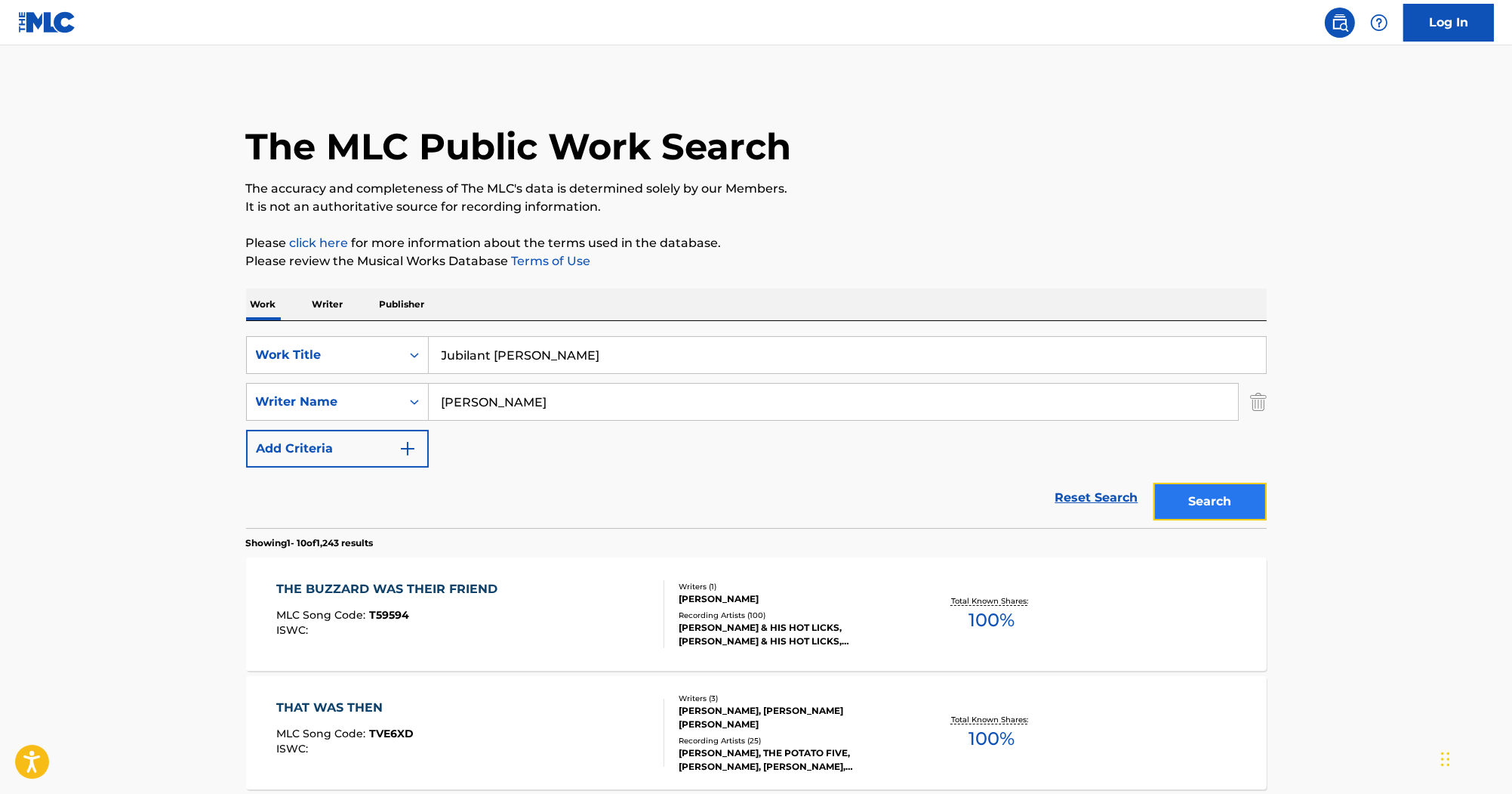
click at [1215, 490] on button "Search" at bounding box center [1209, 501] width 113 height 37
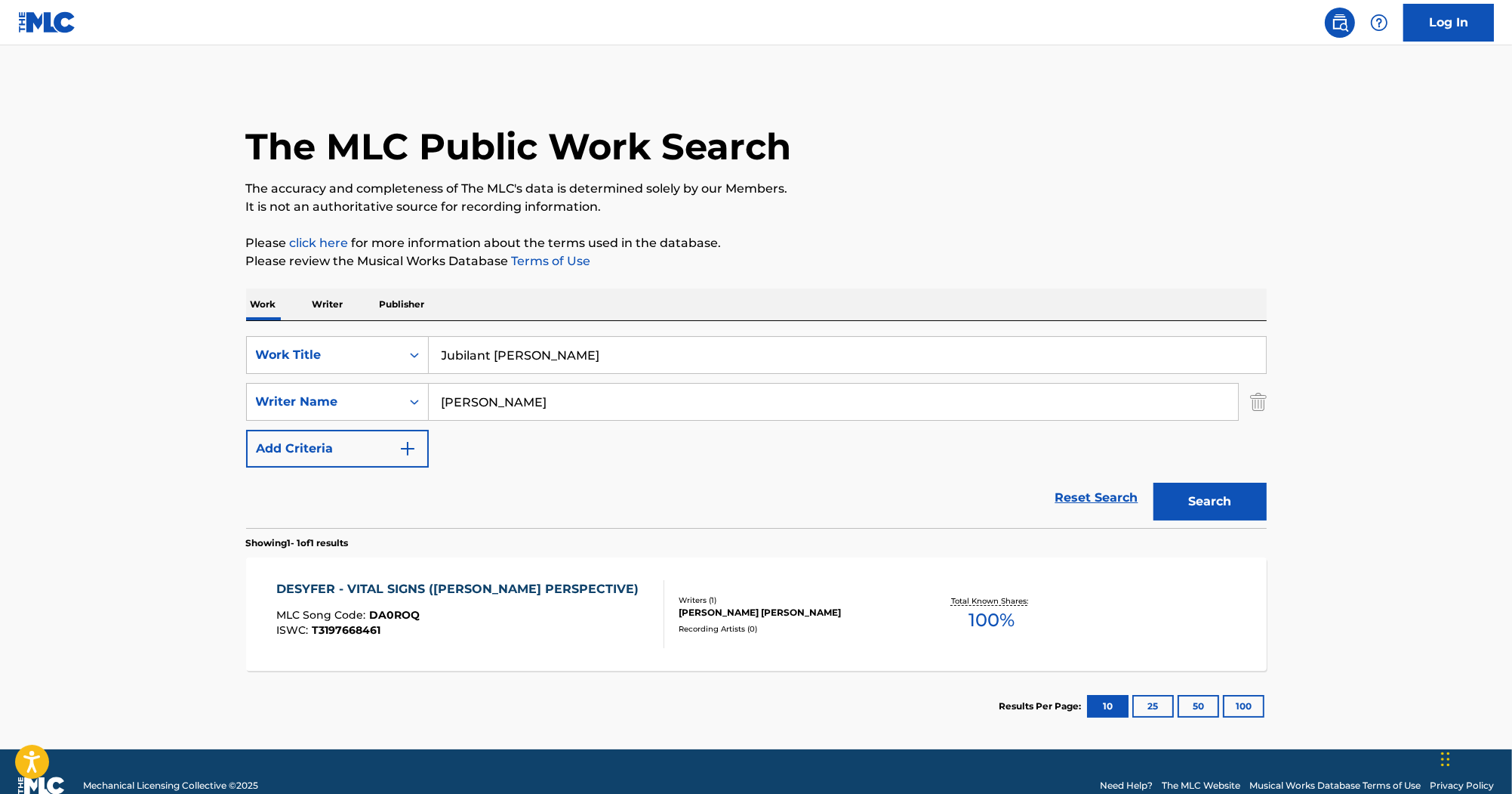
drag, startPoint x: 598, startPoint y: 367, endPoint x: 429, endPoint y: 338, distance: 171.5
click at [429, 338] on input "Jubilant George" at bounding box center [847, 355] width 837 height 37
click at [586, 351] on input "Jubilant George" at bounding box center [847, 355] width 837 height 37
drag, startPoint x: 579, startPoint y: 363, endPoint x: 290, endPoint y: 298, distance: 296.2
click at [290, 298] on div "Work Writer Publisher SearchWithCriteriaa1db1011-2b14-454d-a34b-36f3b34f9f7a Wo…" at bounding box center [756, 515] width 1021 height 453
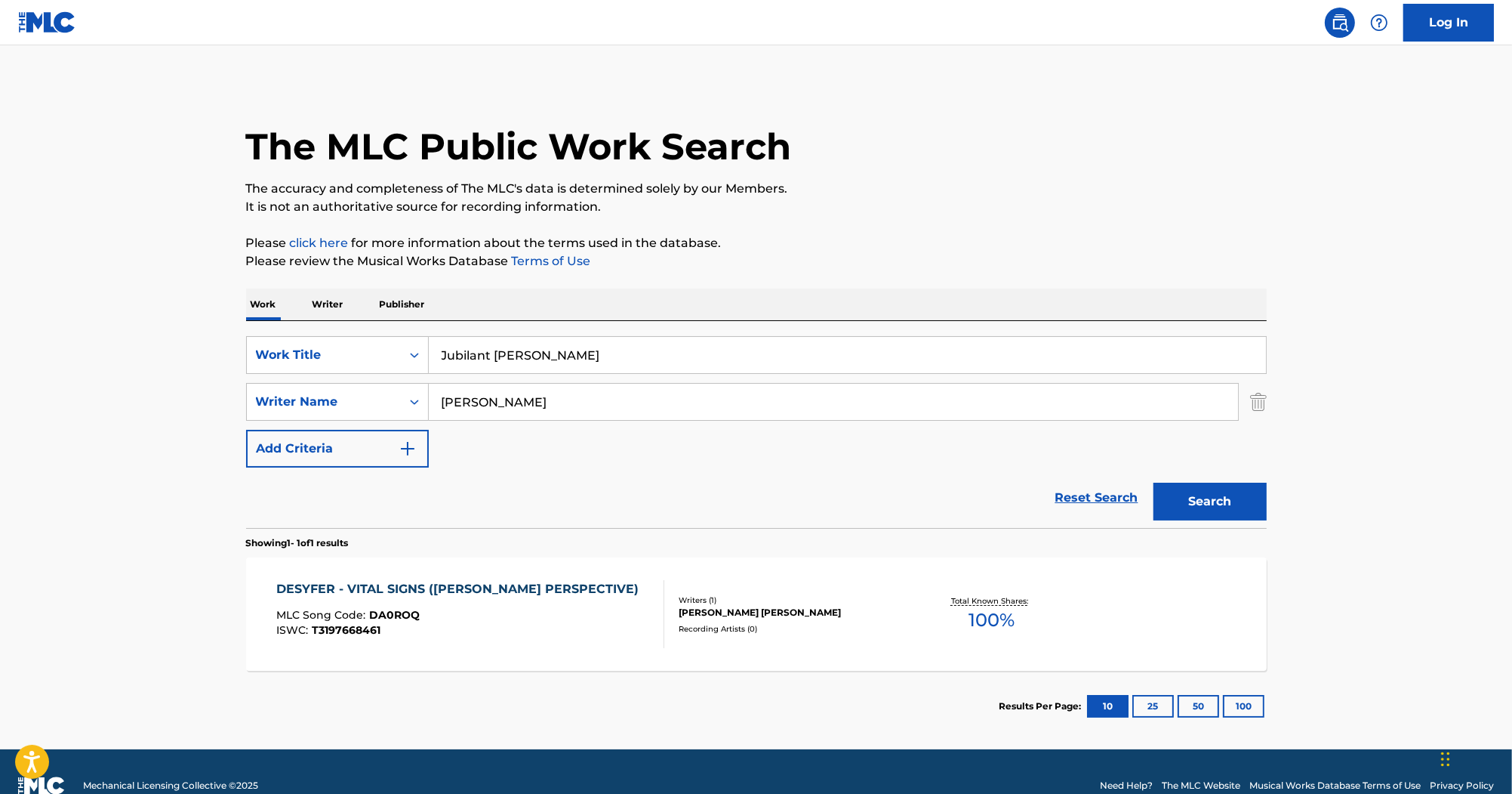
paste input "New Baby Suit"
drag, startPoint x: 1213, startPoint y: 499, endPoint x: 1229, endPoint y: 478, distance: 26.4
click at [1213, 500] on button "Search" at bounding box center [1209, 501] width 113 height 37
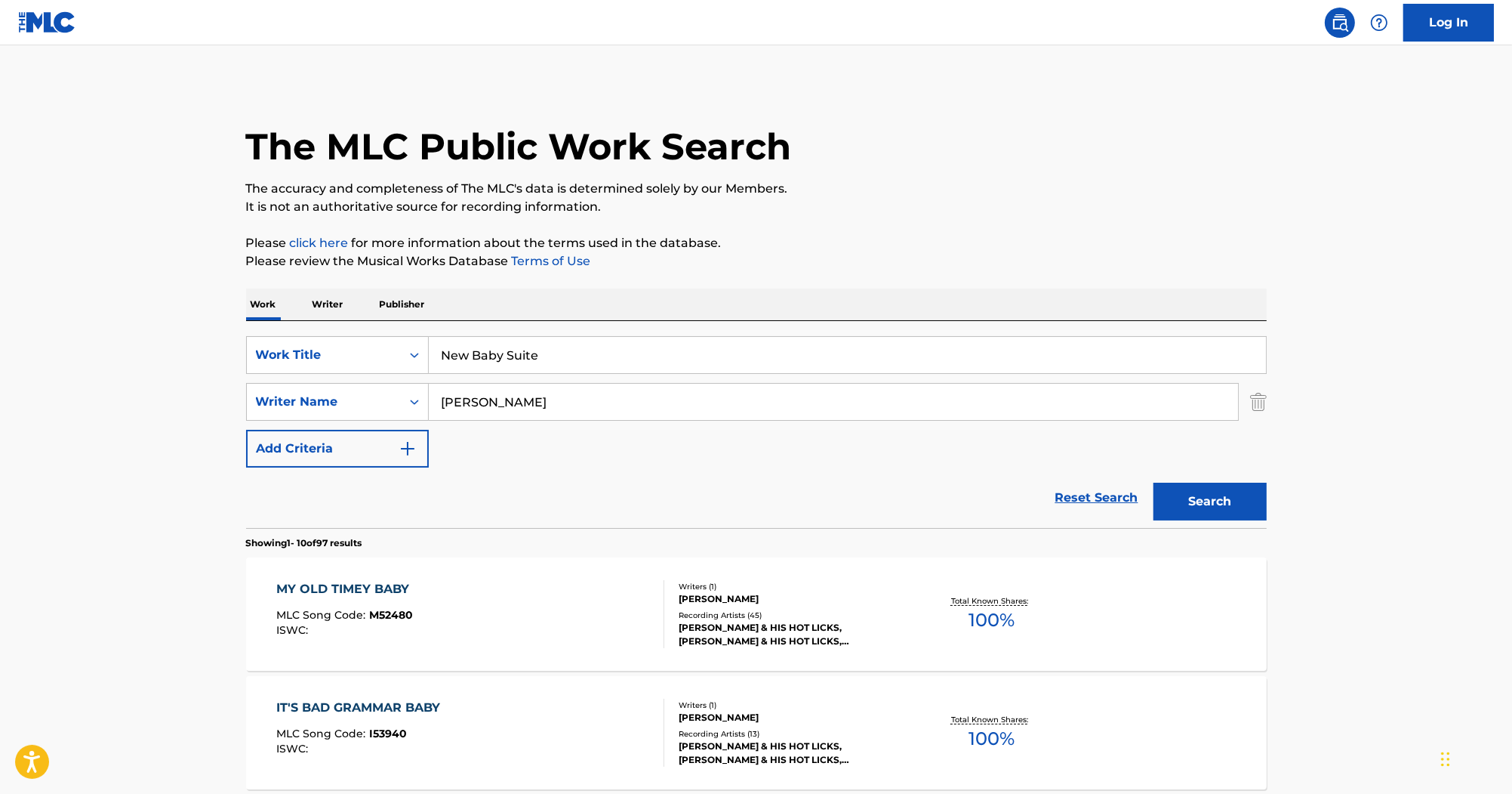
drag, startPoint x: 569, startPoint y: 351, endPoint x: 375, endPoint y: 310, distance: 198.3
paste input "On The Sunny Side Of The Street"
type input "On The Sunny Side Of The Street"
drag, startPoint x: 390, startPoint y: 395, endPoint x: 374, endPoint y: 395, distance: 16.0
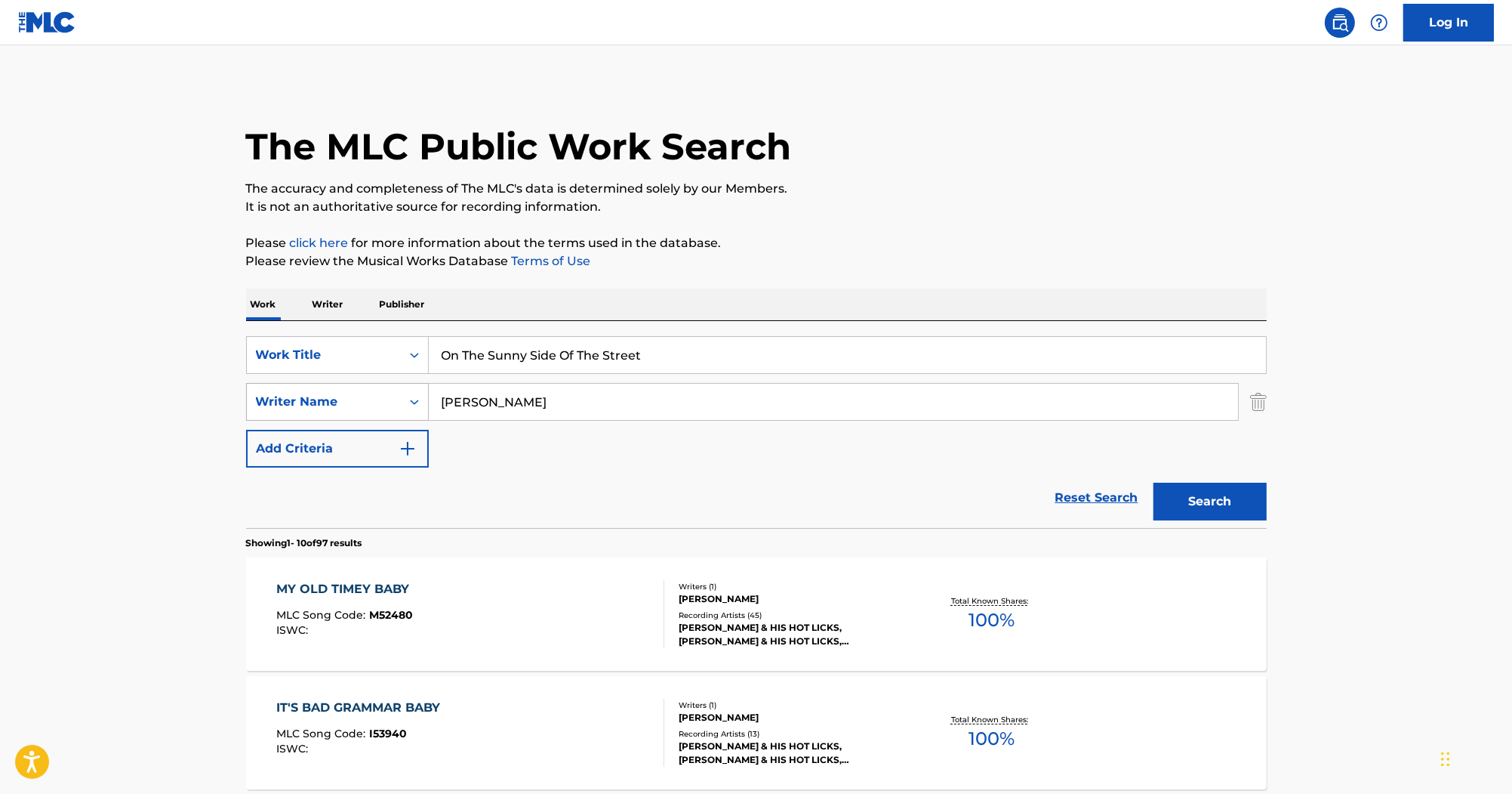
click at [374, 395] on div "SearchWithCriteriae9ae990d-6f32-4428-99b9-25183ca97154 Writer Name Hicks" at bounding box center [756, 402] width 1021 height 37
paste input "Field"
type input "Fields"
click at [1187, 504] on button "Search" at bounding box center [1209, 501] width 113 height 37
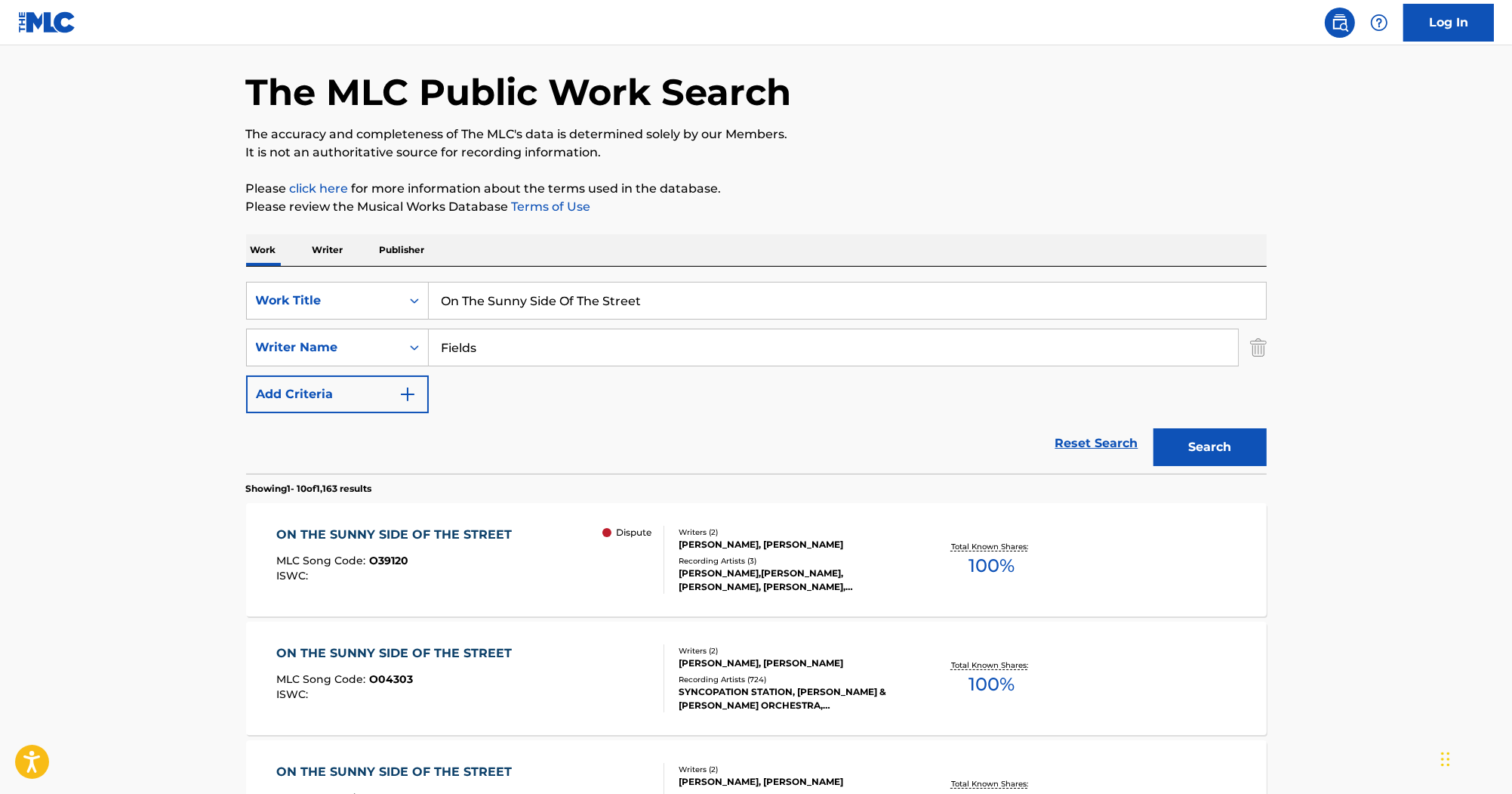
scroll to position [121, 0]
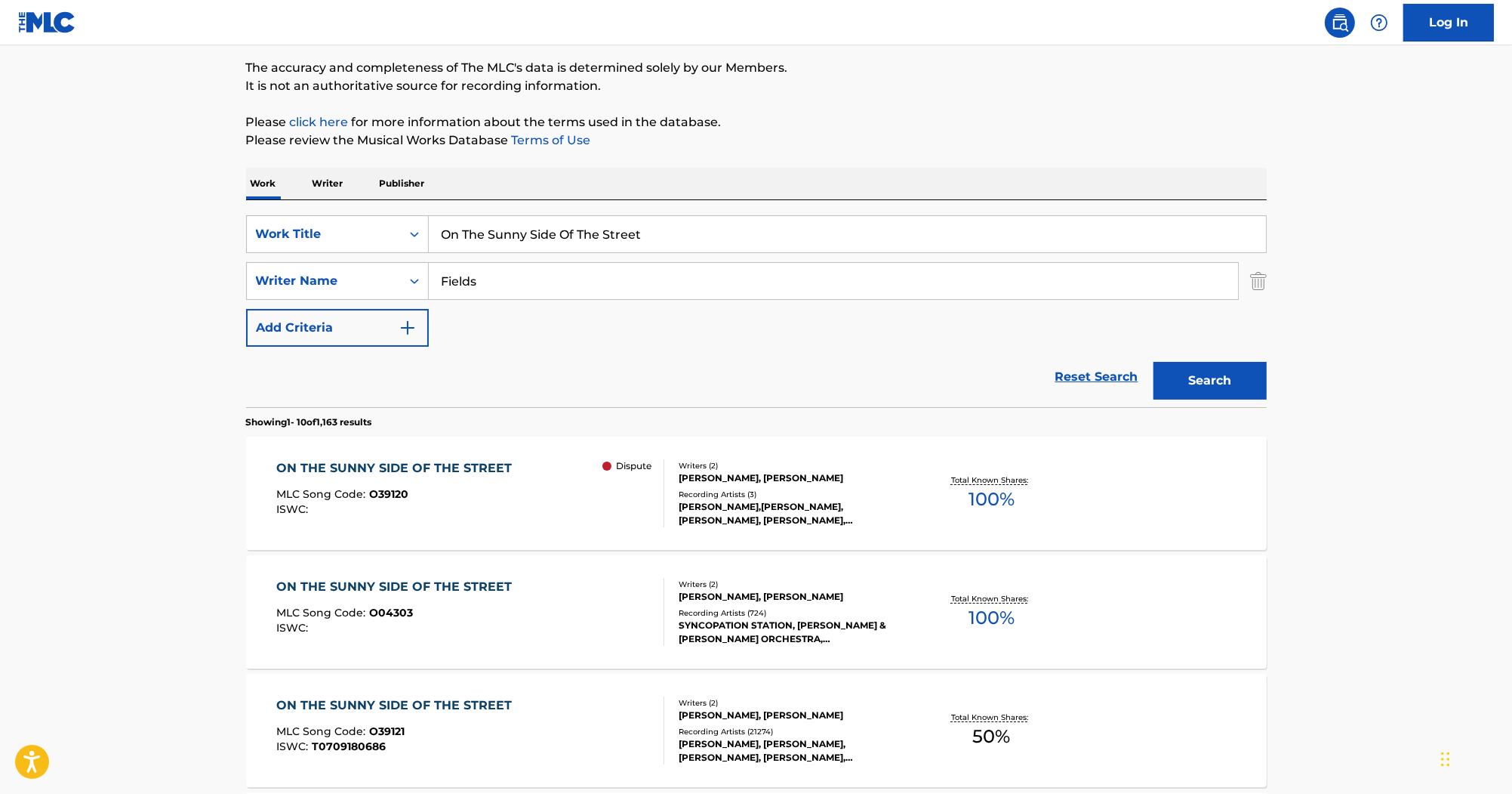
click at [435, 573] on div "ON THE SUNNY SIDE OF THE STREET MLC Song Code : O04303 ISWC : Writers ( 2 ) JIM…" at bounding box center [756, 611] width 1021 height 113
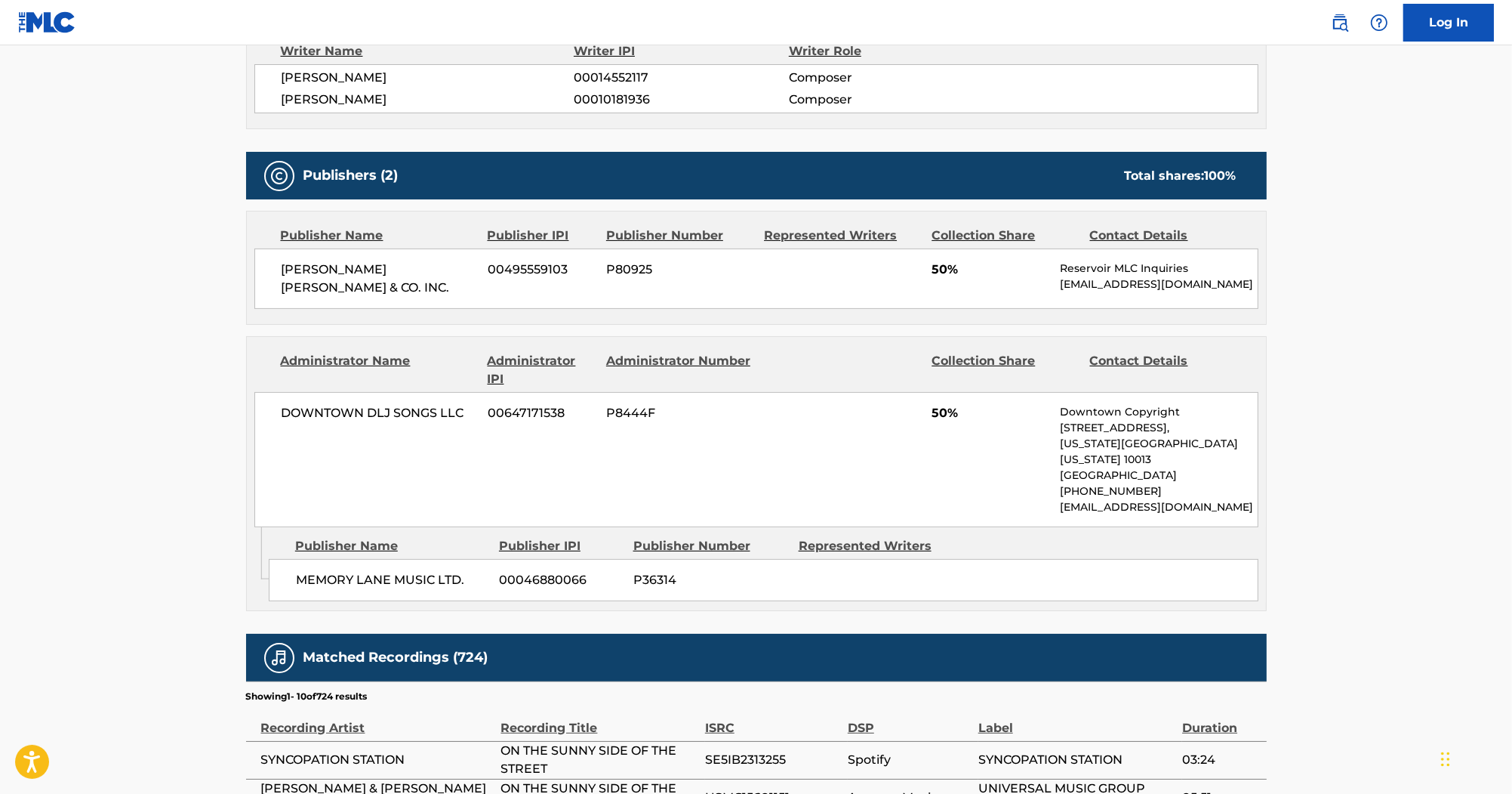
scroll to position [604, 0]
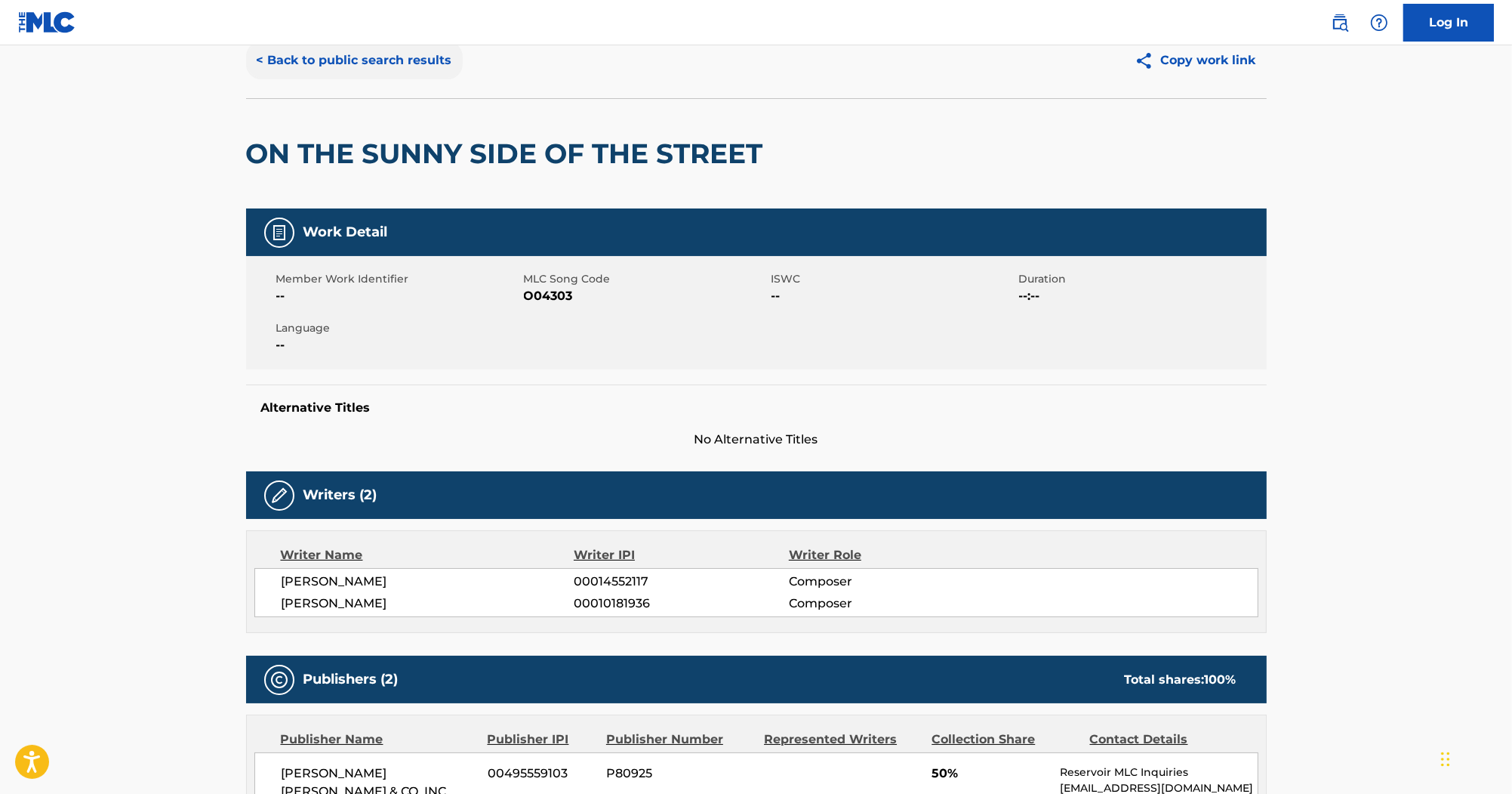
click at [275, 73] on button "< Back to public search results" at bounding box center [355, 60] width 216 height 37
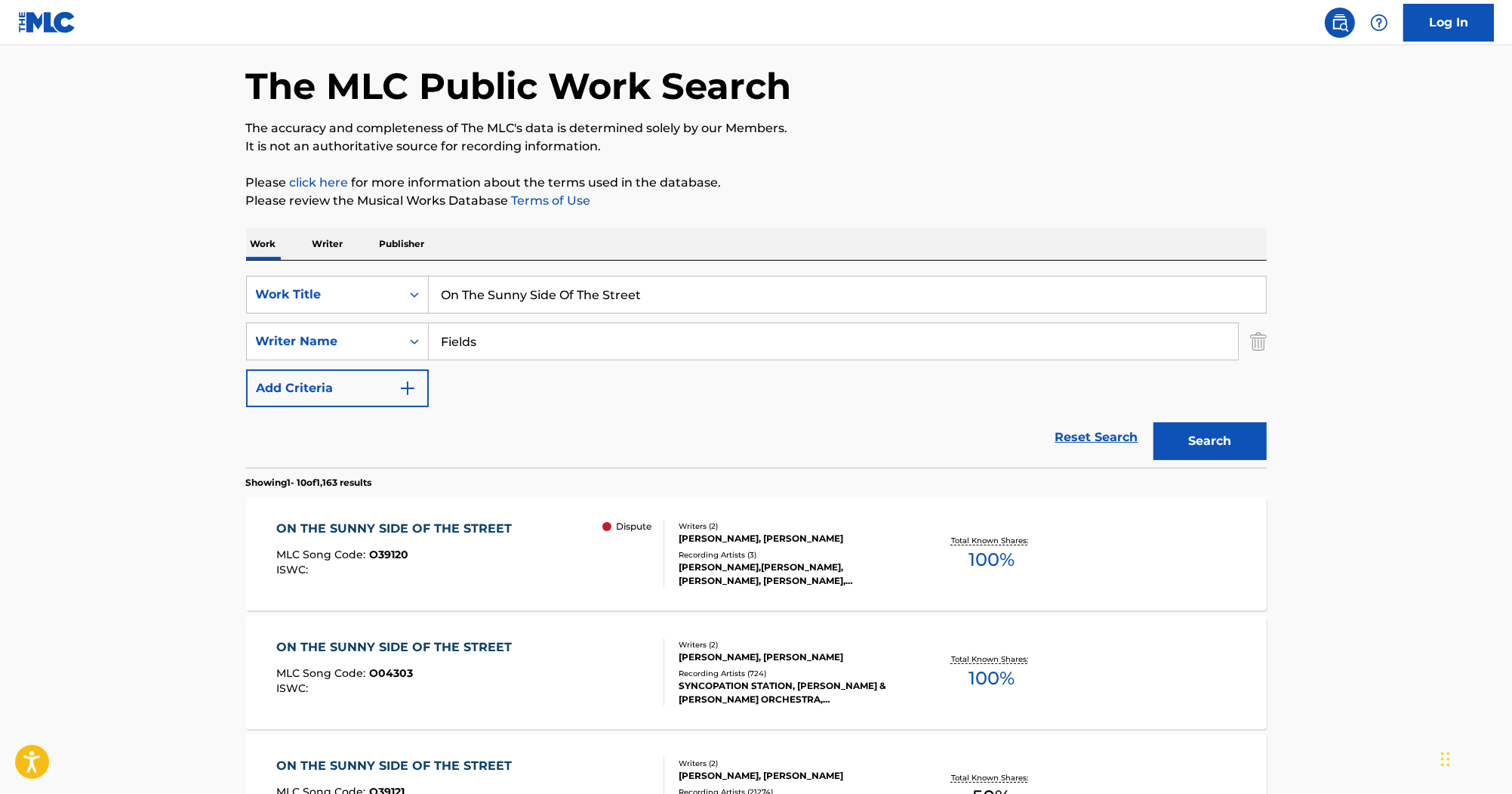
scroll to position [121, 0]
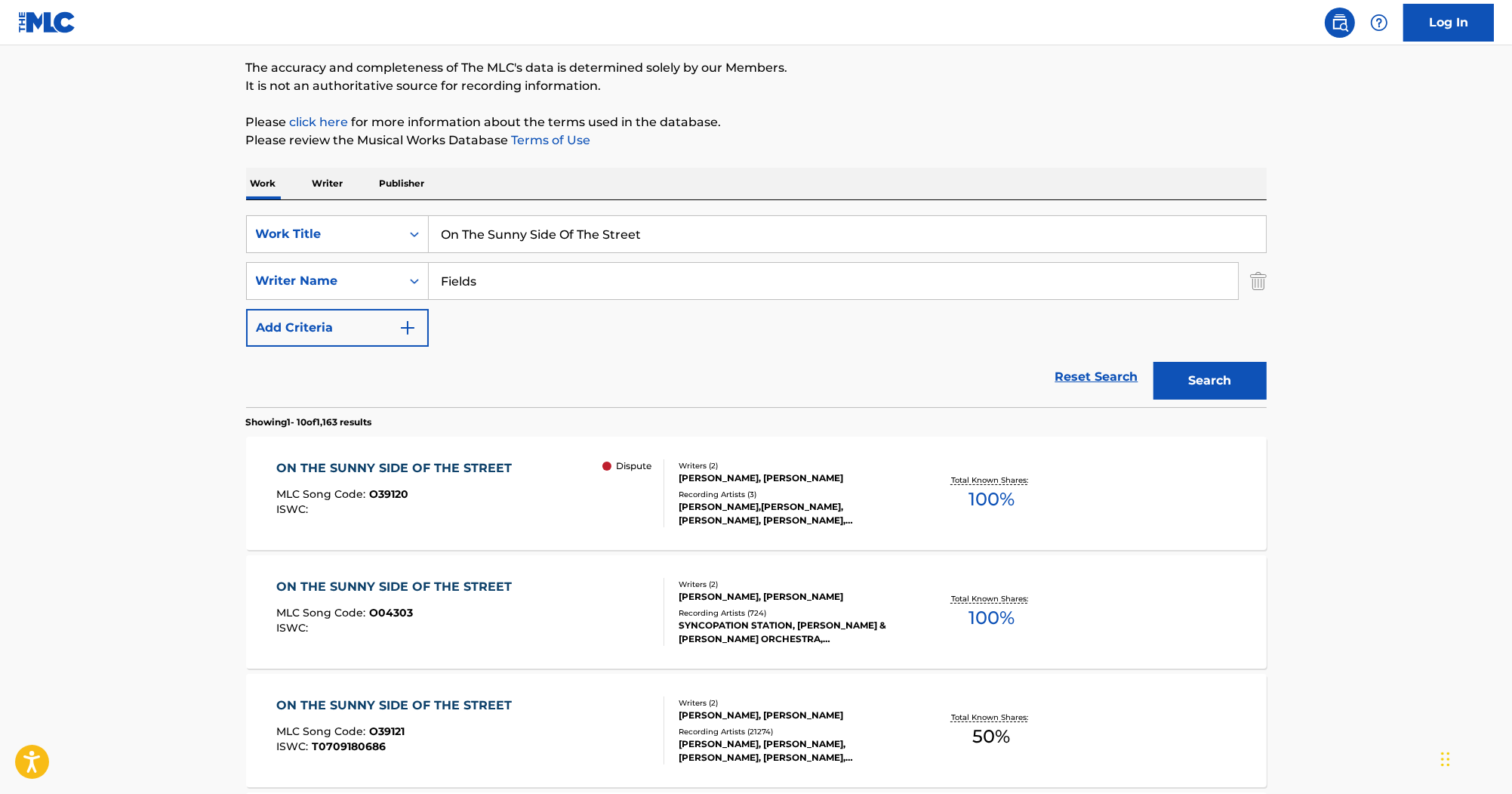
click at [485, 474] on div "ON THE SUNNY SIDE OF THE STREET" at bounding box center [398, 468] width 243 height 18
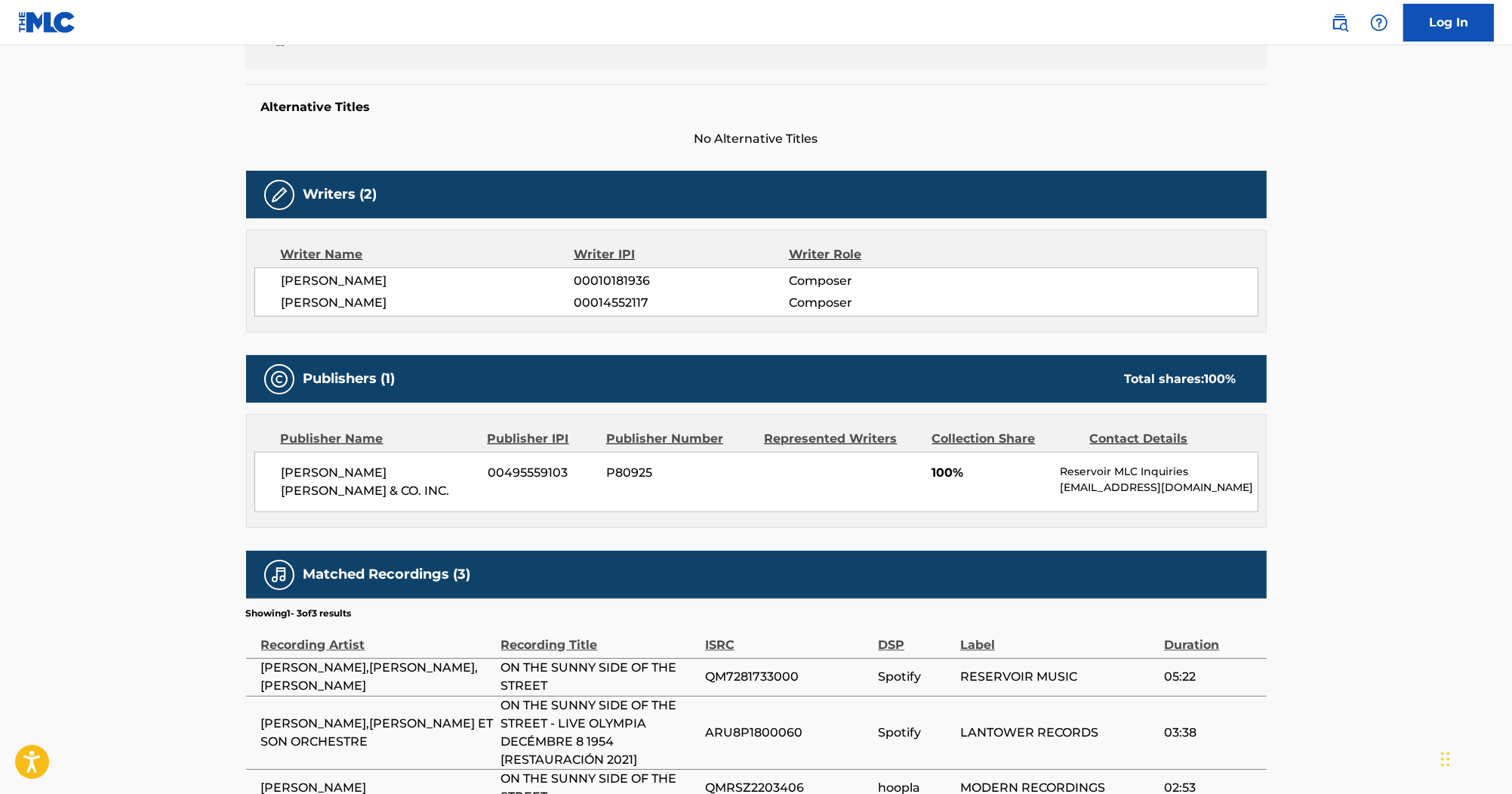
scroll to position [363, 0]
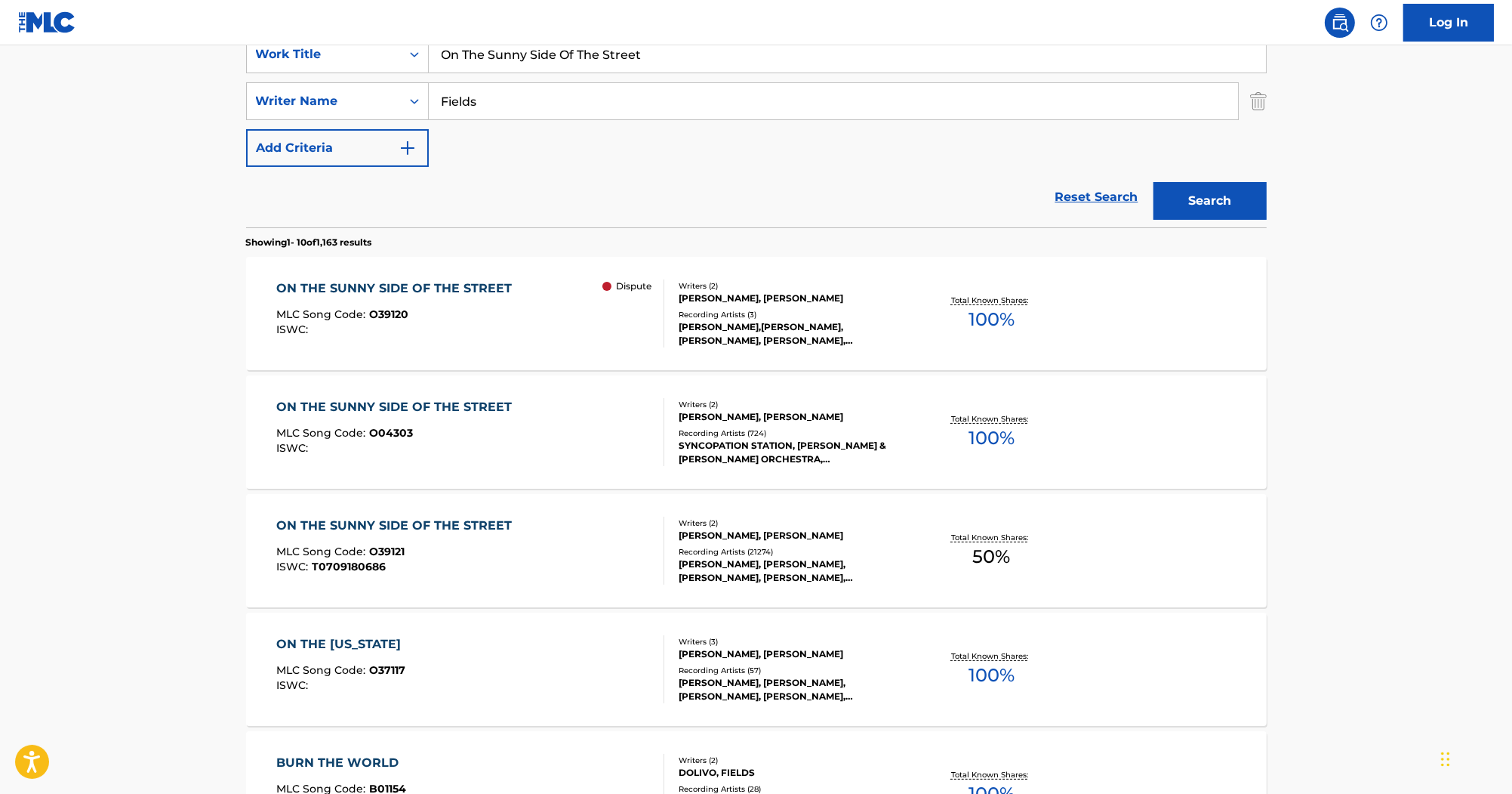
scroll to position [302, 0]
click at [498, 405] on div "ON THE SUNNY SIDE OF THE STREET" at bounding box center [398, 405] width 243 height 18
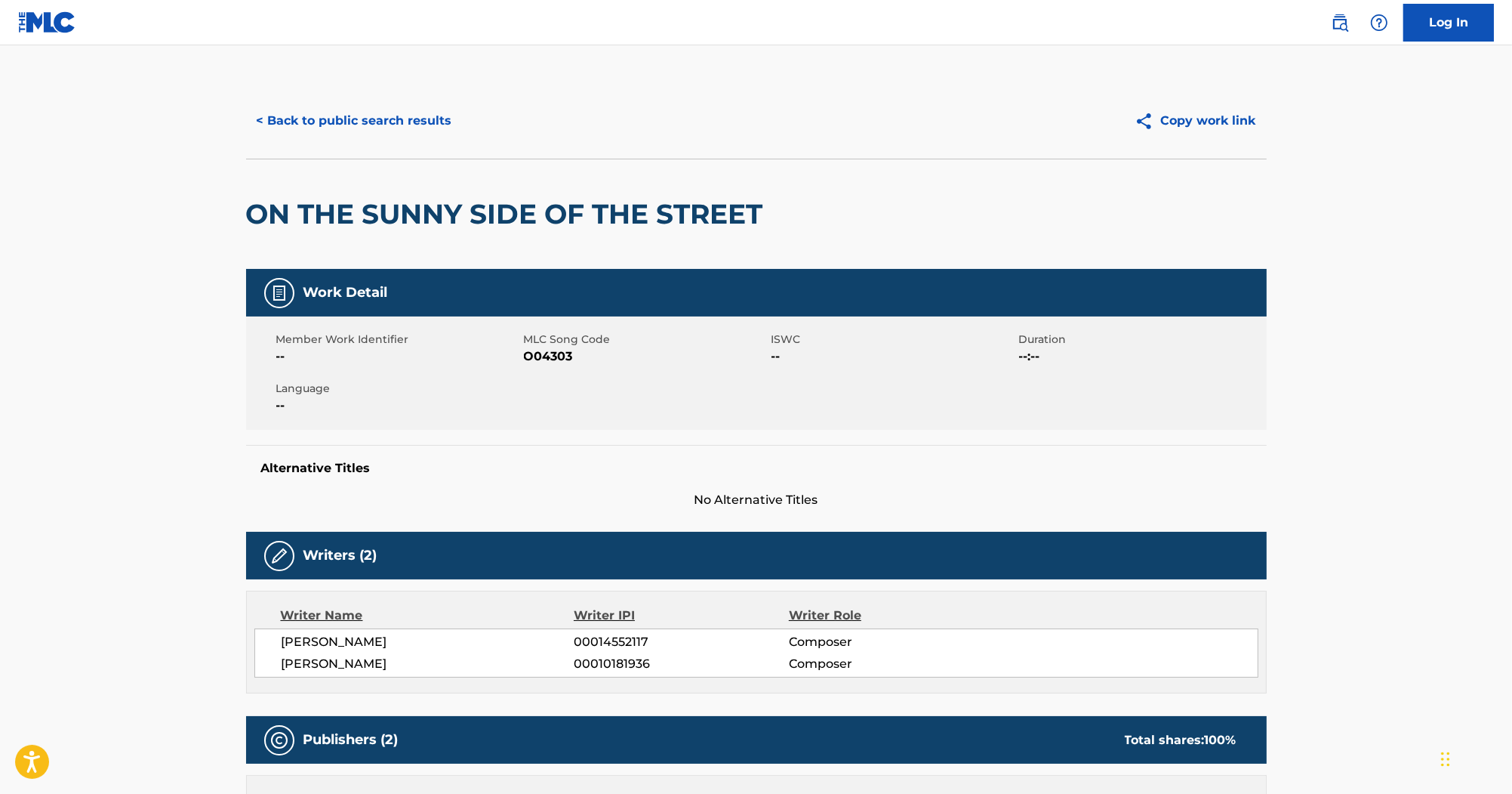
scroll to position [302, 0]
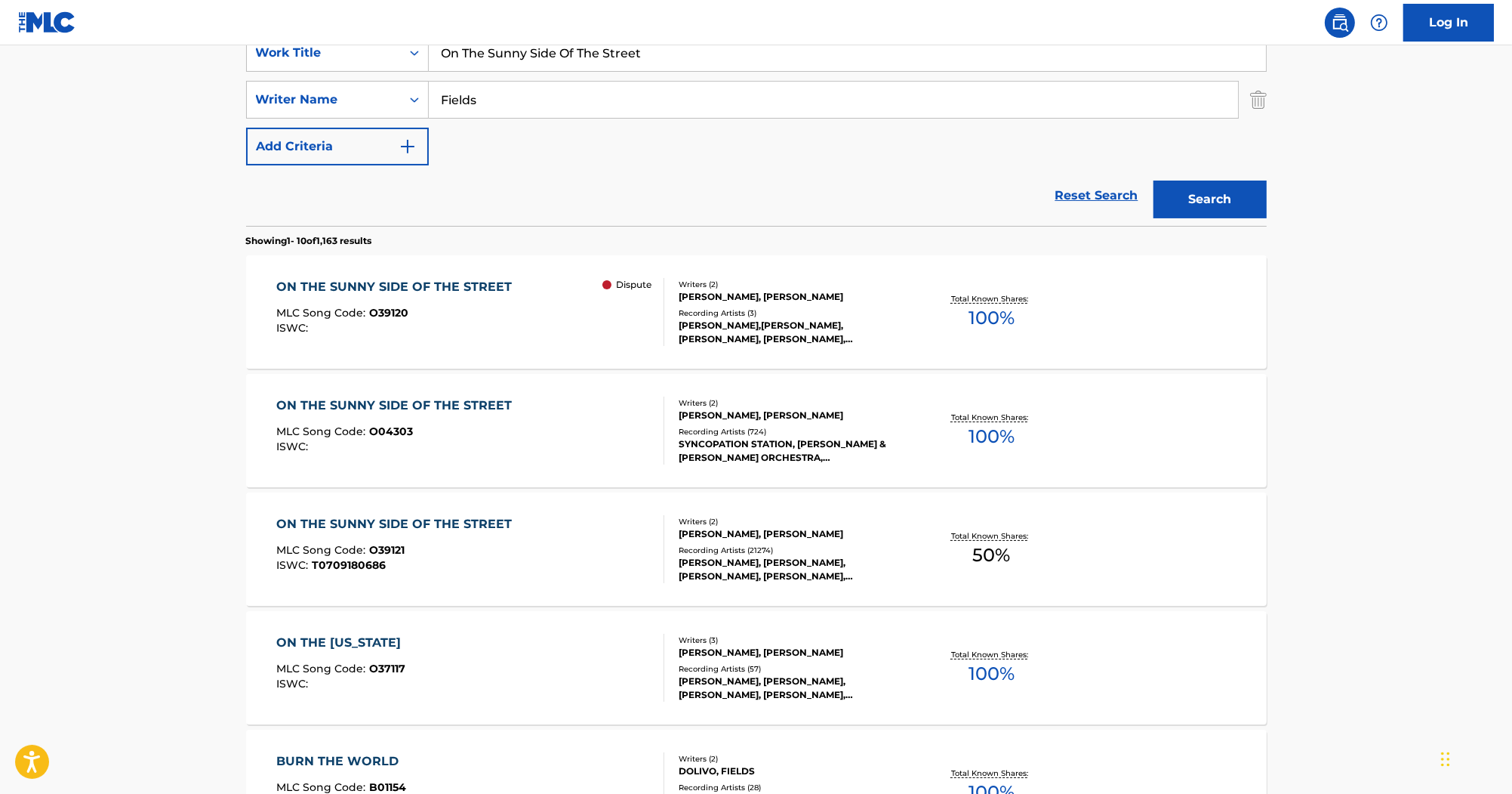
click at [627, 534] on div "ON THE SUNNY SIDE OF THE STREET MLC Song Code : O39121 ISWC : T0709180686" at bounding box center [470, 549] width 388 height 68
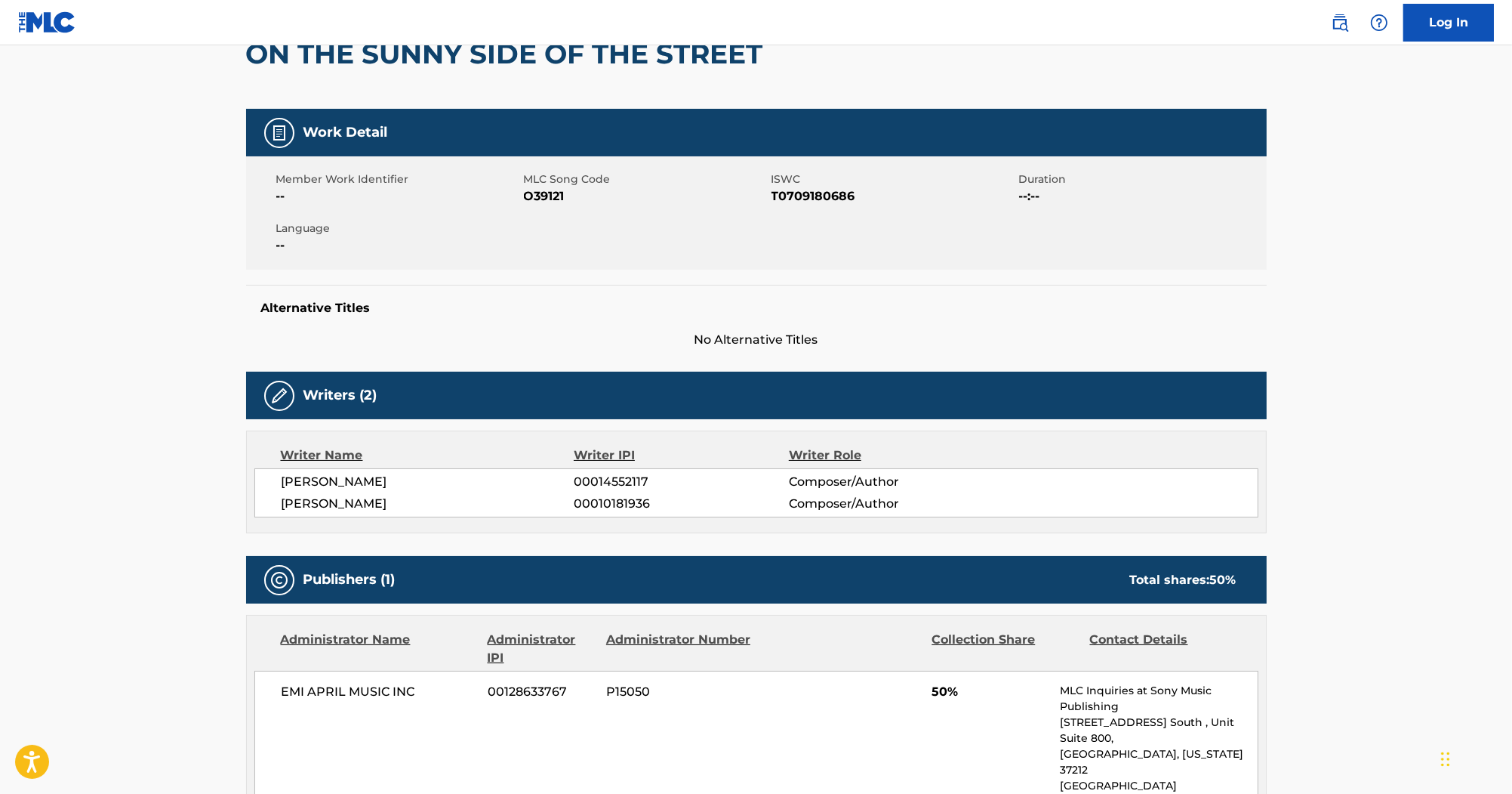
scroll to position [121, 0]
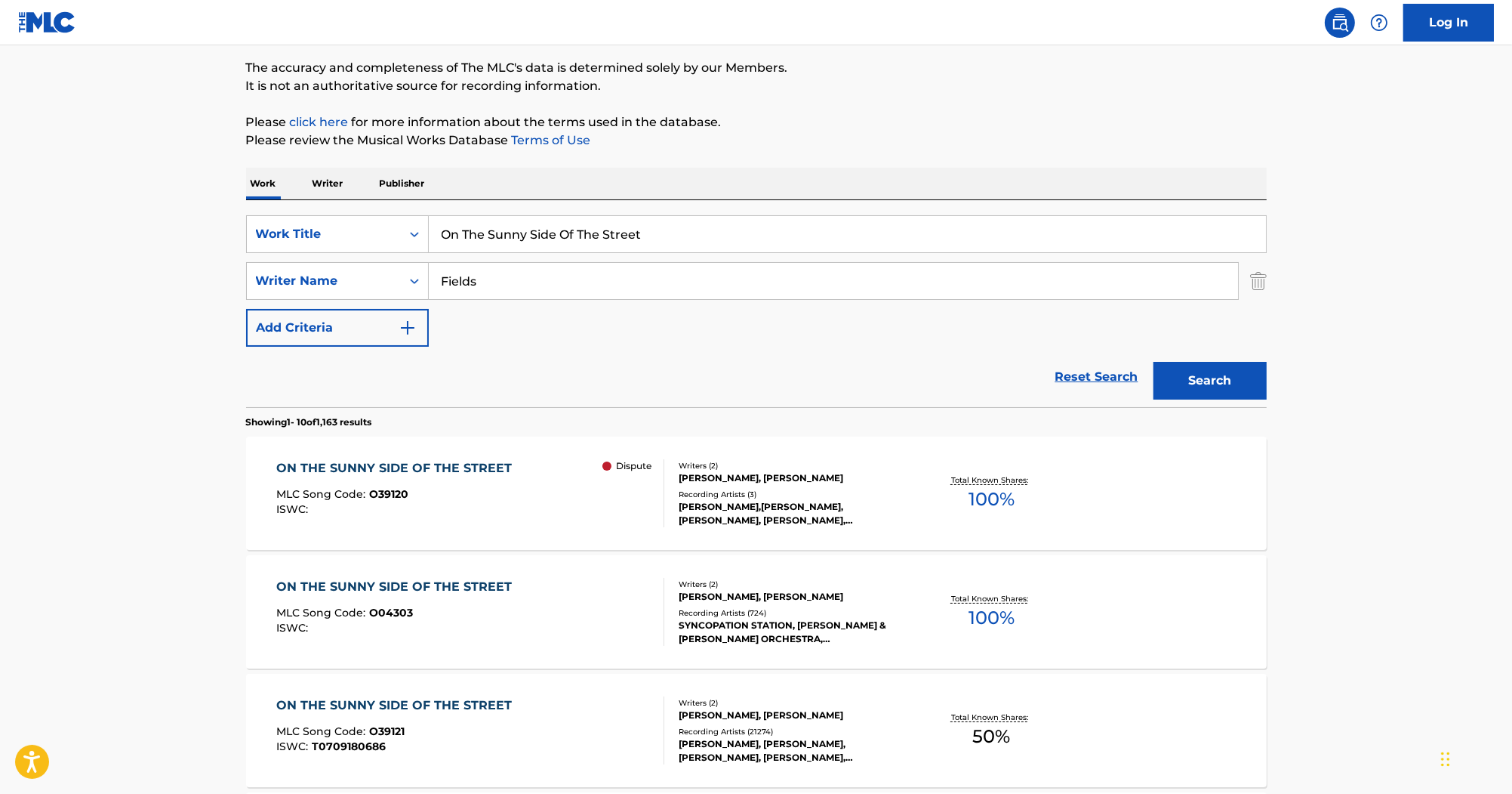
scroll to position [302, 0]
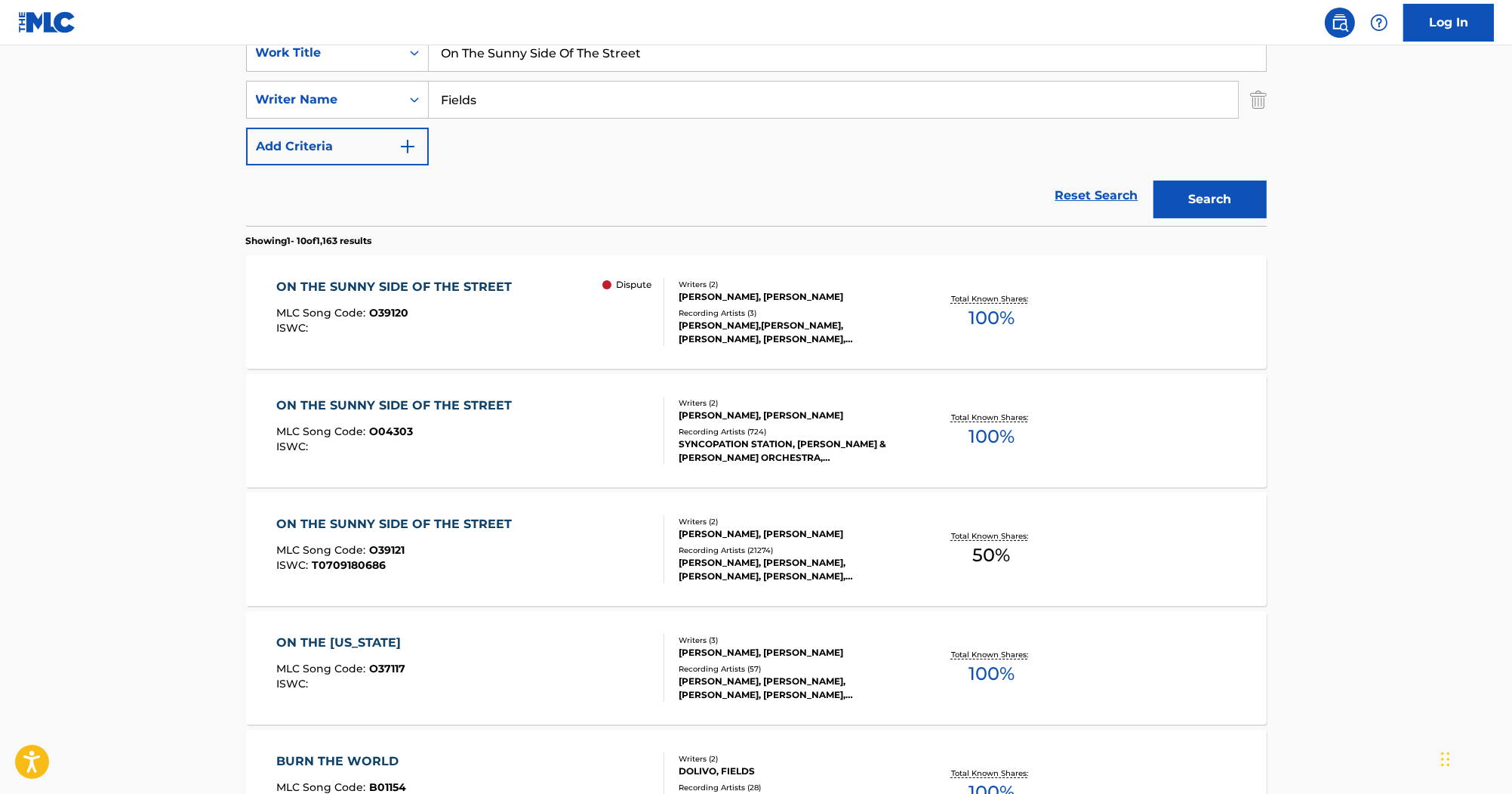
click at [523, 417] on div "ON THE SUNNY SIDE OF THE STREET MLC Song Code : O04303 ISWC :" at bounding box center [470, 430] width 388 height 68
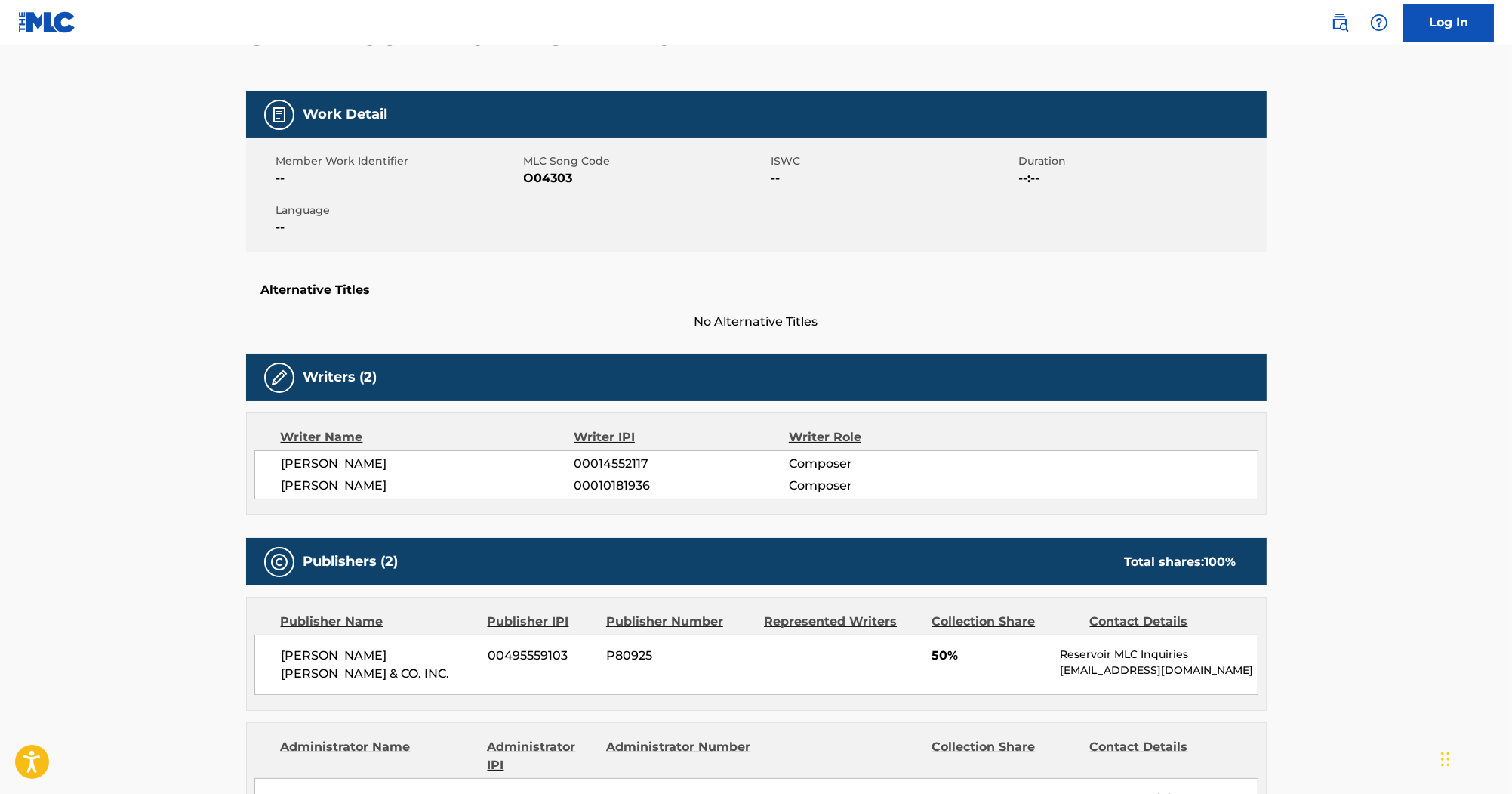
scroll to position [121, 0]
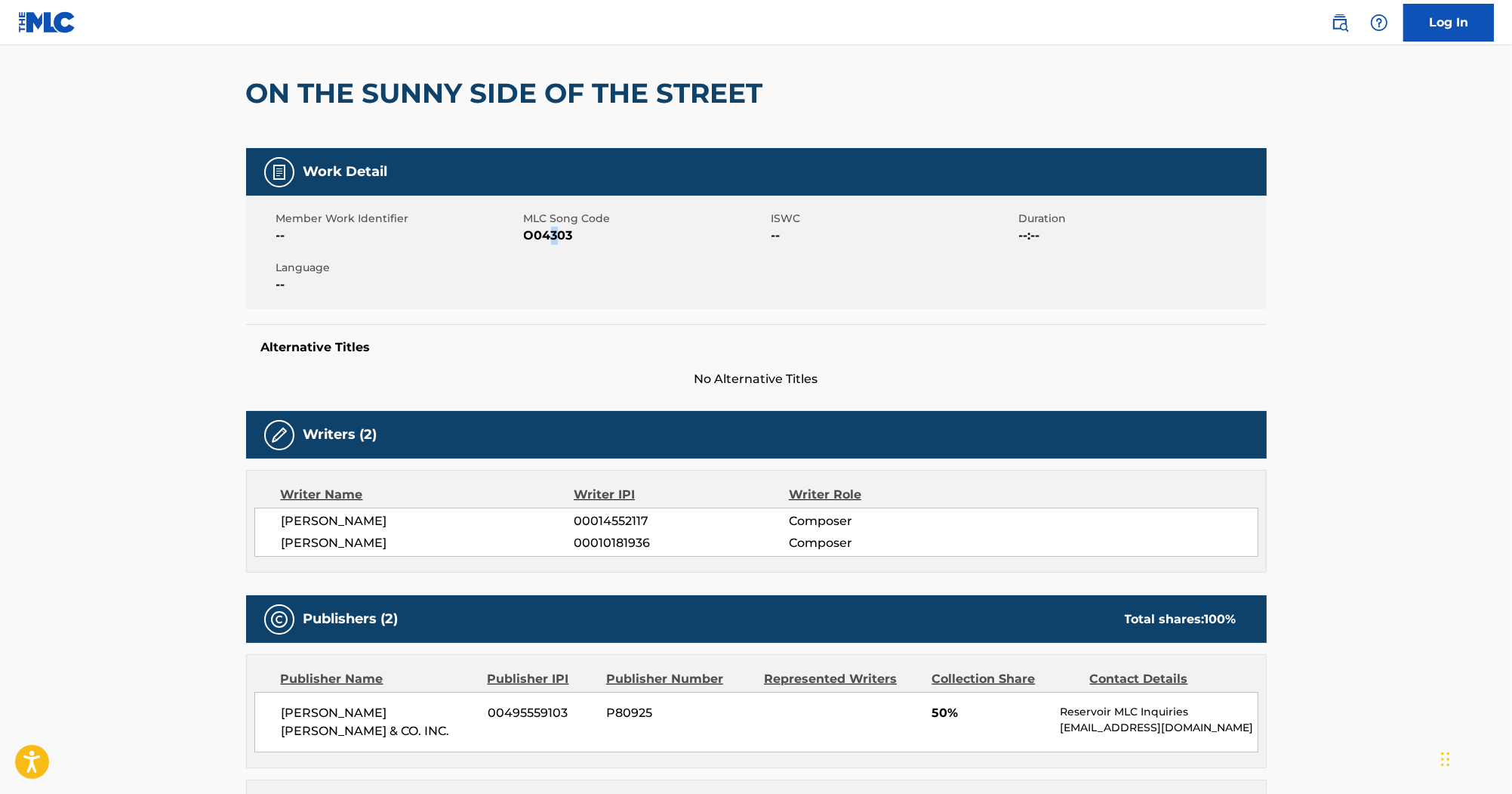
click at [553, 242] on span "O04303" at bounding box center [646, 235] width 244 height 18
drag, startPoint x: 553, startPoint y: 242, endPoint x: 545, endPoint y: 237, distance: 9.4
click at [545, 237] on span "O04303" at bounding box center [646, 235] width 244 height 18
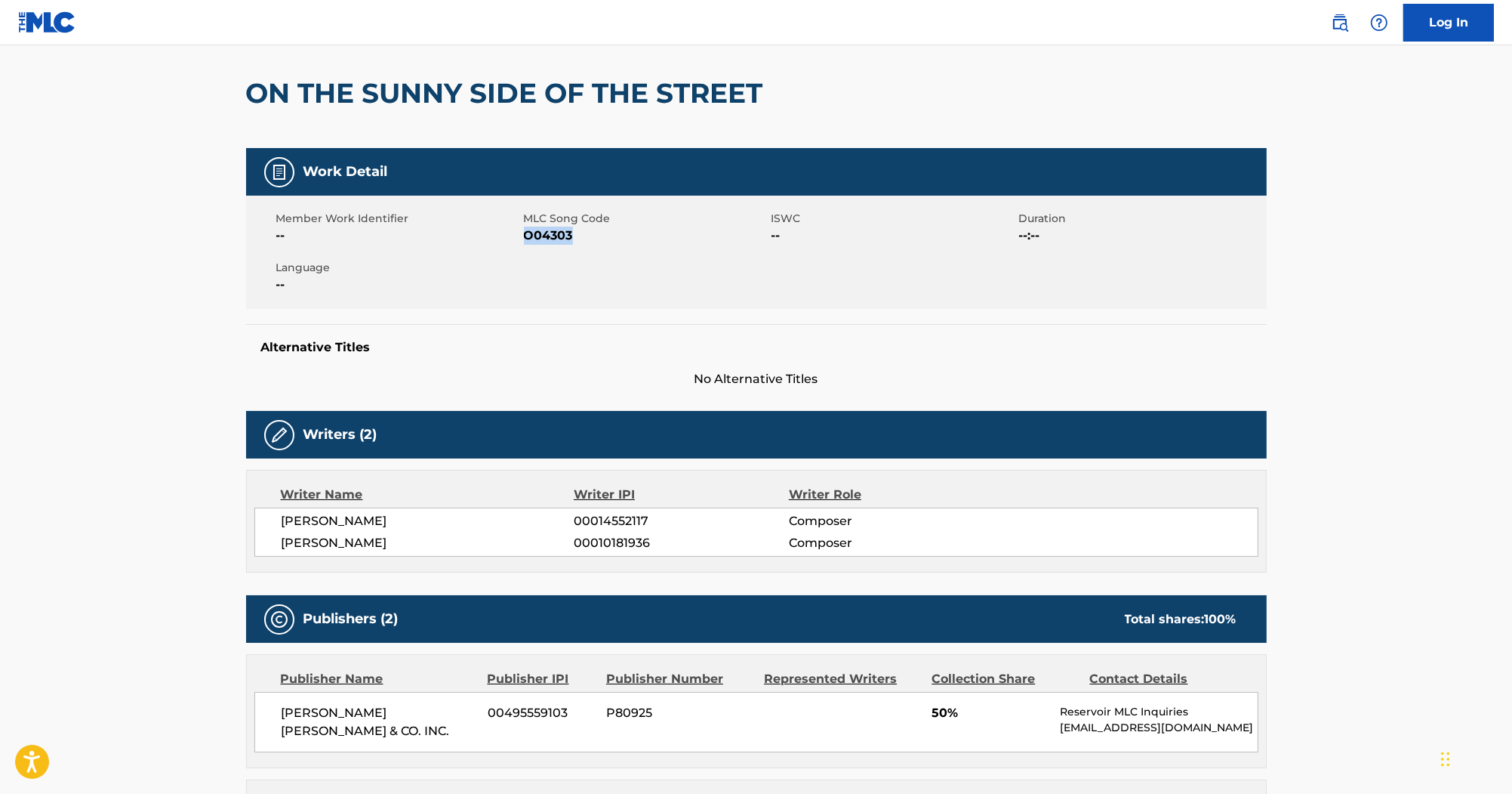
copy span "O04303"
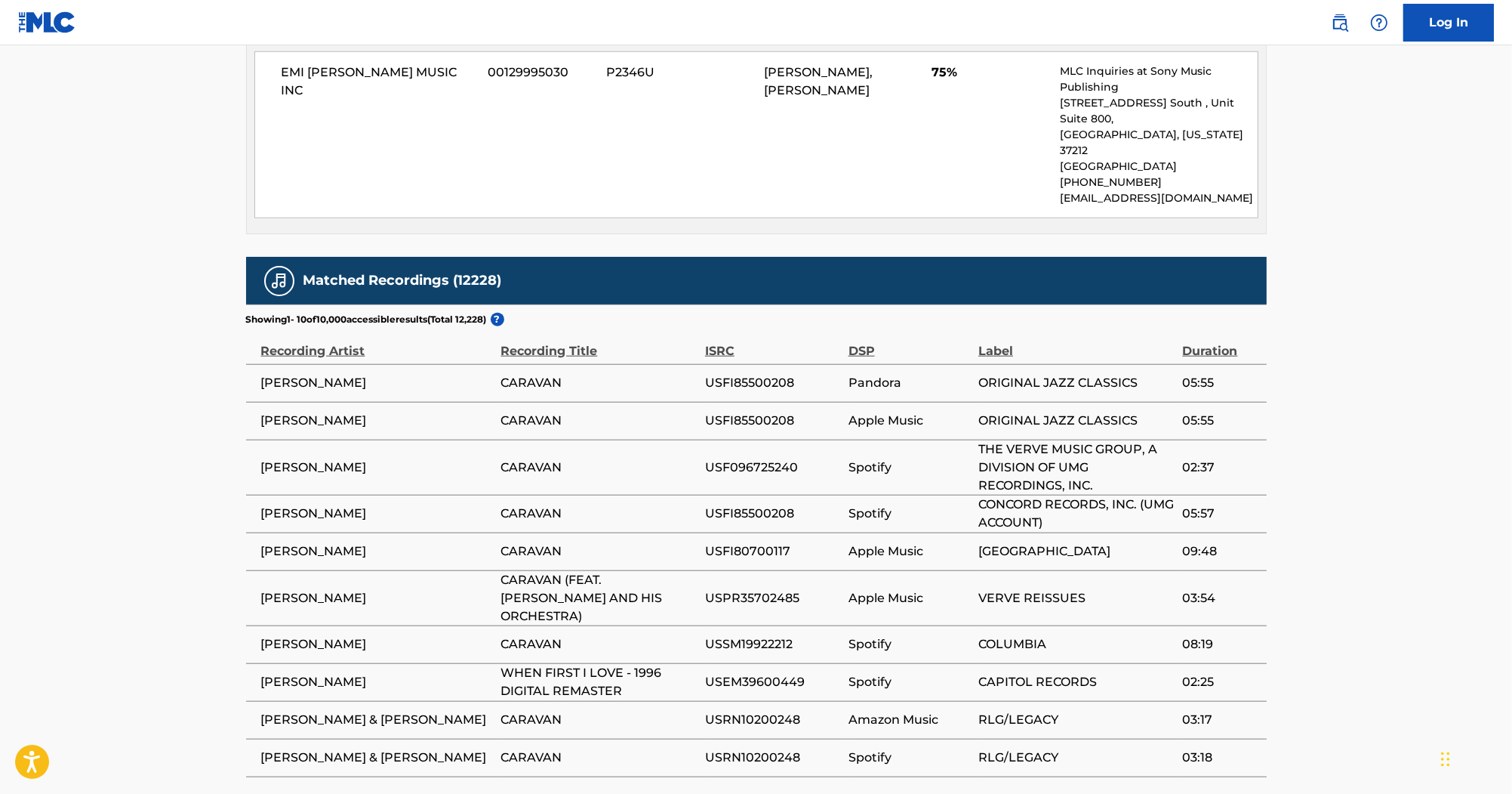
scroll to position [1779, 0]
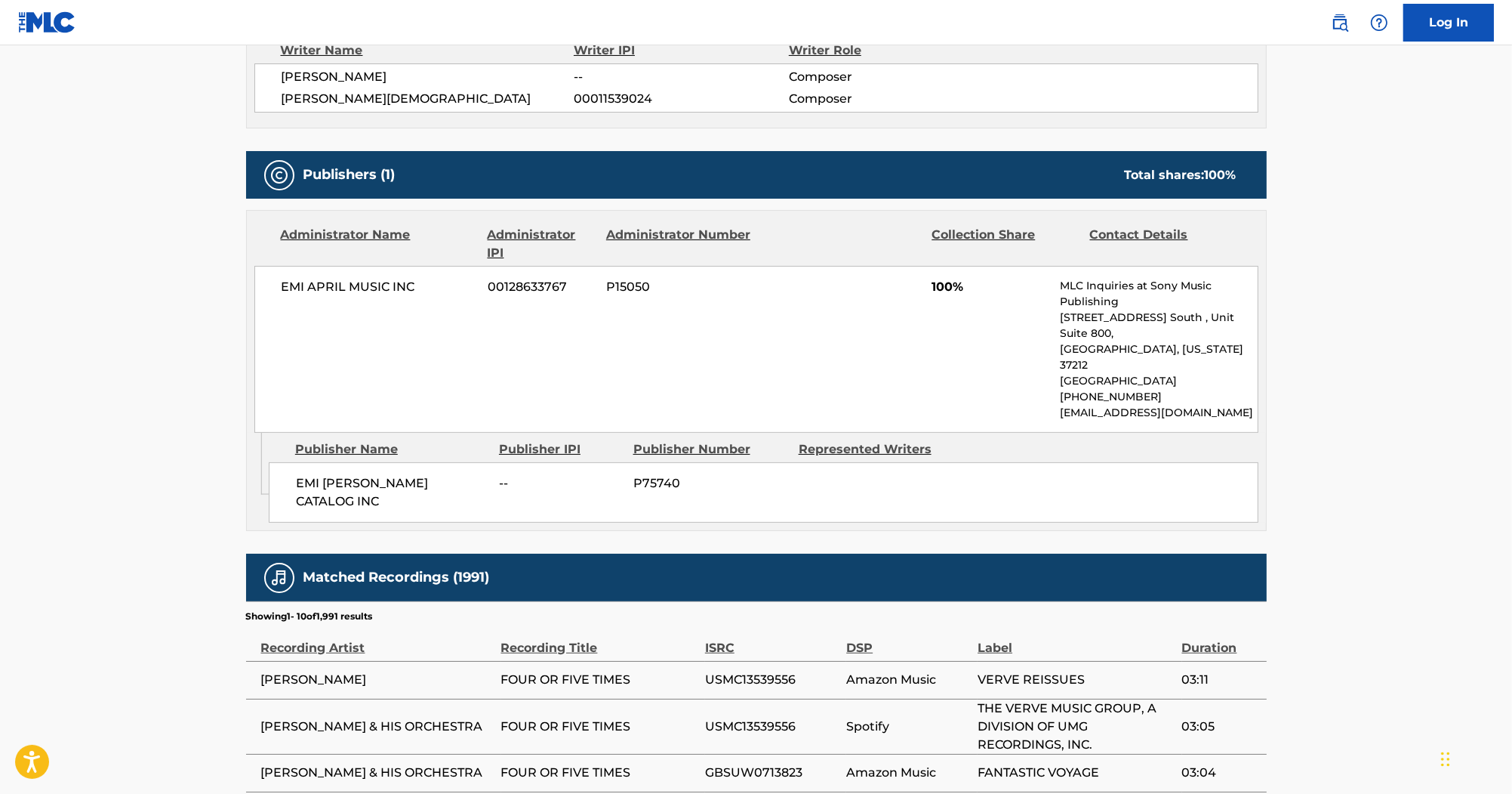
scroll to position [543, 0]
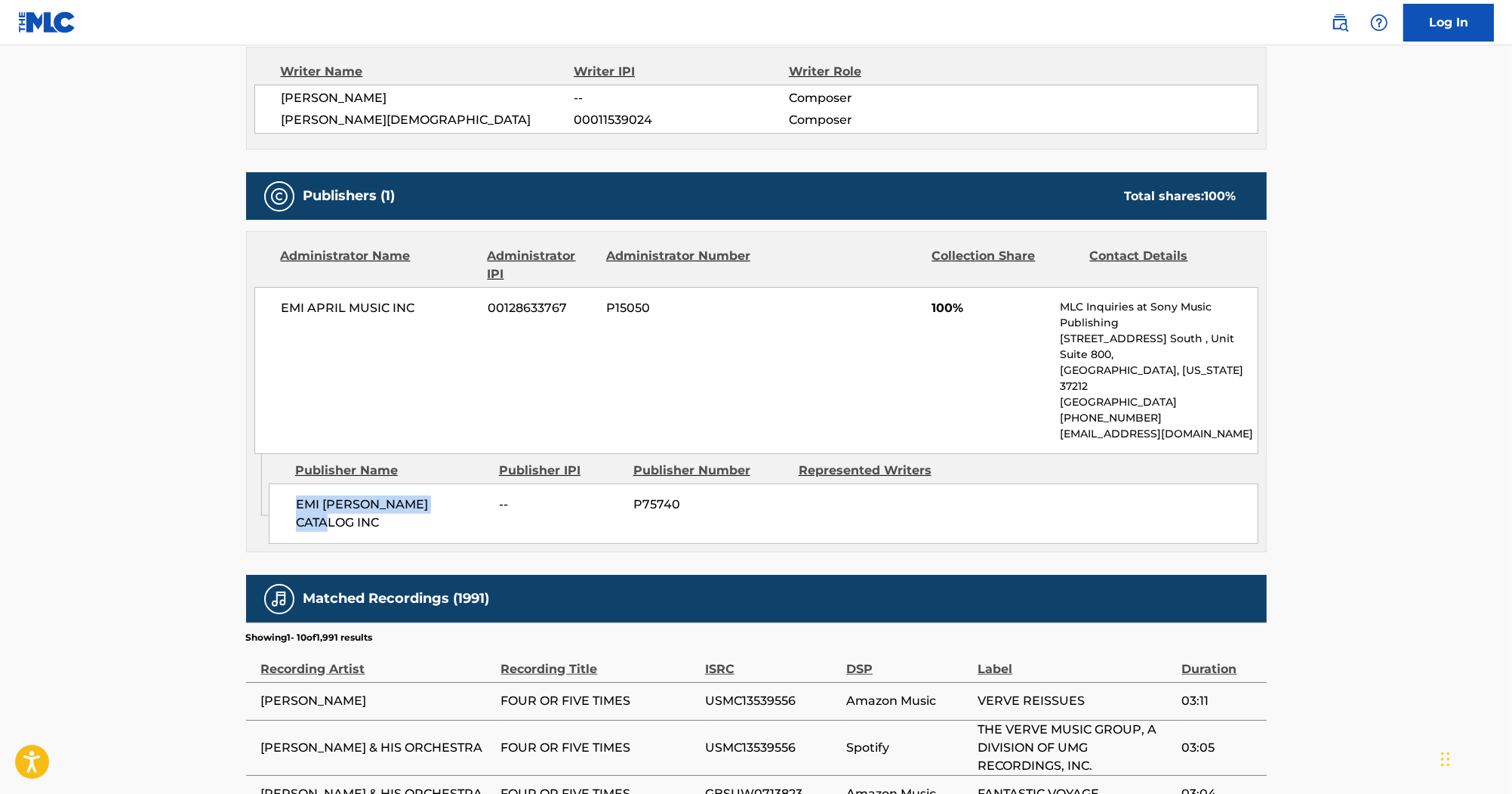
drag, startPoint x: 453, startPoint y: 479, endPoint x: 299, endPoint y: 481, distance: 154.0
click at [299, 495] on span "EMI [PERSON_NAME] CATALOG INC" at bounding box center [392, 513] width 193 height 37
copy span "EMI [PERSON_NAME] CATALOG INC"
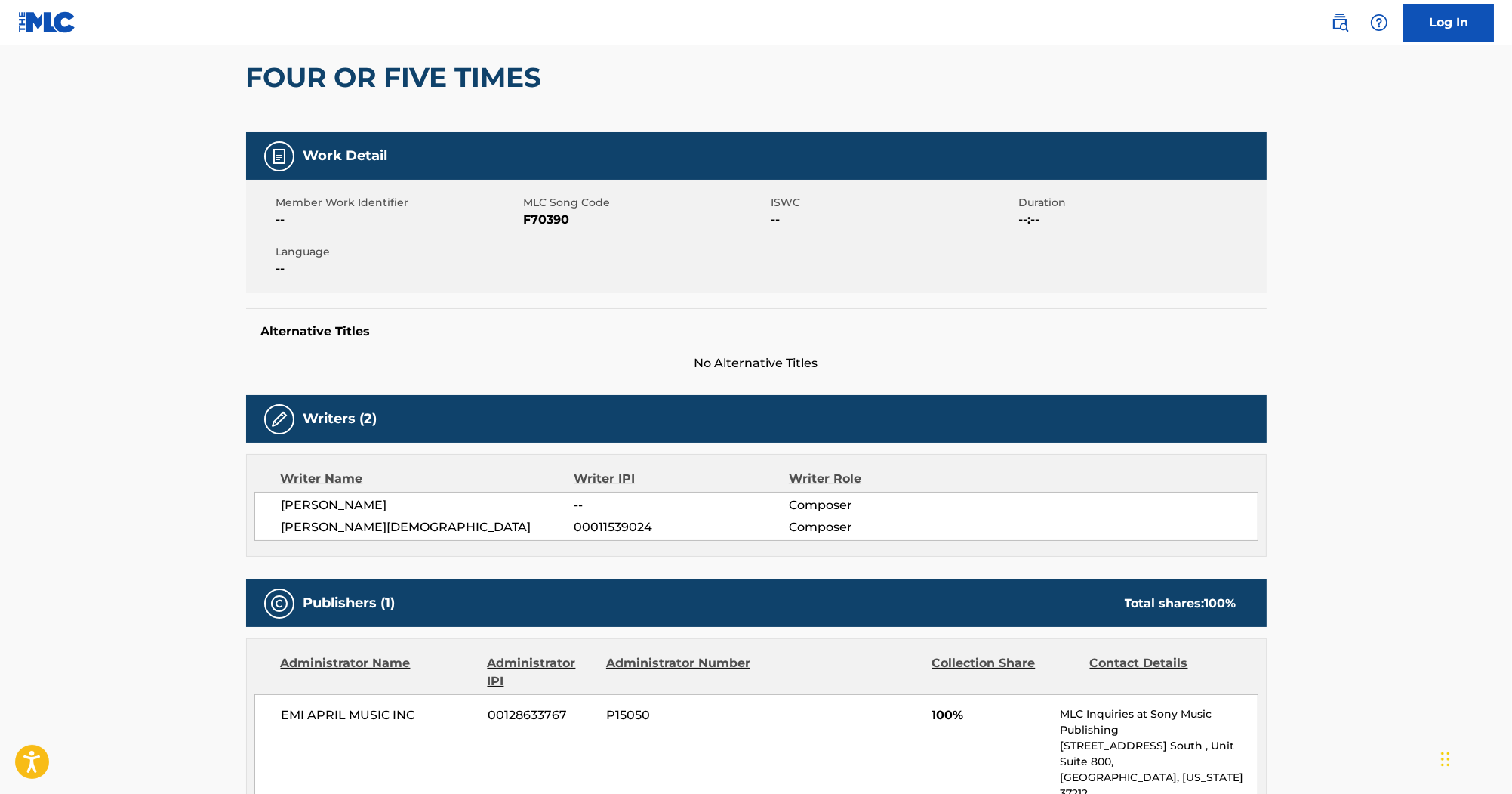
scroll to position [121, 0]
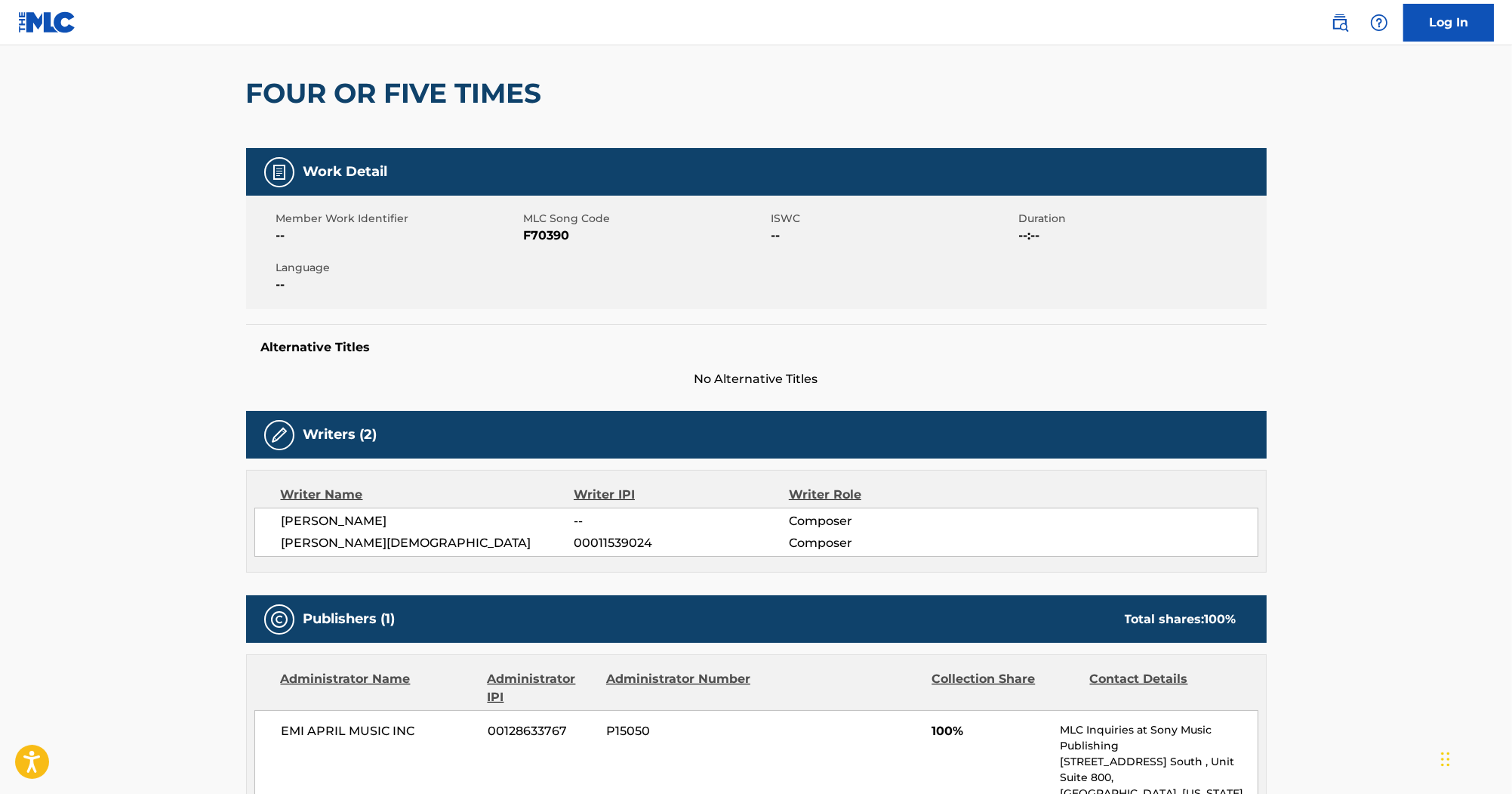
click at [560, 229] on span "F70390" at bounding box center [646, 235] width 244 height 18
copy span "F70390"
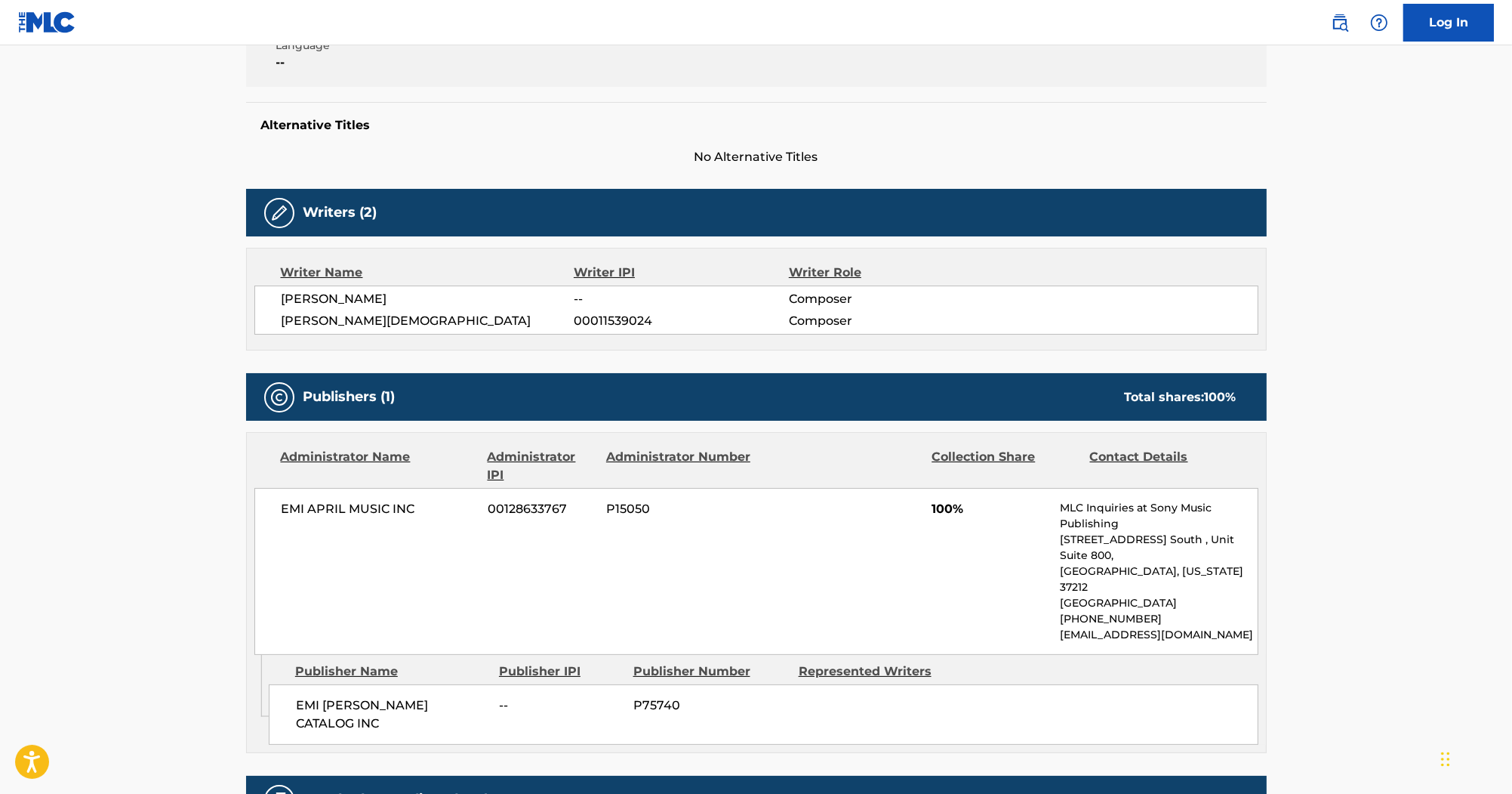
scroll to position [302, 0]
